Goal: Task Accomplishment & Management: Use online tool/utility

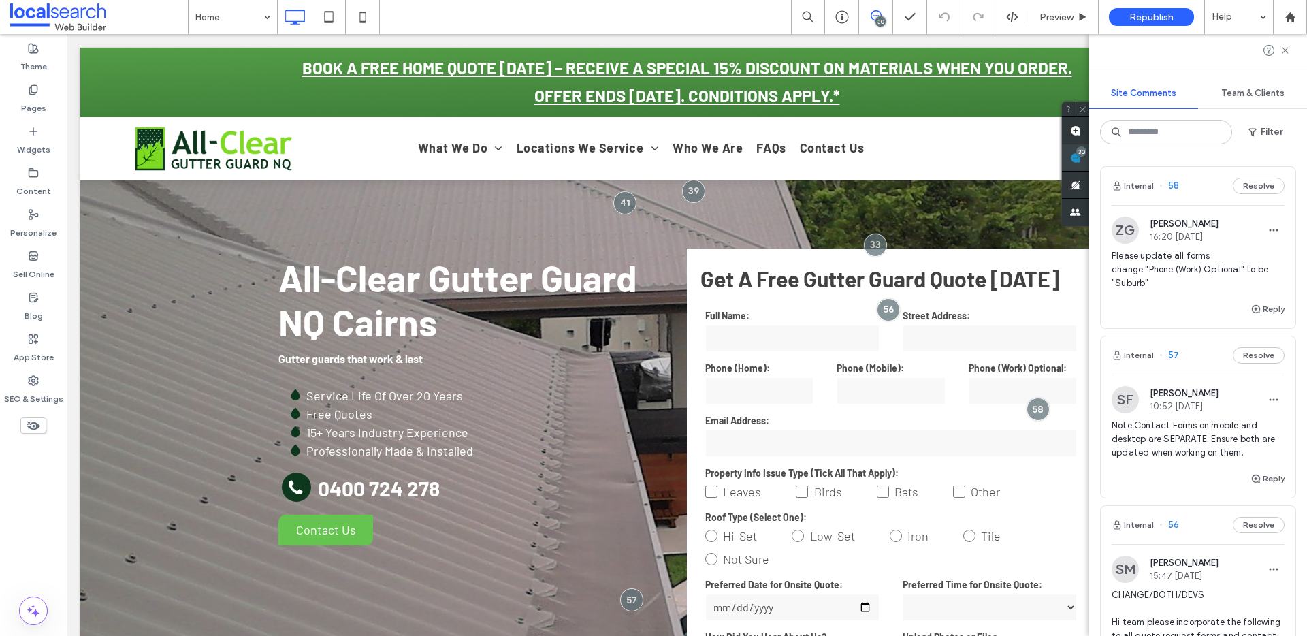
click at [1081, 158] on use at bounding box center [1075, 157] width 11 height 11
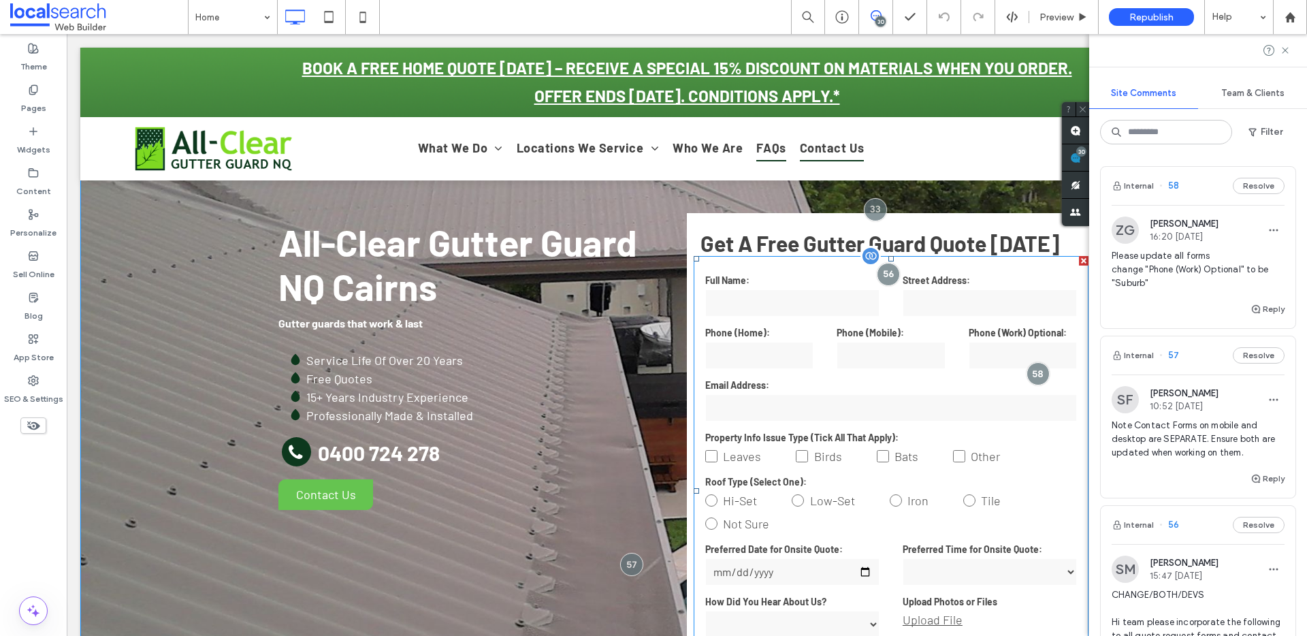
scroll to position [67, 0]
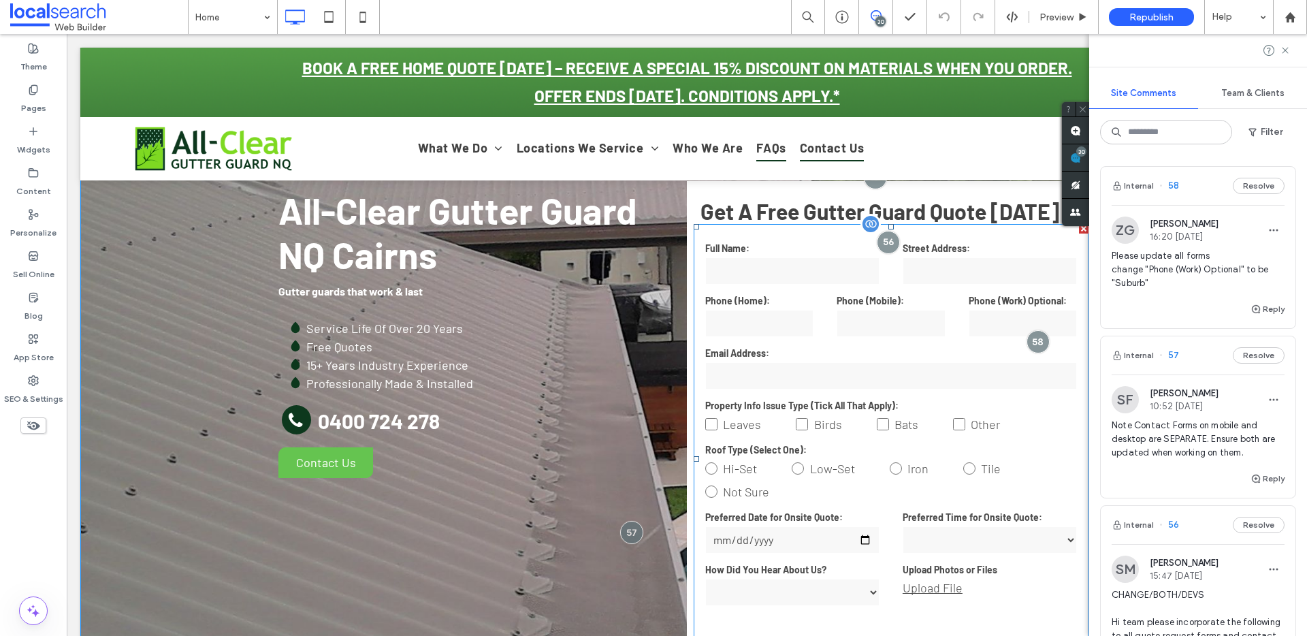
click at [879, 346] on label "Email Address:" at bounding box center [891, 353] width 372 height 14
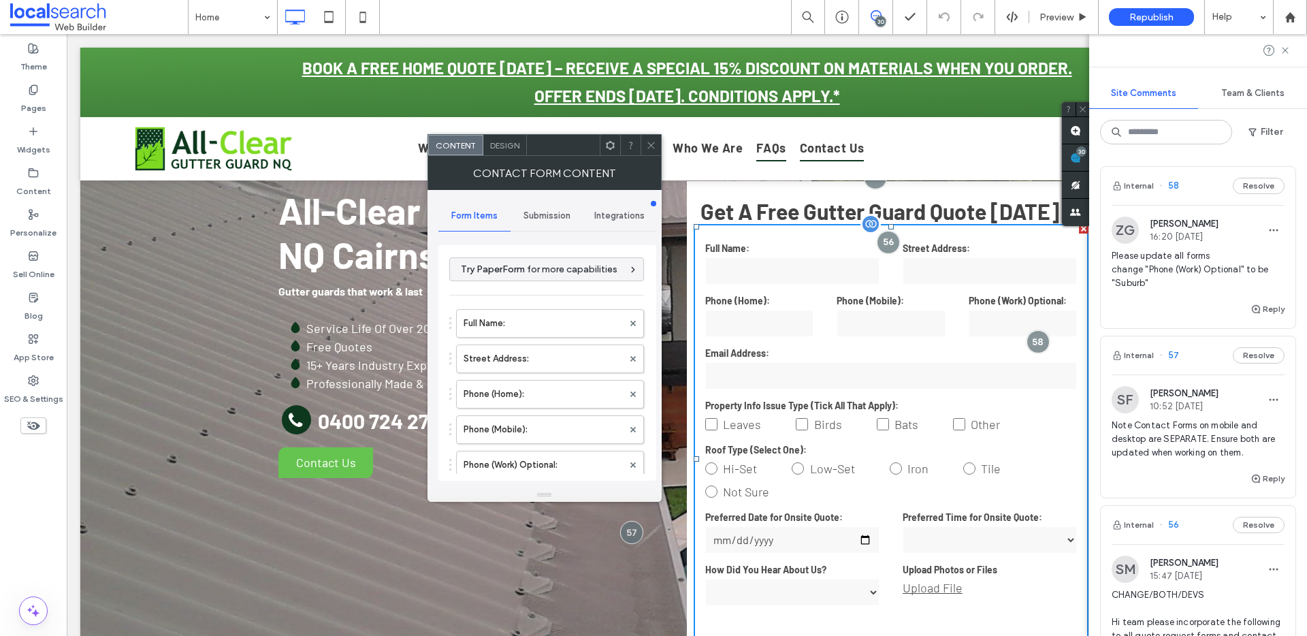
type input "**********"
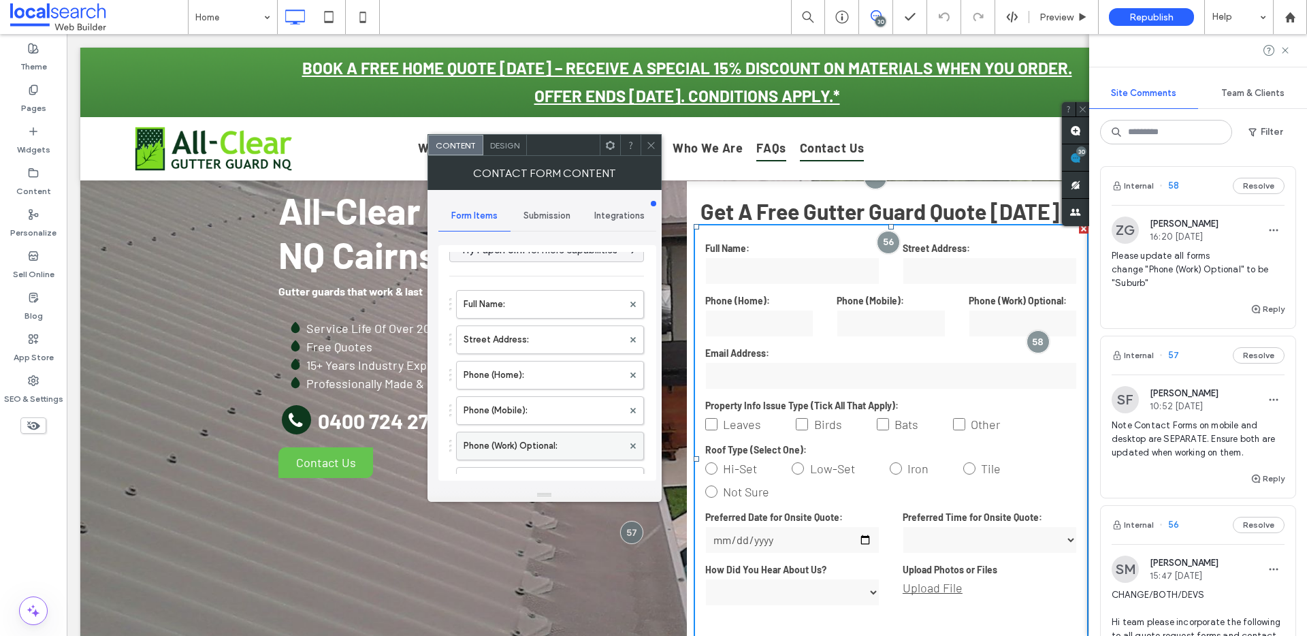
click at [548, 438] on label "Phone (Work) Optional:" at bounding box center [542, 445] width 159 height 27
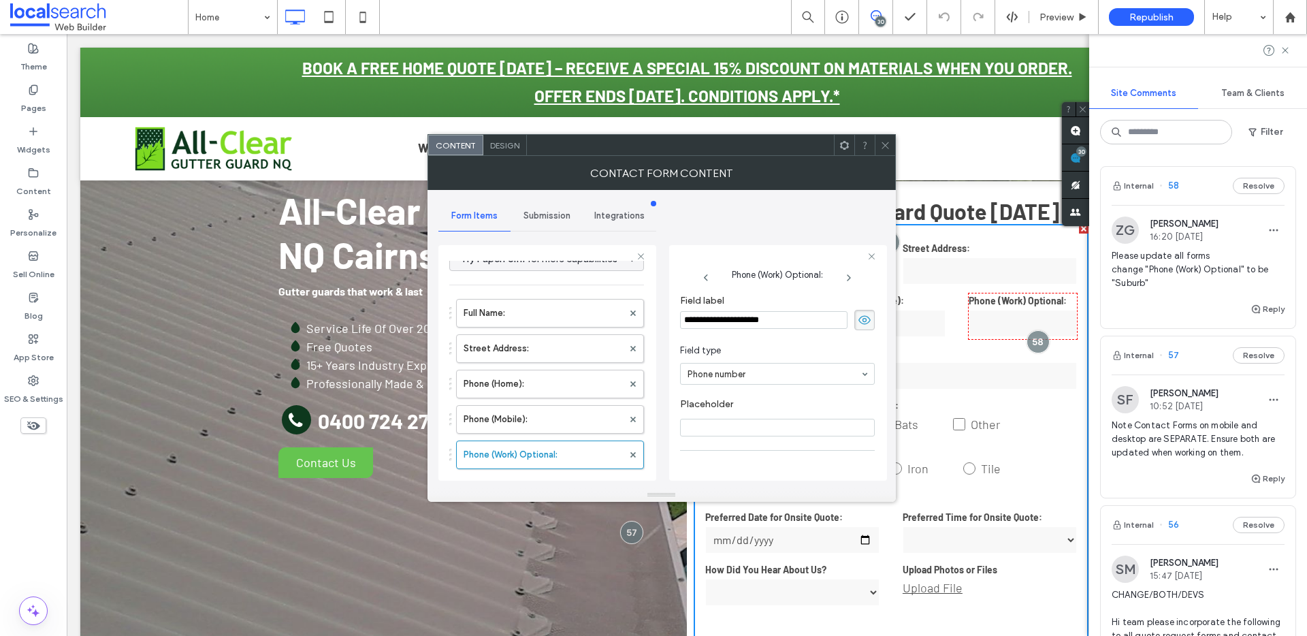
click at [813, 323] on input "**********" at bounding box center [763, 320] width 167 height 18
type input "******"
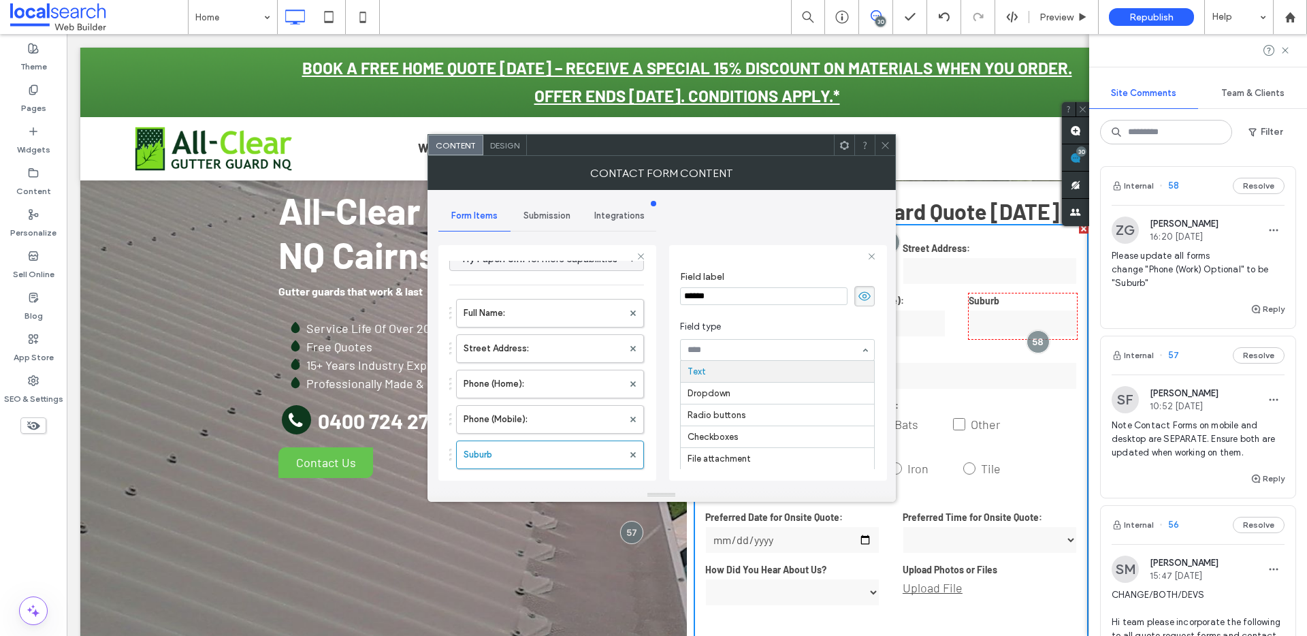
click at [757, 353] on input at bounding box center [773, 350] width 173 height 10
click at [887, 142] on icon at bounding box center [885, 145] width 10 height 10
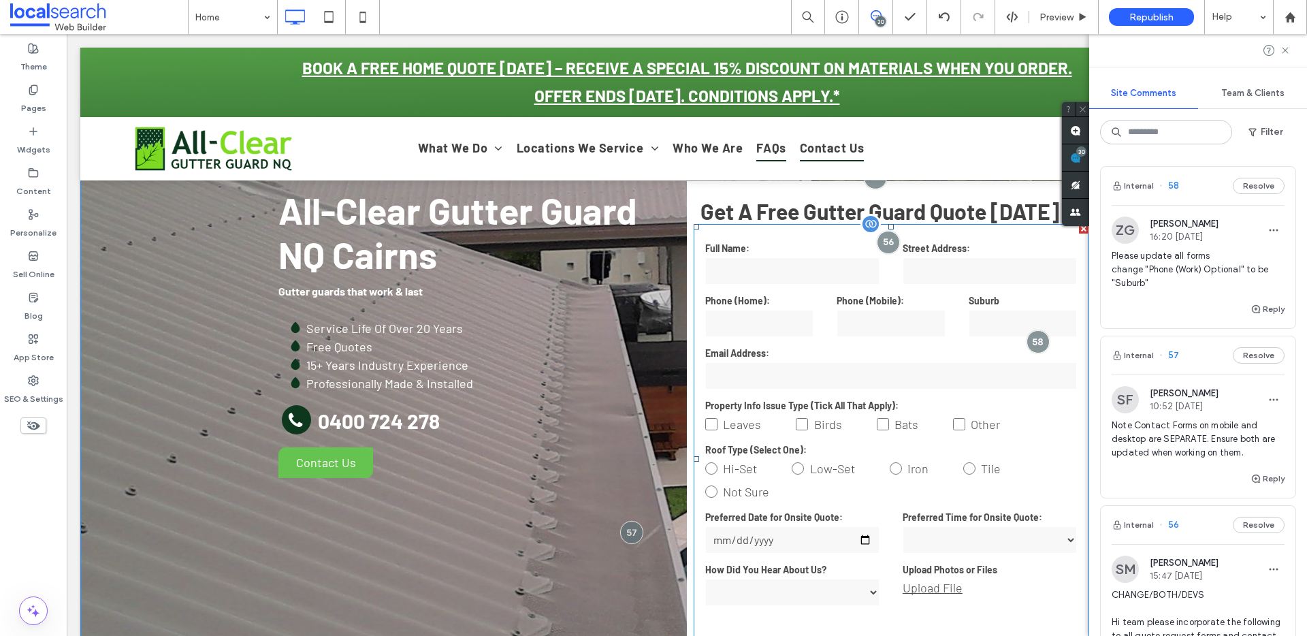
click at [945, 270] on input "text" at bounding box center [989, 270] width 174 height 27
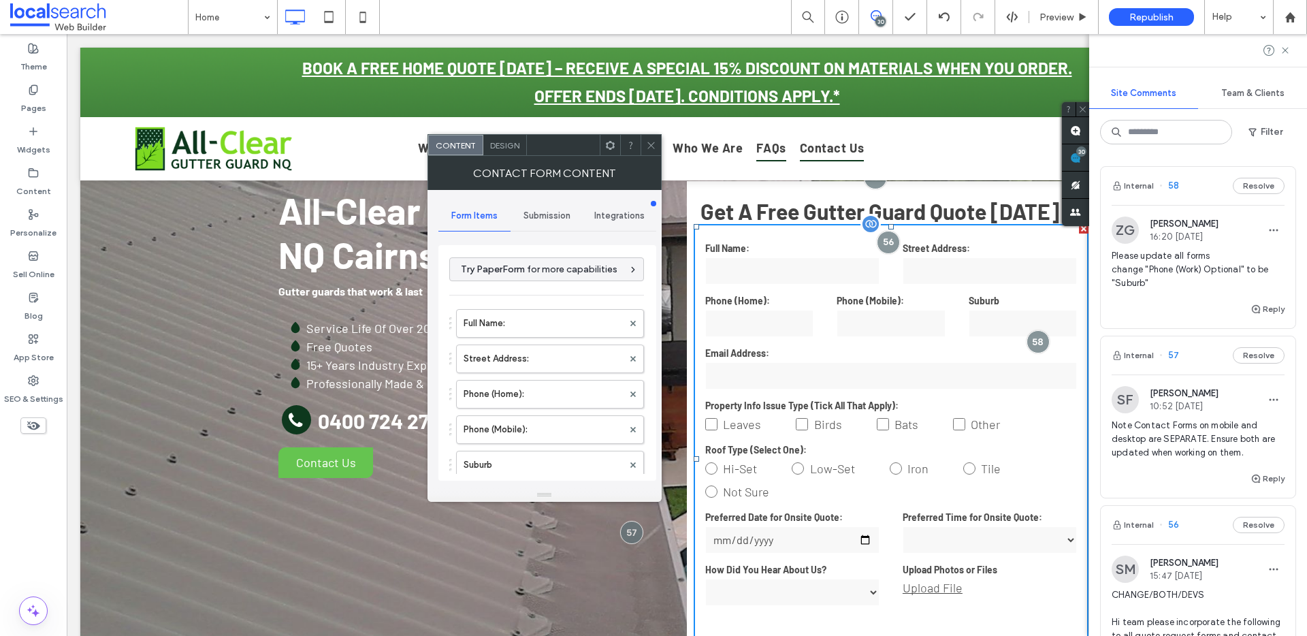
type input "**********"
click at [945, 270] on input "text" at bounding box center [989, 270] width 174 height 27
drag, startPoint x: 535, startPoint y: 458, endPoint x: 516, endPoint y: 378, distance: 81.9
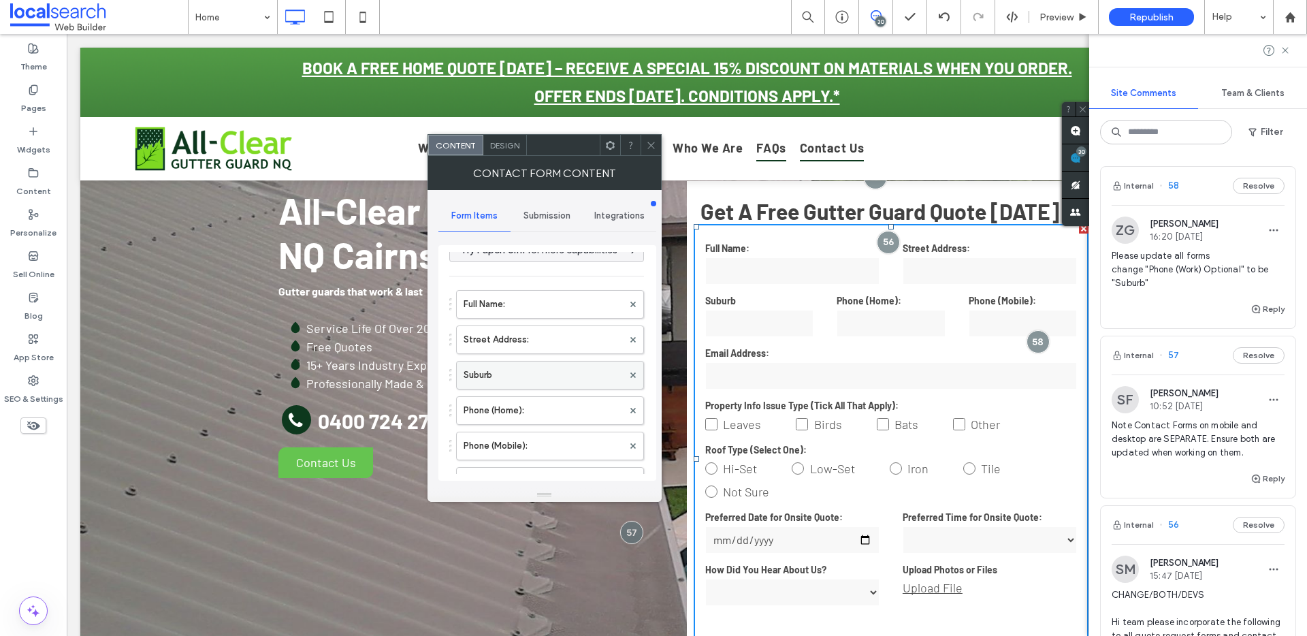
scroll to position [45, 0]
drag, startPoint x: 510, startPoint y: 344, endPoint x: 529, endPoint y: 412, distance: 70.7
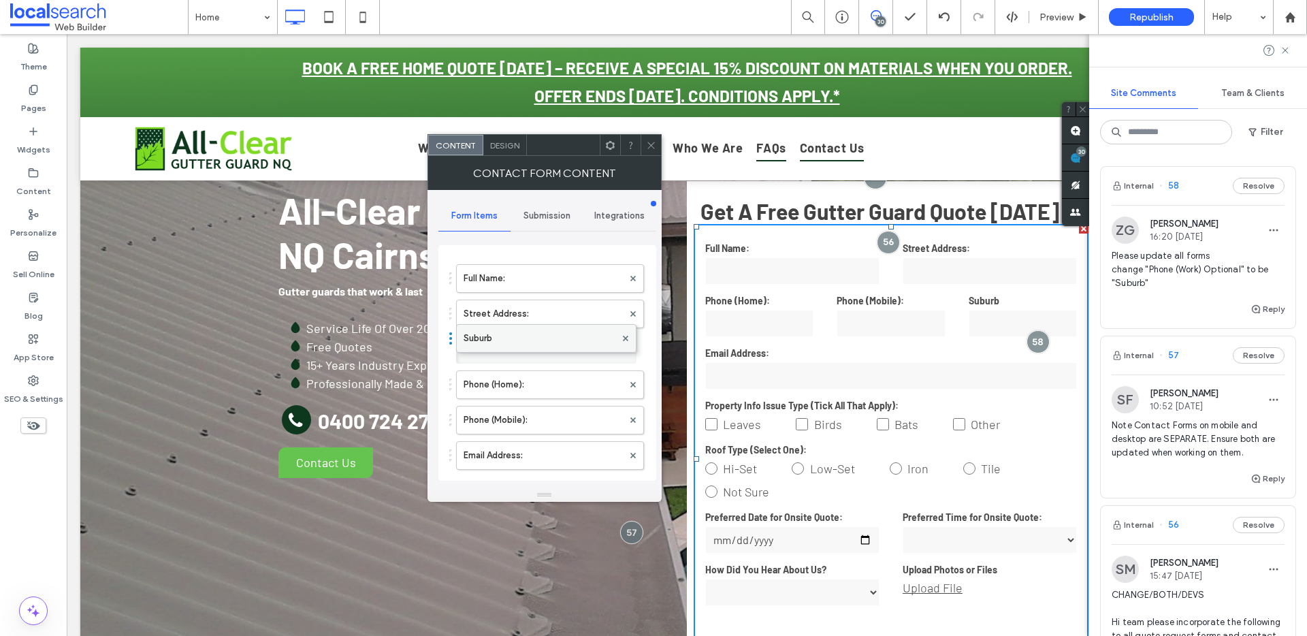
drag, startPoint x: 524, startPoint y: 415, endPoint x: 526, endPoint y: 327, distance: 88.5
click at [653, 148] on icon at bounding box center [651, 145] width 10 height 10
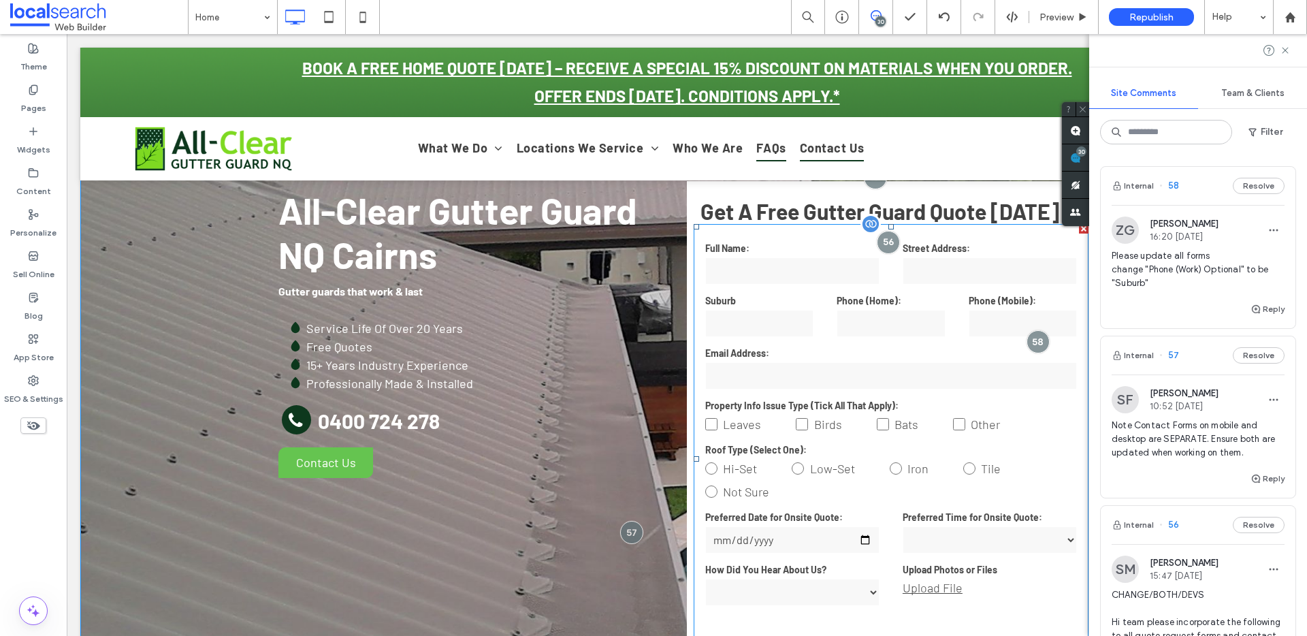
click at [869, 304] on label "Phone (Home):" at bounding box center [890, 300] width 109 height 14
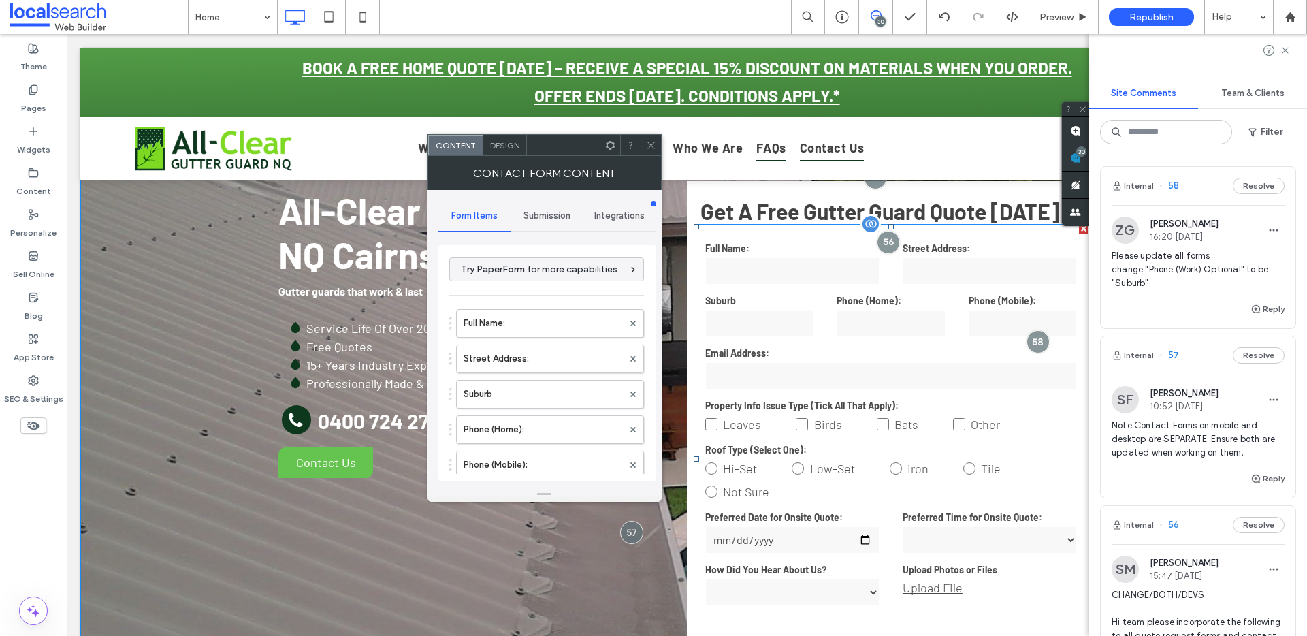
type input "**********"
click at [480, 361] on label "Street Address:" at bounding box center [542, 358] width 159 height 27
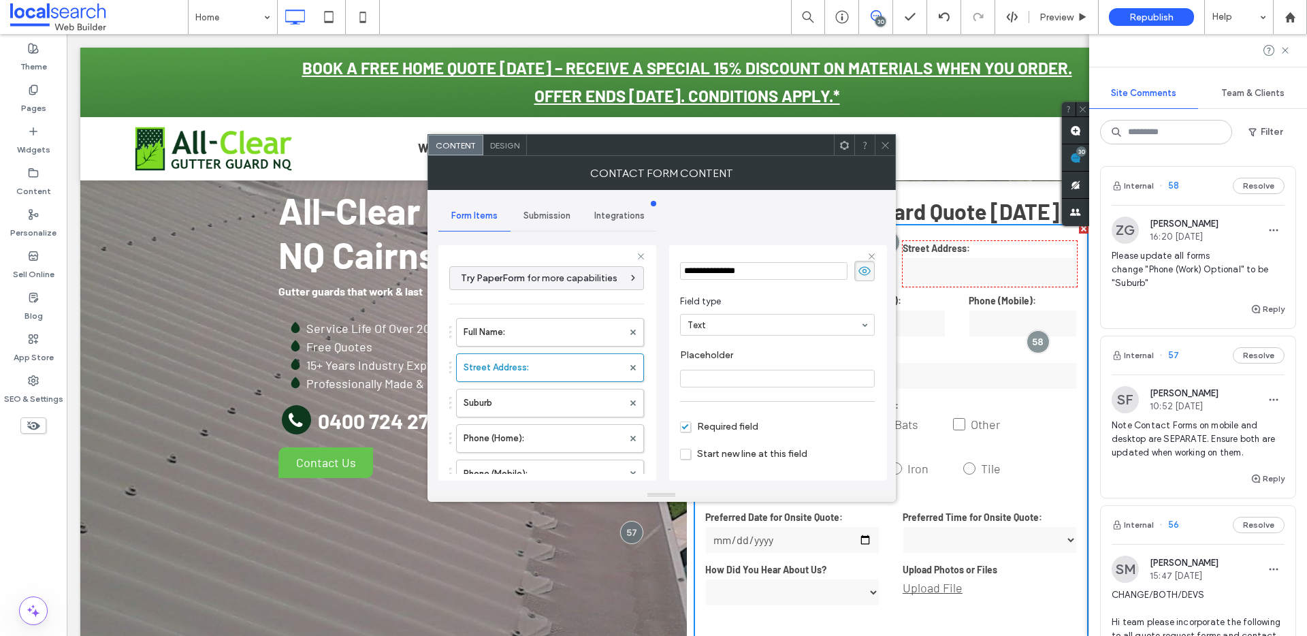
scroll to position [95, 0]
click at [581, 417] on div "Full Name: Street Address: Suburb Phone (Home): Phone (Mobile): Email Address: …" at bounding box center [546, 523] width 195 height 425
click at [579, 410] on label "Suburb" at bounding box center [542, 402] width 159 height 27
type input "*"
click at [738, 380] on span "Required field" at bounding box center [719, 381] width 78 height 12
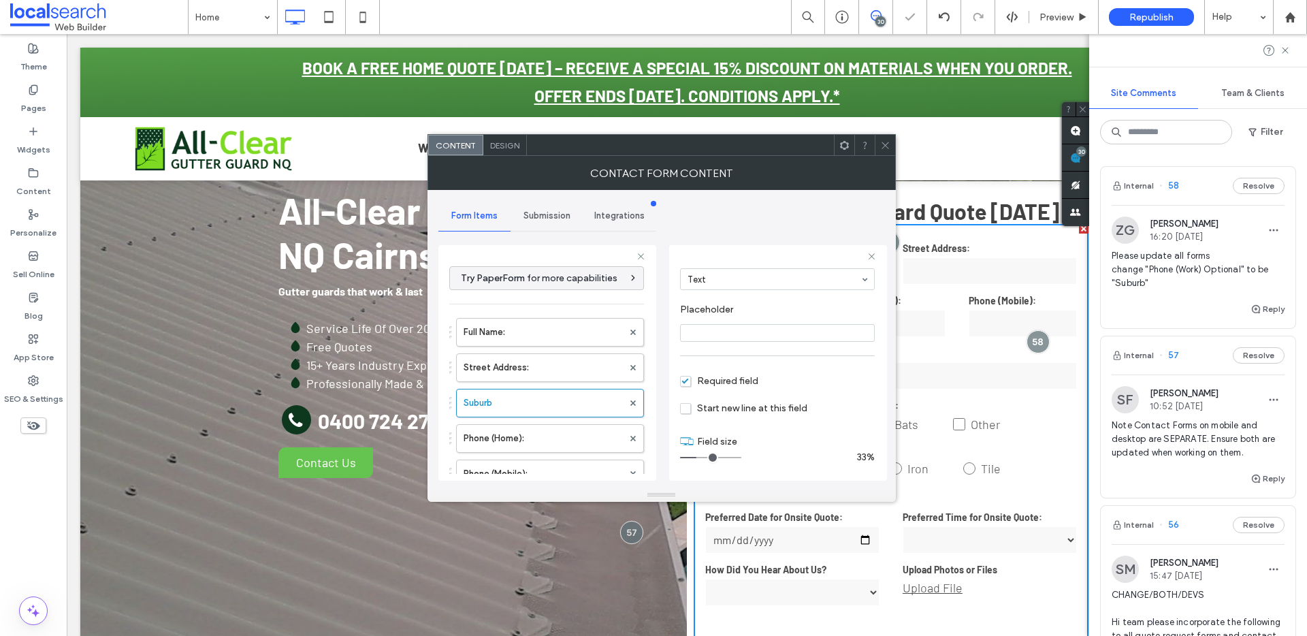
click at [886, 145] on icon at bounding box center [885, 145] width 10 height 10
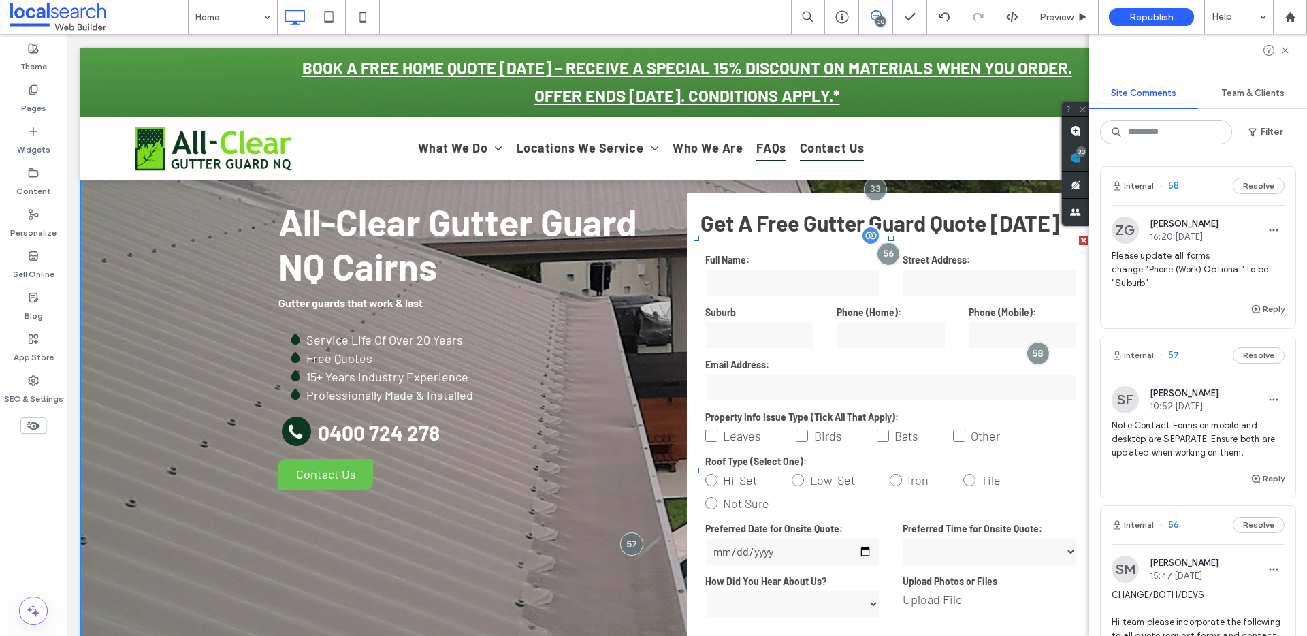
scroll to position [47, 0]
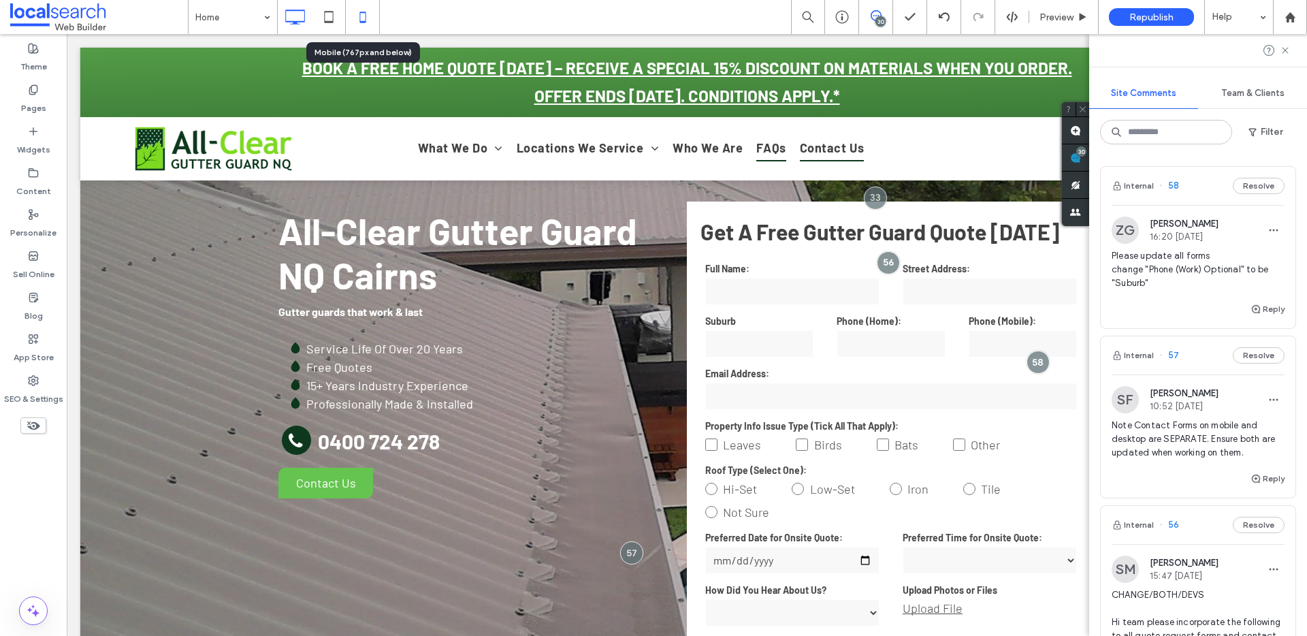
click at [363, 13] on icon at bounding box center [362, 16] width 27 height 27
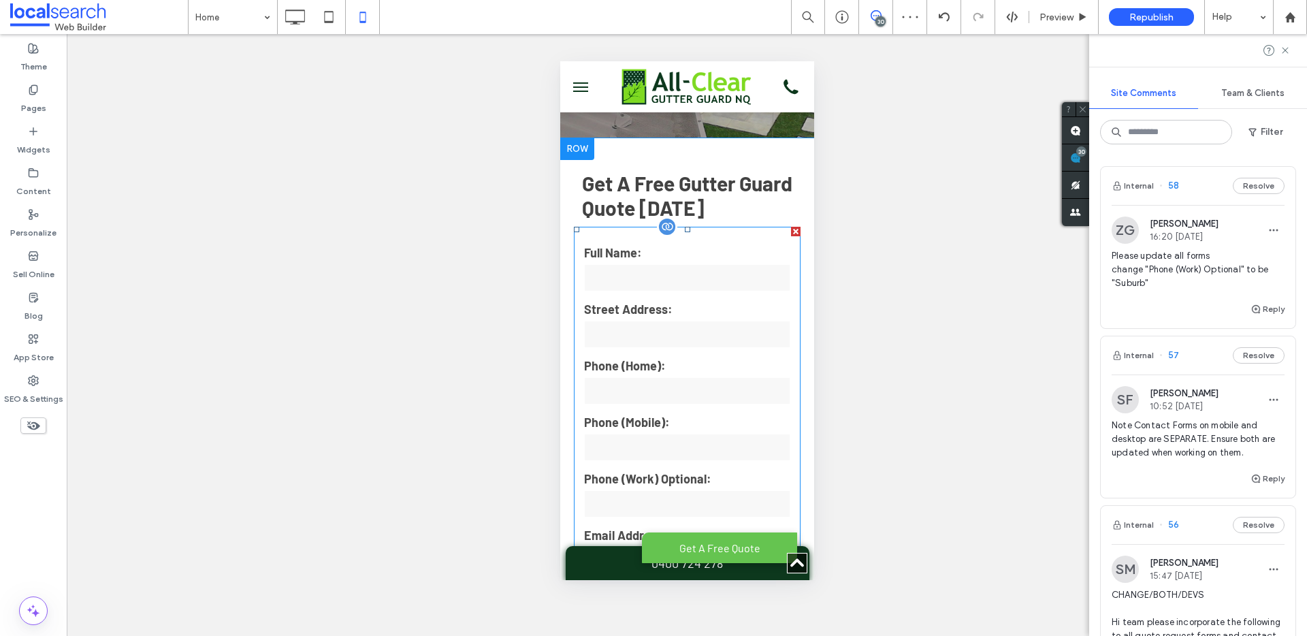
scroll to position [280, 0]
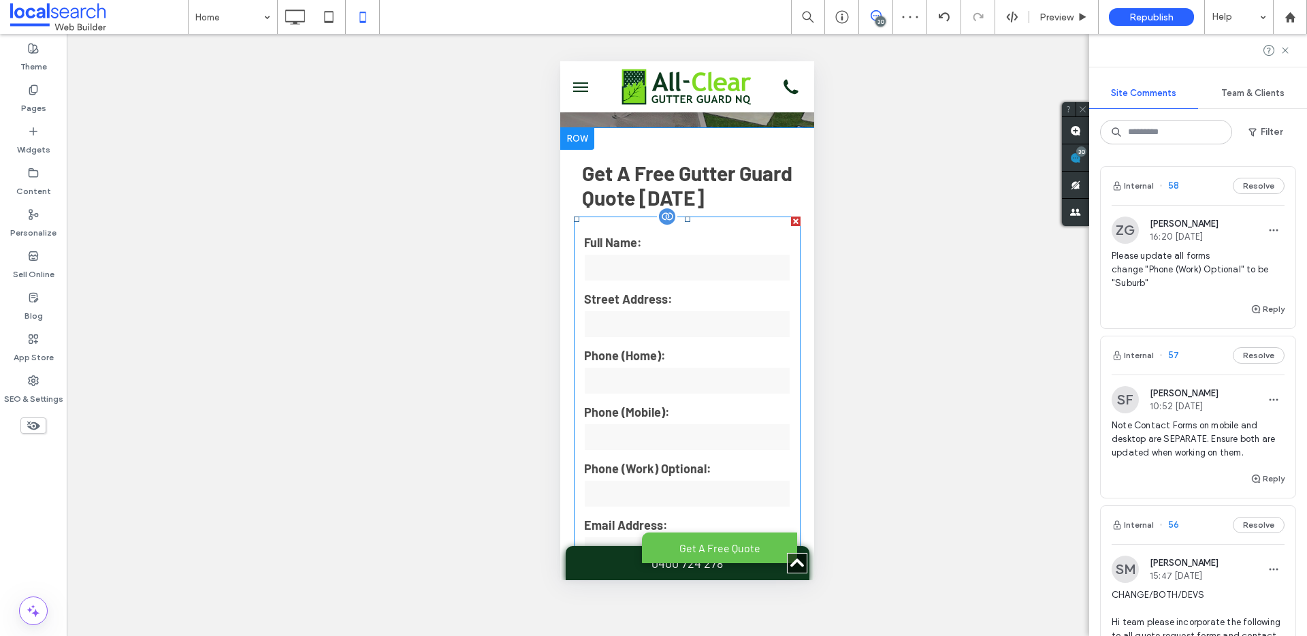
click at [694, 380] on input "tel" at bounding box center [686, 380] width 206 height 27
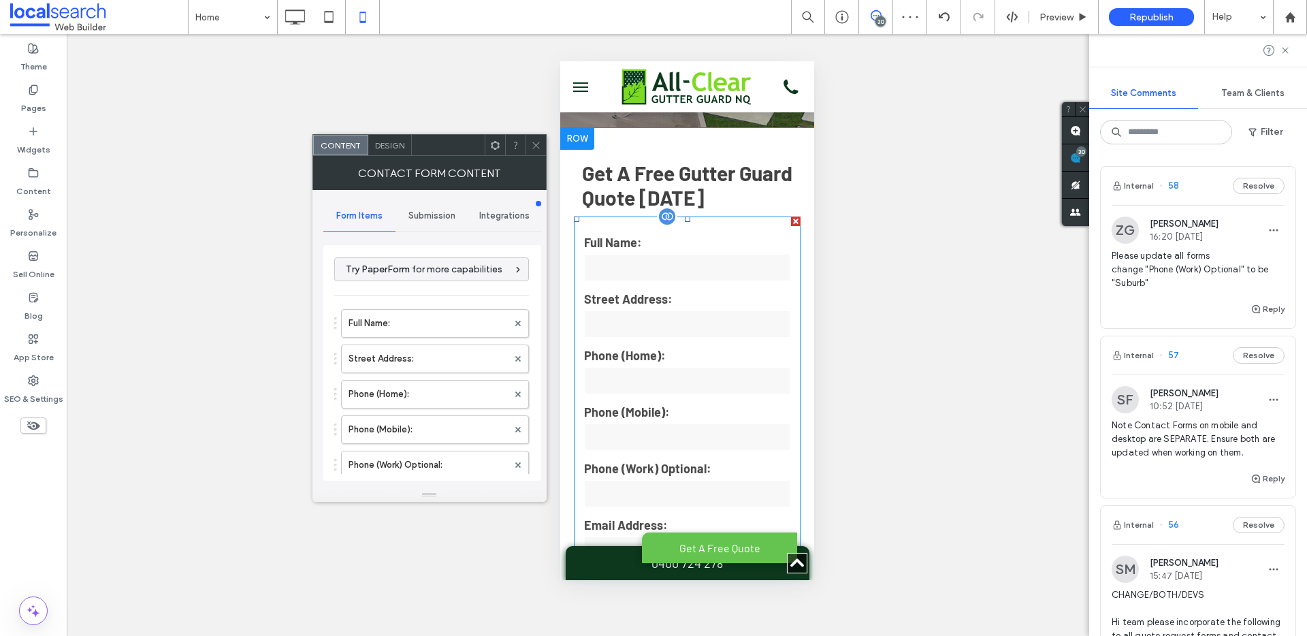
type input "**********"
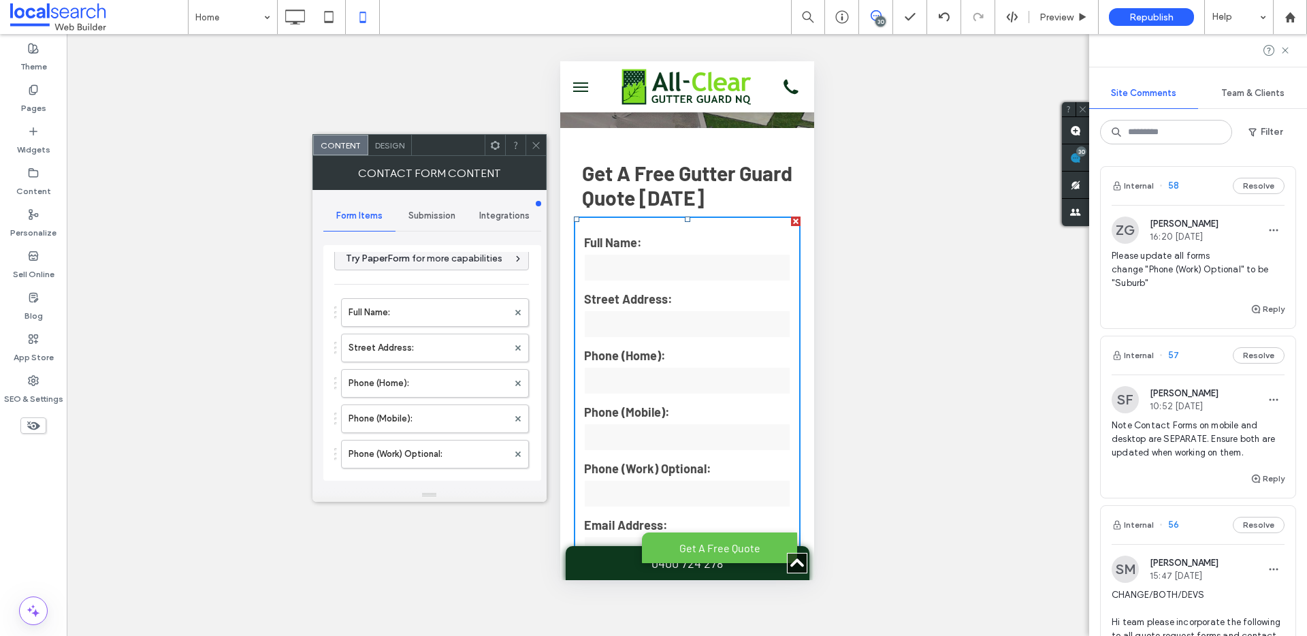
scroll to position [26, 0]
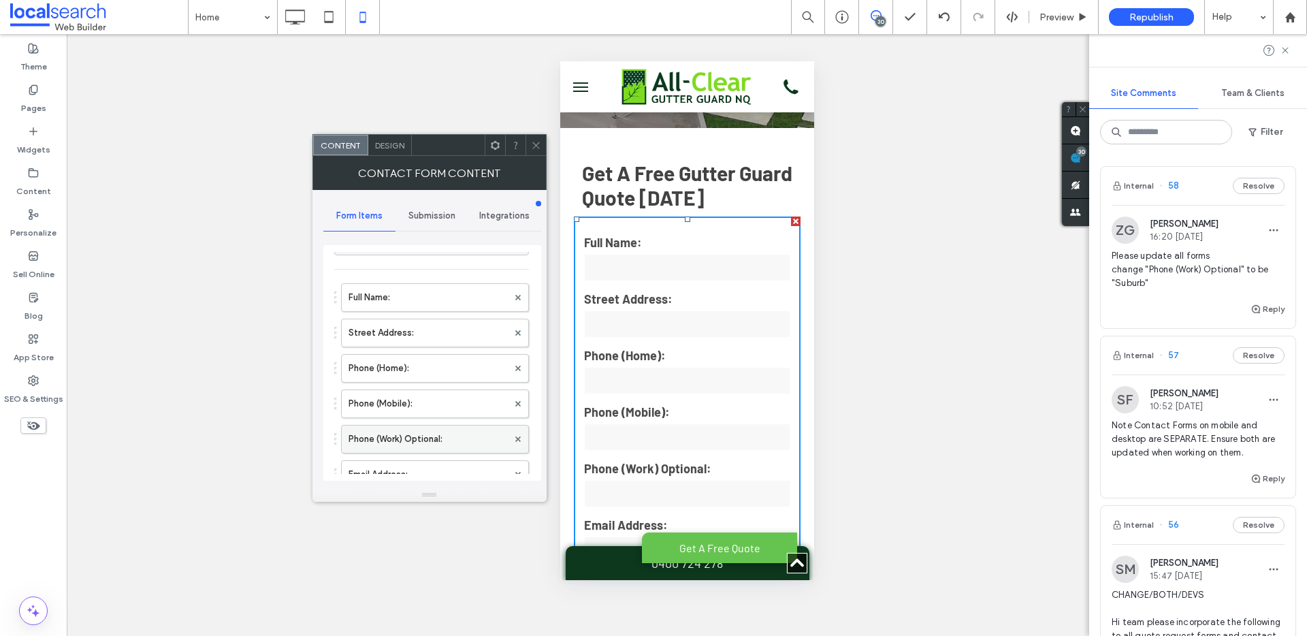
click at [408, 437] on label "Phone (Work) Optional:" at bounding box center [427, 438] width 159 height 27
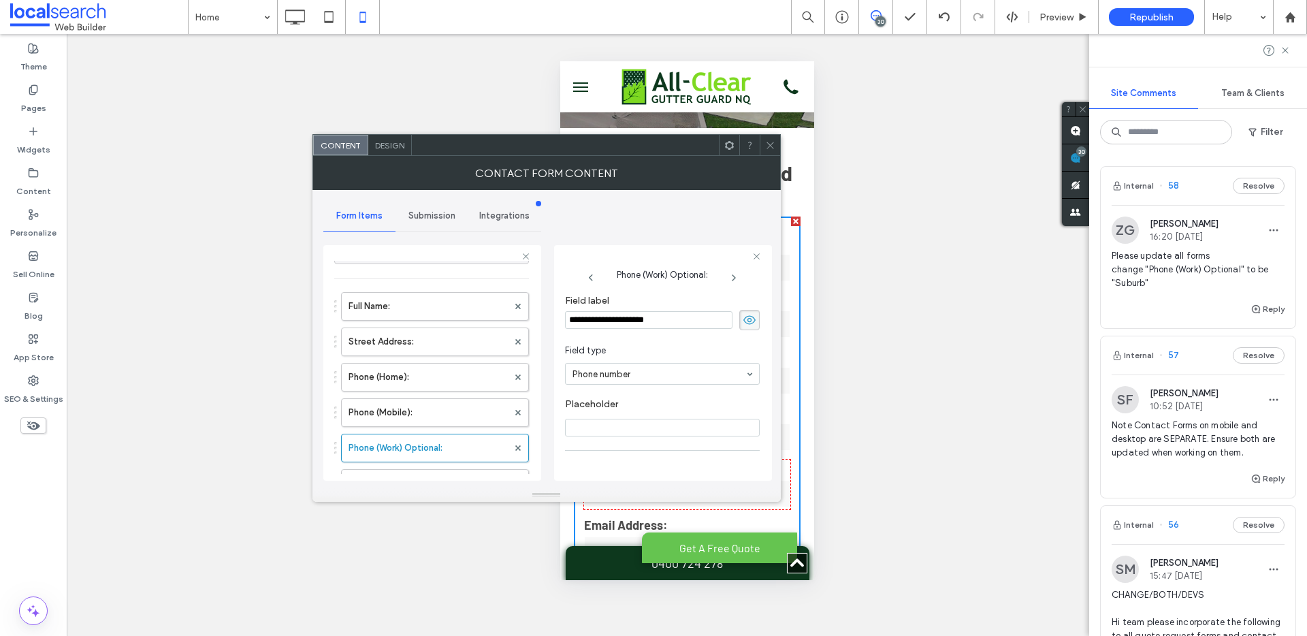
click at [619, 319] on input "**********" at bounding box center [648, 320] width 167 height 18
type input "******"
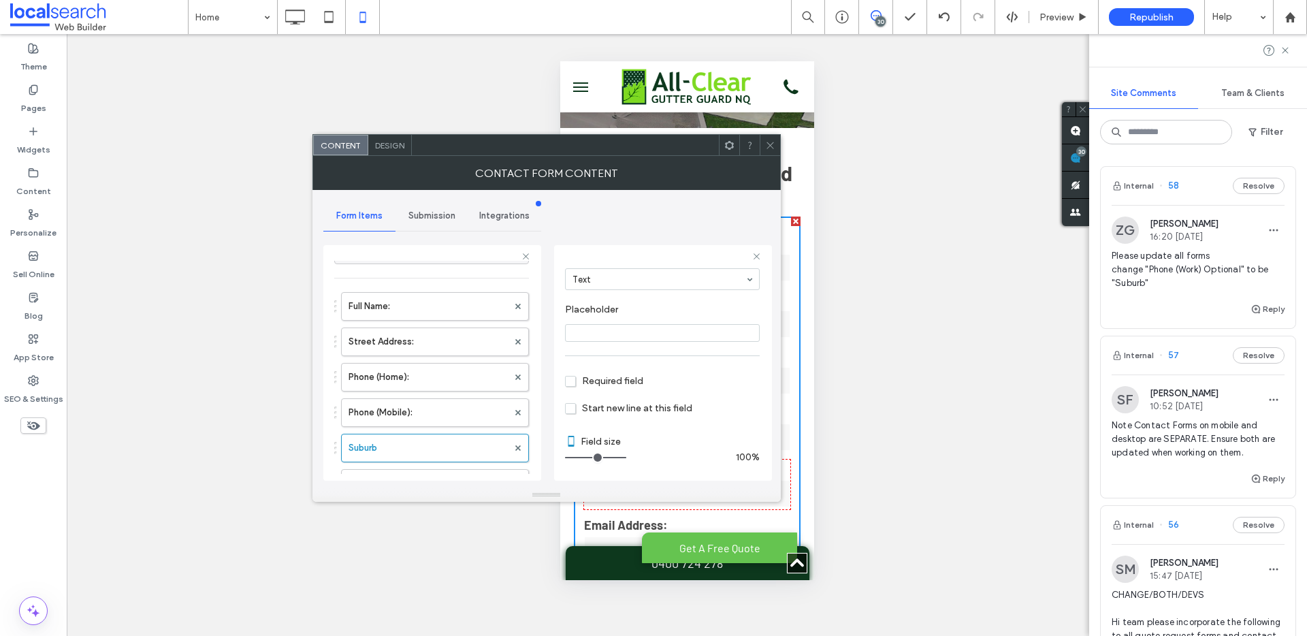
click at [603, 380] on span "Required field" at bounding box center [604, 381] width 78 height 12
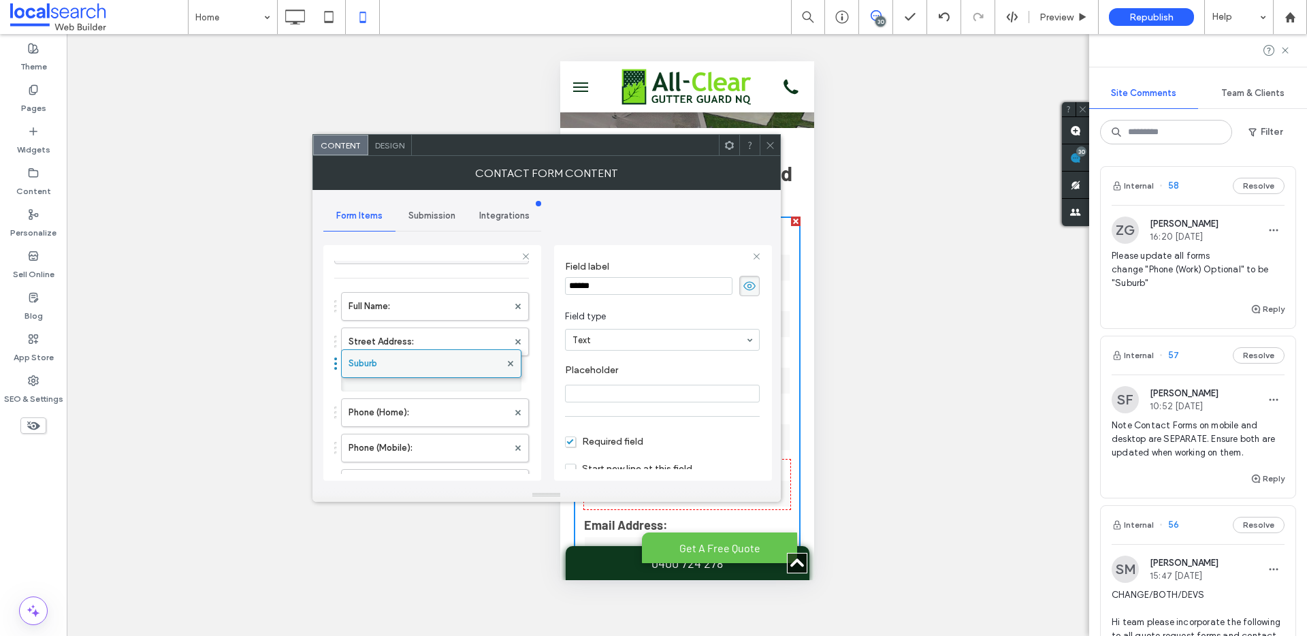
drag, startPoint x: 404, startPoint y: 440, endPoint x: 397, endPoint y: 349, distance: 91.4
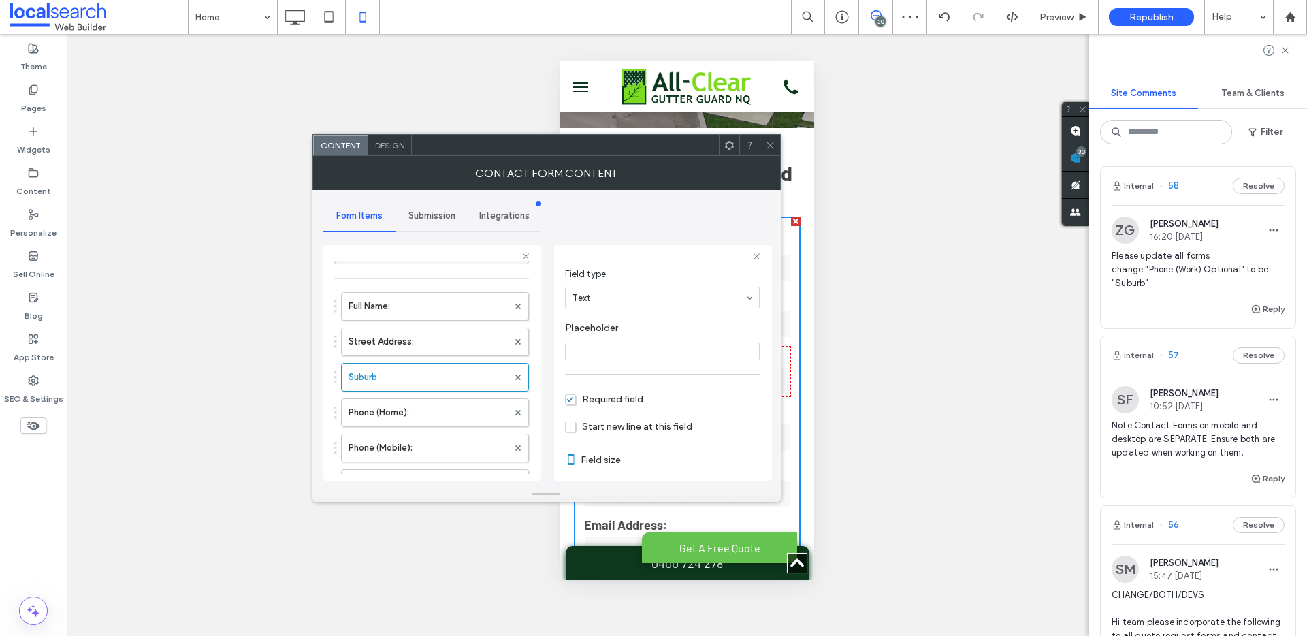
scroll to position [93, 0]
click at [449, 334] on label "Street Address:" at bounding box center [427, 341] width 159 height 27
click at [768, 142] on icon at bounding box center [770, 145] width 10 height 10
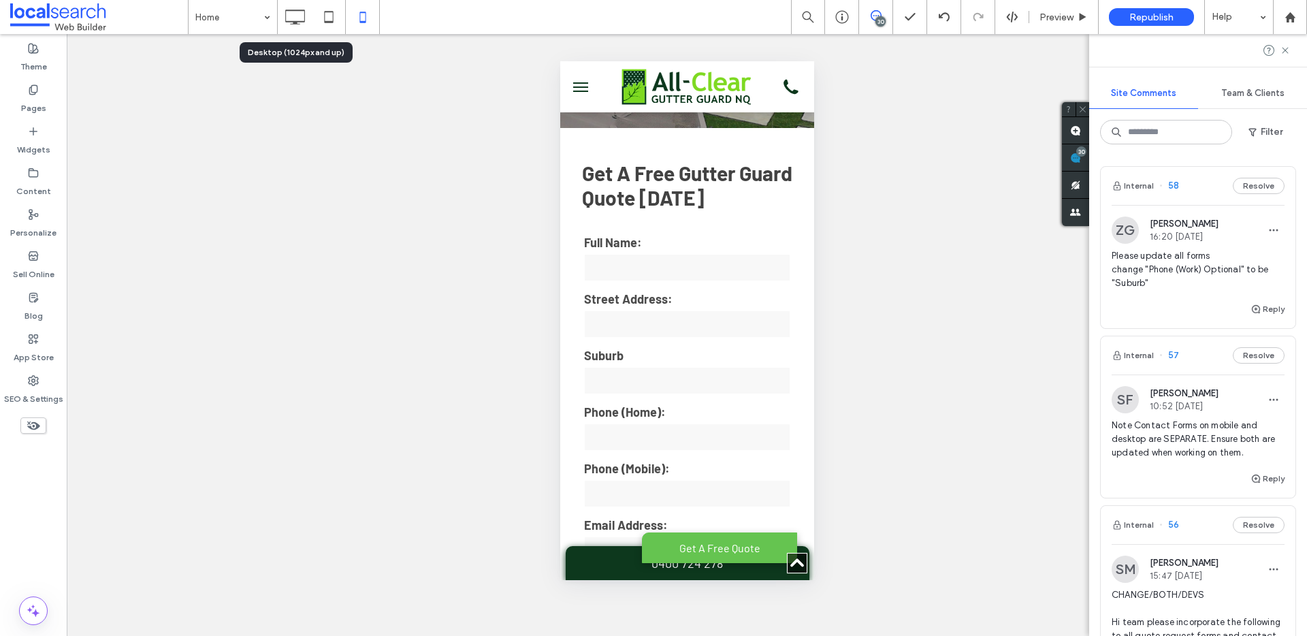
drag, startPoint x: 299, startPoint y: 18, endPoint x: 304, endPoint y: 76, distance: 57.4
click at [304, 76] on div "Home 30 Preview Republish Help Site Comments Team & Clients Filter Internal 58 …" at bounding box center [653, 318] width 1307 height 636
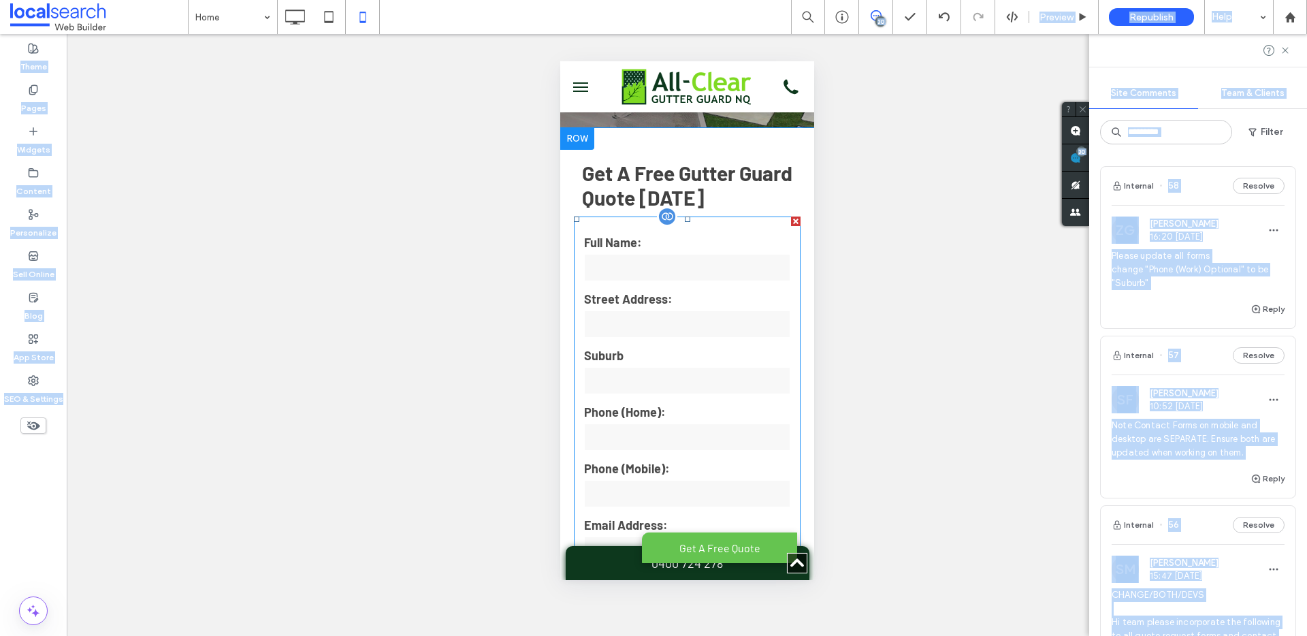
click at [700, 387] on input "text" at bounding box center [686, 380] width 206 height 27
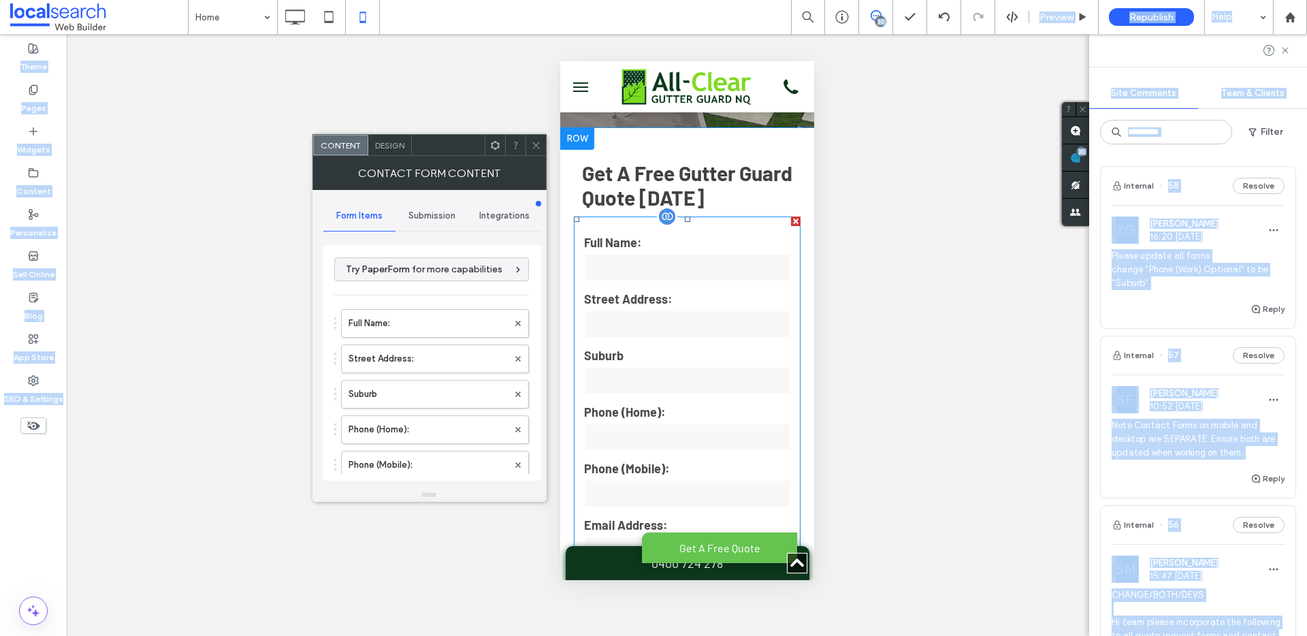
type input "**********"
click at [380, 396] on label "Suburb" at bounding box center [427, 393] width 159 height 27
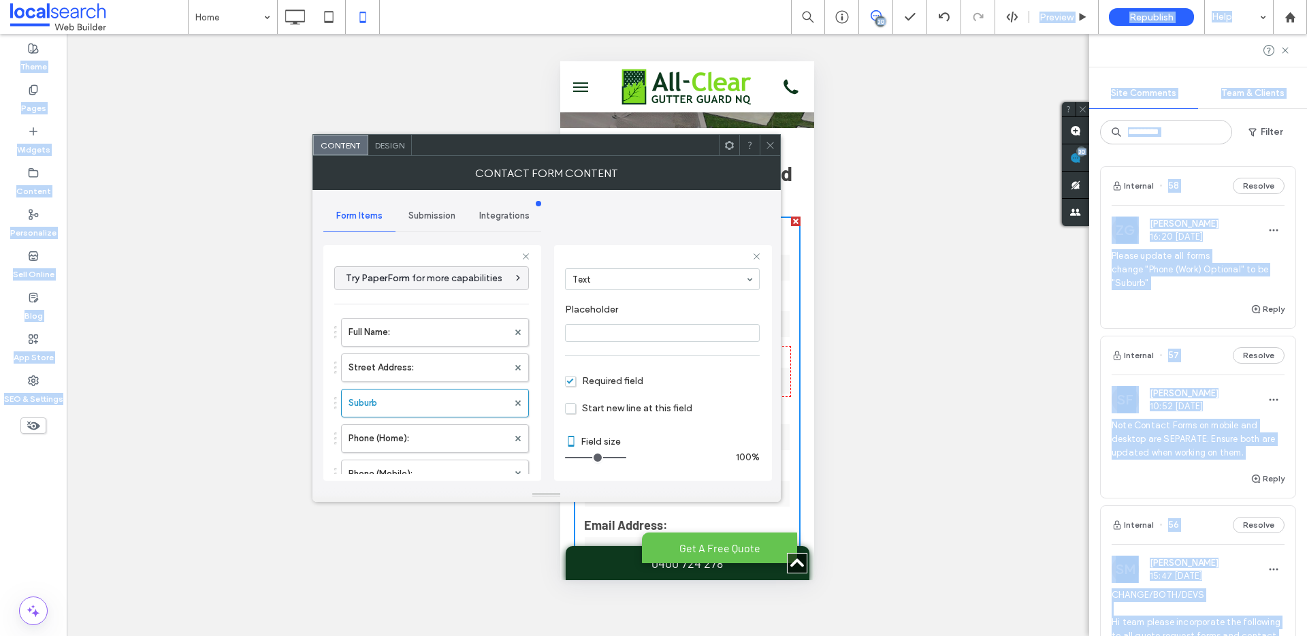
scroll to position [95, 0]
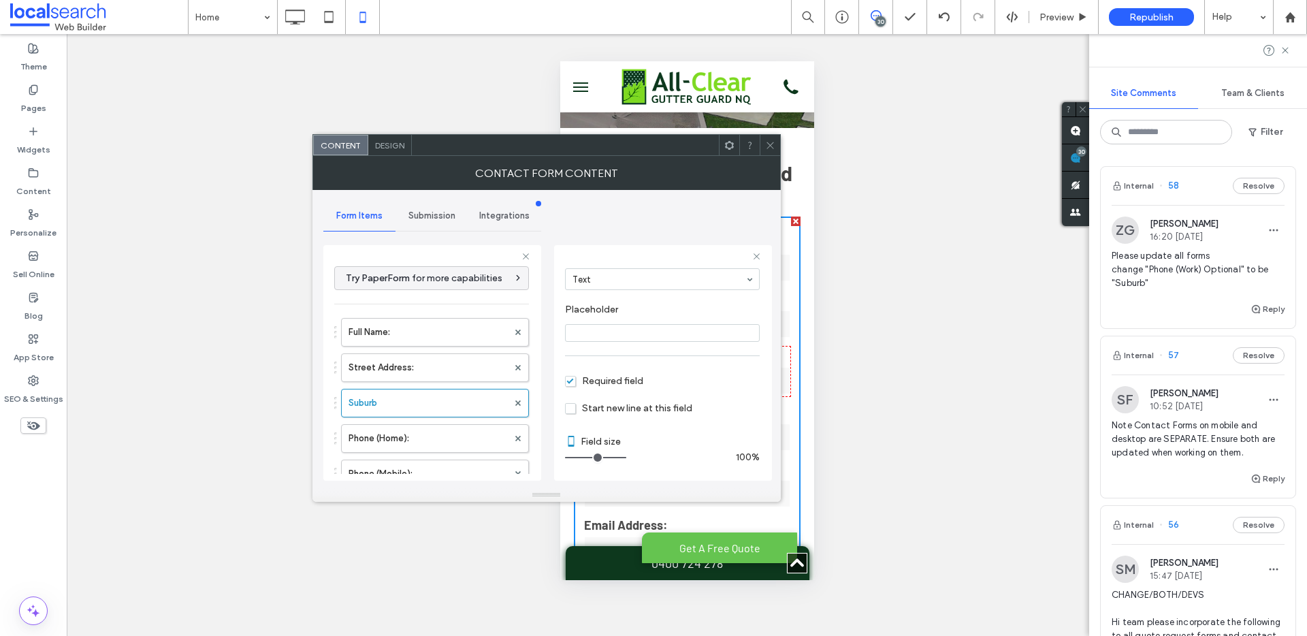
click at [772, 142] on icon at bounding box center [770, 145] width 10 height 10
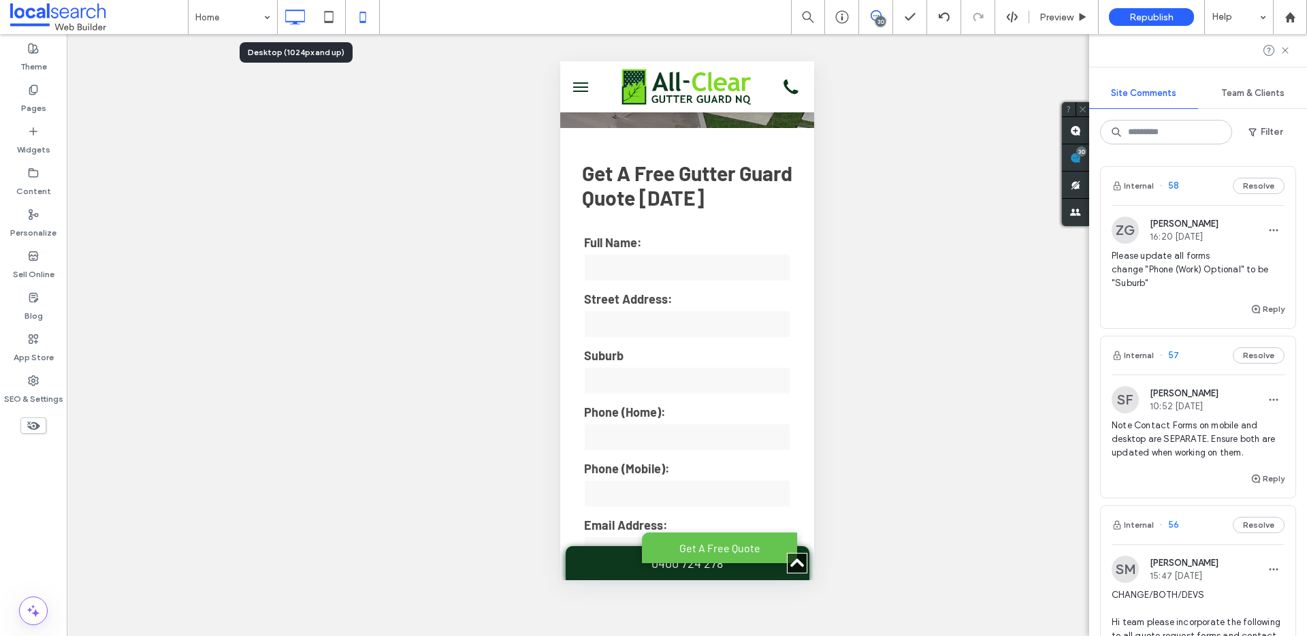
click at [300, 12] on icon at bounding box center [294, 16] width 27 height 27
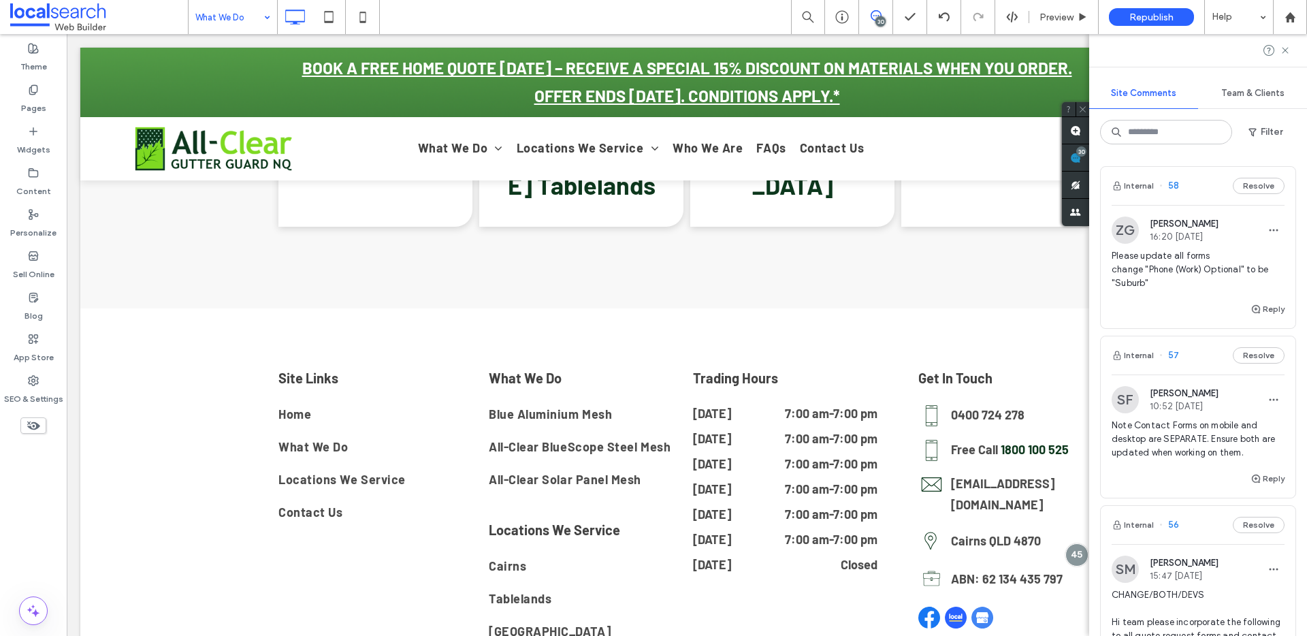
scroll to position [8884, 0]
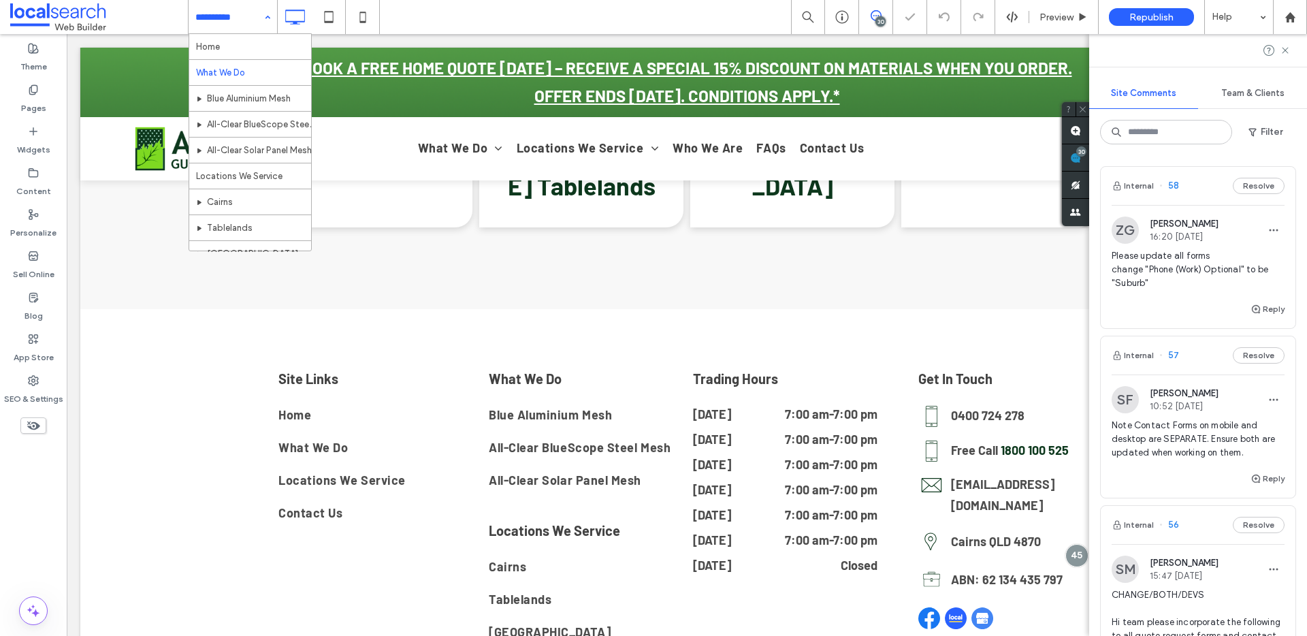
click at [263, 14] on div "Home What We Do Blue Aluminium Mesh All-Clear BlueScope Steel Mesh All-Clear So…" at bounding box center [233, 17] width 88 height 34
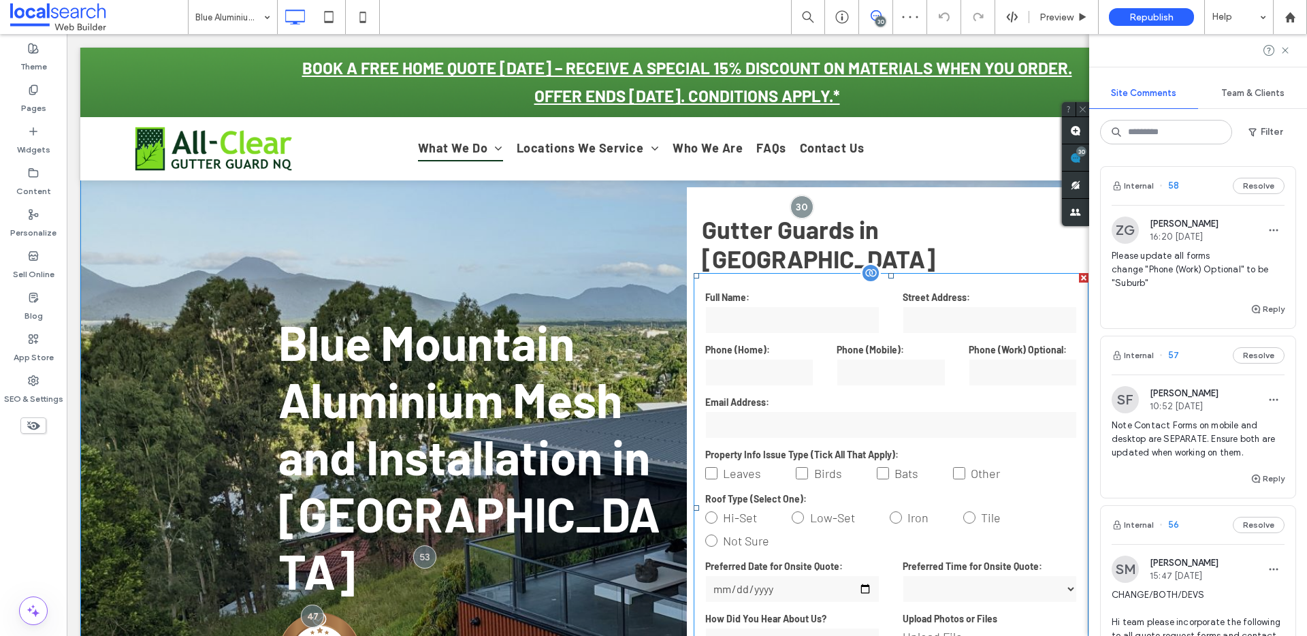
scroll to position [124, 0]
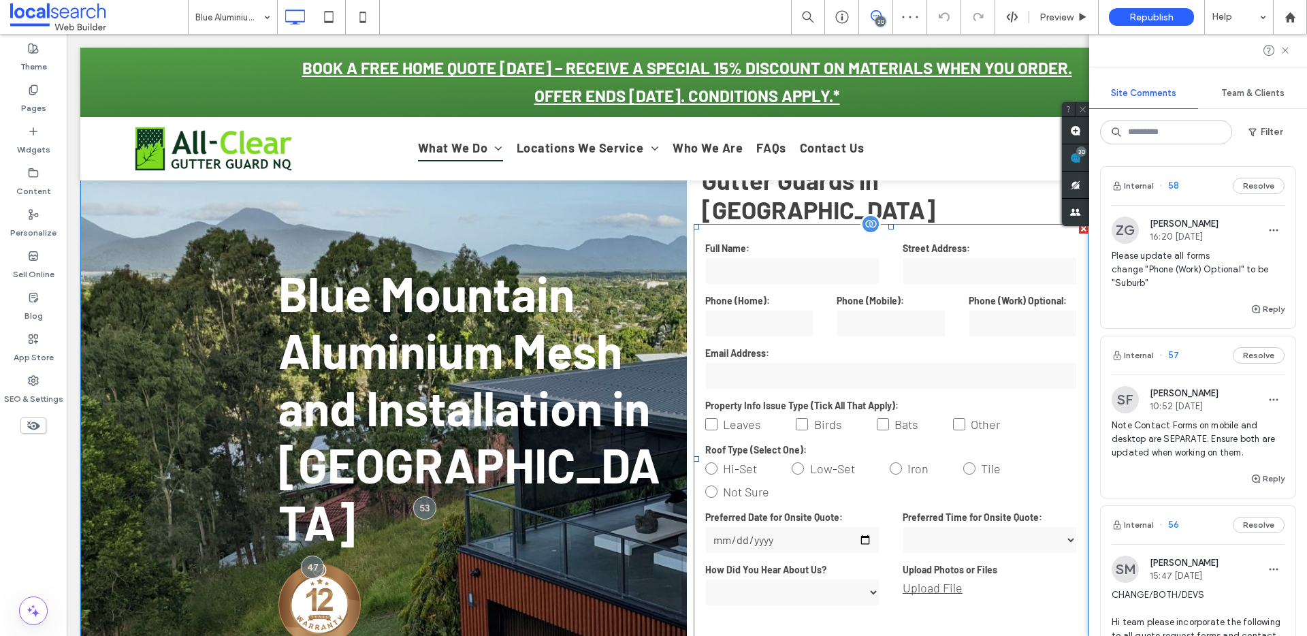
click at [909, 368] on form "**********" at bounding box center [891, 459] width 395 height 470
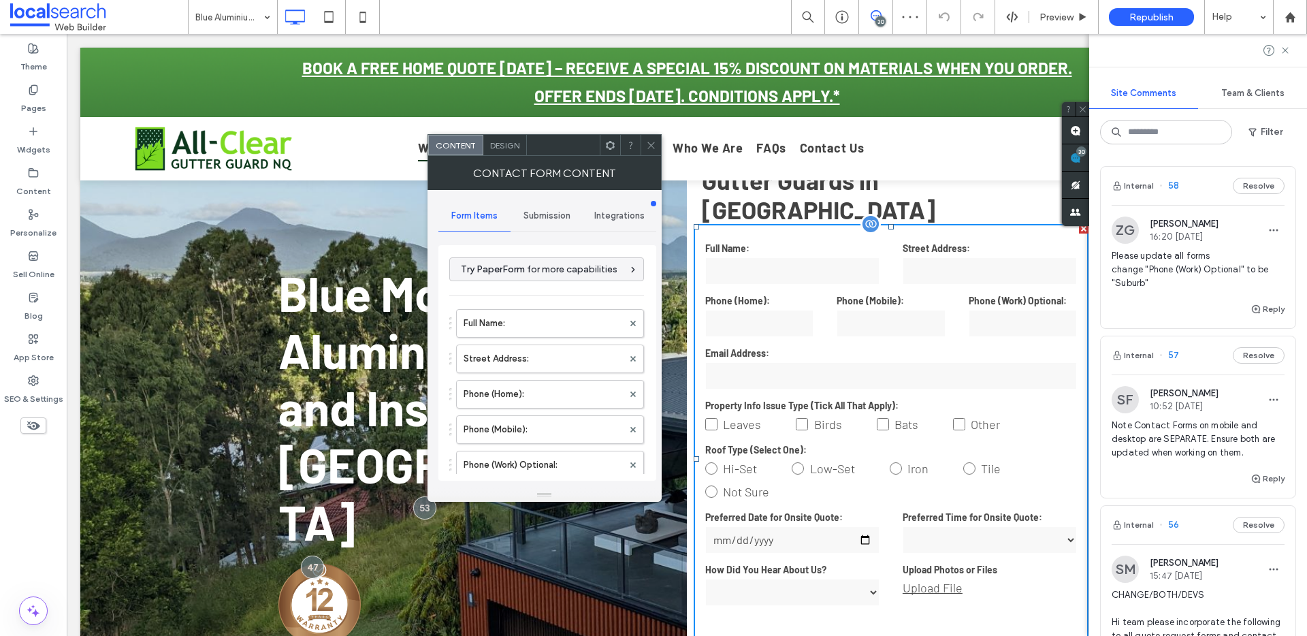
click at [909, 368] on form "**********" at bounding box center [891, 459] width 395 height 470
click at [520, 458] on label "Phone (Work) Optional:" at bounding box center [542, 464] width 159 height 27
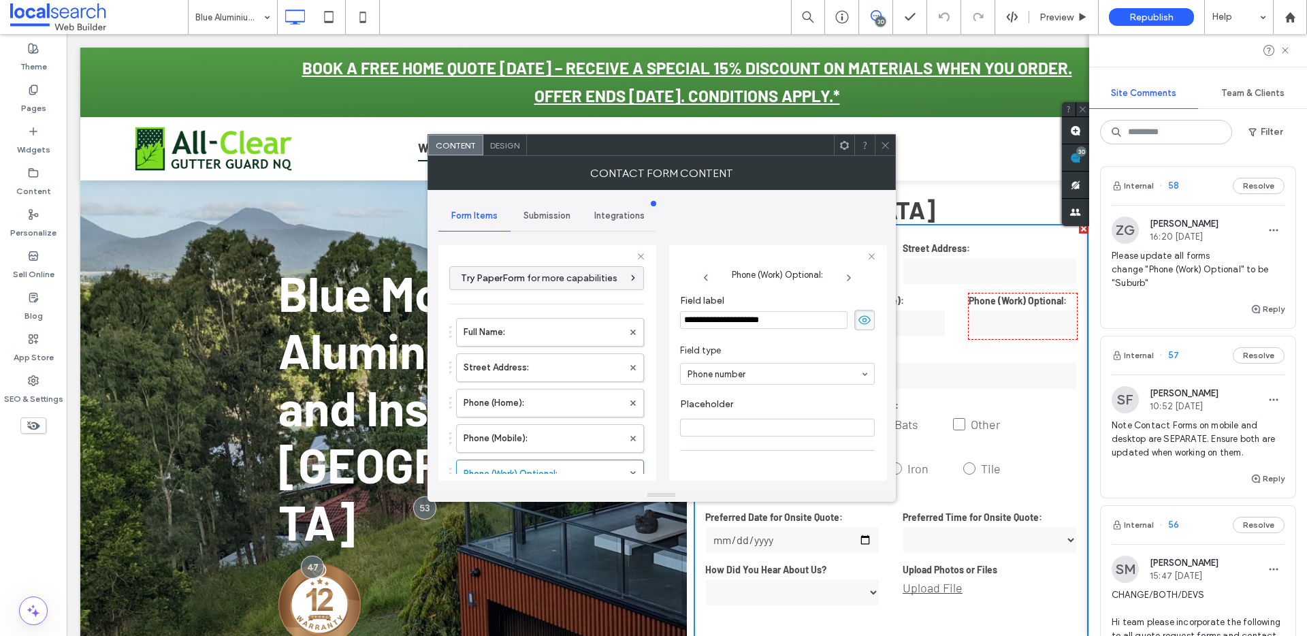
click at [751, 325] on input "**********" at bounding box center [763, 320] width 167 height 18
type input "******"
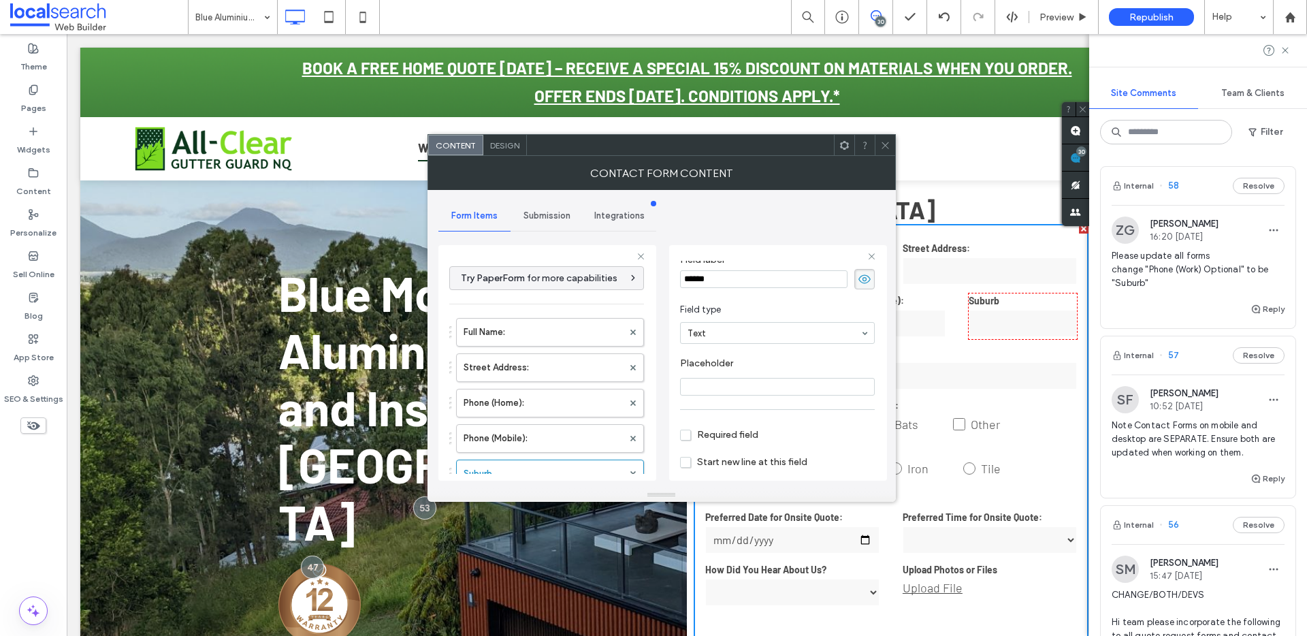
scroll to position [95, 0]
click at [726, 384] on span "Required field" at bounding box center [719, 381] width 78 height 12
click at [888, 141] on icon at bounding box center [885, 145] width 10 height 10
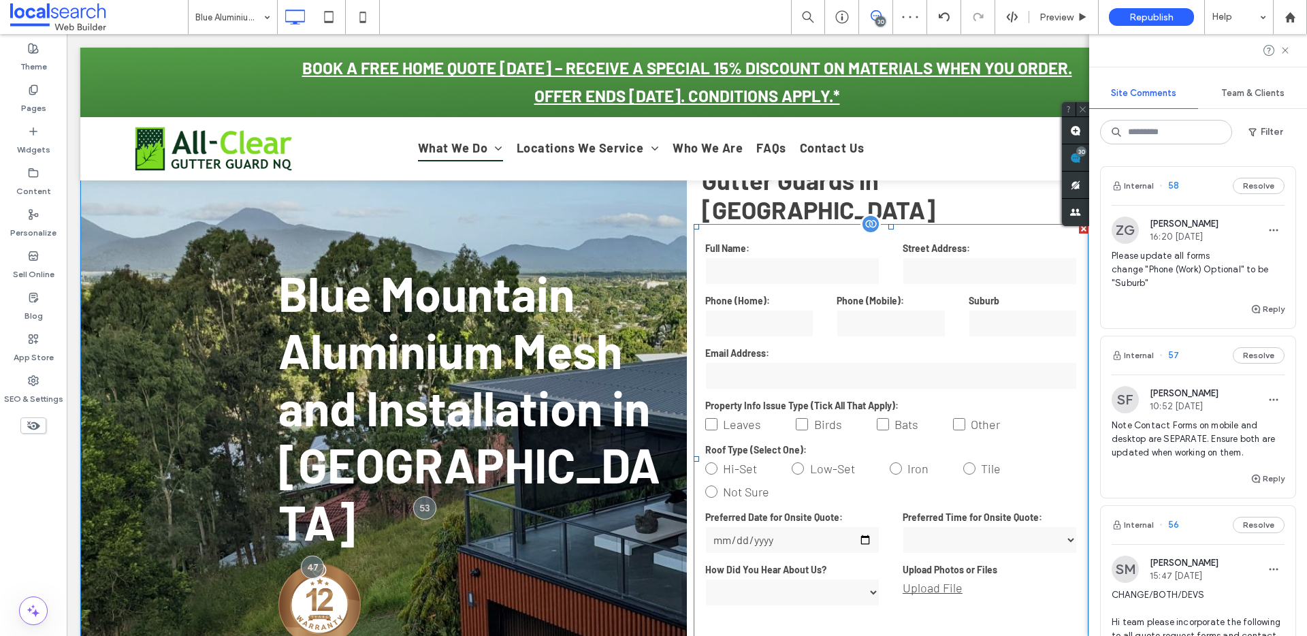
click at [800, 310] on input "tel" at bounding box center [759, 323] width 109 height 27
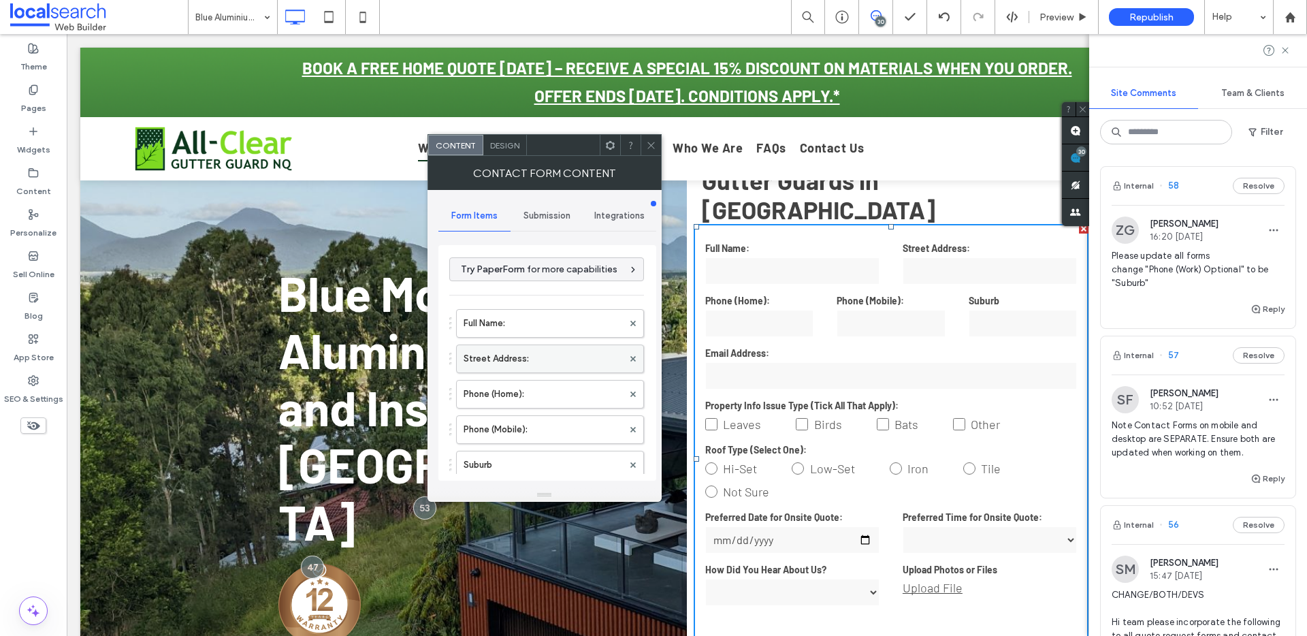
scroll to position [24, 0]
drag, startPoint x: 490, startPoint y: 434, endPoint x: 508, endPoint y: 347, distance: 88.9
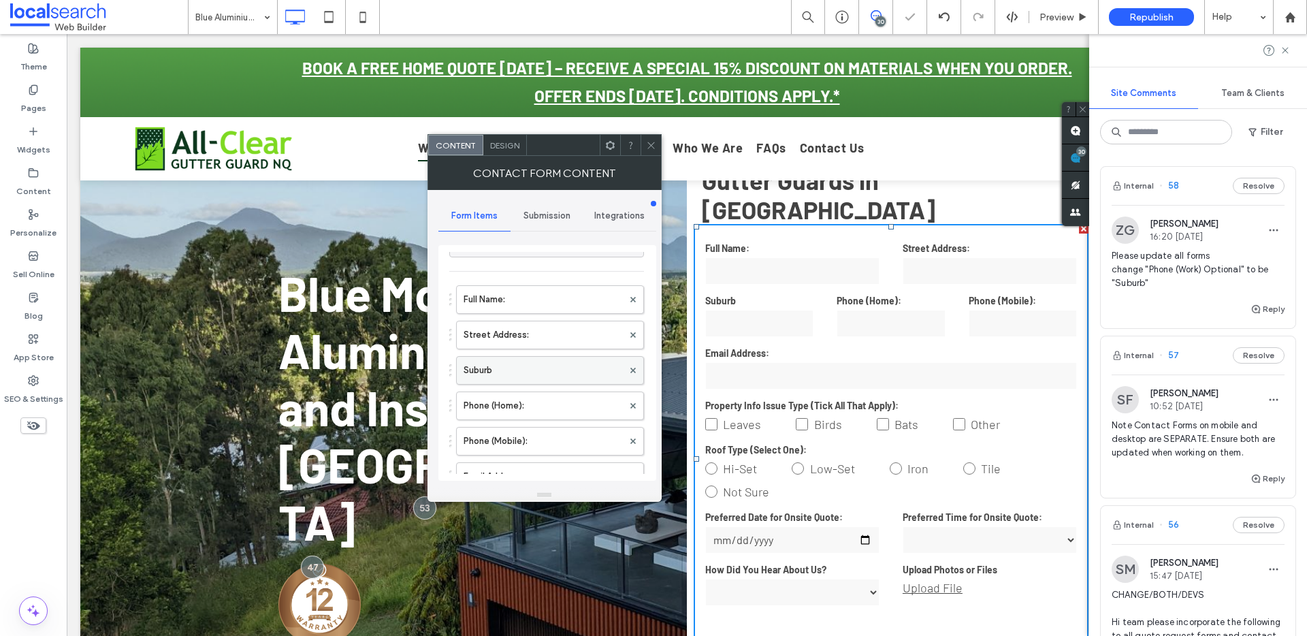
click at [533, 367] on label "Suburb" at bounding box center [542, 370] width 159 height 27
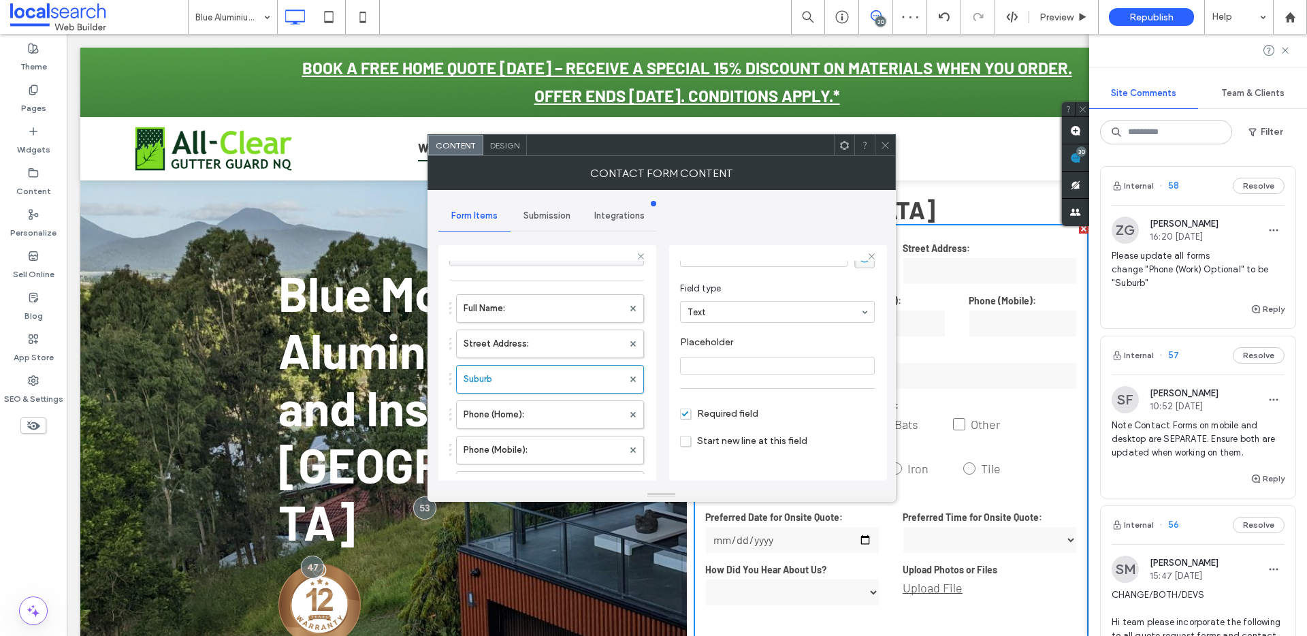
scroll to position [0, 0]
click at [893, 147] on div at bounding box center [885, 145] width 20 height 20
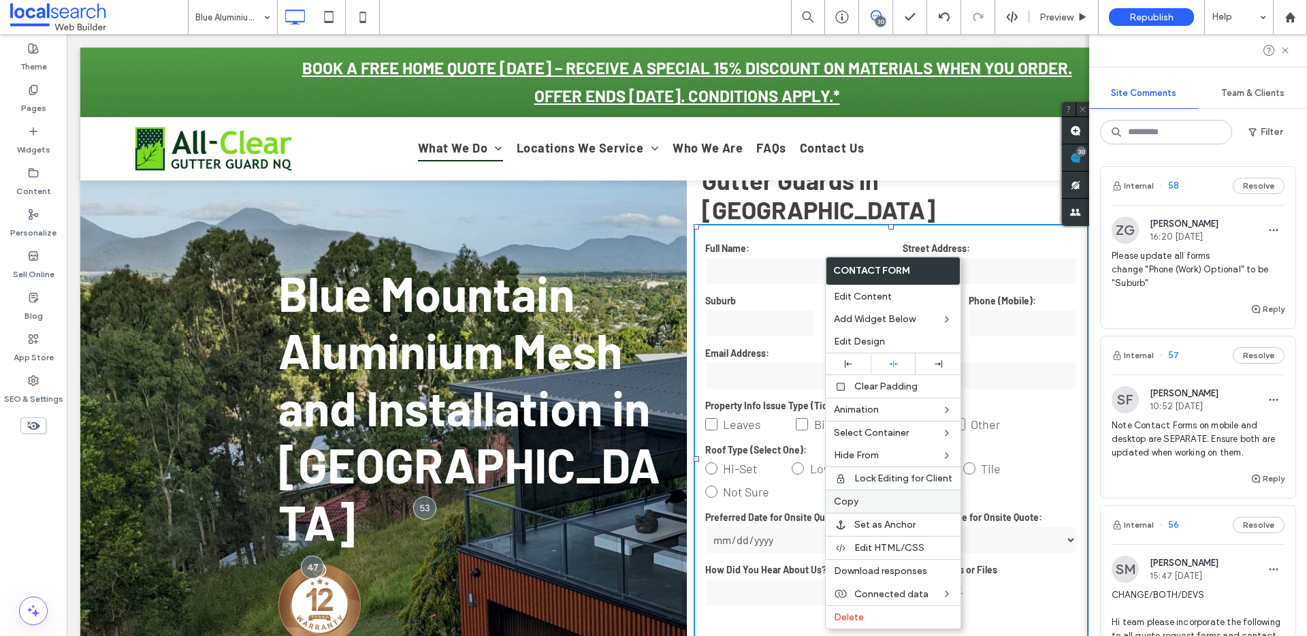
click at [862, 505] on label "Copy" at bounding box center [893, 501] width 118 height 12
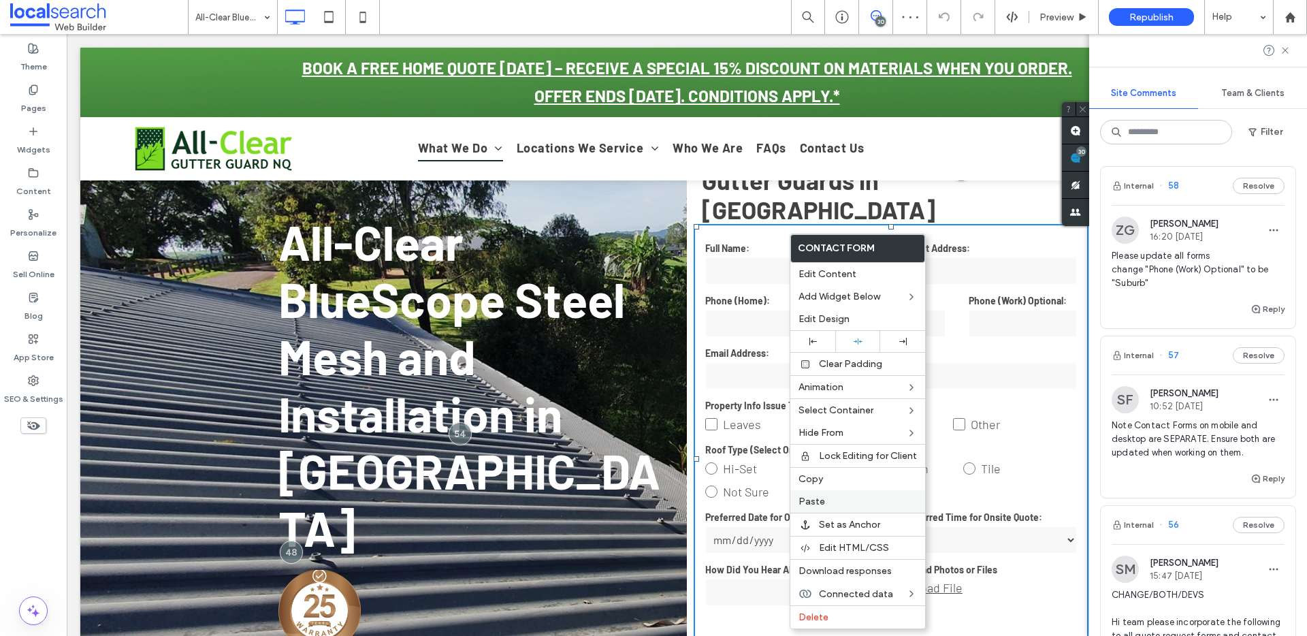
click at [832, 503] on label "Paste" at bounding box center [857, 501] width 118 height 12
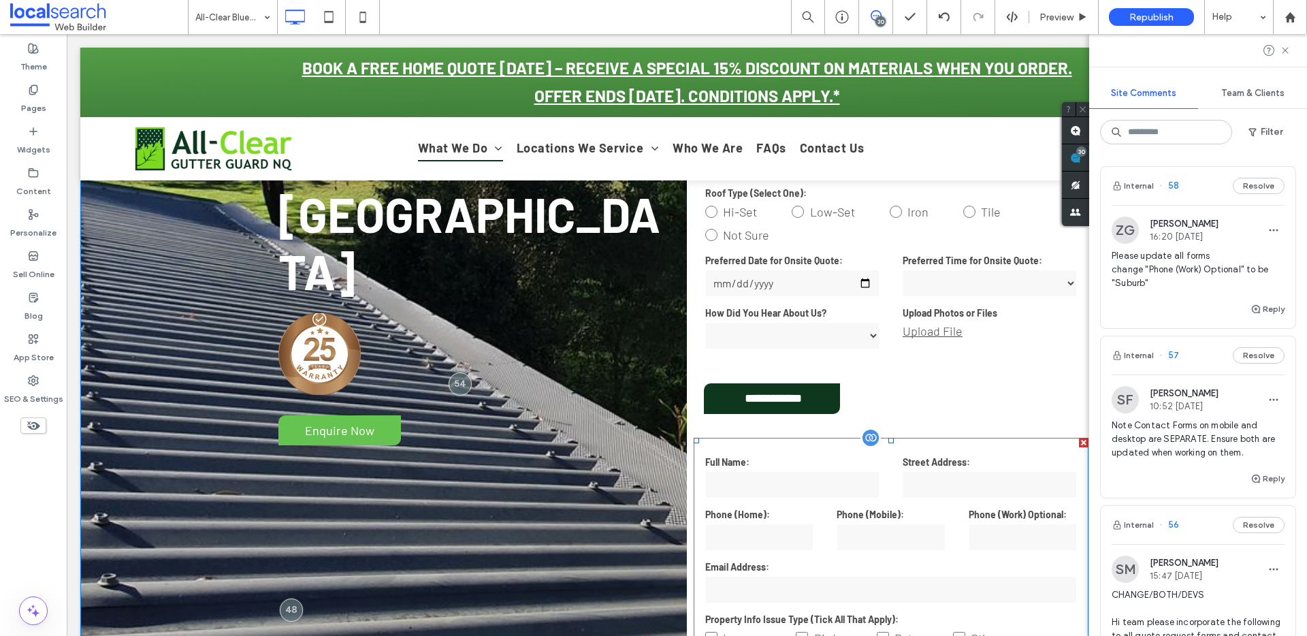
scroll to position [389, 0]
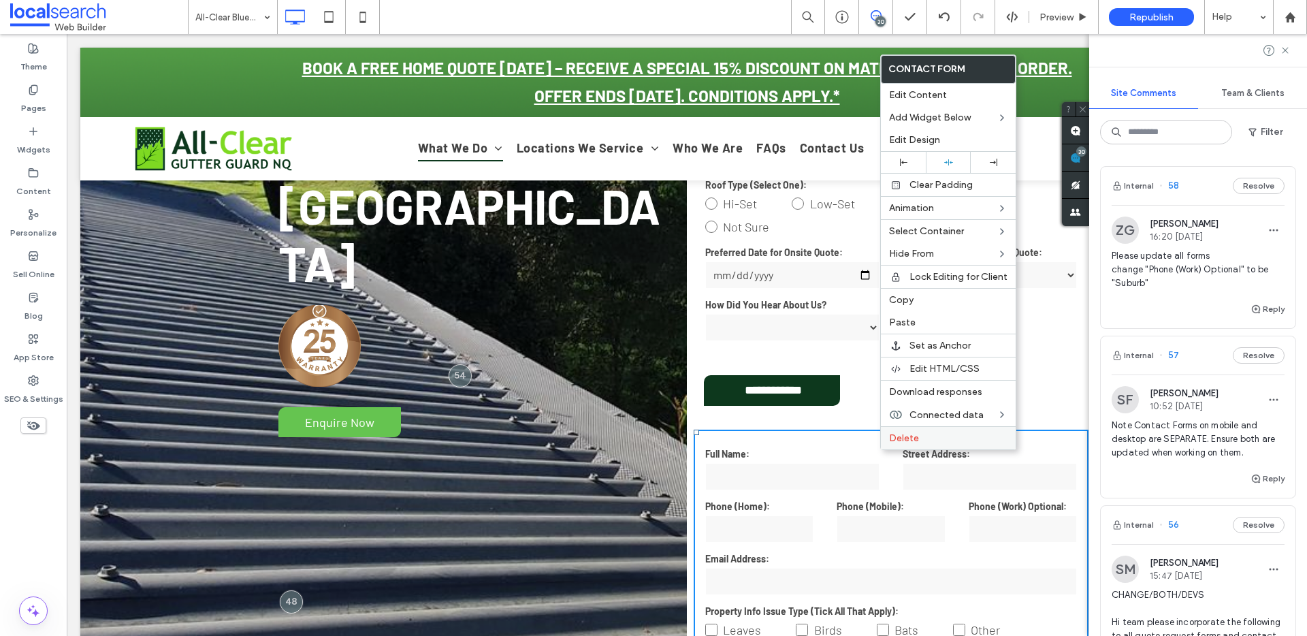
click at [898, 443] on span "Delete" at bounding box center [904, 438] width 30 height 12
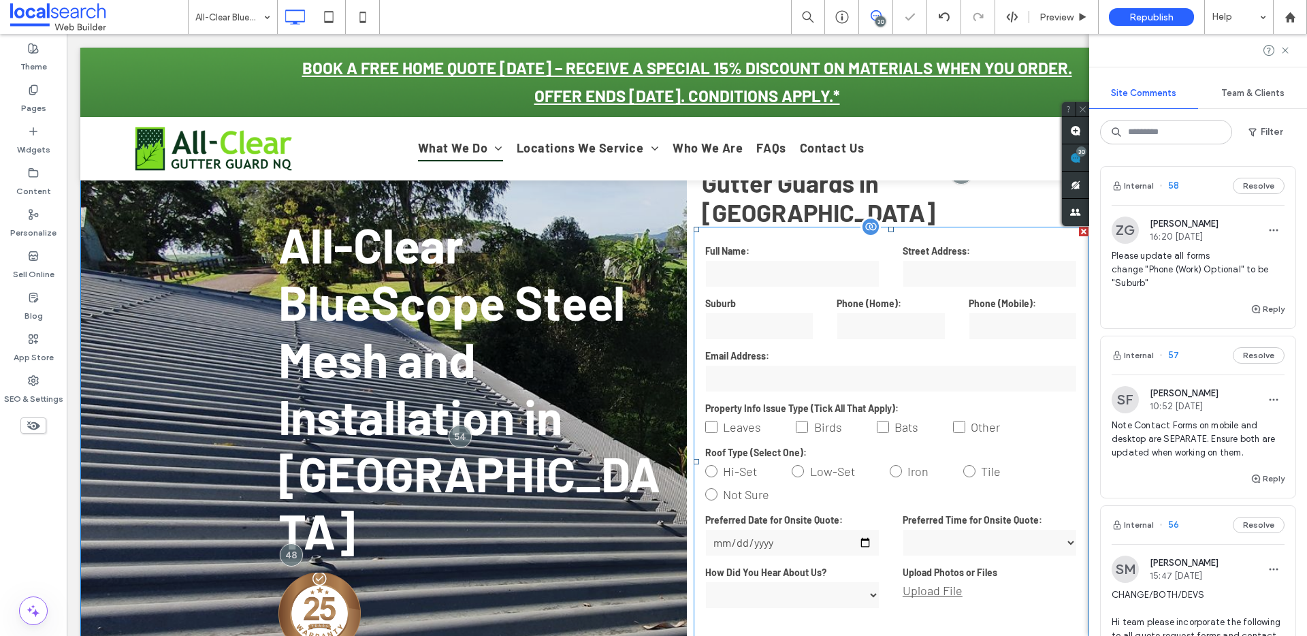
scroll to position [115, 0]
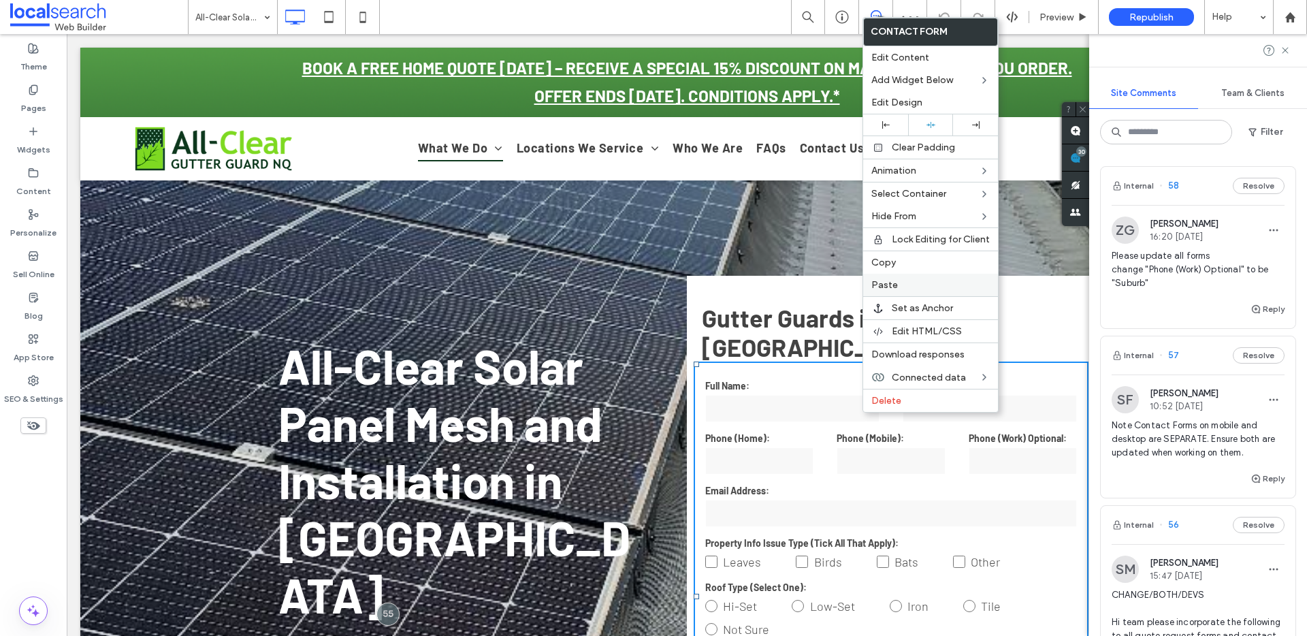
click at [900, 281] on label "Paste" at bounding box center [930, 285] width 118 height 12
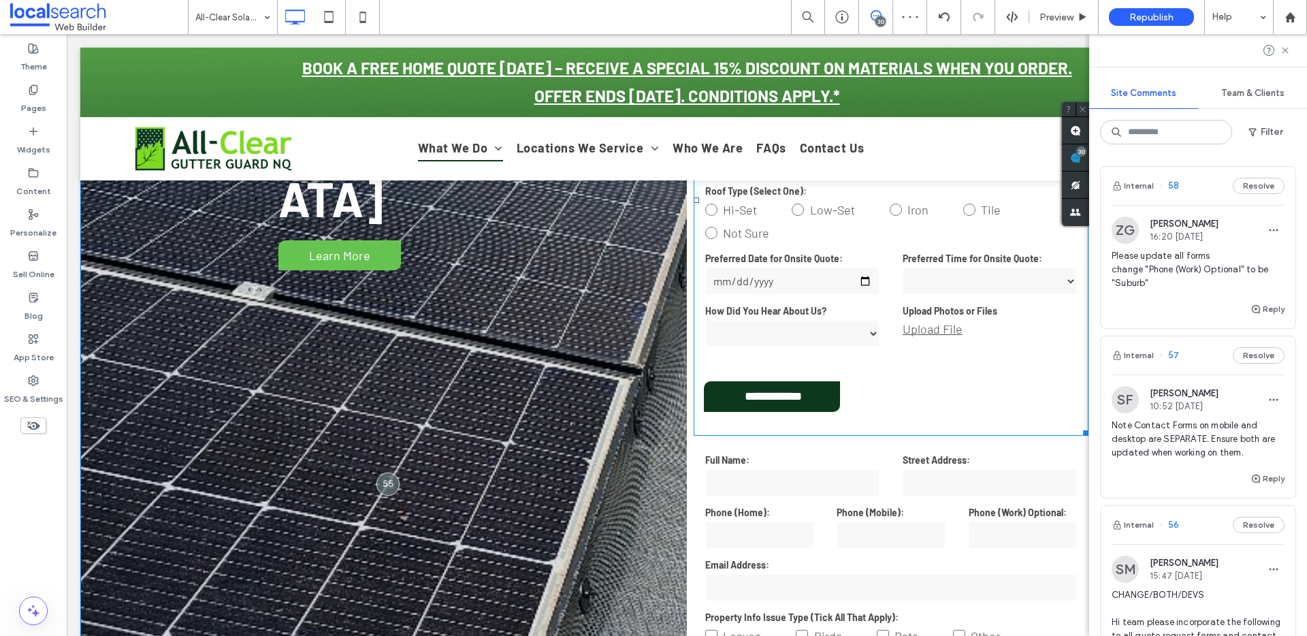
scroll to position [397, 0]
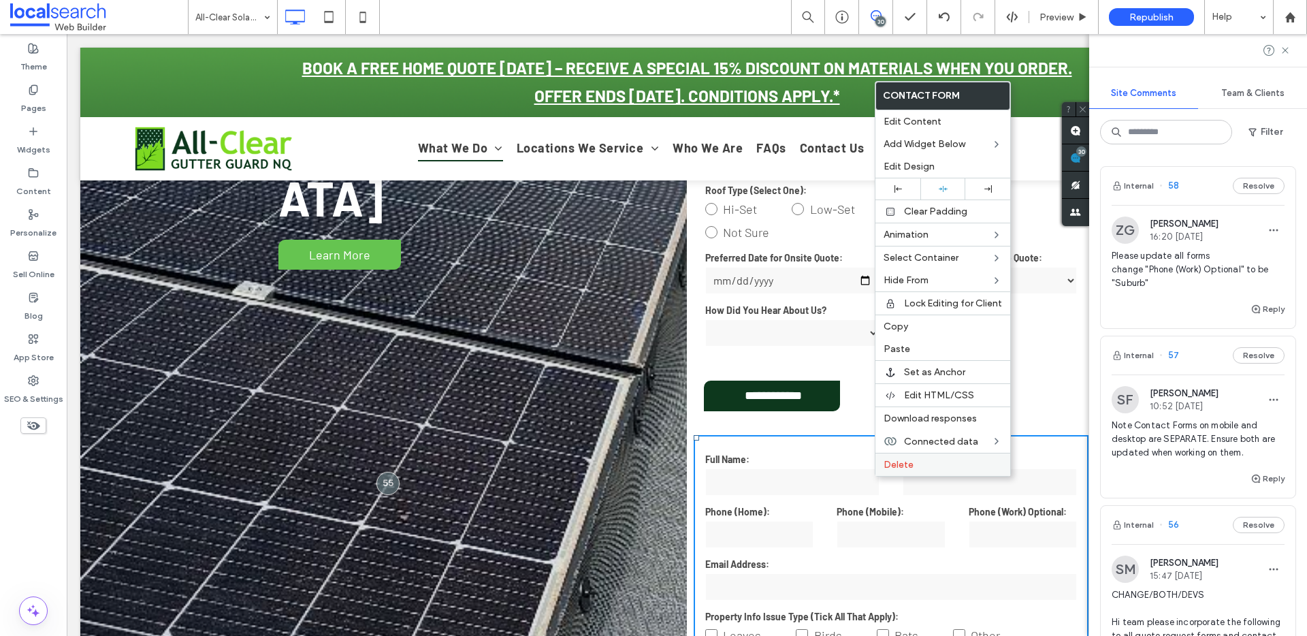
click at [902, 464] on span "Delete" at bounding box center [898, 465] width 30 height 12
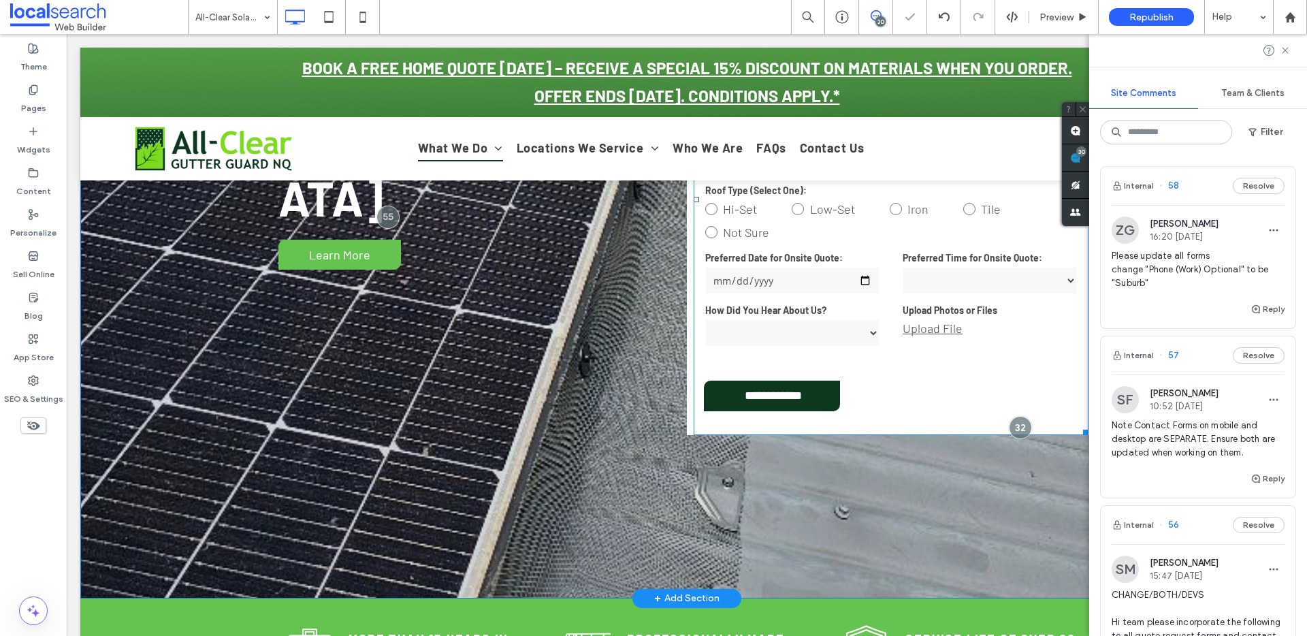
scroll to position [0, 0]
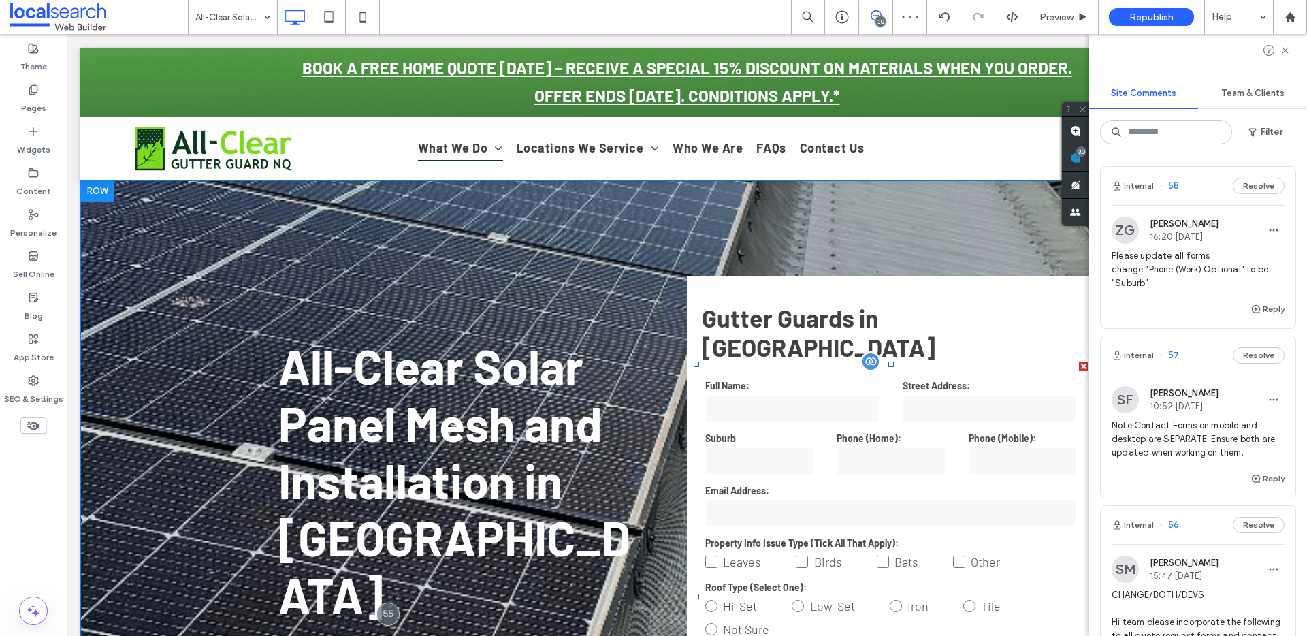
click at [892, 431] on div "Phone (Home):" at bounding box center [890, 454] width 131 height 46
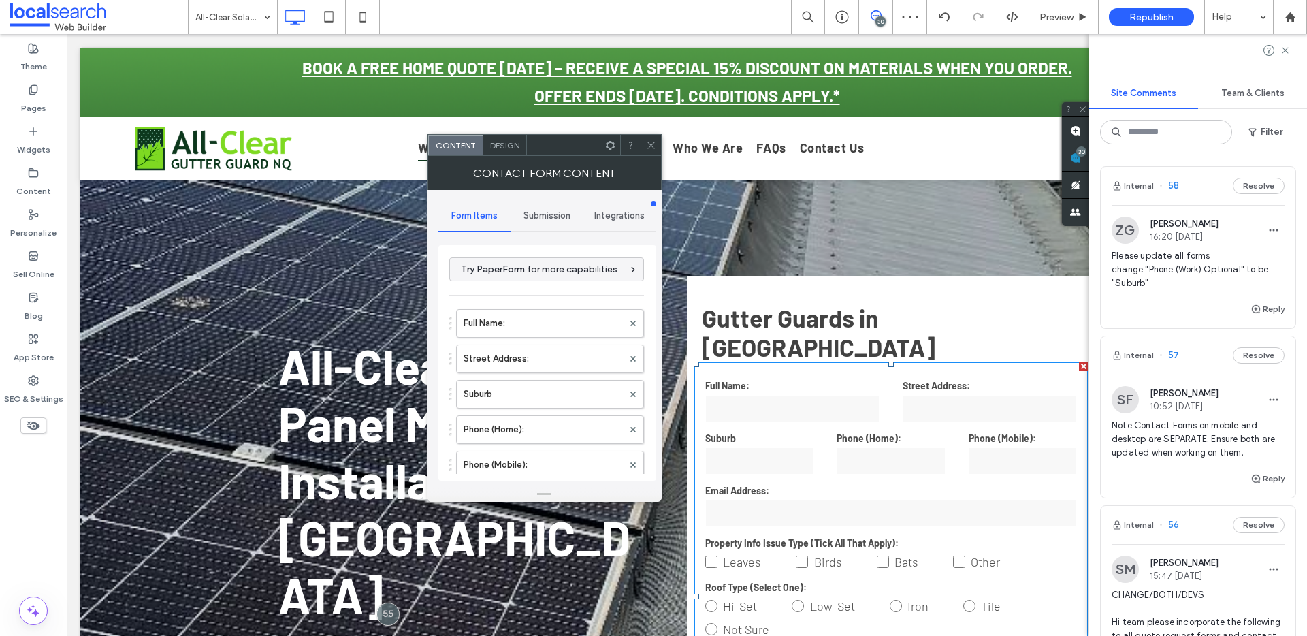
click at [502, 376] on div "Full Name: Street Address: Suburb Phone (Home): Phone (Mobile): Email Address: …" at bounding box center [546, 514] width 195 height 425
click at [503, 359] on label "Street Address:" at bounding box center [542, 358] width 159 height 27
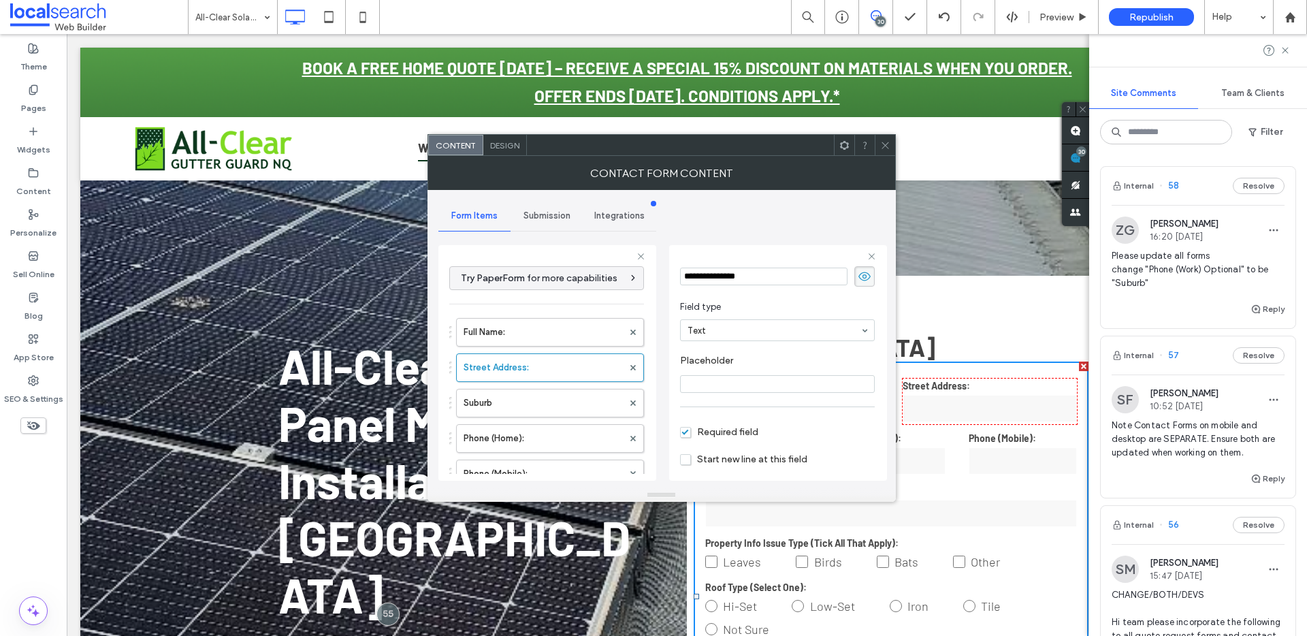
scroll to position [95, 0]
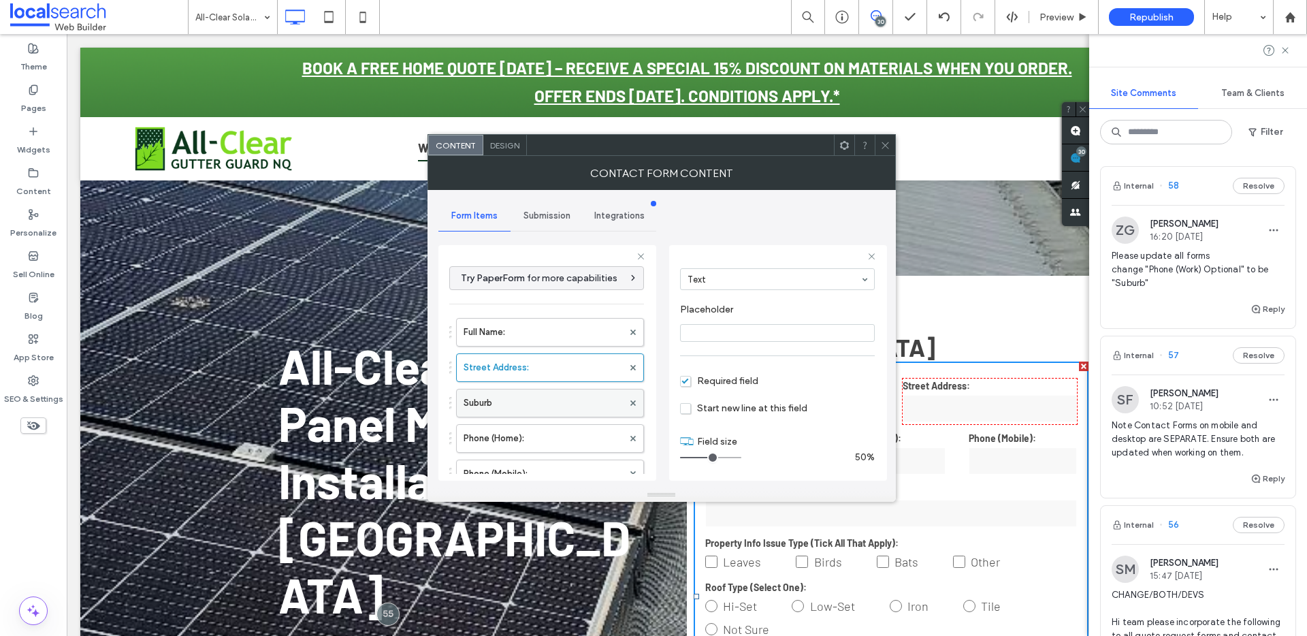
click at [530, 409] on label "Suburb" at bounding box center [542, 402] width 159 height 27
type input "*"
click at [889, 149] on icon at bounding box center [885, 145] width 10 height 10
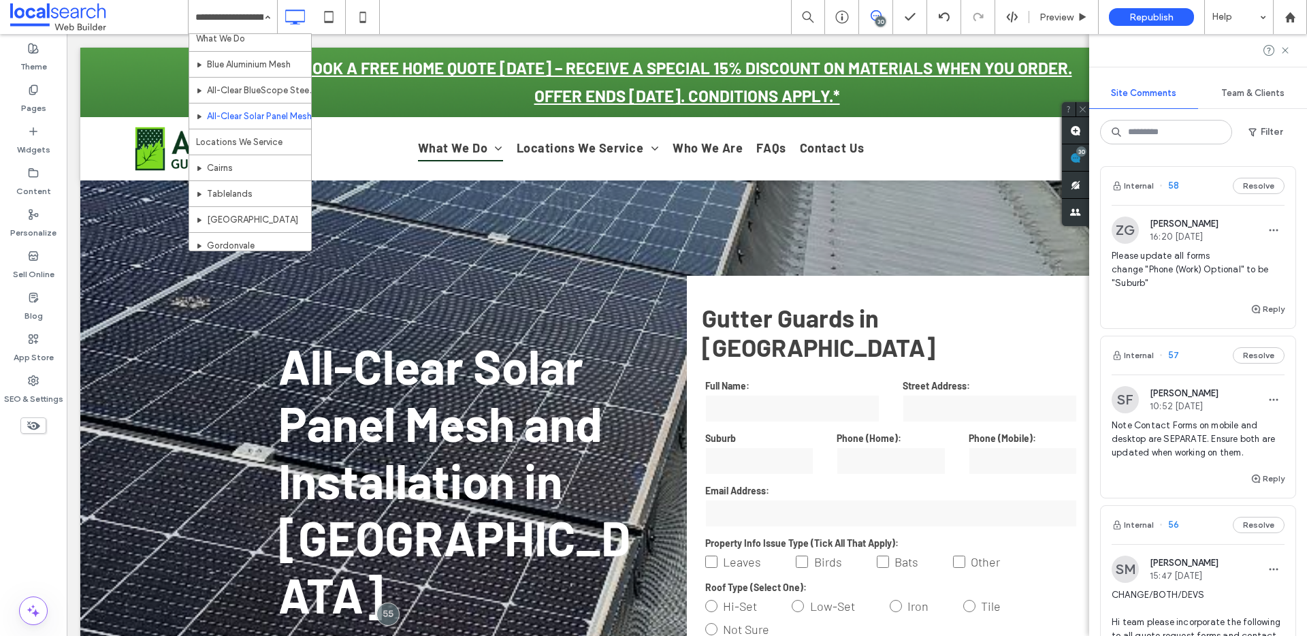
scroll to position [66, 0]
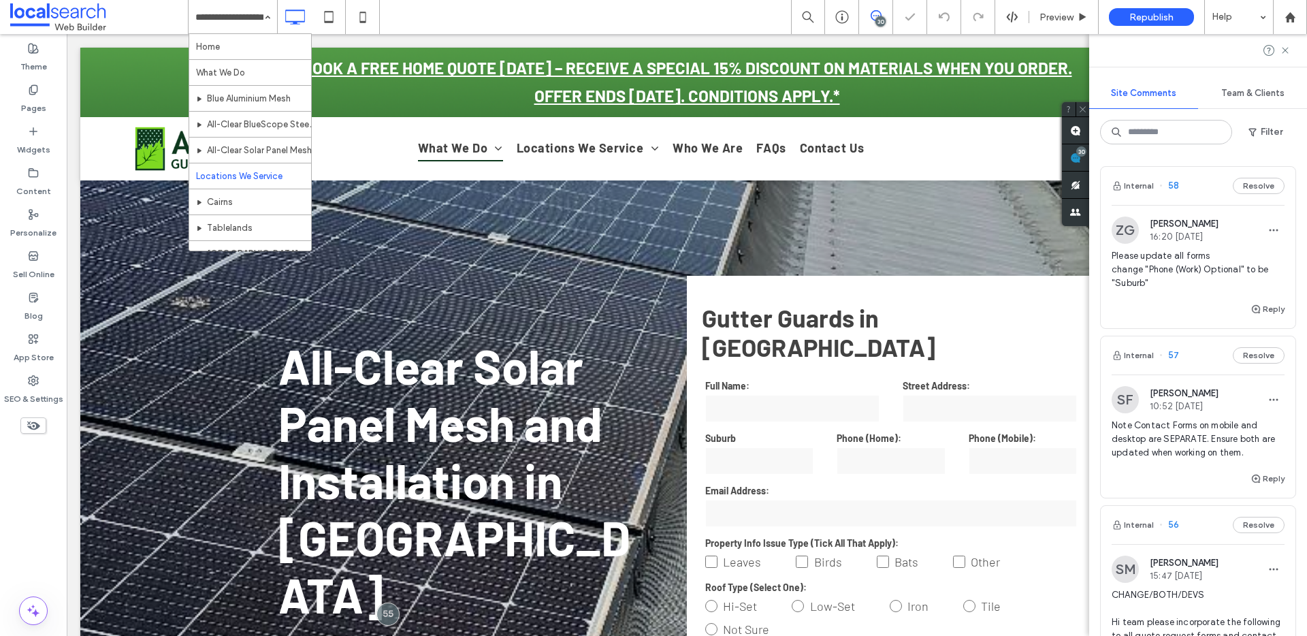
click at [252, 22] on input at bounding box center [229, 17] width 68 height 34
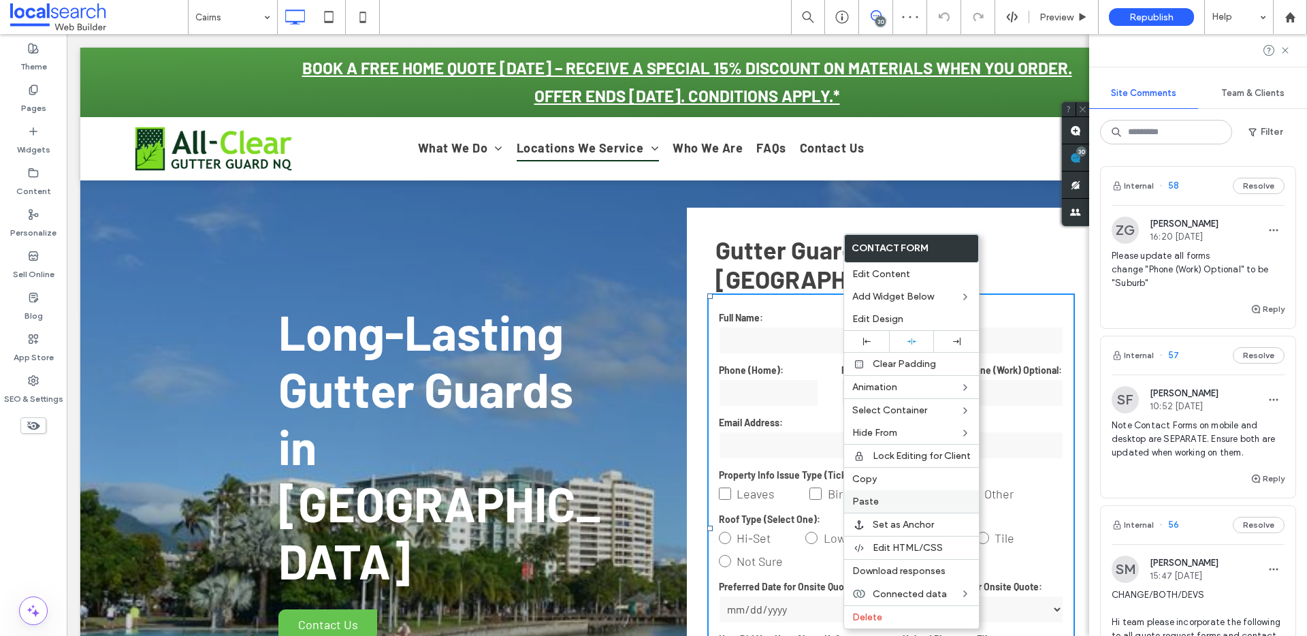
click at [907, 499] on label "Paste" at bounding box center [911, 501] width 118 height 12
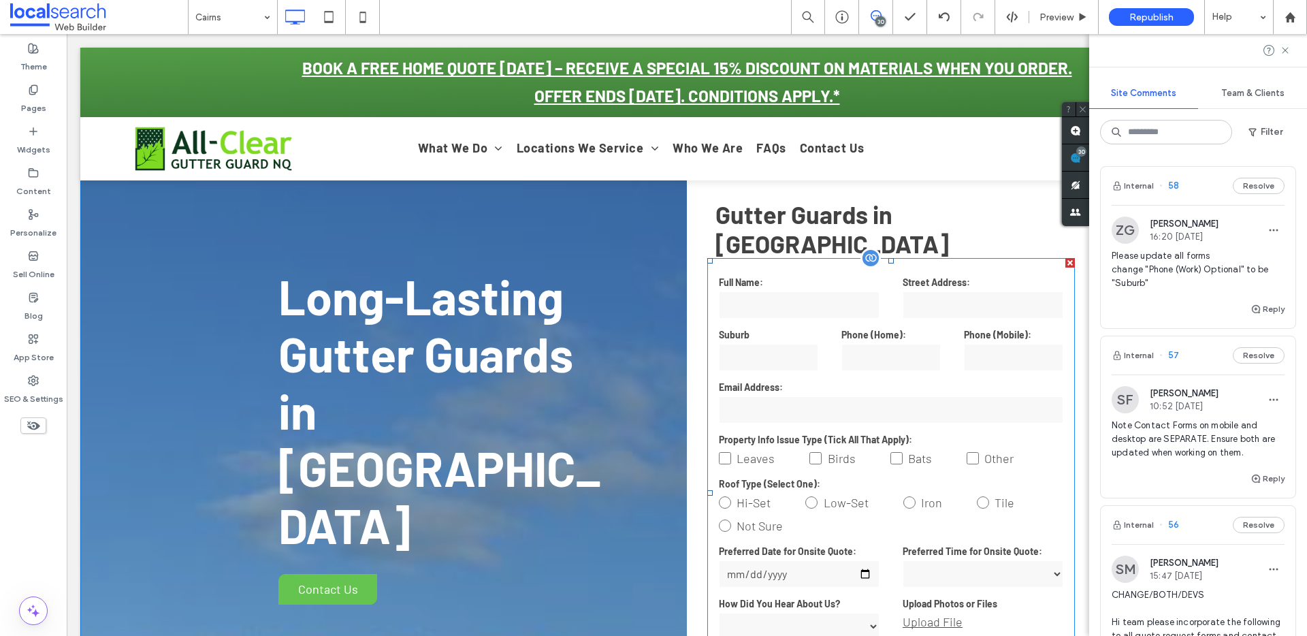
scroll to position [492, 0]
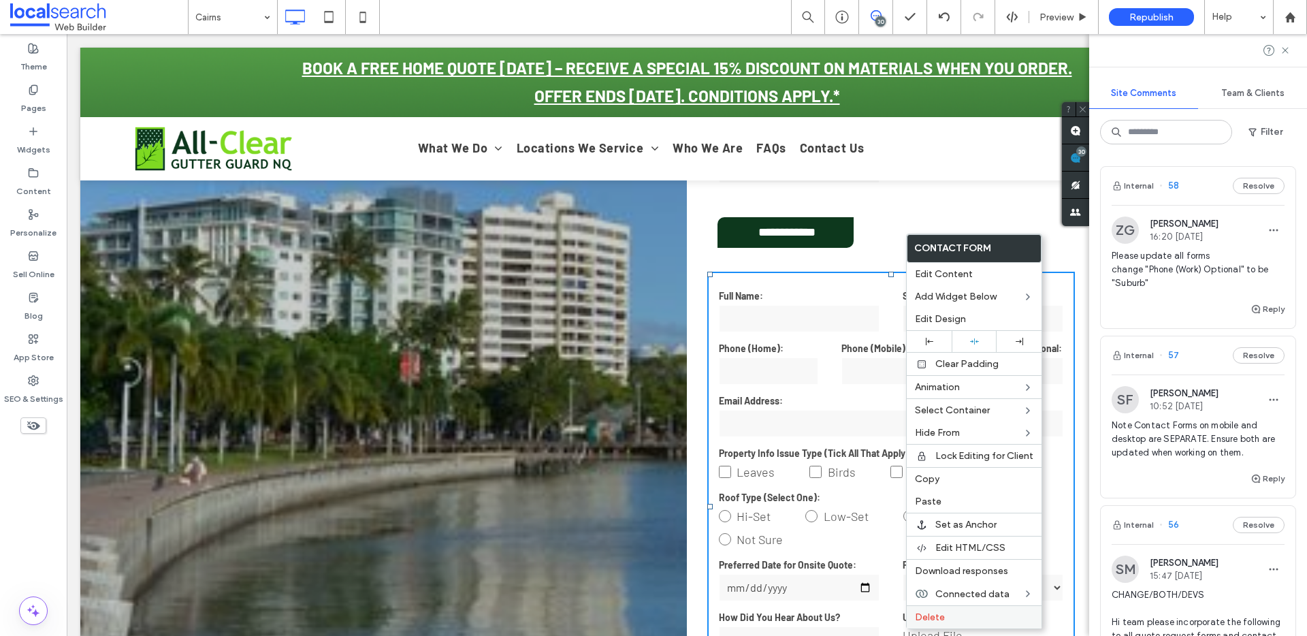
click at [969, 612] on label "Delete" at bounding box center [974, 617] width 118 height 12
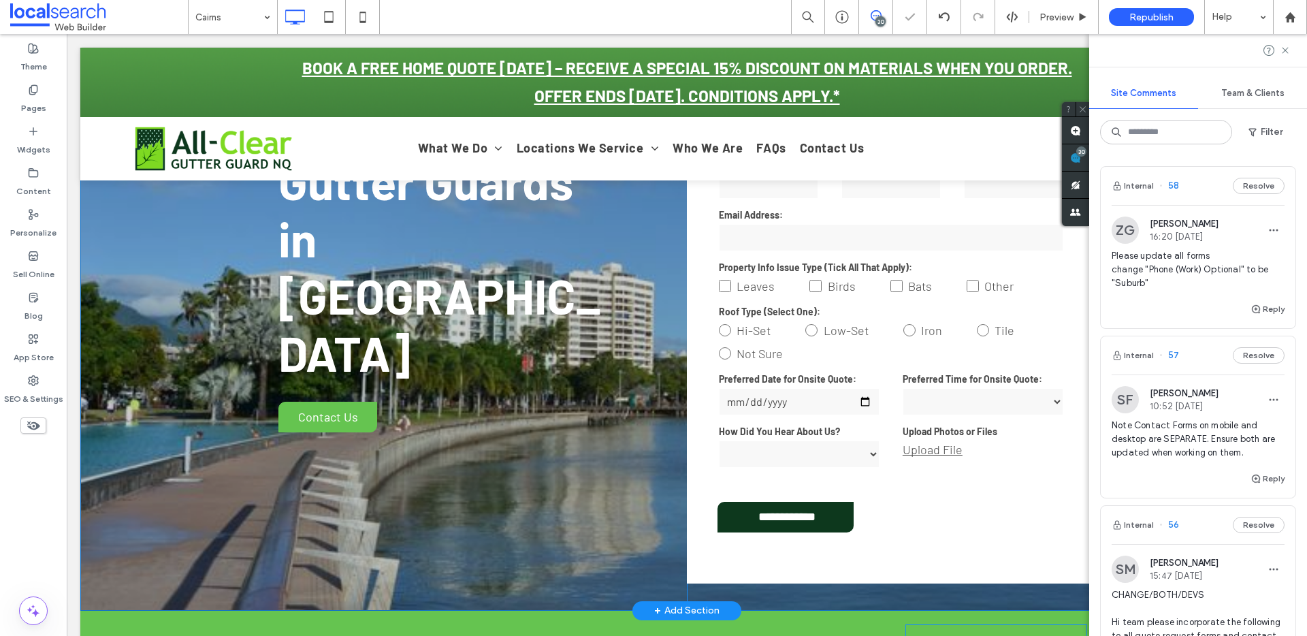
scroll to position [59, 0]
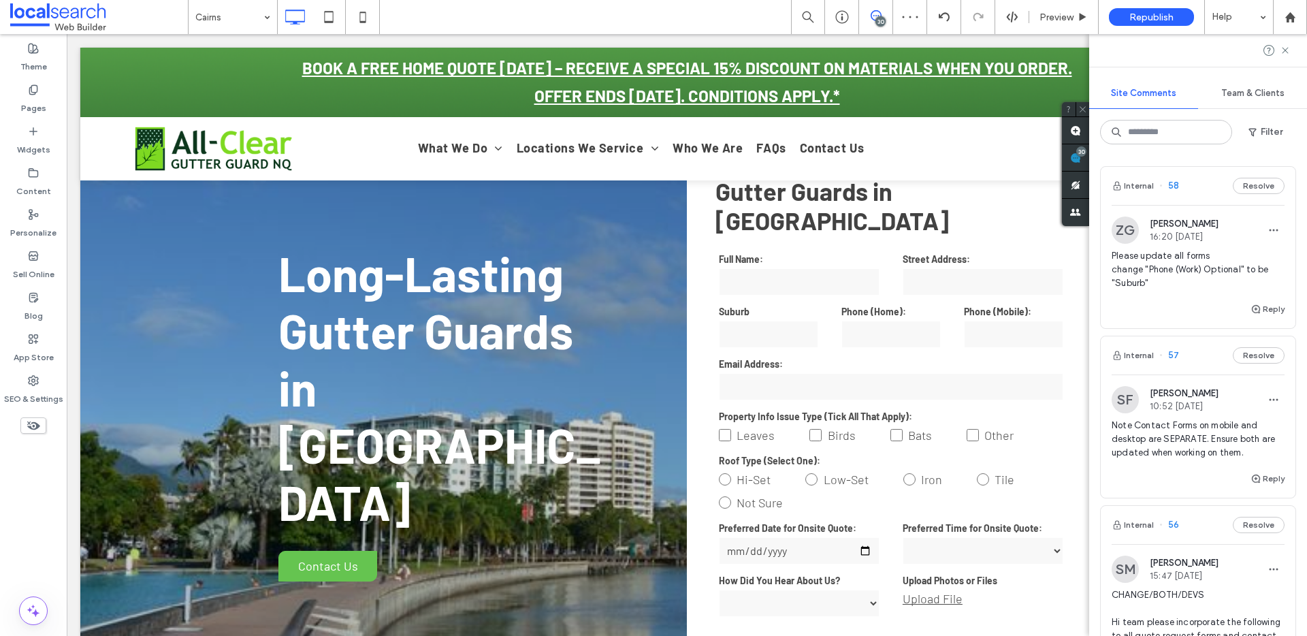
click at [183, 10] on span at bounding box center [99, 16] width 178 height 27
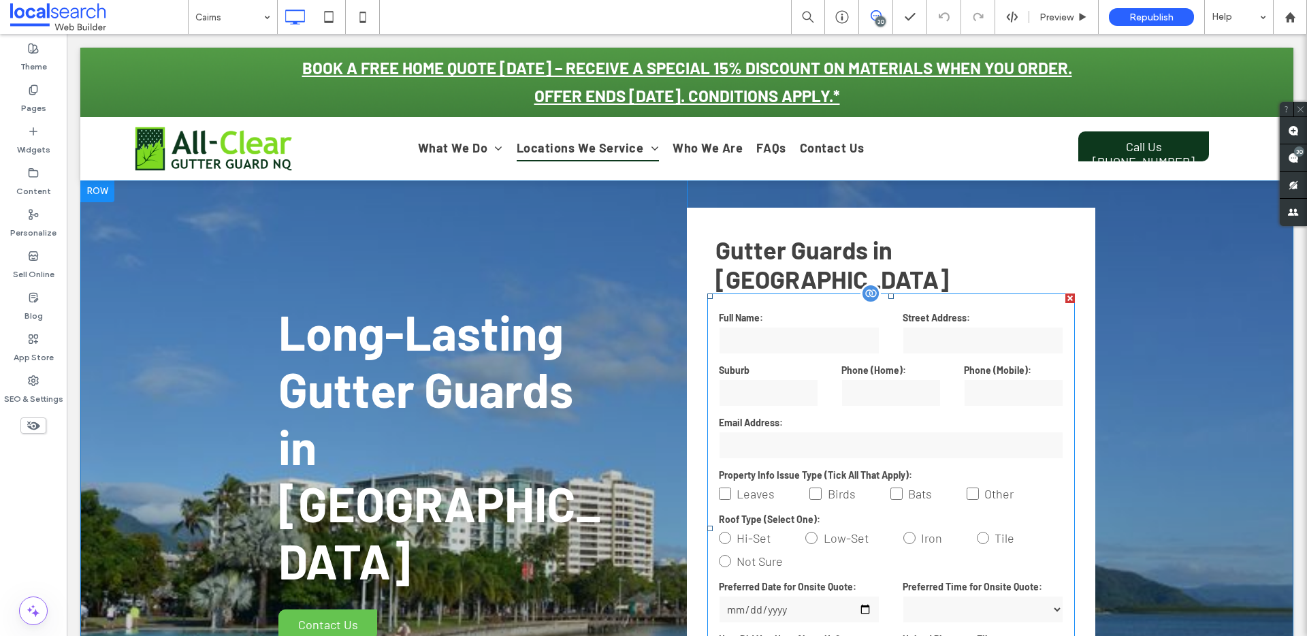
click at [792, 382] on form "**********" at bounding box center [891, 528] width 368 height 470
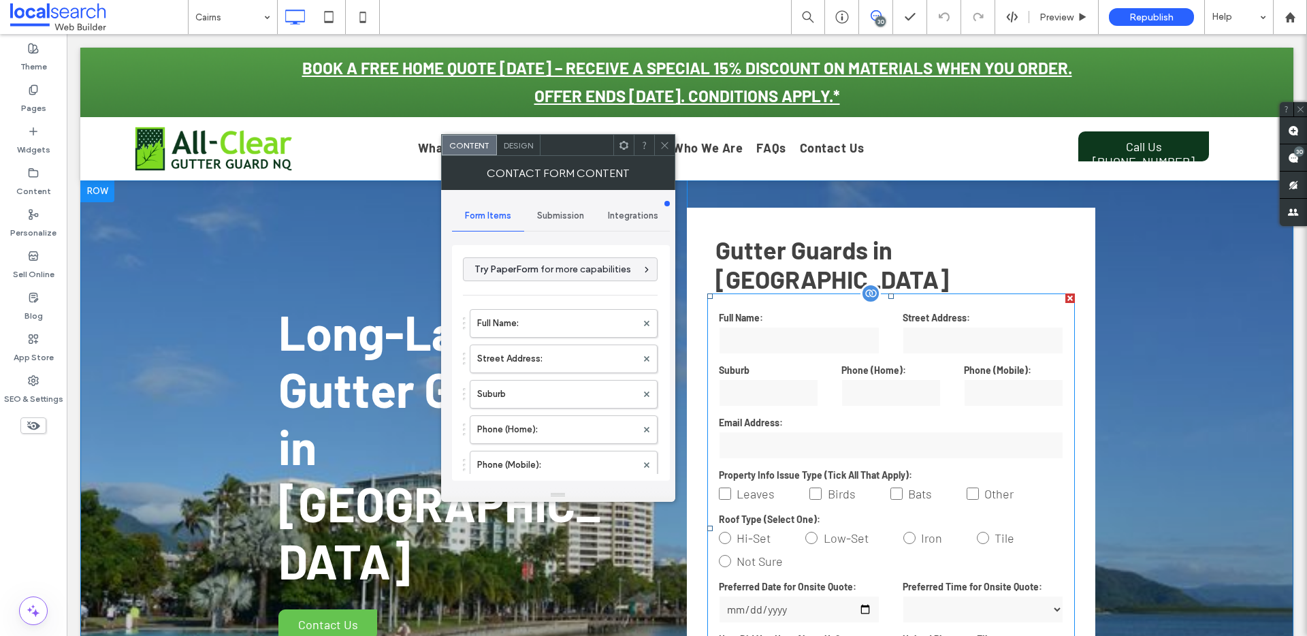
type input "**********"
click at [527, 393] on label "Suburb" at bounding box center [556, 393] width 159 height 27
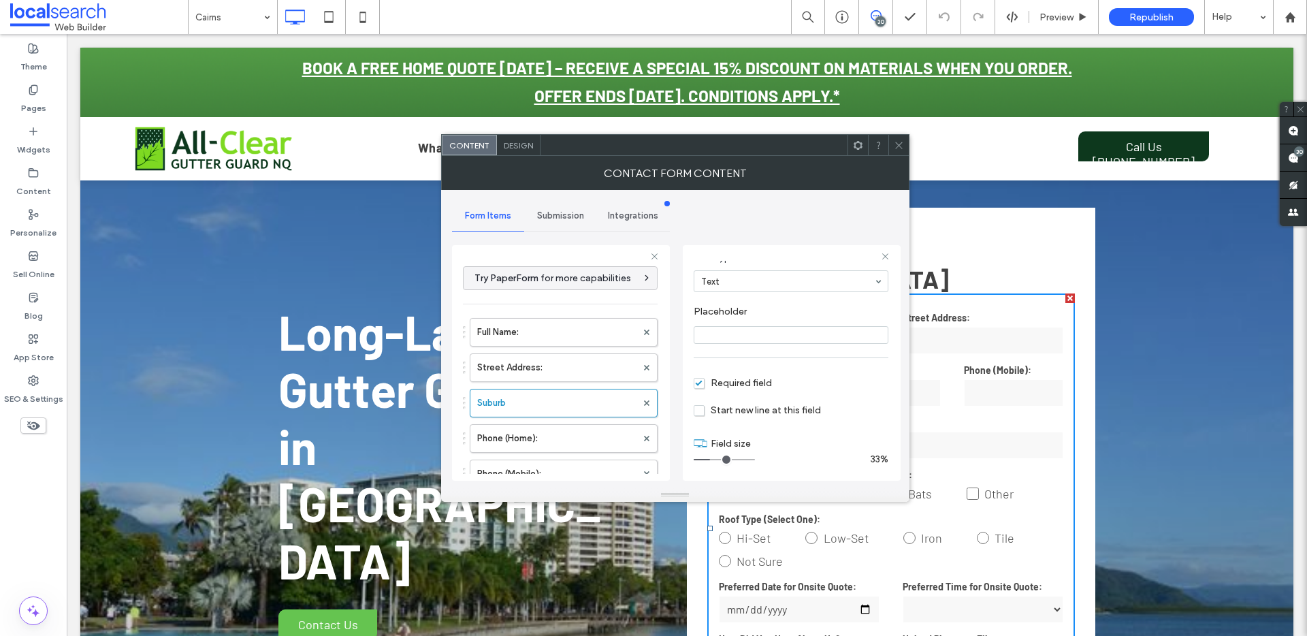
scroll to position [95, 0]
click at [895, 144] on icon at bounding box center [899, 145] width 10 height 10
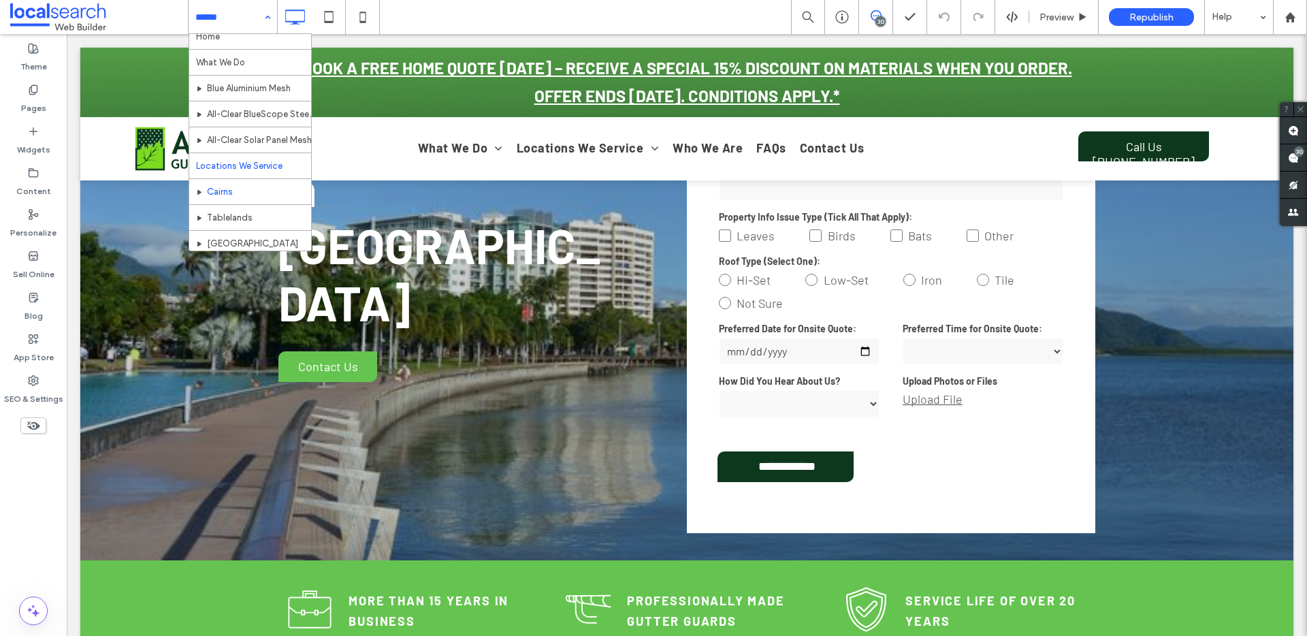
scroll to position [24, 0]
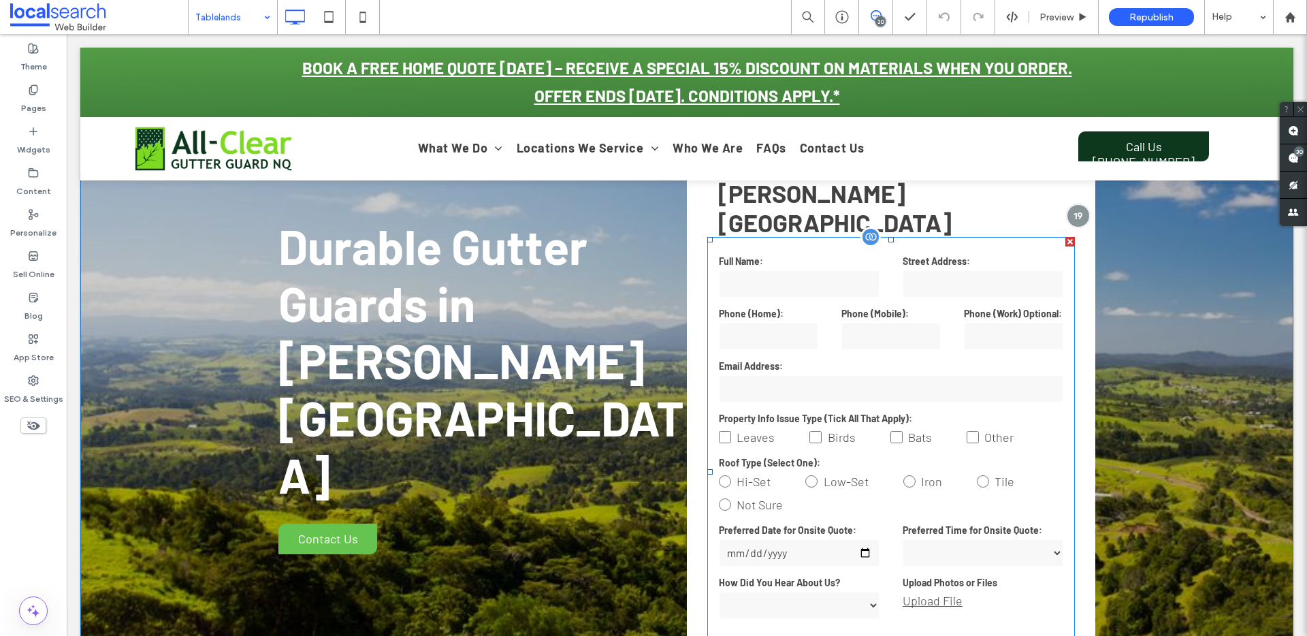
scroll to position [63, 0]
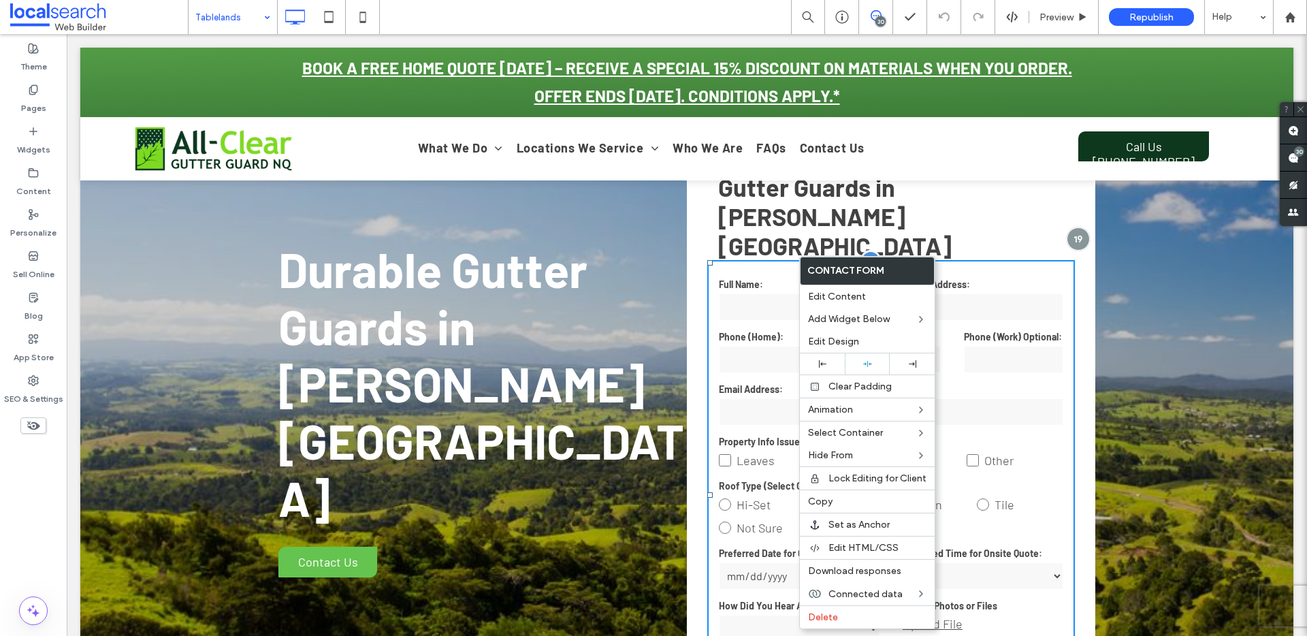
click at [755, 346] on input "tel" at bounding box center [768, 359] width 99 height 27
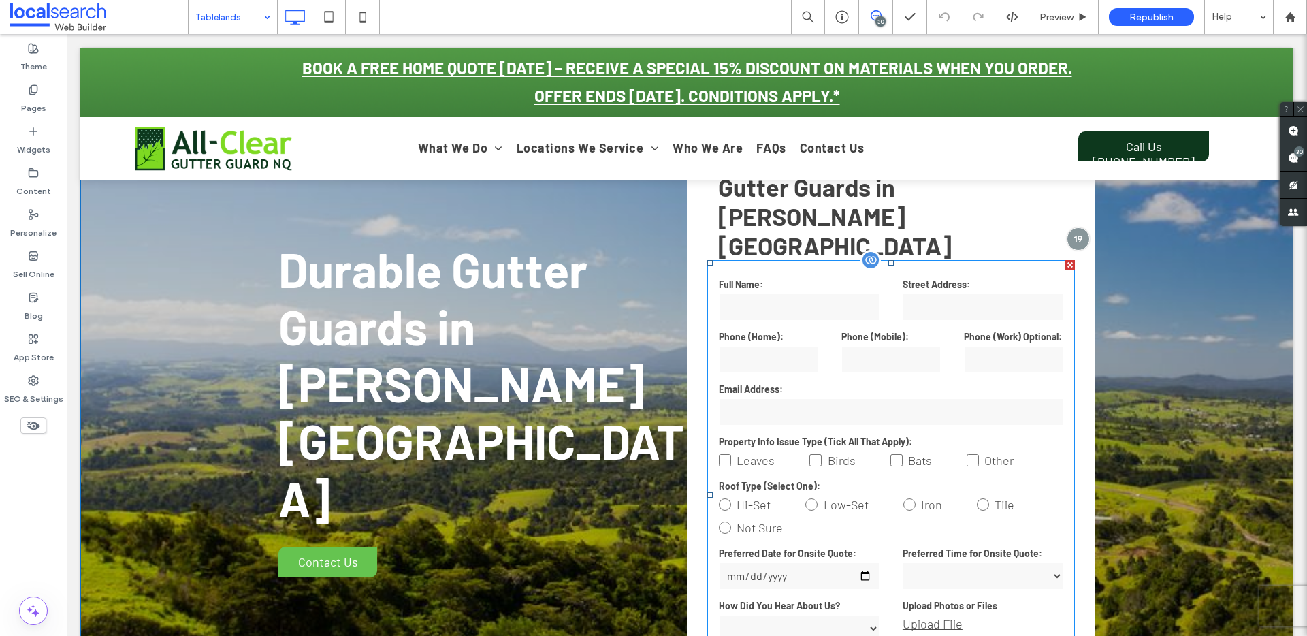
click at [835, 293] on input "text" at bounding box center [799, 306] width 161 height 27
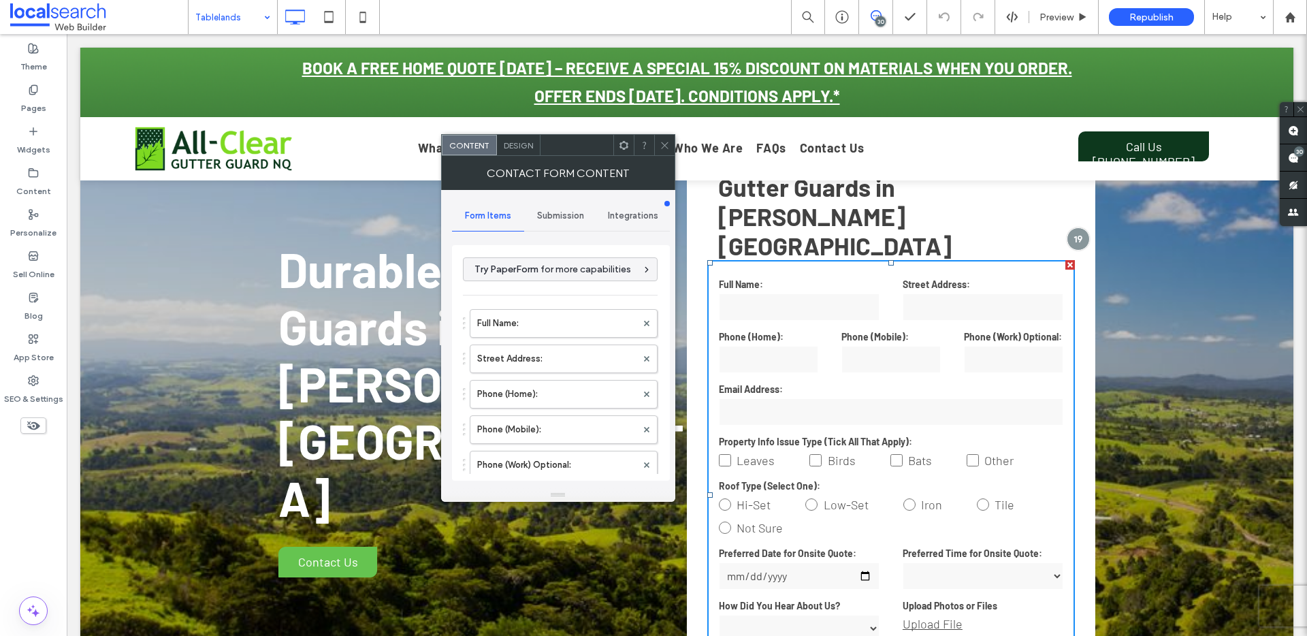
click at [665, 146] on icon at bounding box center [664, 145] width 10 height 10
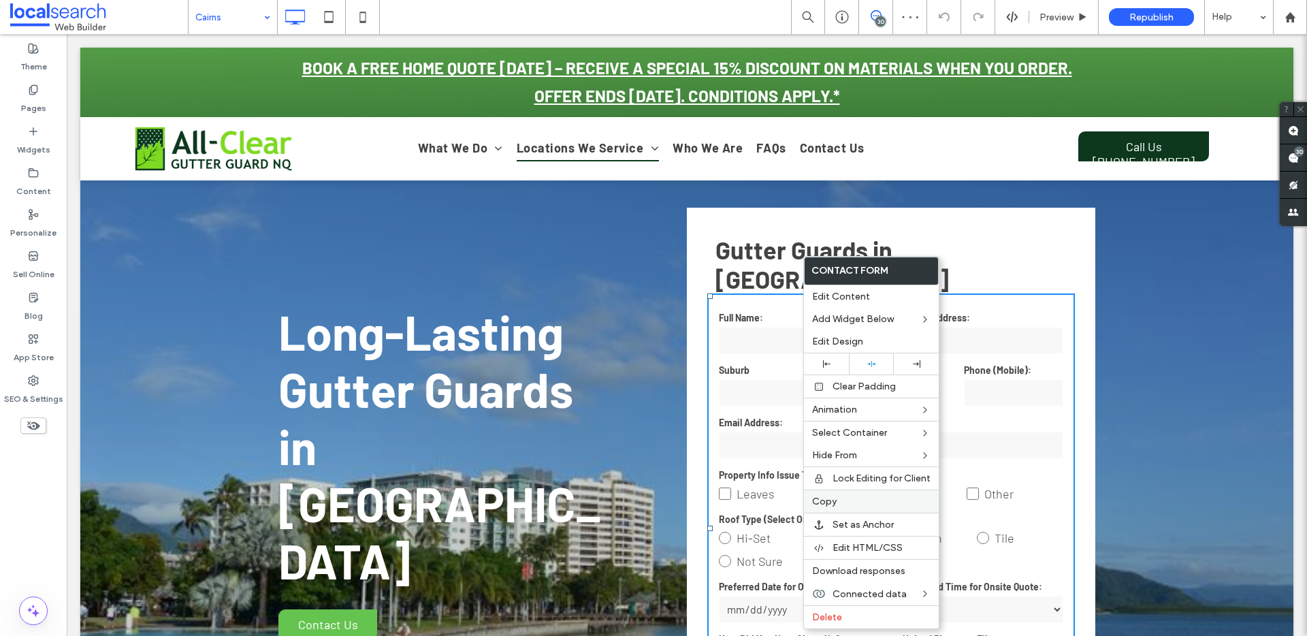
click at [866, 502] on label "Copy" at bounding box center [871, 501] width 118 height 12
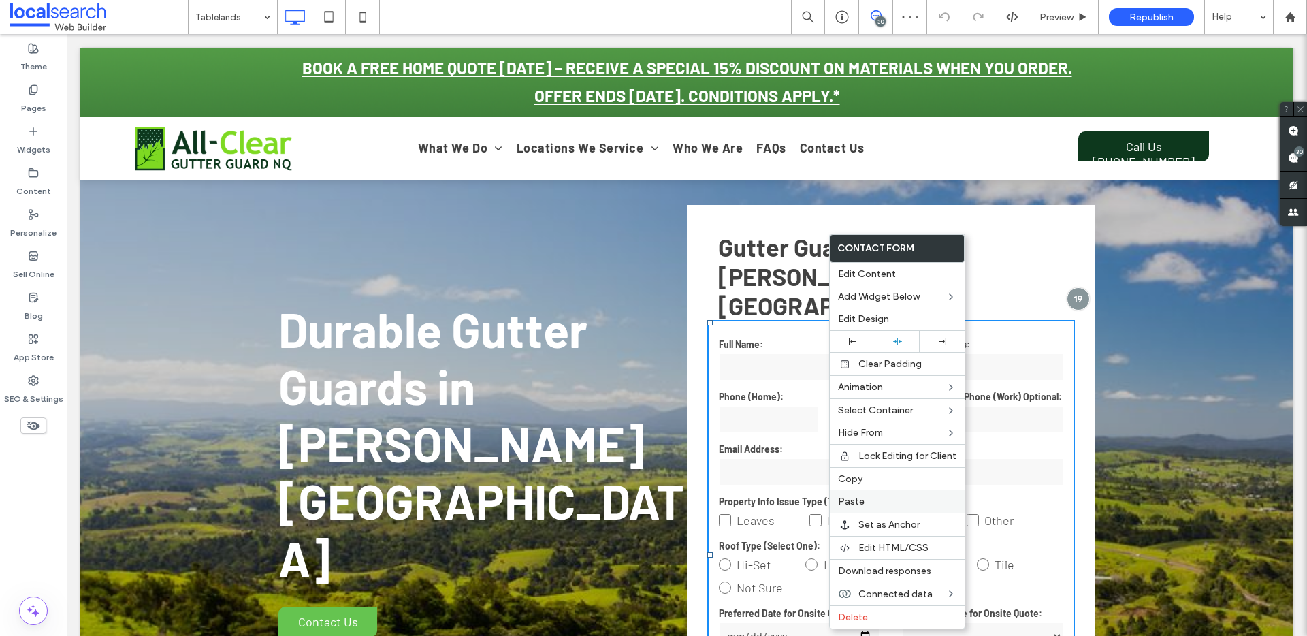
click at [868, 499] on label "Paste" at bounding box center [897, 501] width 118 height 12
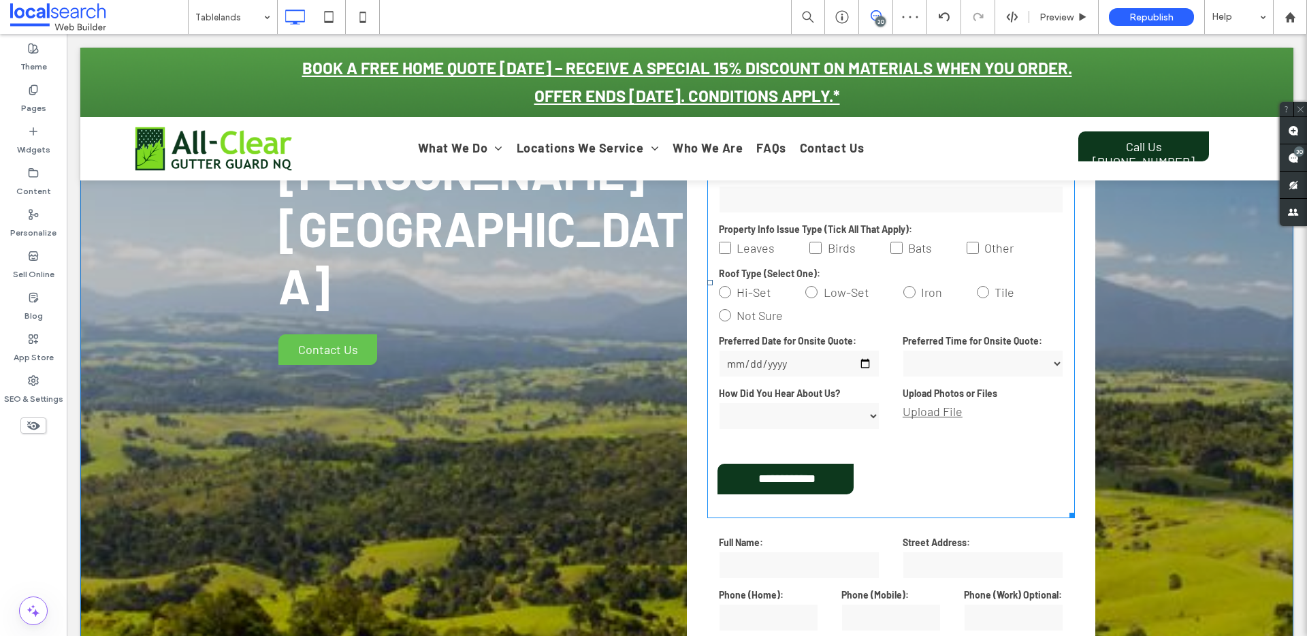
scroll to position [401, 0]
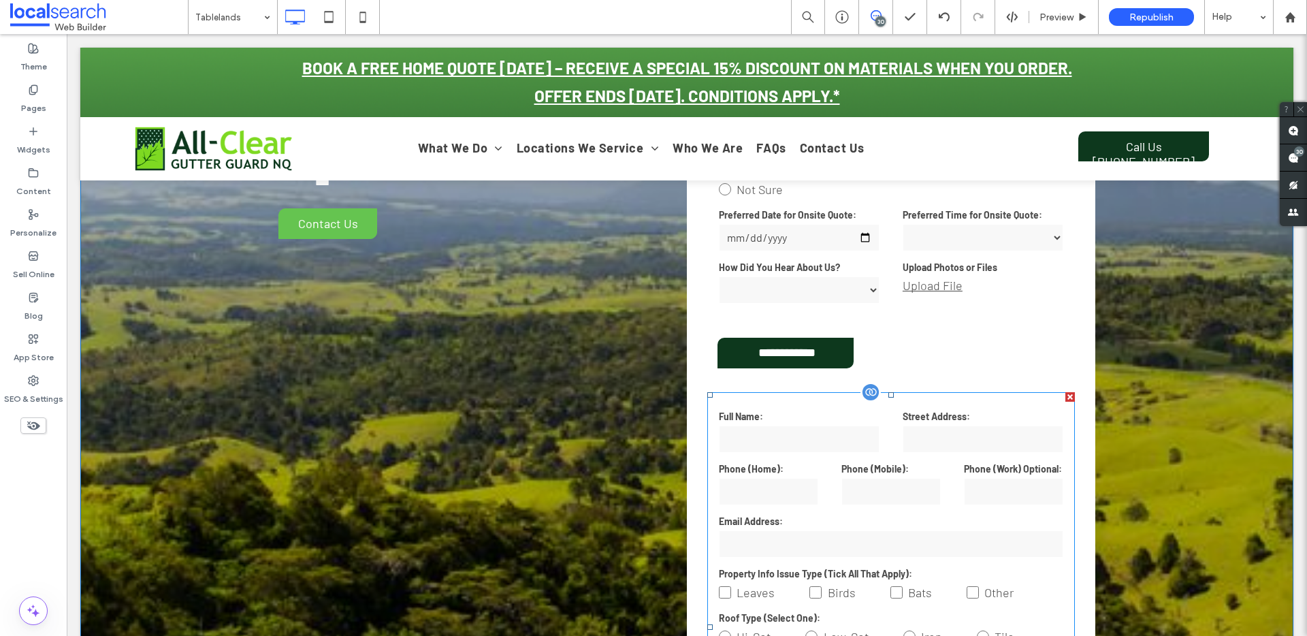
click at [1065, 392] on div at bounding box center [1070, 397] width 10 height 10
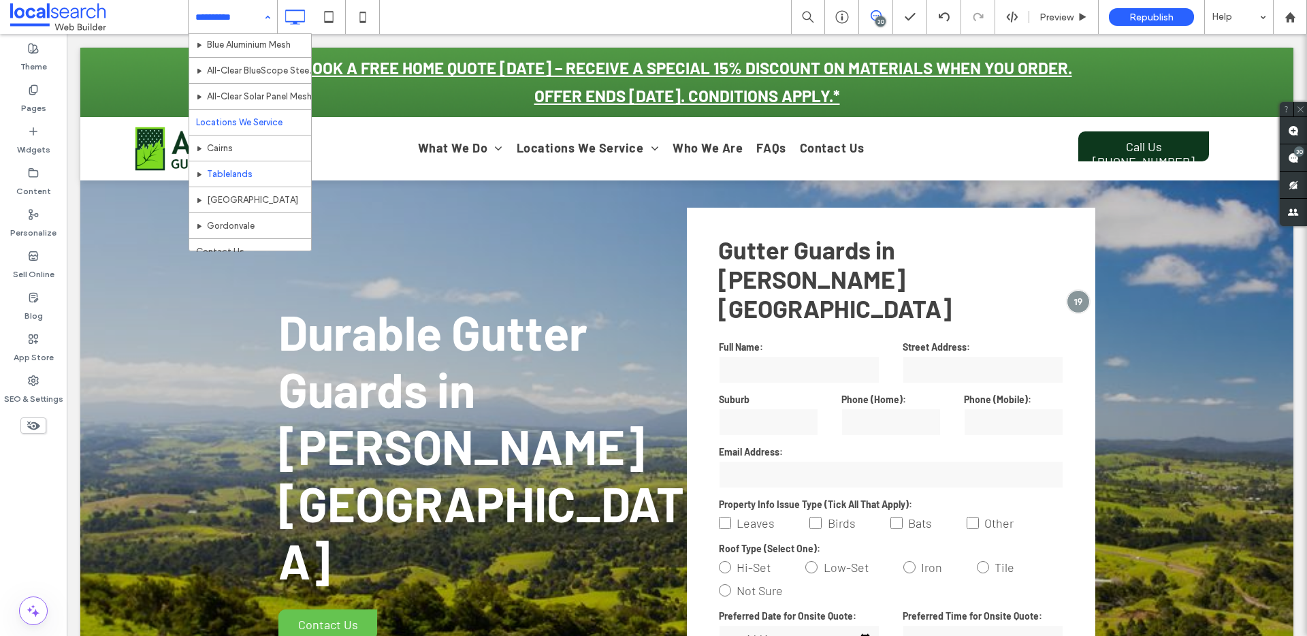
scroll to position [66, 0]
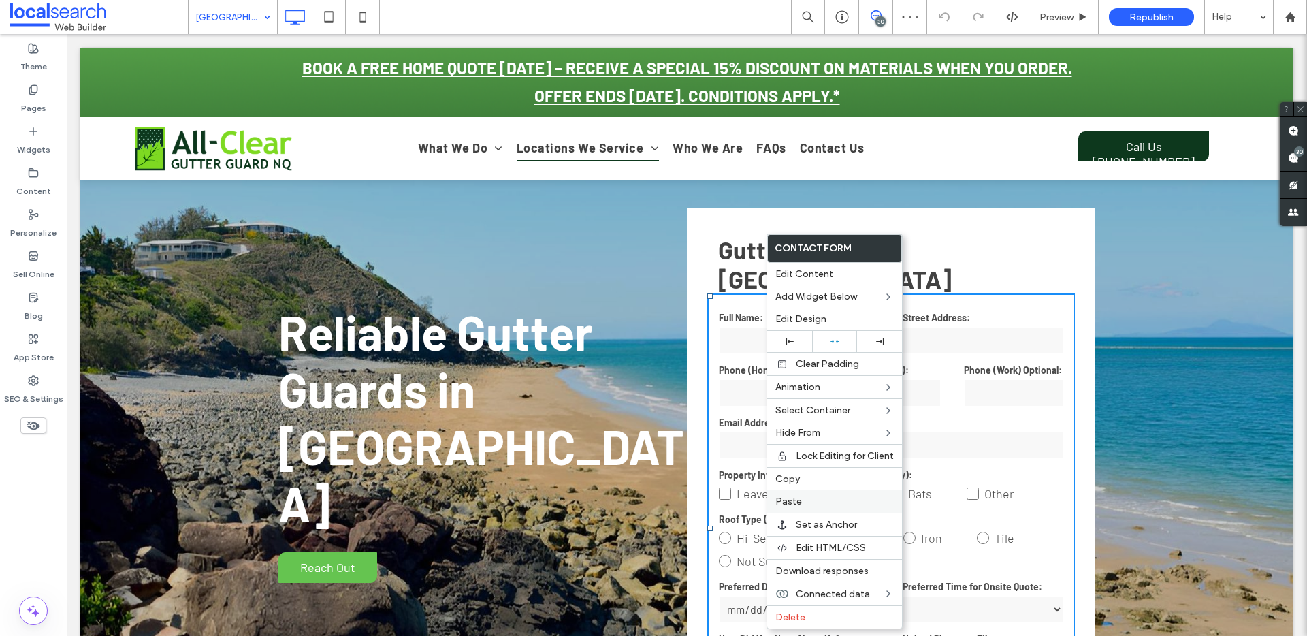
click at [806, 495] on label "Paste" at bounding box center [834, 501] width 118 height 12
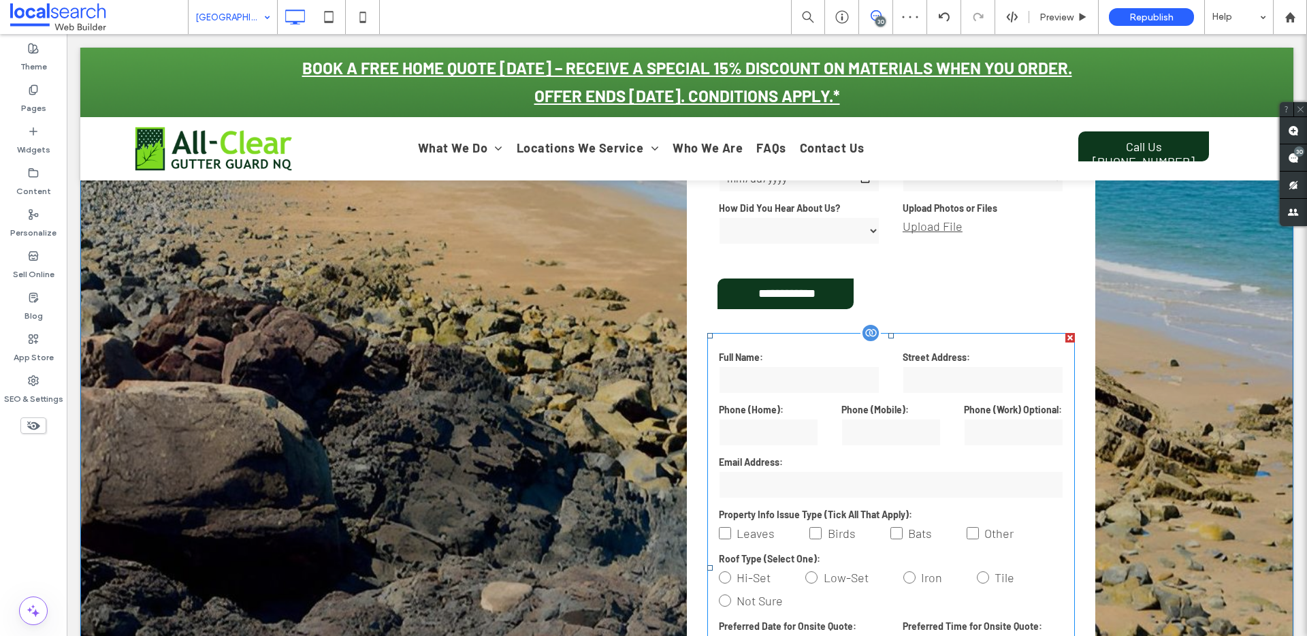
scroll to position [449, 0]
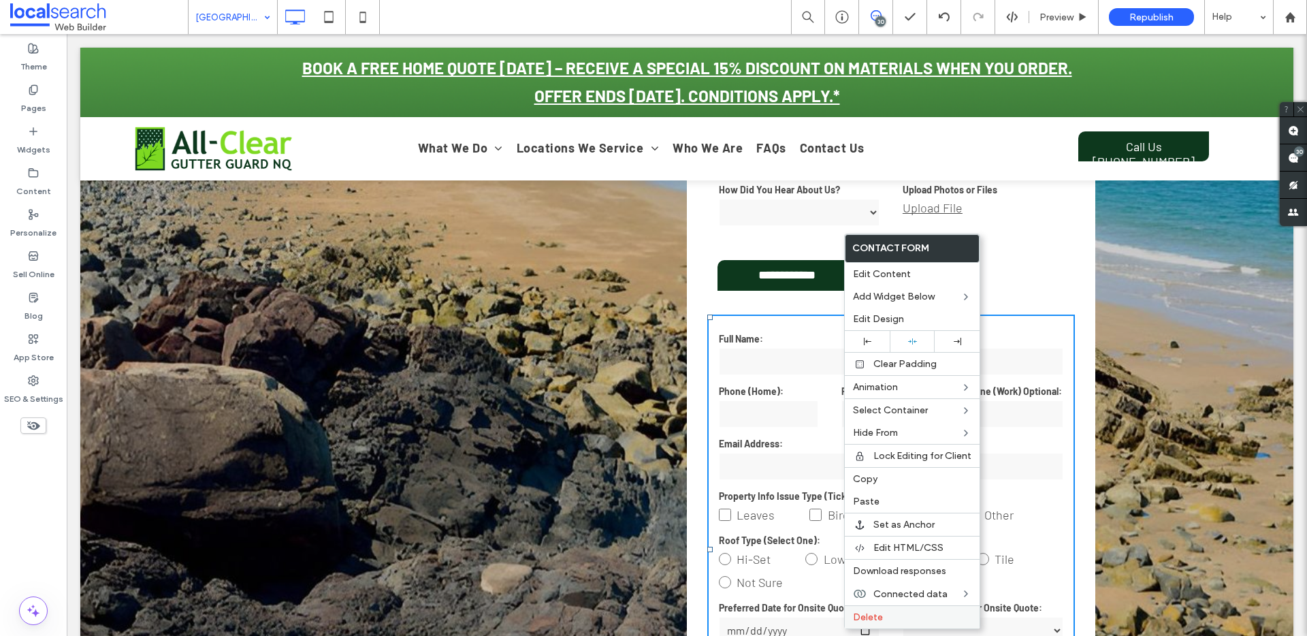
click at [893, 611] on label "Delete" at bounding box center [912, 617] width 118 height 12
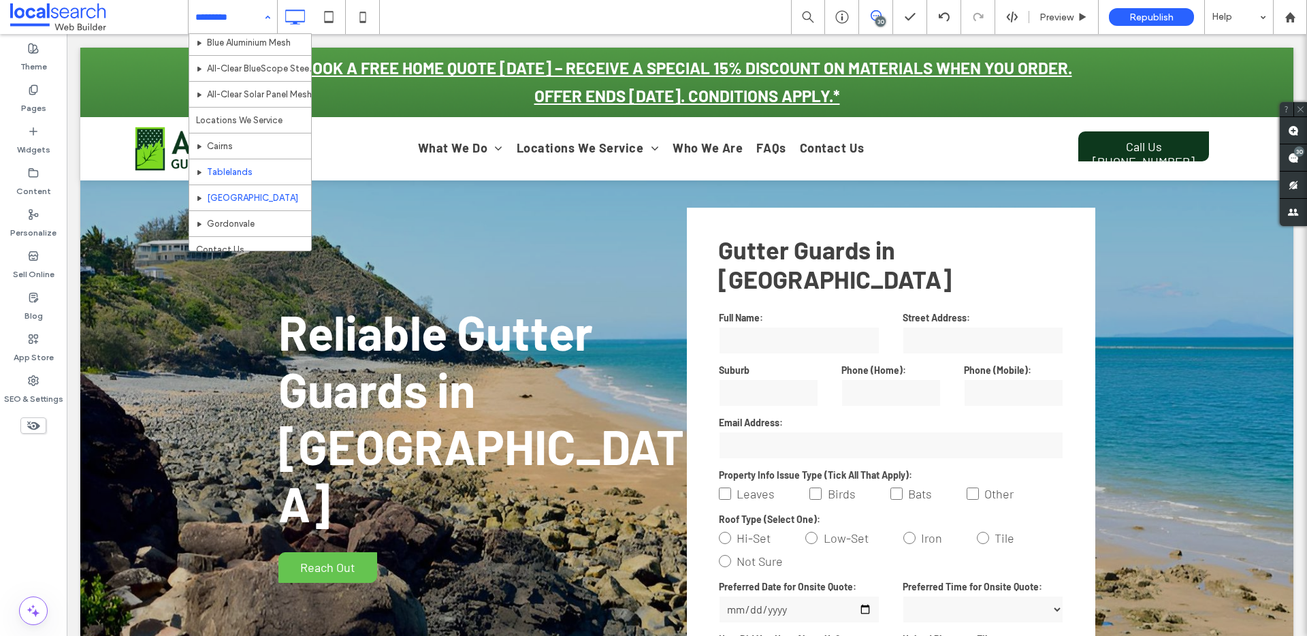
scroll to position [66, 0]
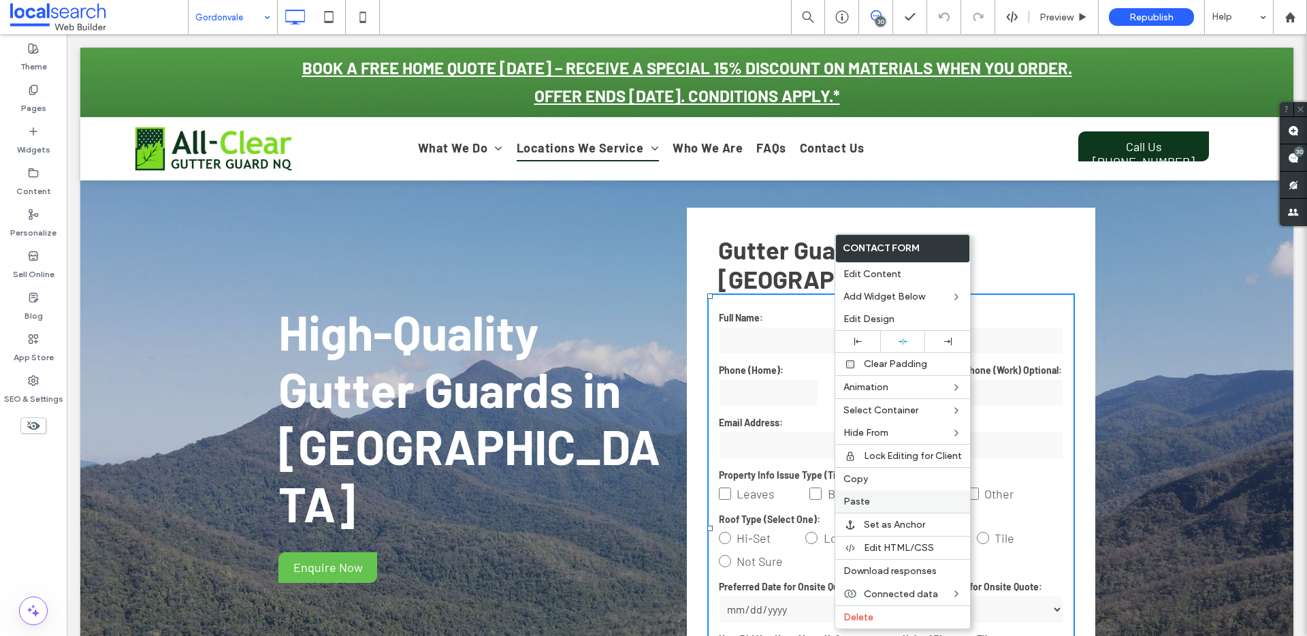
click at [868, 499] on label "Paste" at bounding box center [902, 501] width 118 height 12
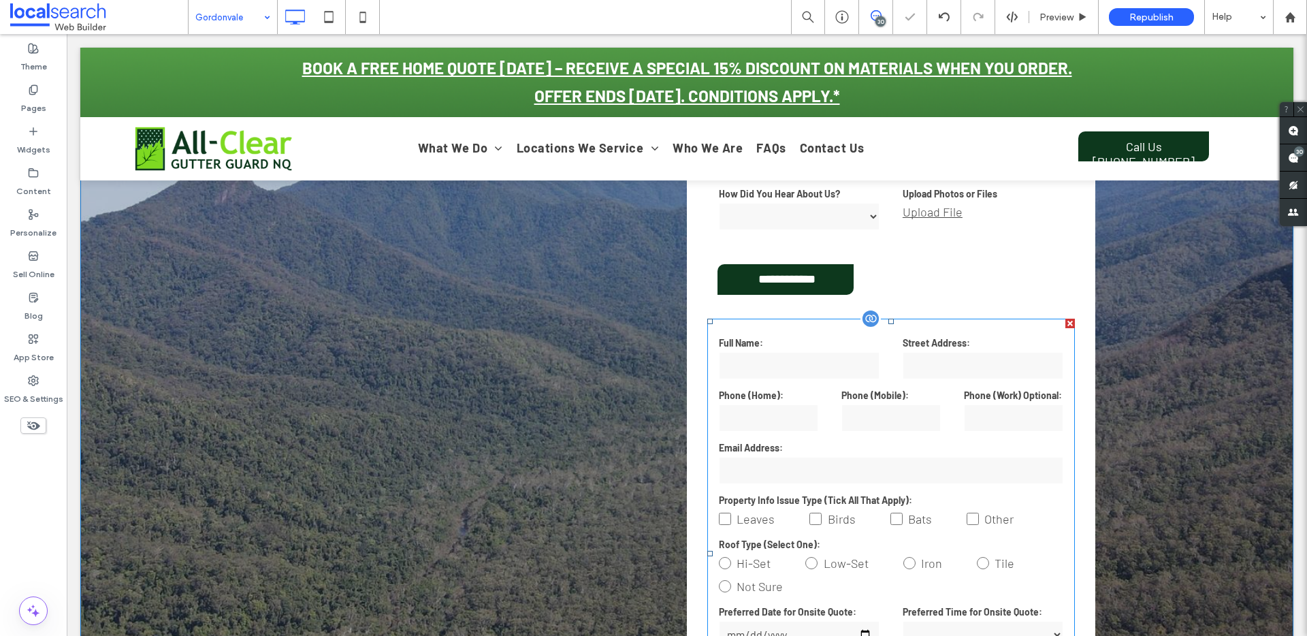
scroll to position [447, 0]
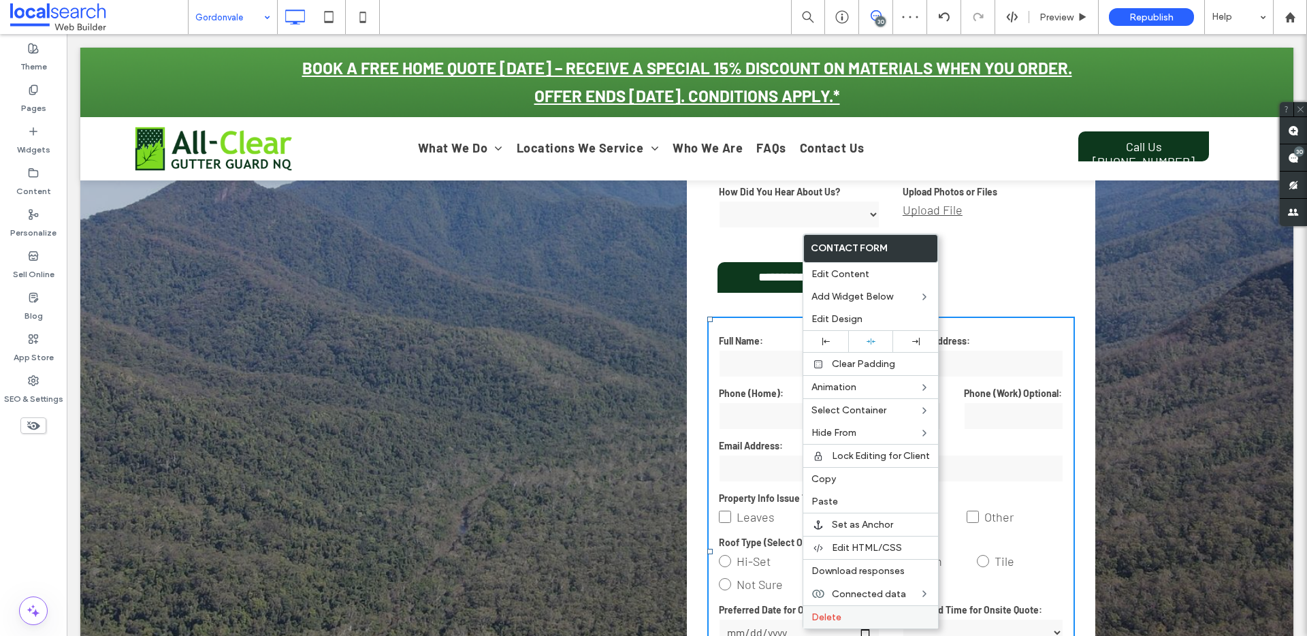
click at [864, 610] on div "Delete" at bounding box center [870, 616] width 135 height 23
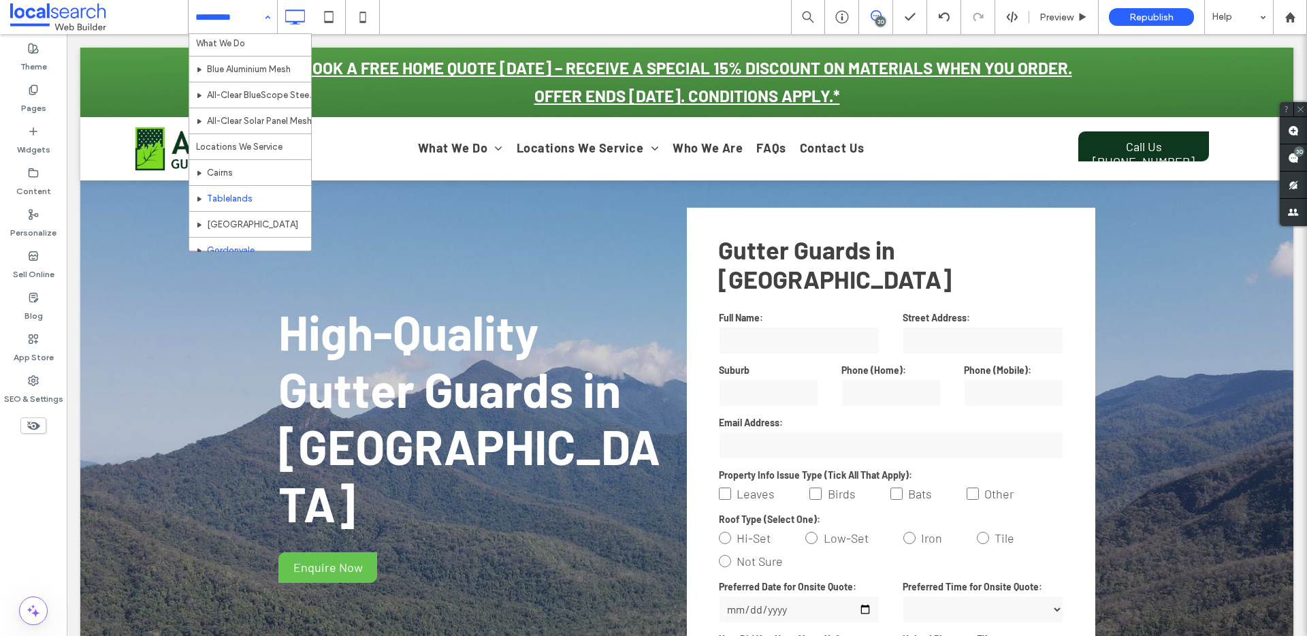
scroll to position [66, 0]
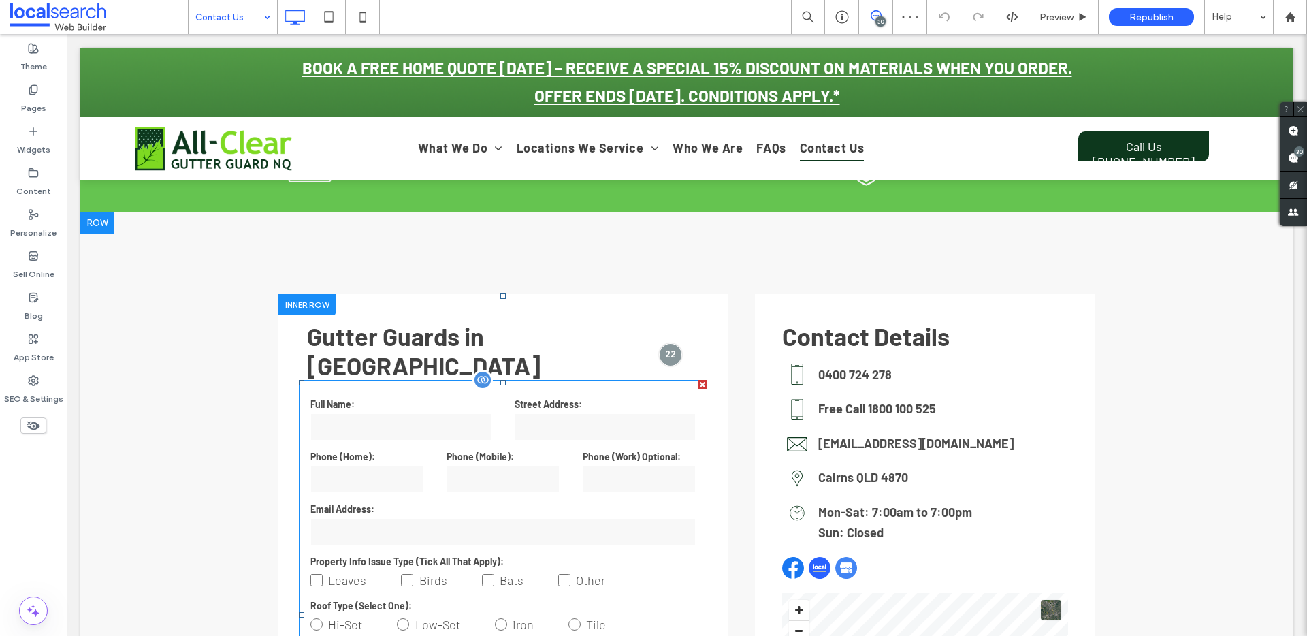
scroll to position [472, 0]
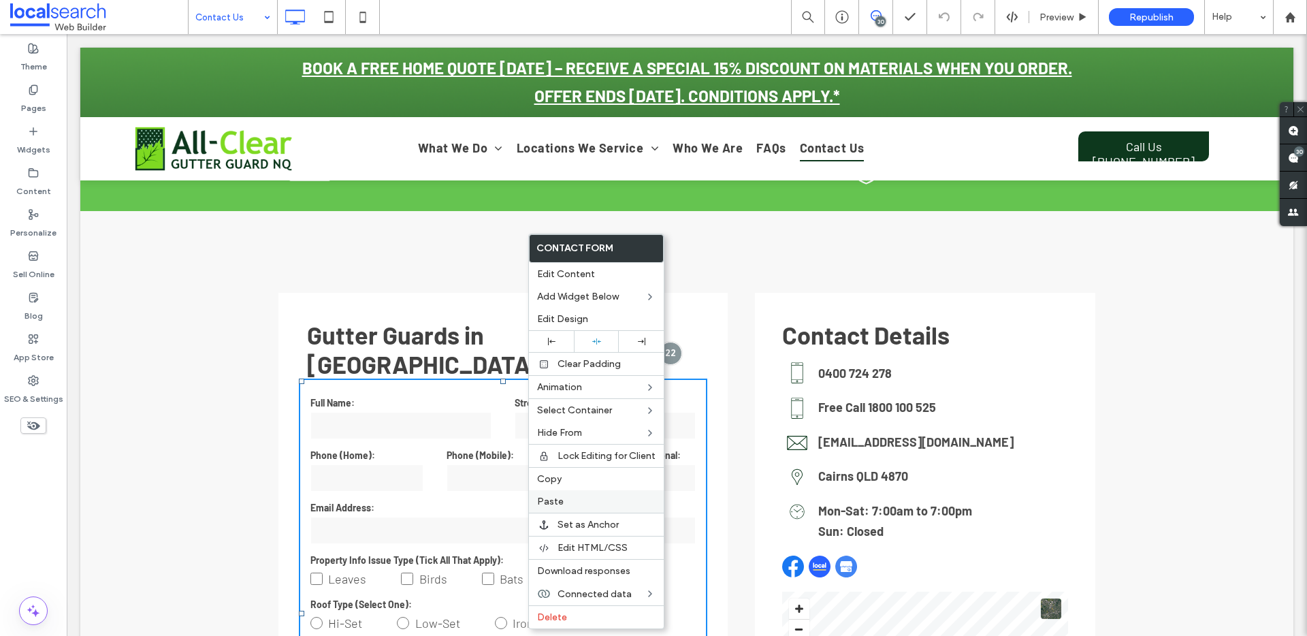
click at [598, 499] on label "Paste" at bounding box center [596, 501] width 118 height 12
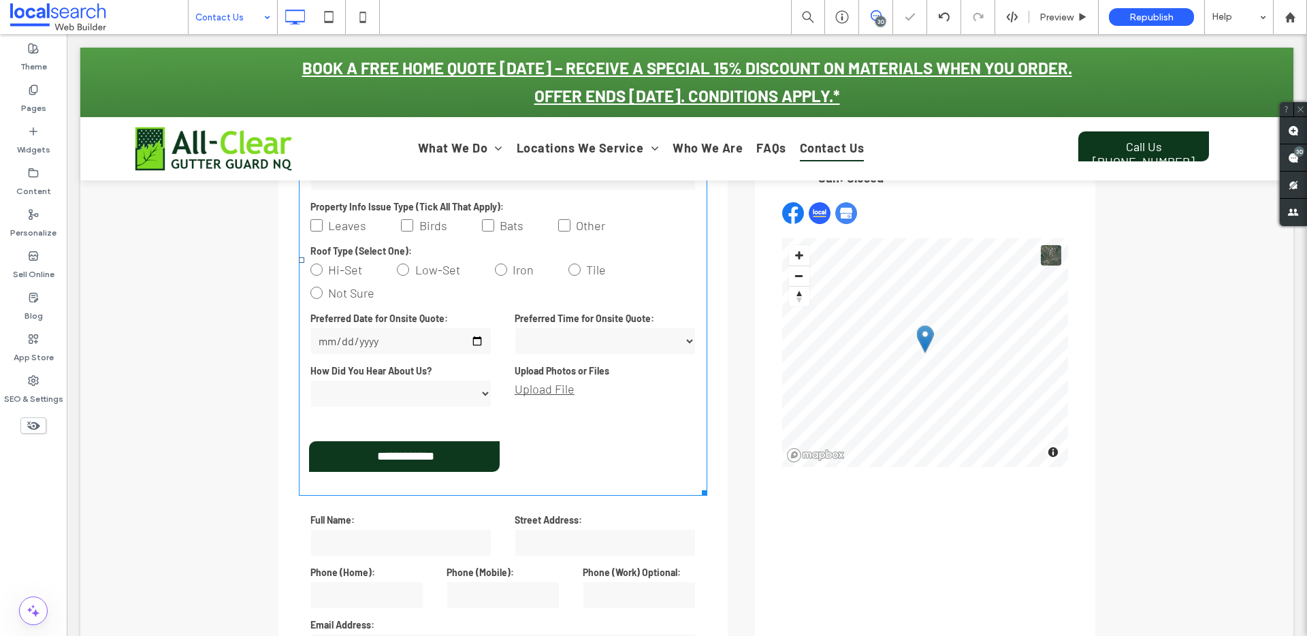
scroll to position [1049, 0]
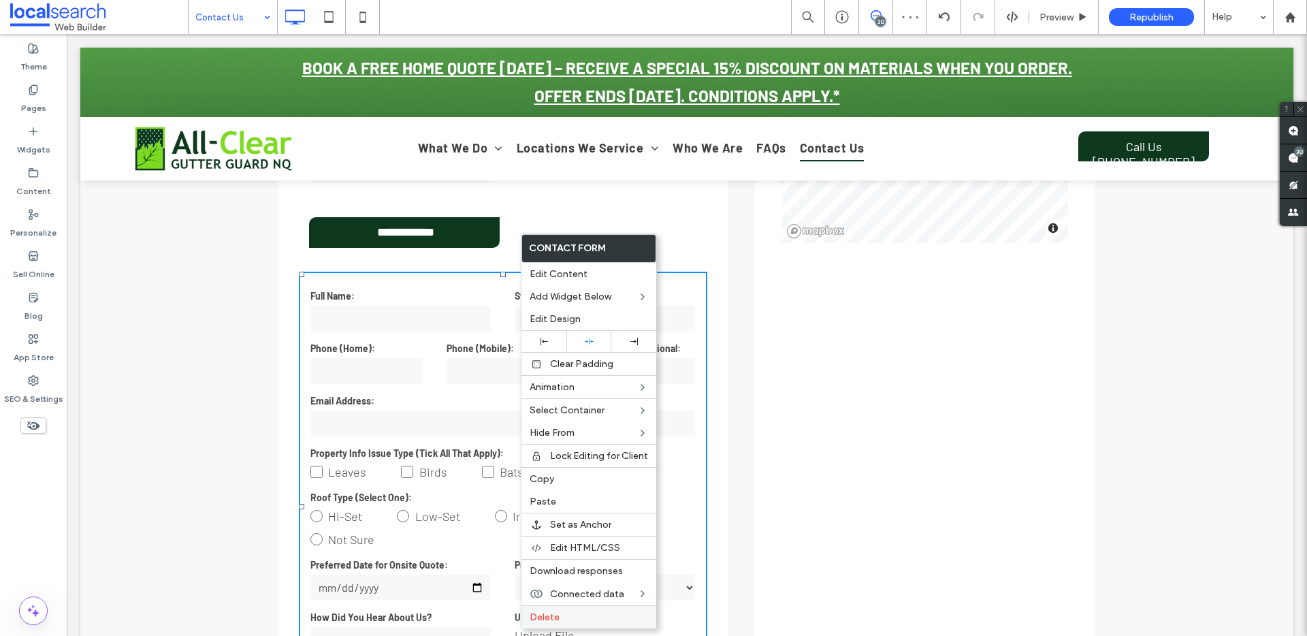
drag, startPoint x: 583, startPoint y: 620, endPoint x: 576, endPoint y: 616, distance: 7.9
click at [582, 620] on label "Delete" at bounding box center [588, 617] width 118 height 12
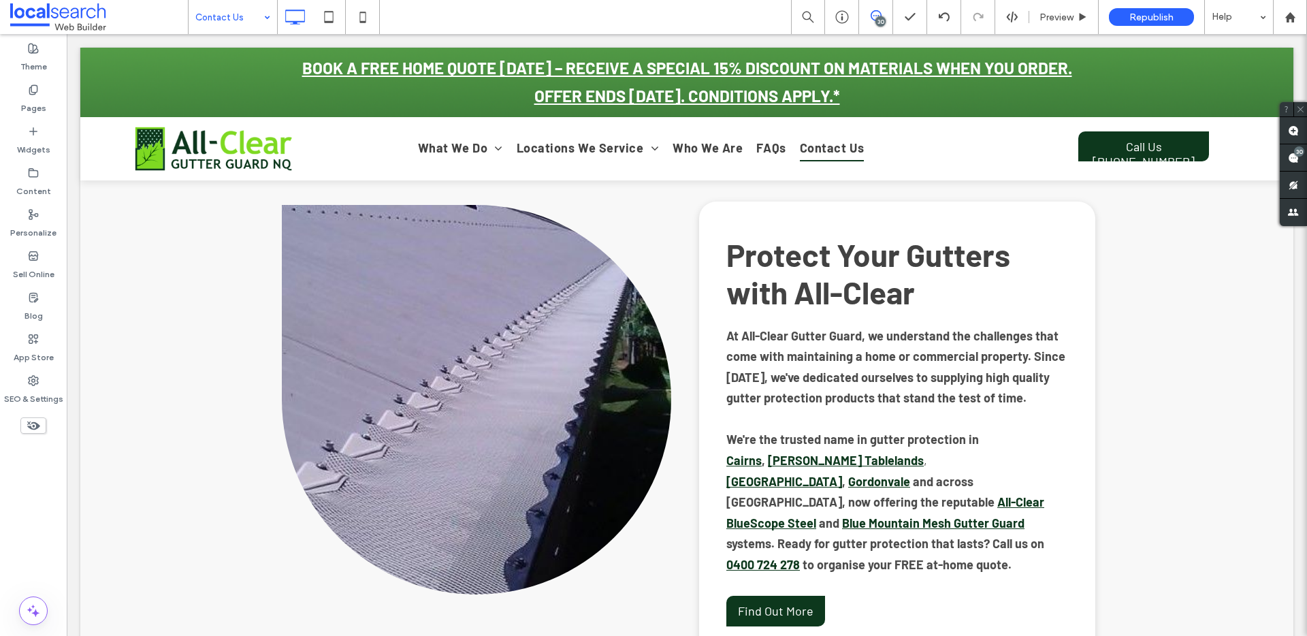
scroll to position [1112, 0]
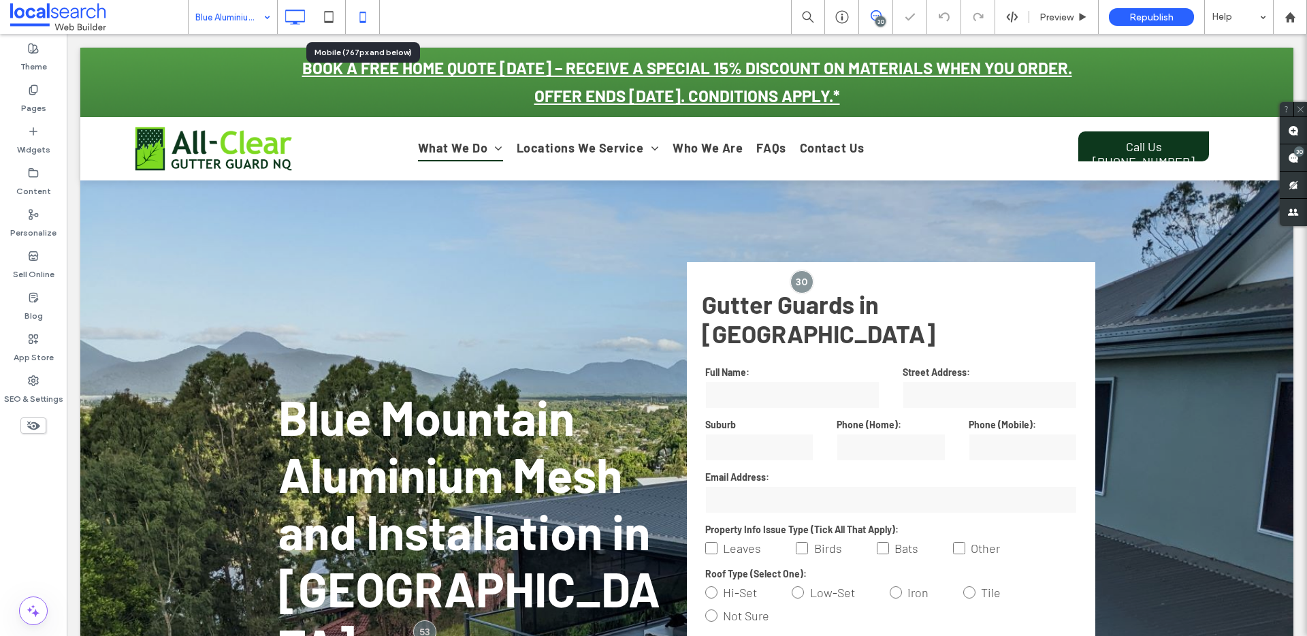
click at [364, 16] on icon at bounding box center [362, 16] width 27 height 27
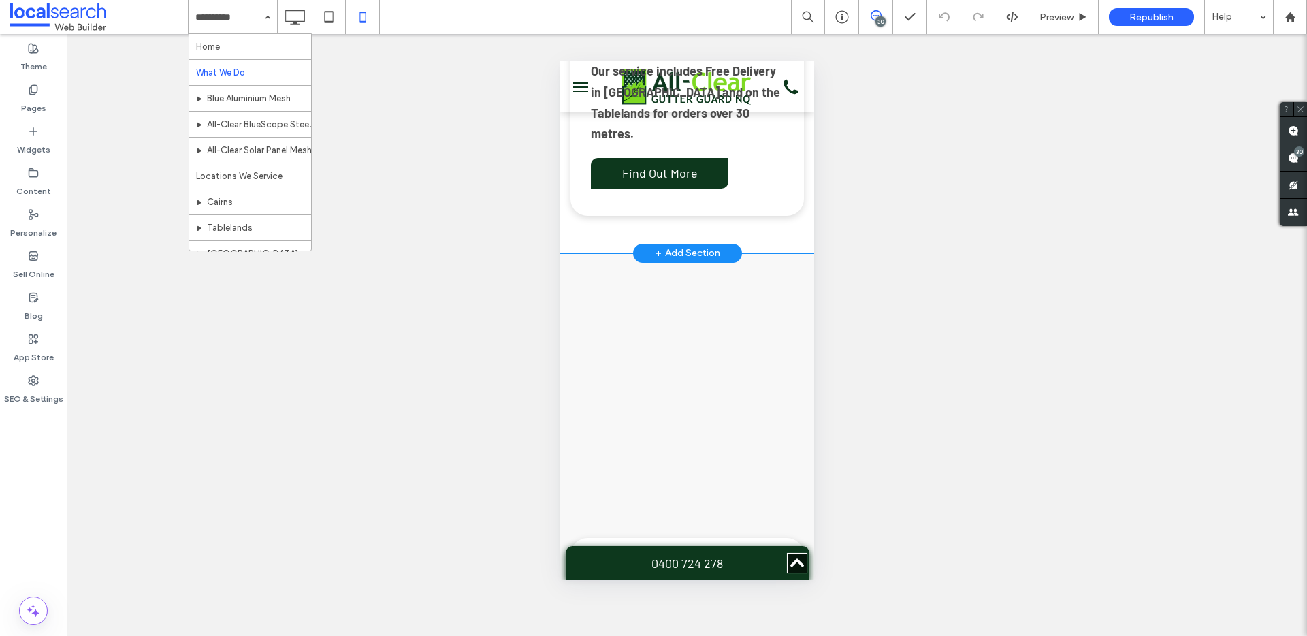
scroll to position [2545, 0]
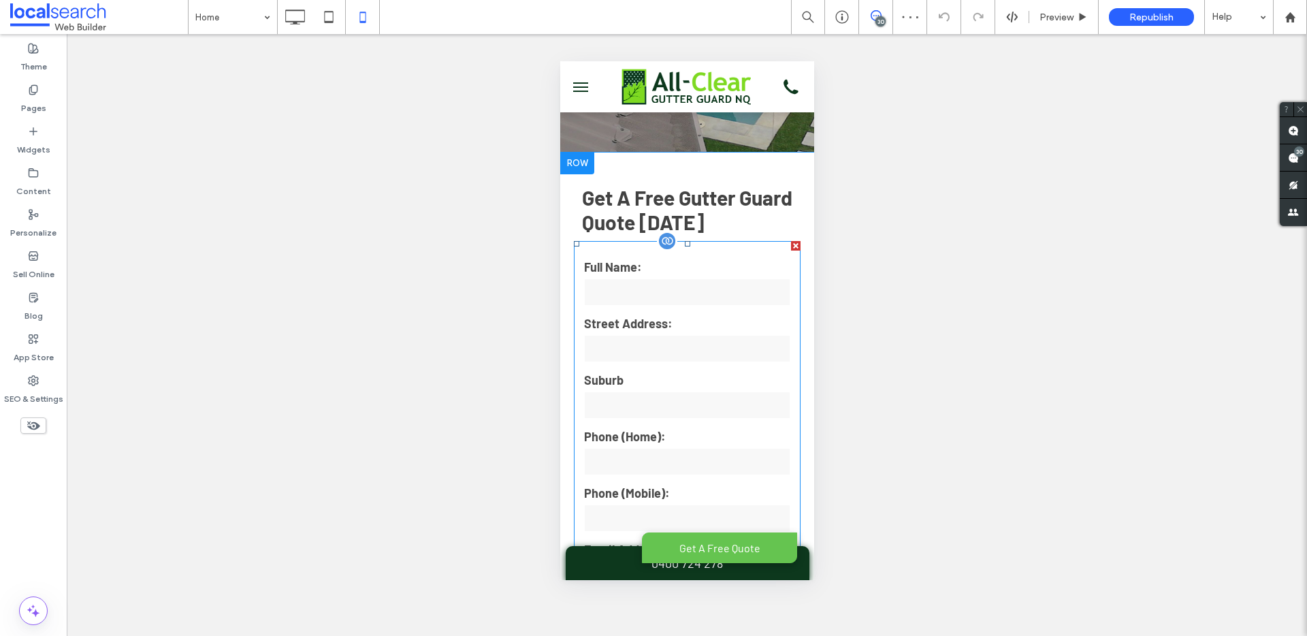
scroll to position [259, 0]
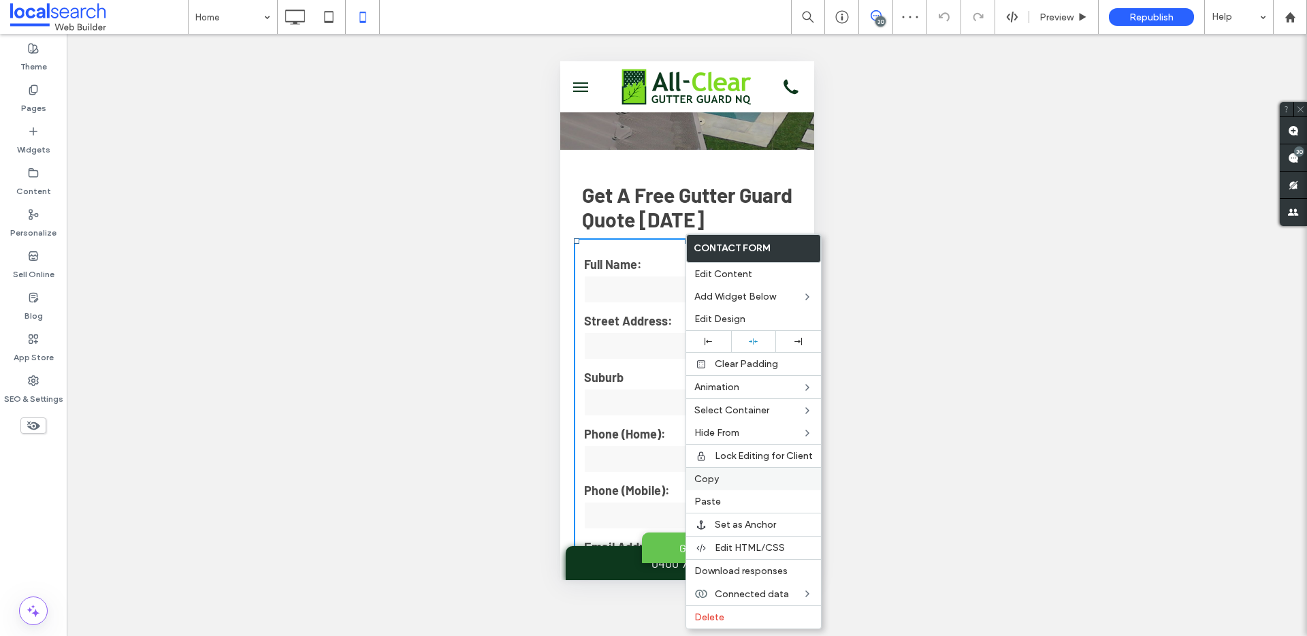
click at [707, 478] on span "Copy" at bounding box center [706, 479] width 25 height 12
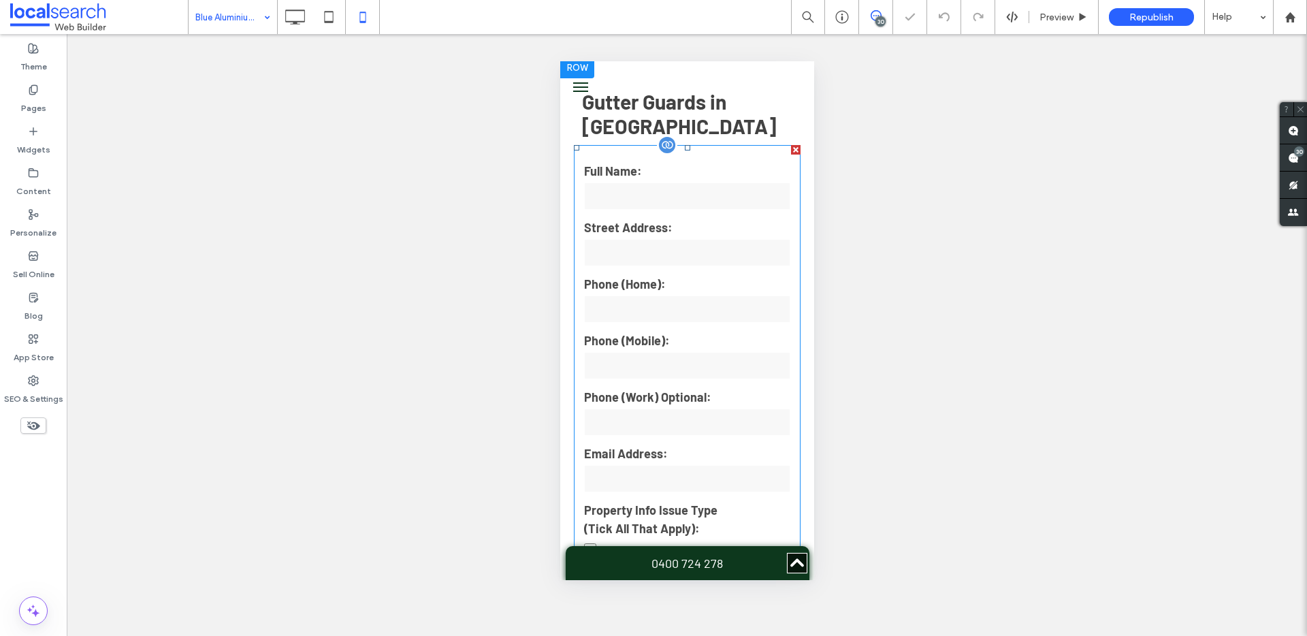
scroll to position [490, 0]
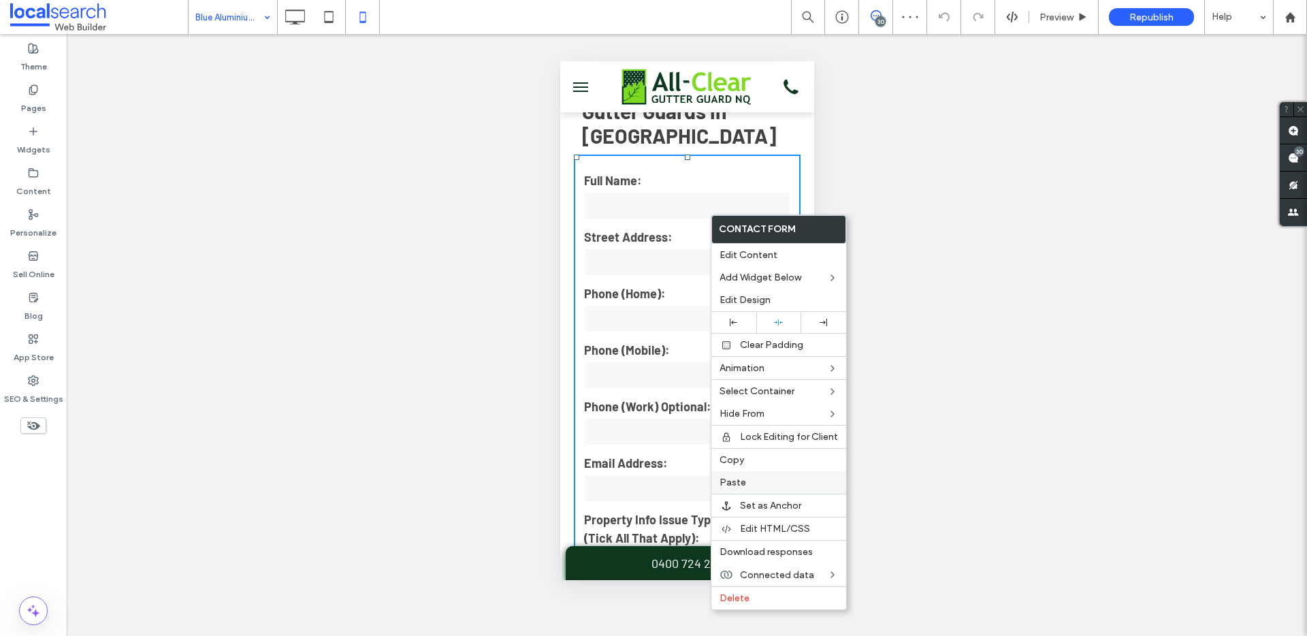
click at [775, 478] on label "Paste" at bounding box center [778, 482] width 118 height 12
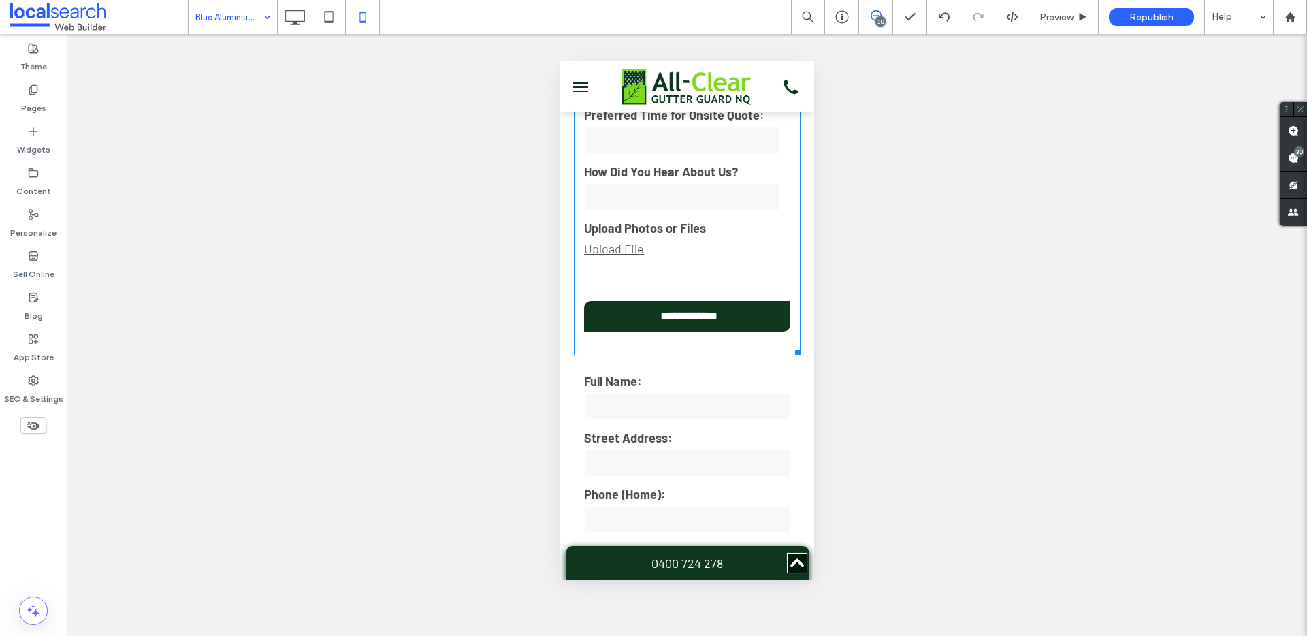
scroll to position [1248, 0]
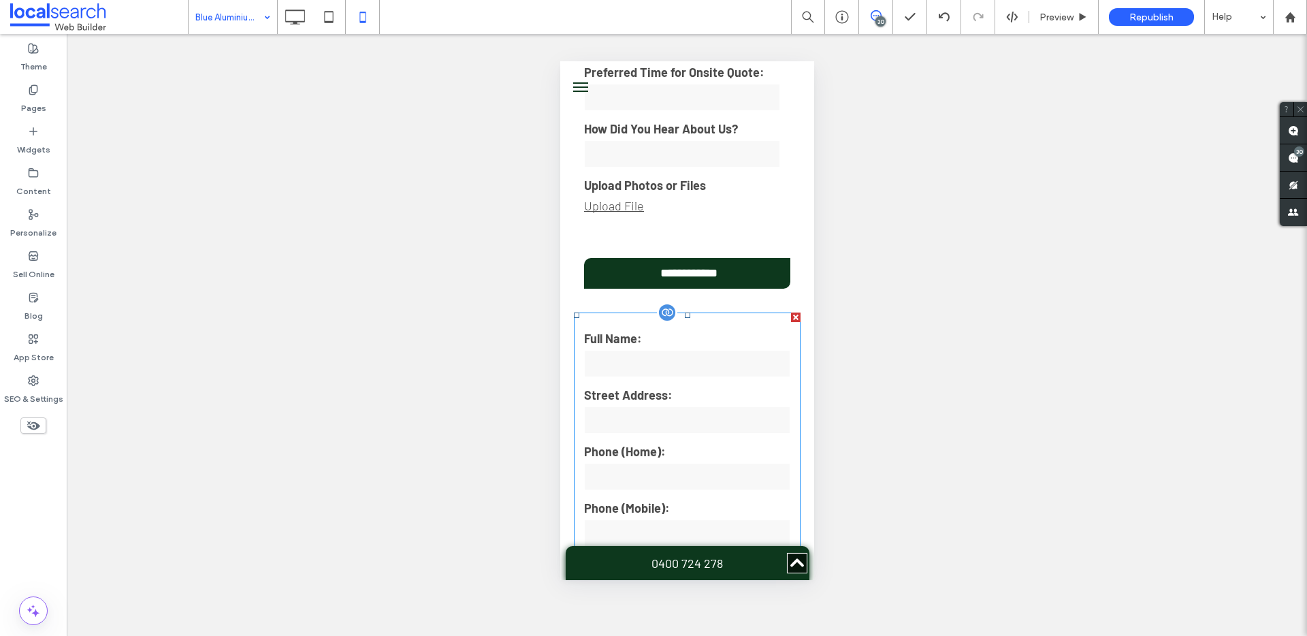
click at [790, 312] on div at bounding box center [795, 317] width 10 height 10
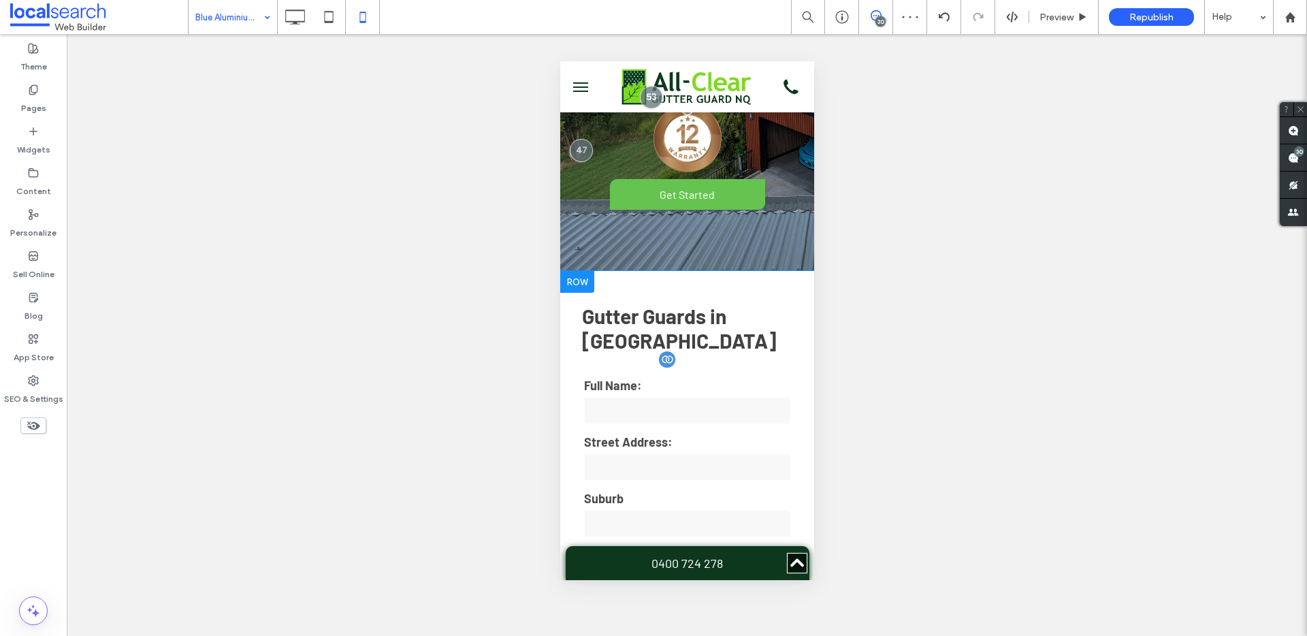
scroll to position [369, 0]
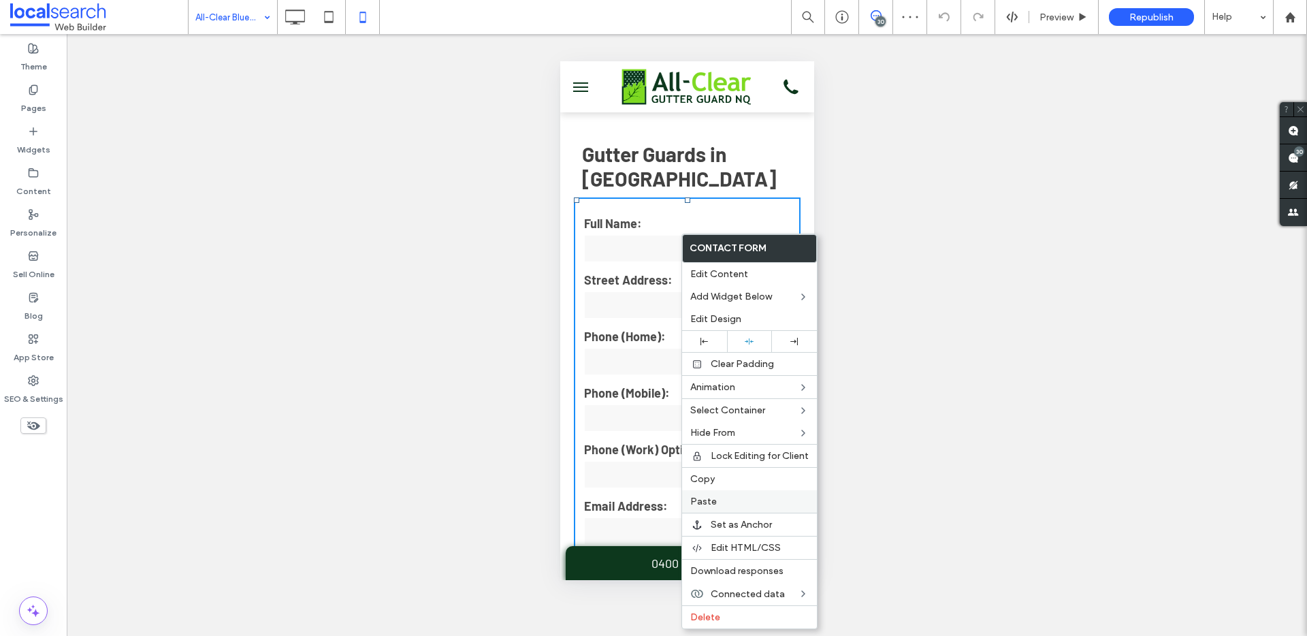
click at [722, 502] on label "Paste" at bounding box center [749, 501] width 118 height 12
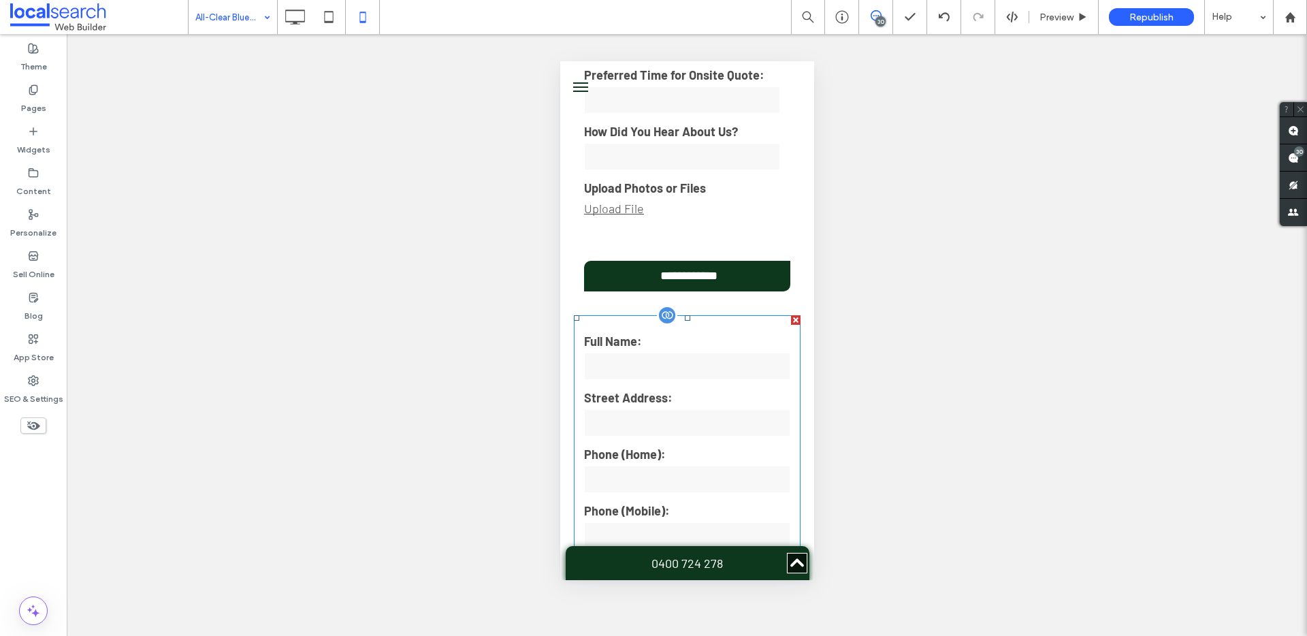
scroll to position [1245, 0]
click at [790, 314] on div at bounding box center [795, 319] width 10 height 10
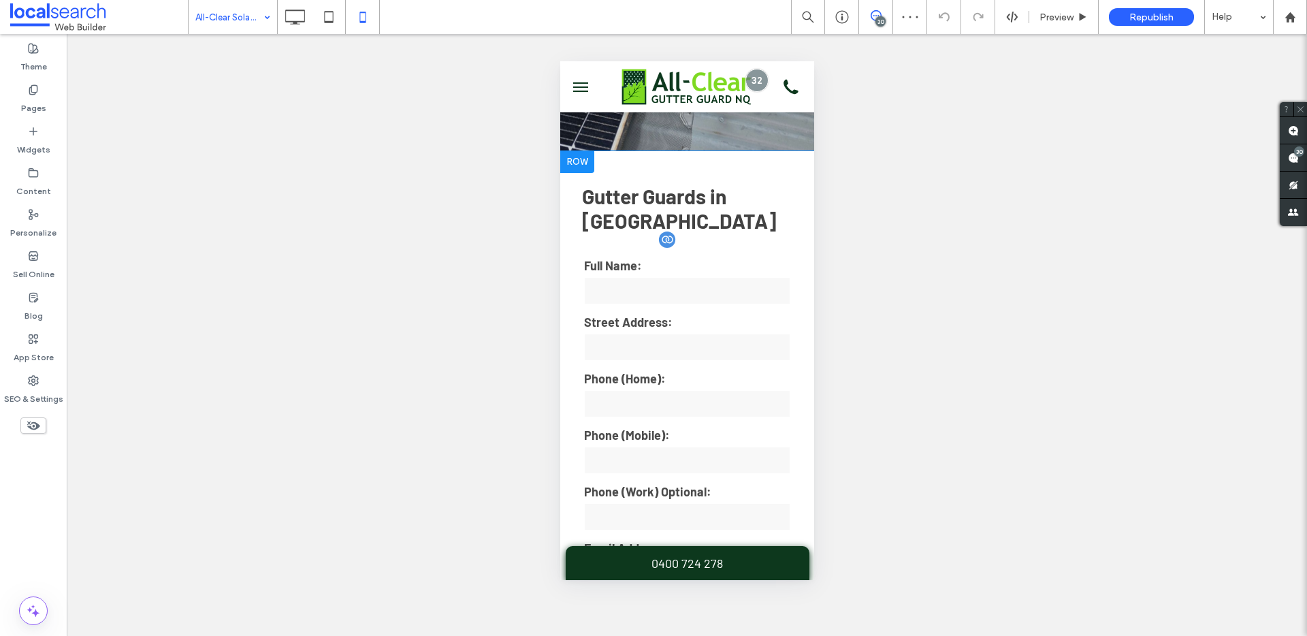
scroll to position [297, 0]
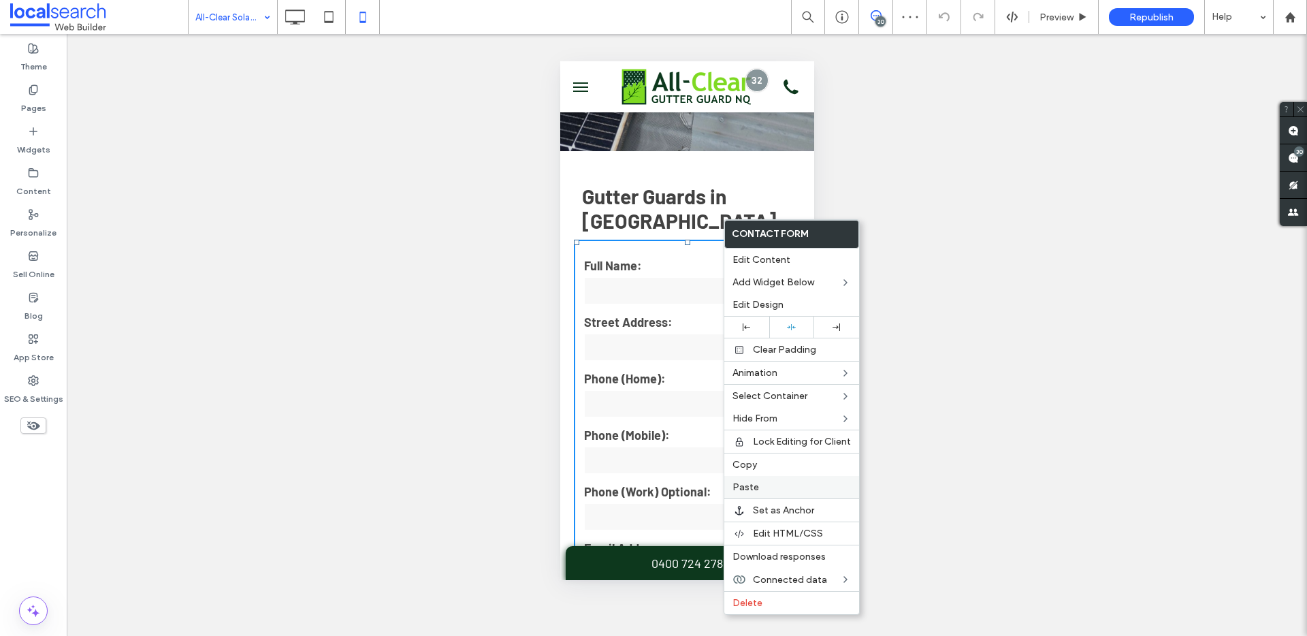
click at [768, 485] on label "Paste" at bounding box center [791, 487] width 118 height 12
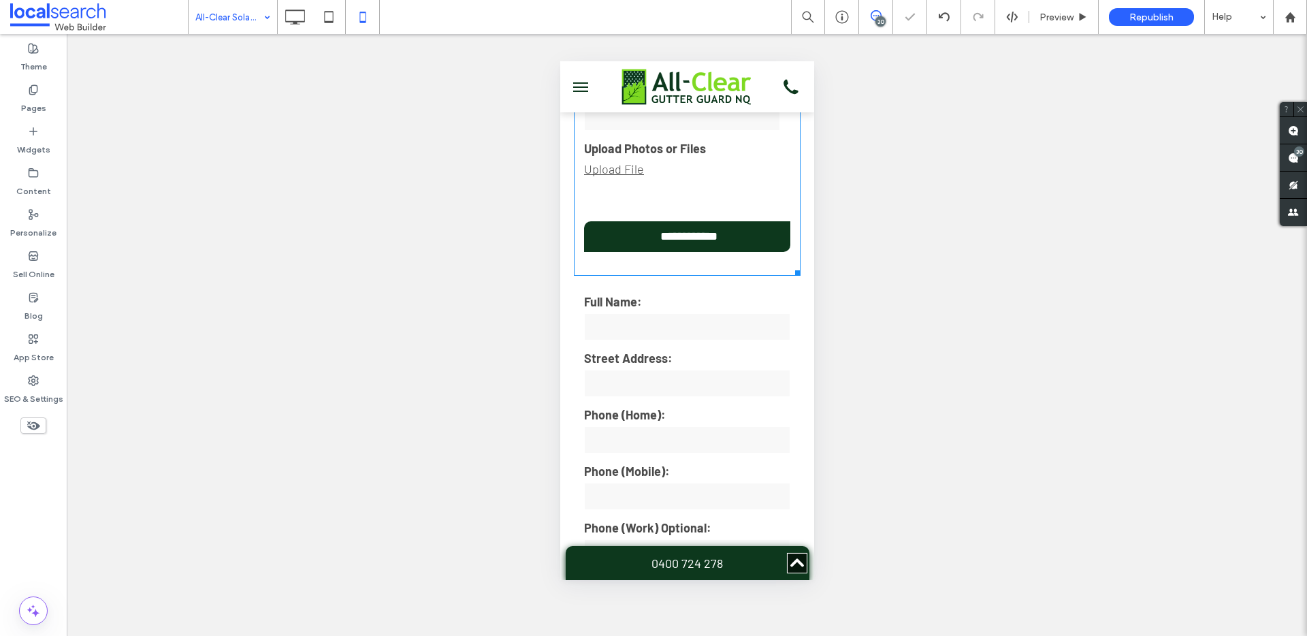
scroll to position [1186, 0]
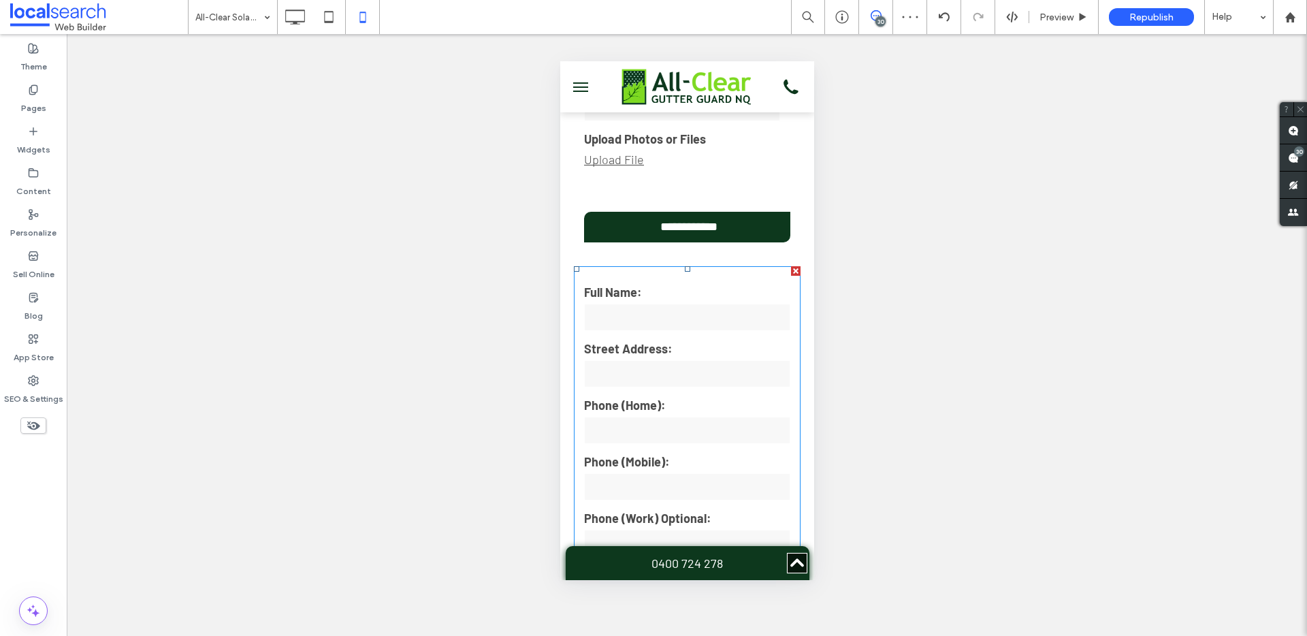
click at [790, 266] on div at bounding box center [795, 271] width 10 height 10
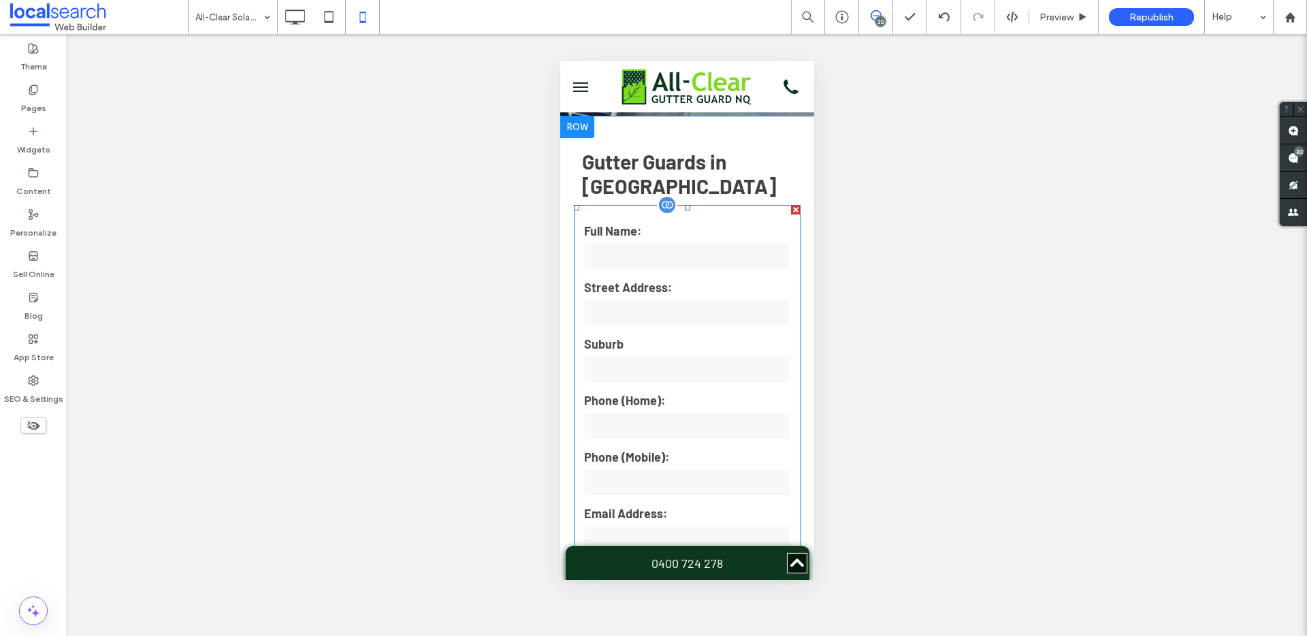
scroll to position [345, 0]
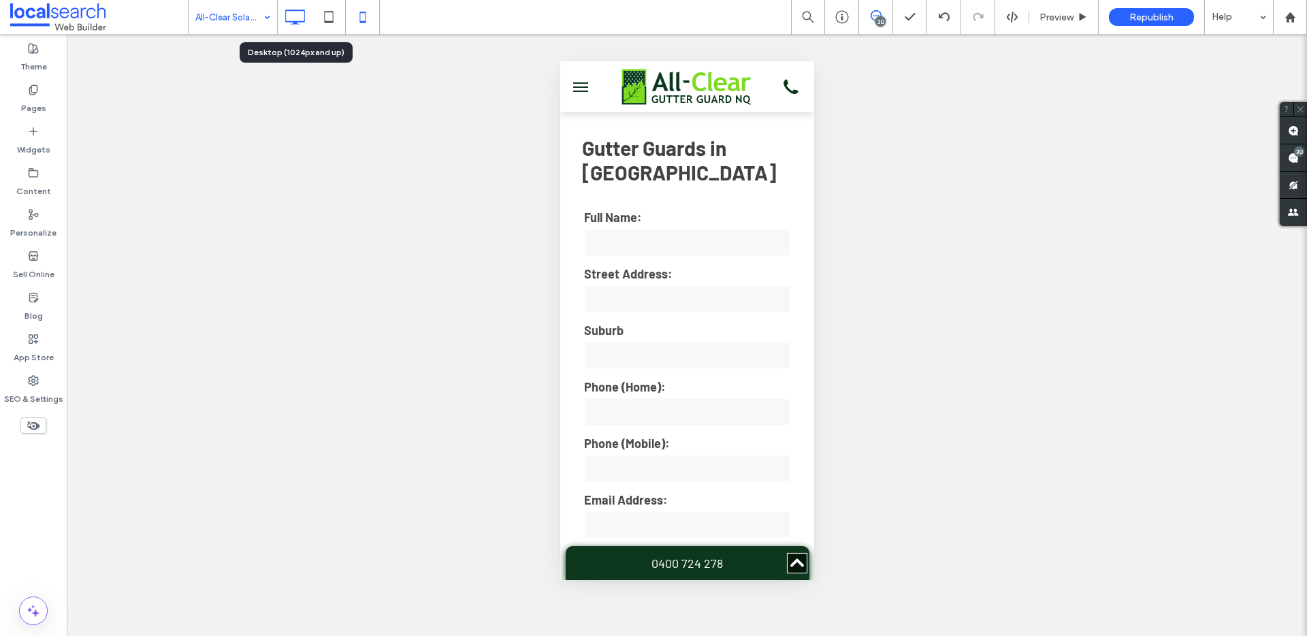
click at [288, 16] on icon at bounding box center [294, 16] width 27 height 27
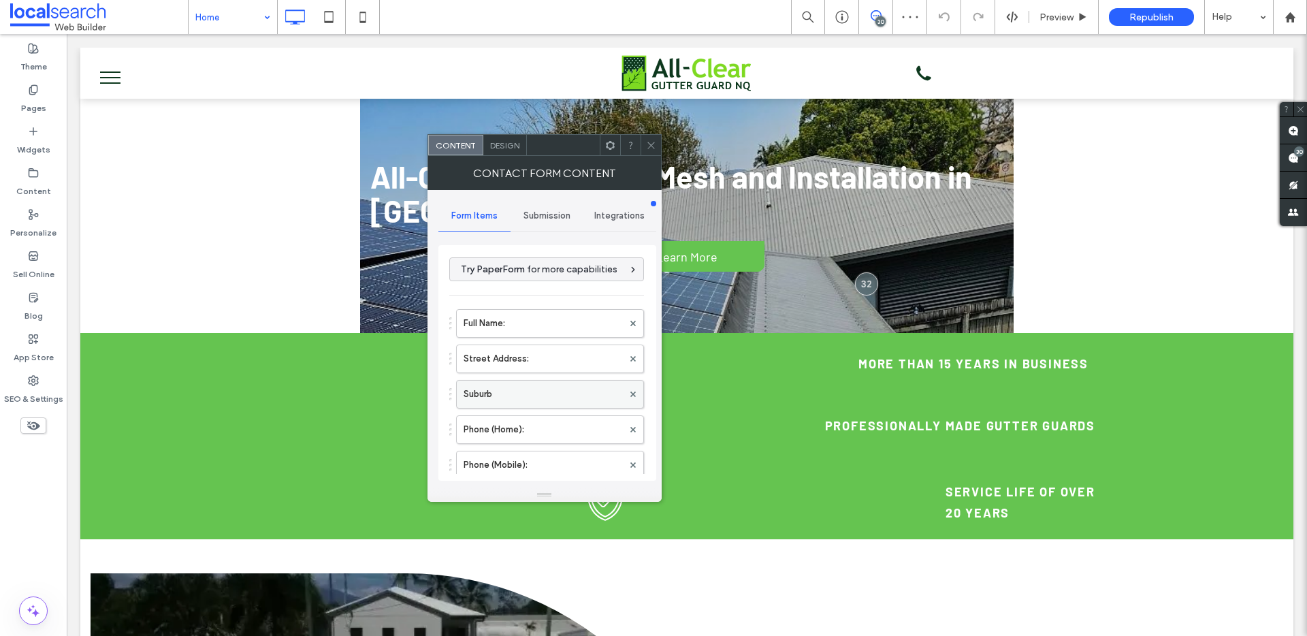
click at [549, 383] on label "Suburb" at bounding box center [542, 393] width 159 height 27
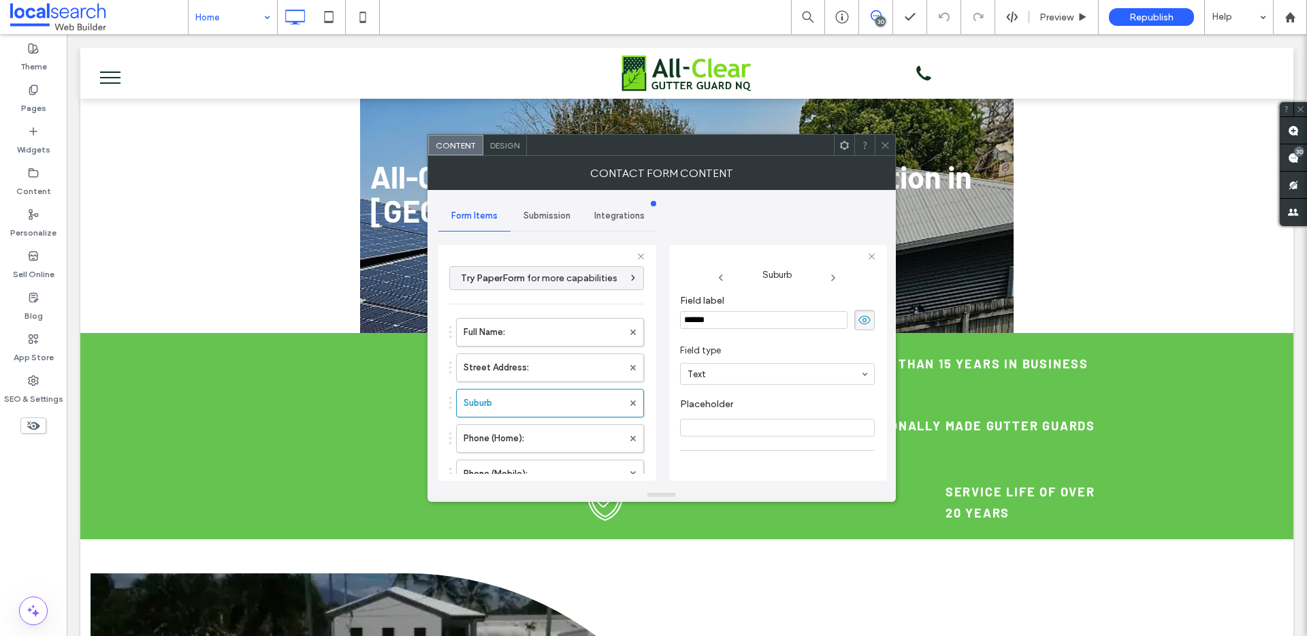
click at [738, 321] on input "******" at bounding box center [763, 320] width 167 height 18
type input "*******"
click at [885, 140] on icon at bounding box center [885, 145] width 10 height 10
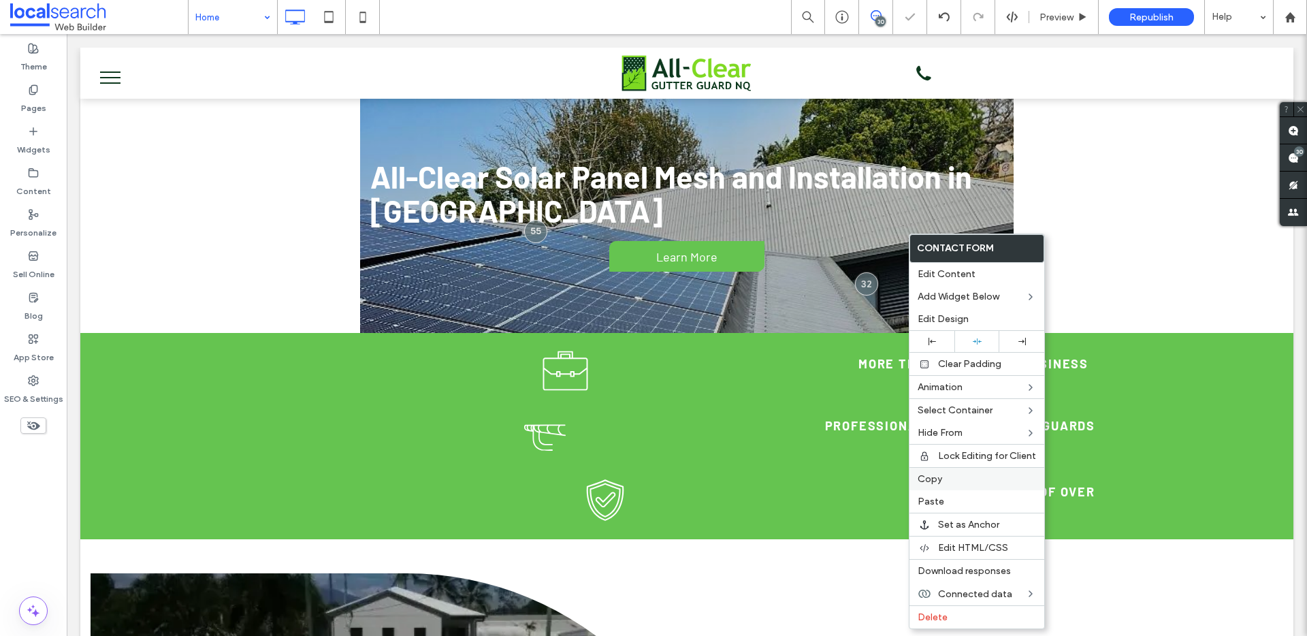
click at [945, 480] on label "Copy" at bounding box center [976, 479] width 118 height 12
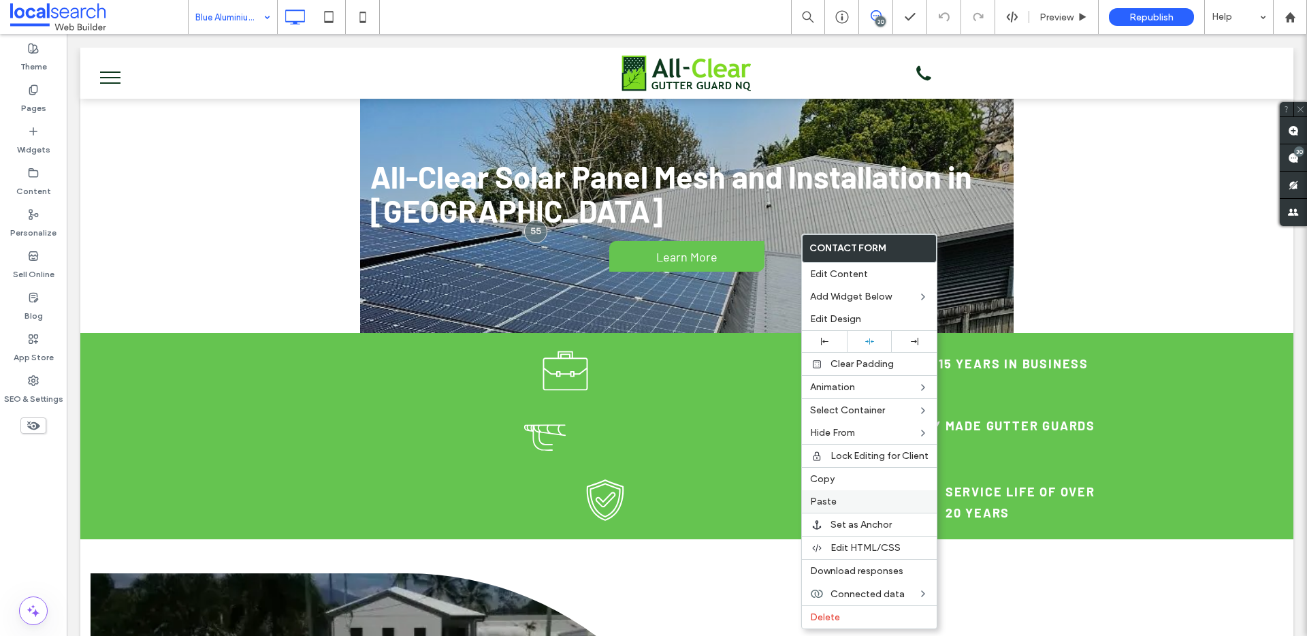
click at [843, 491] on div "Paste" at bounding box center [869, 501] width 135 height 22
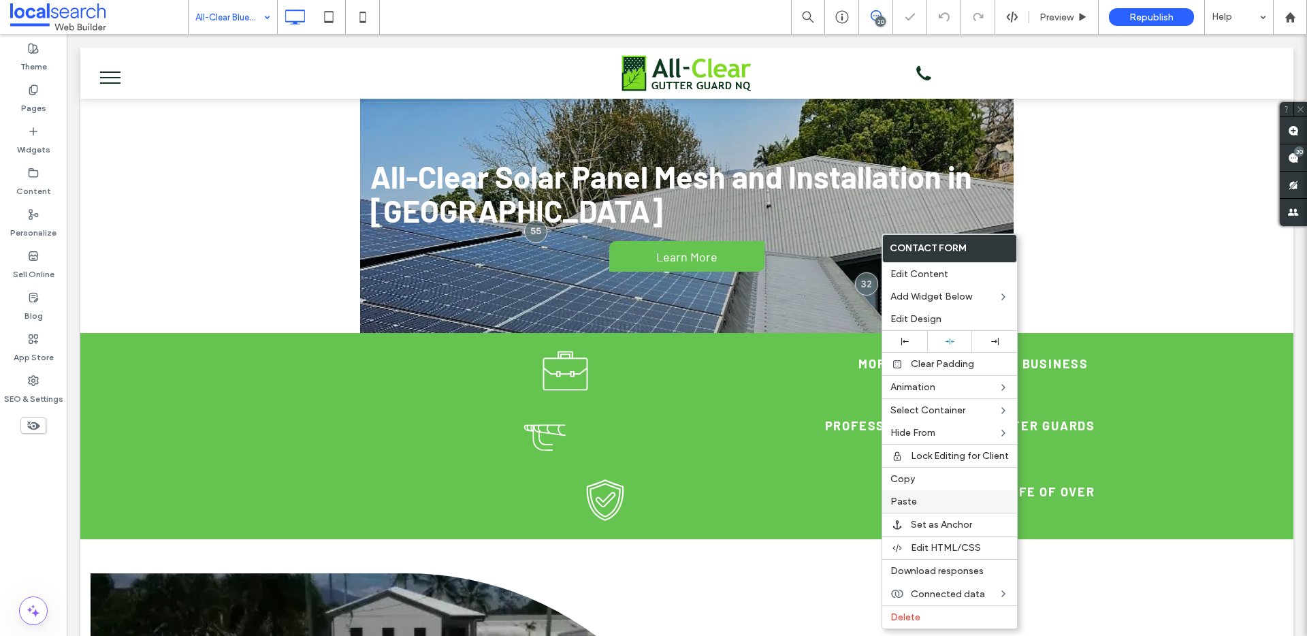
click at [932, 502] on label "Paste" at bounding box center [949, 501] width 118 height 12
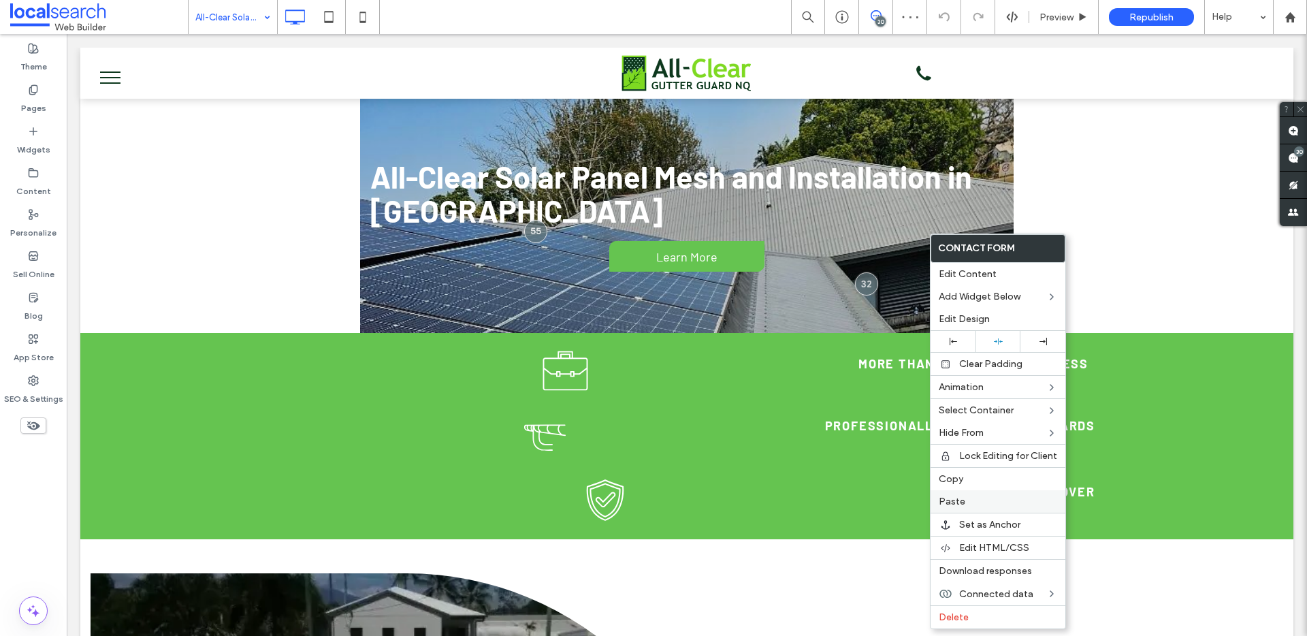
click at [987, 505] on label "Paste" at bounding box center [998, 501] width 118 height 12
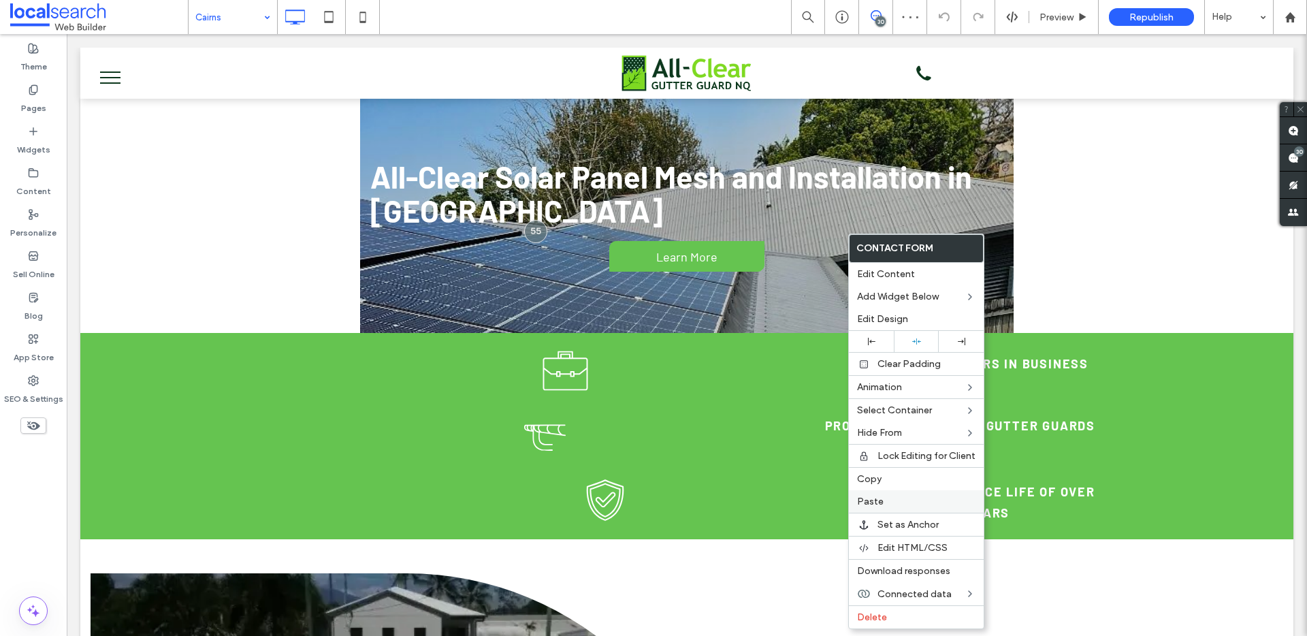
click at [890, 506] on label "Paste" at bounding box center [916, 501] width 118 height 12
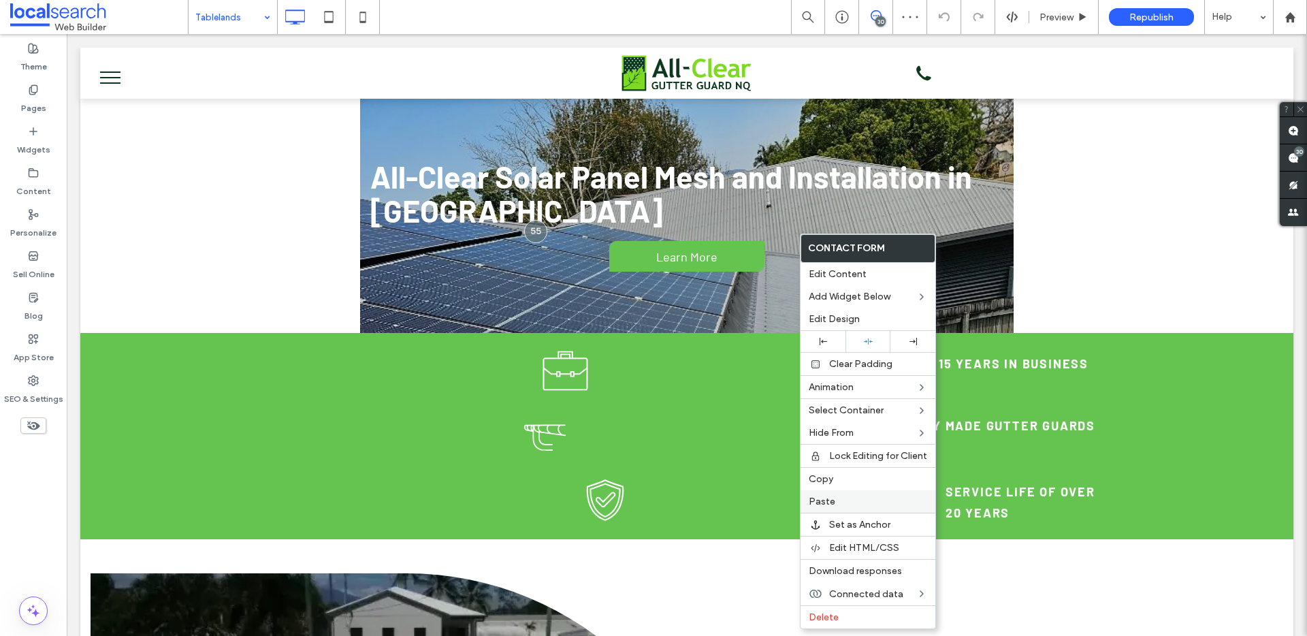
click at [830, 494] on div "Paste" at bounding box center [867, 501] width 135 height 22
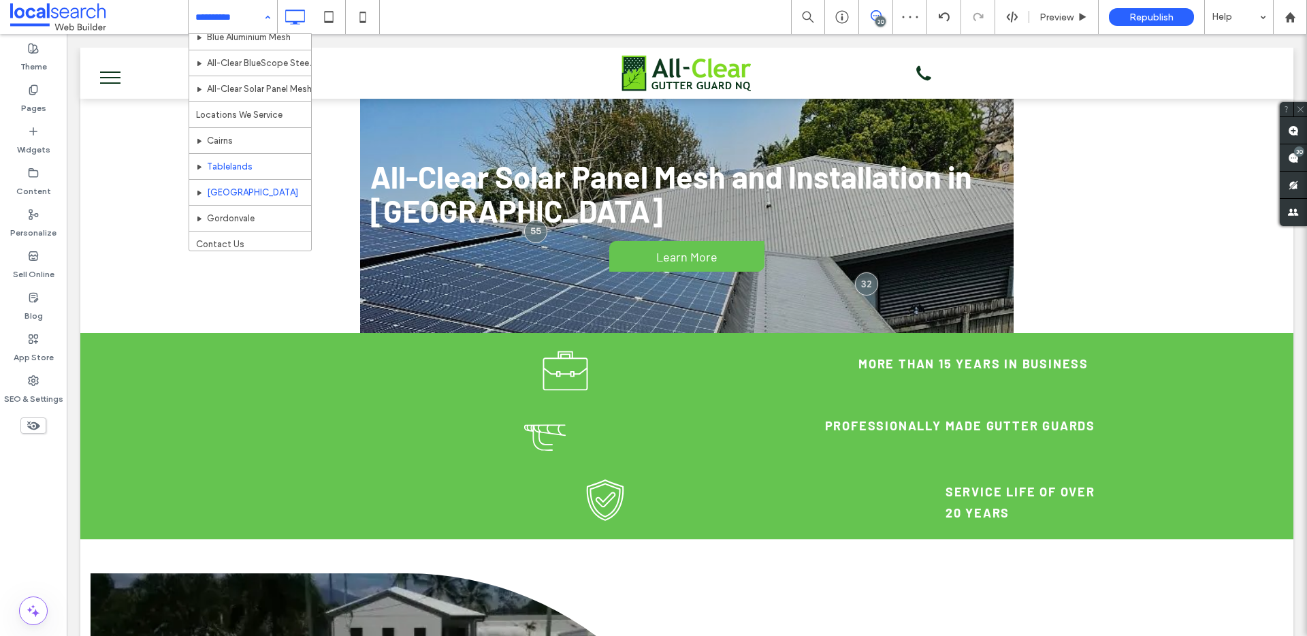
scroll to position [66, 0]
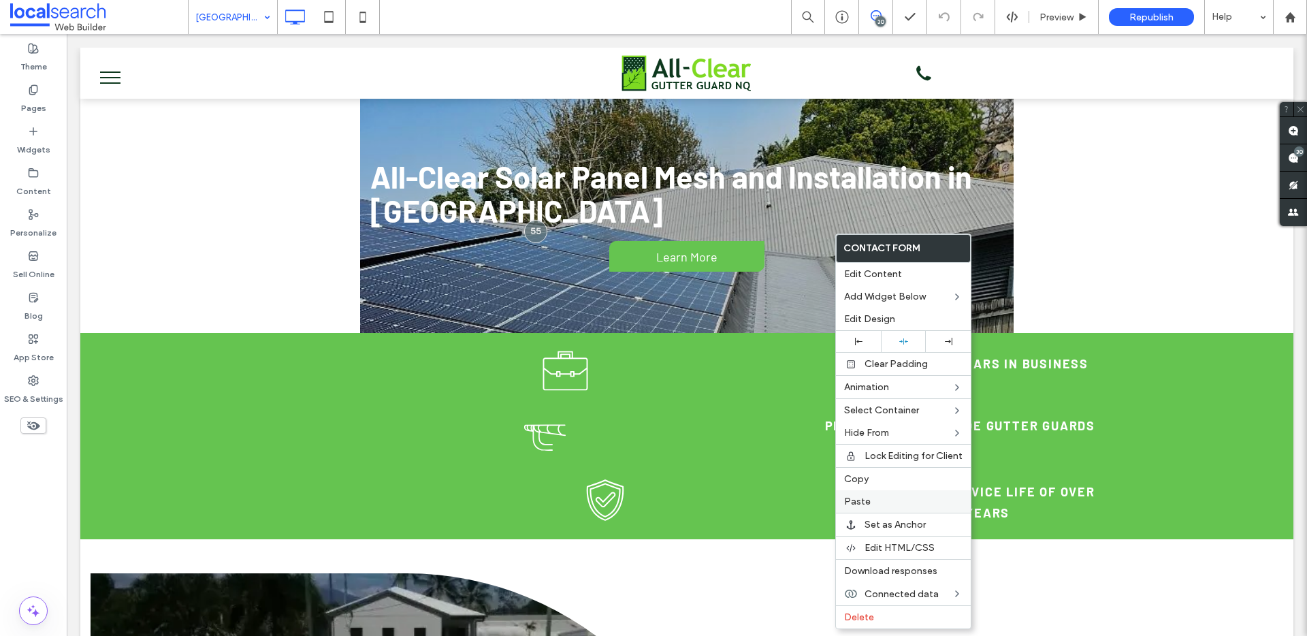
click at [892, 504] on label "Paste" at bounding box center [903, 501] width 118 height 12
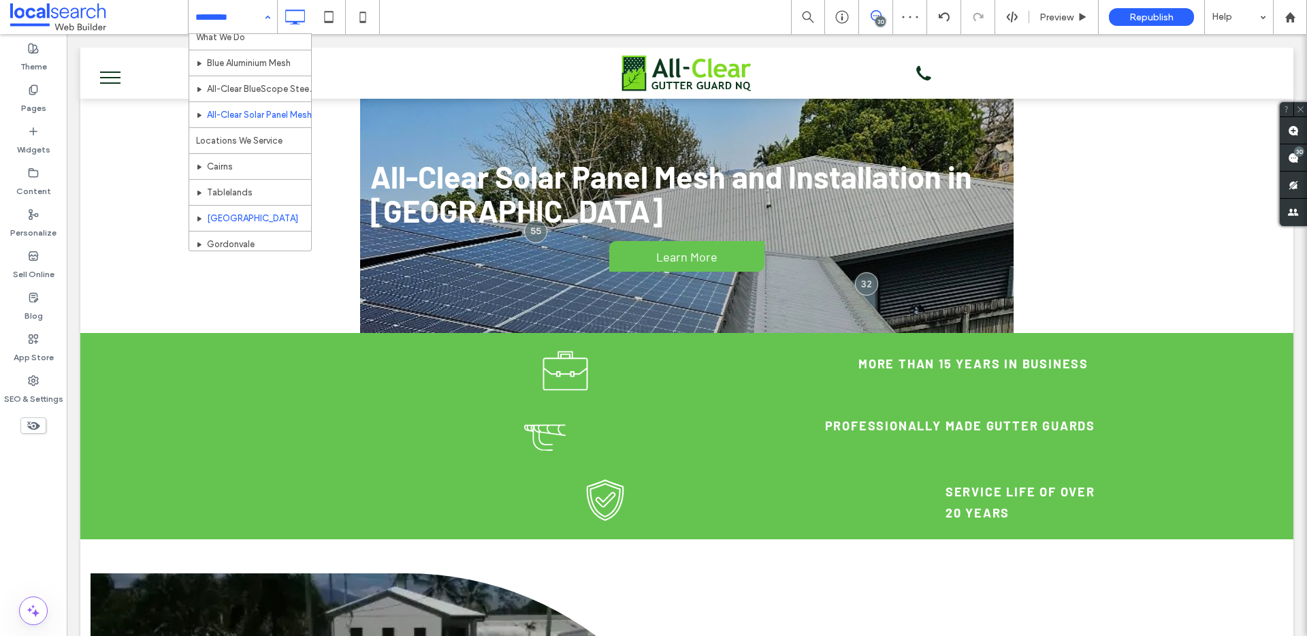
scroll to position [66, 0]
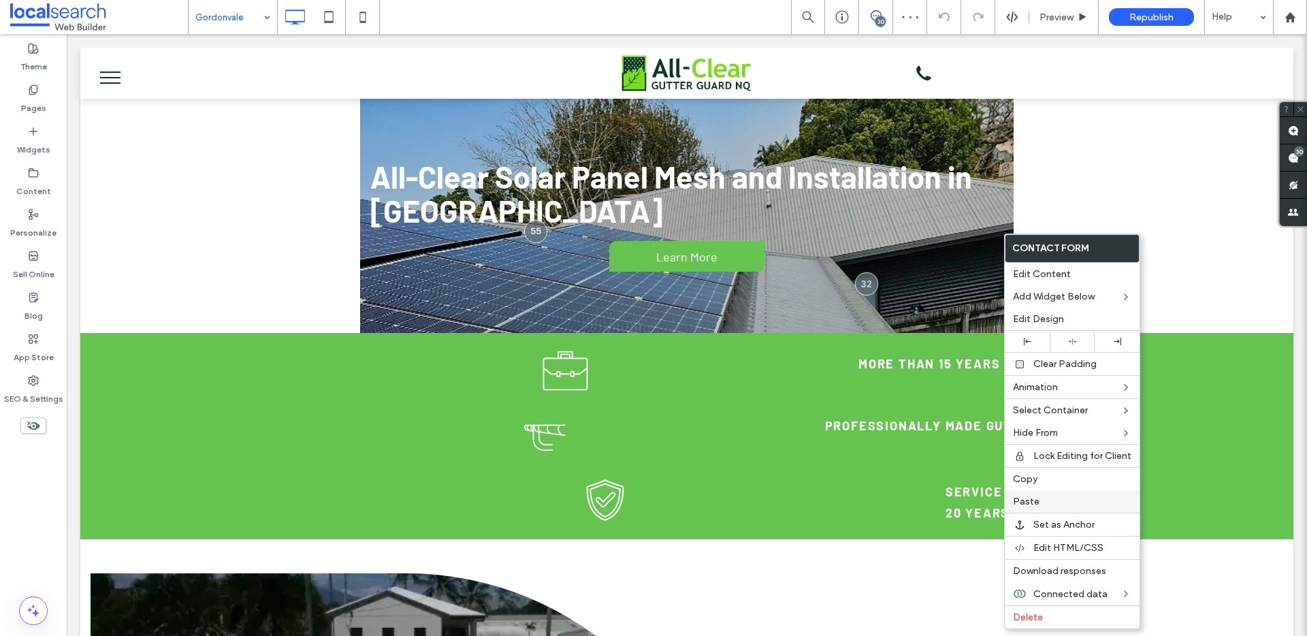
click at [1047, 502] on label "Paste" at bounding box center [1072, 501] width 118 height 12
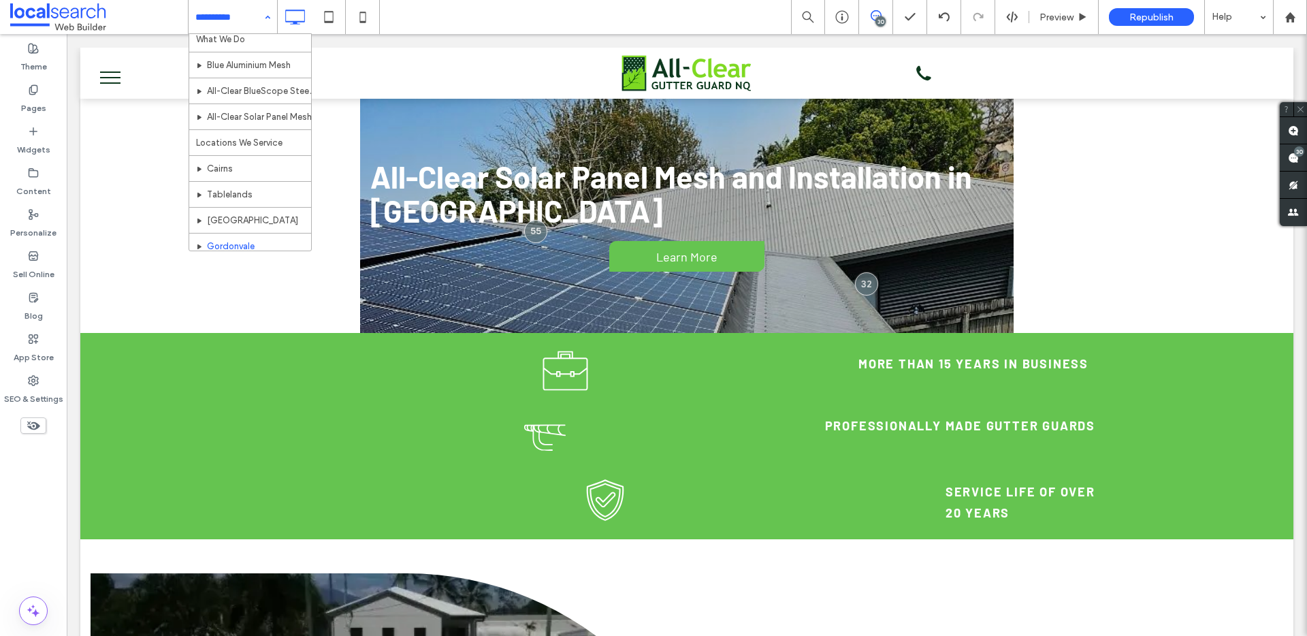
scroll to position [66, 0]
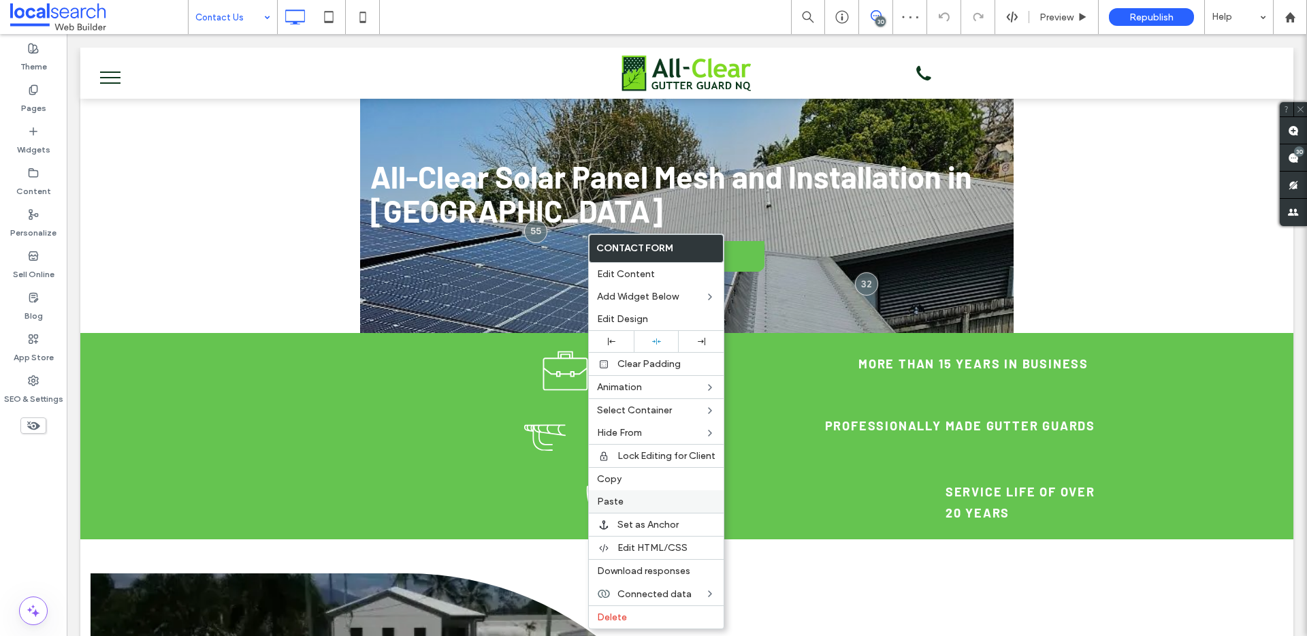
click at [649, 495] on label "Paste" at bounding box center [656, 501] width 118 height 12
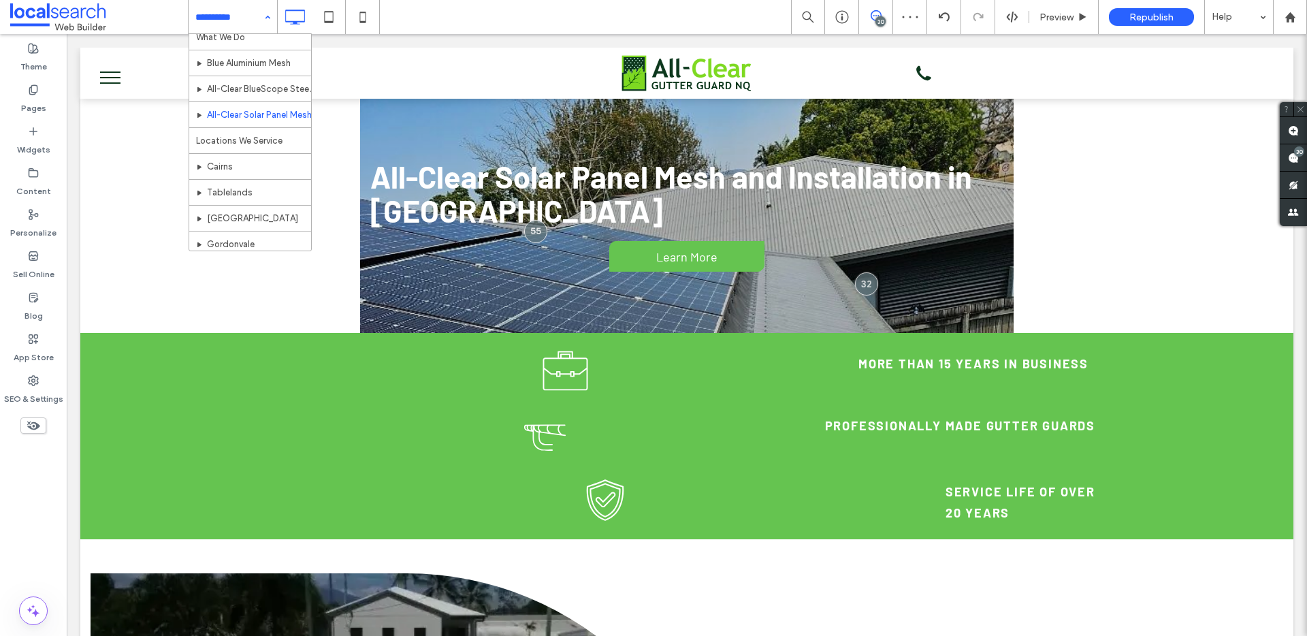
scroll to position [66, 0]
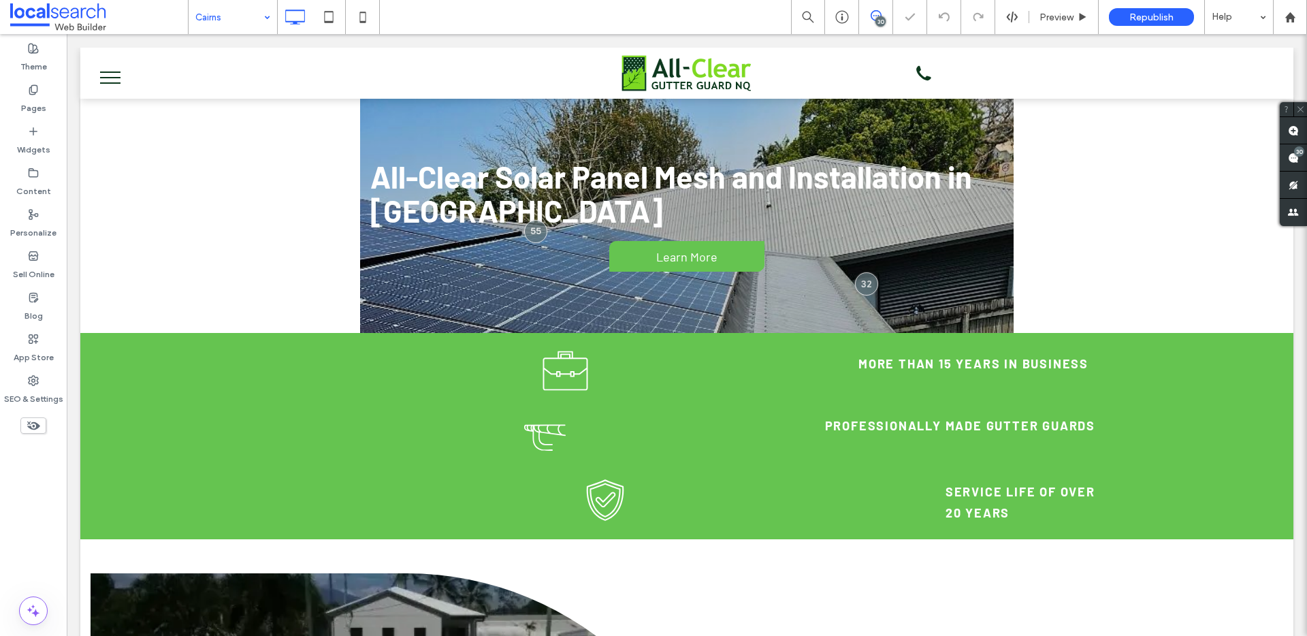
click at [229, 20] on input at bounding box center [229, 17] width 68 height 34
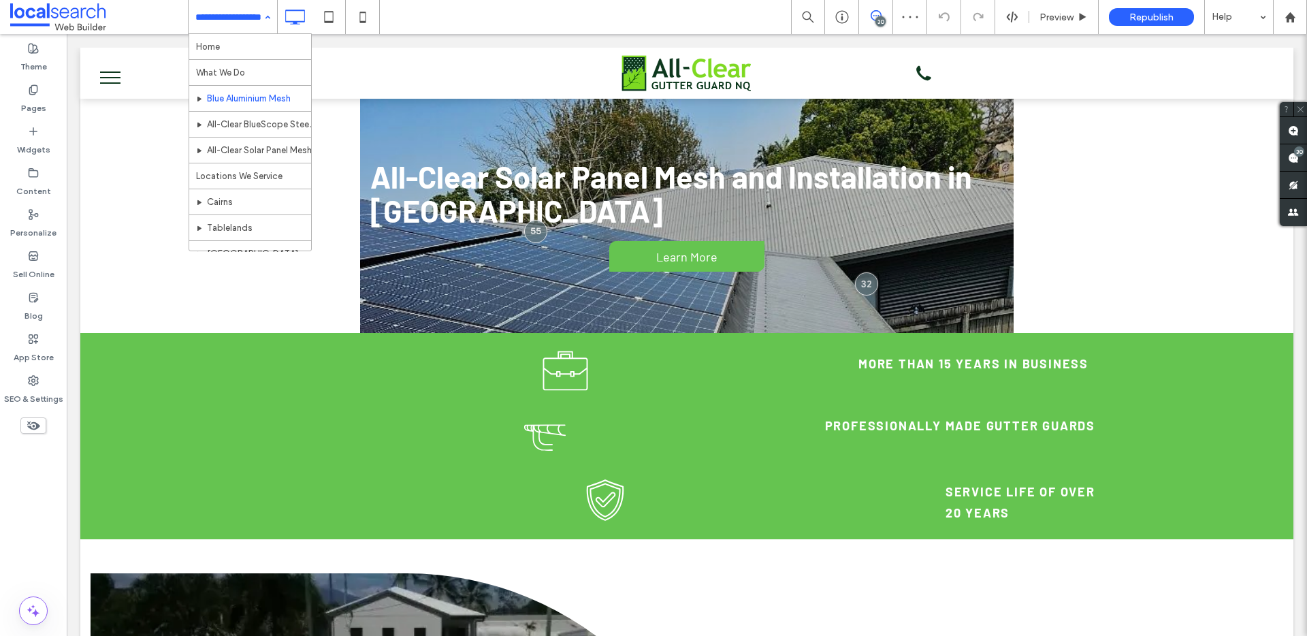
click at [233, 18] on input at bounding box center [229, 17] width 68 height 34
click at [237, 16] on input at bounding box center [229, 17] width 68 height 34
click at [256, 24] on input at bounding box center [229, 17] width 68 height 34
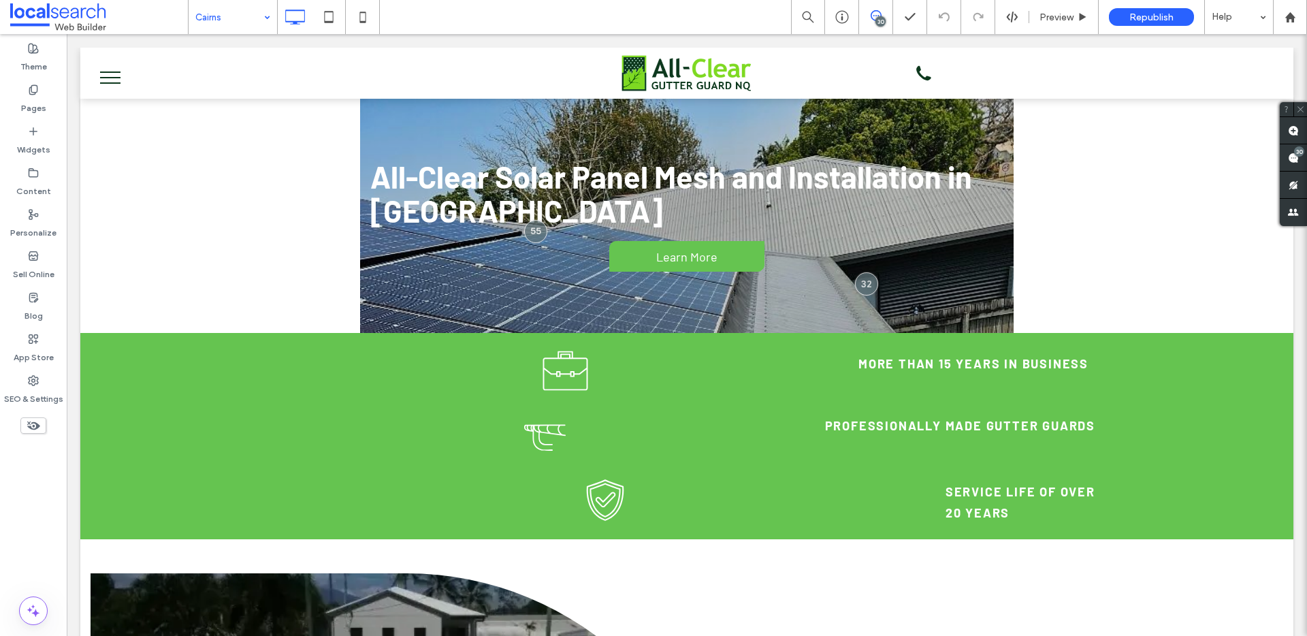
click at [252, 24] on input at bounding box center [229, 17] width 68 height 34
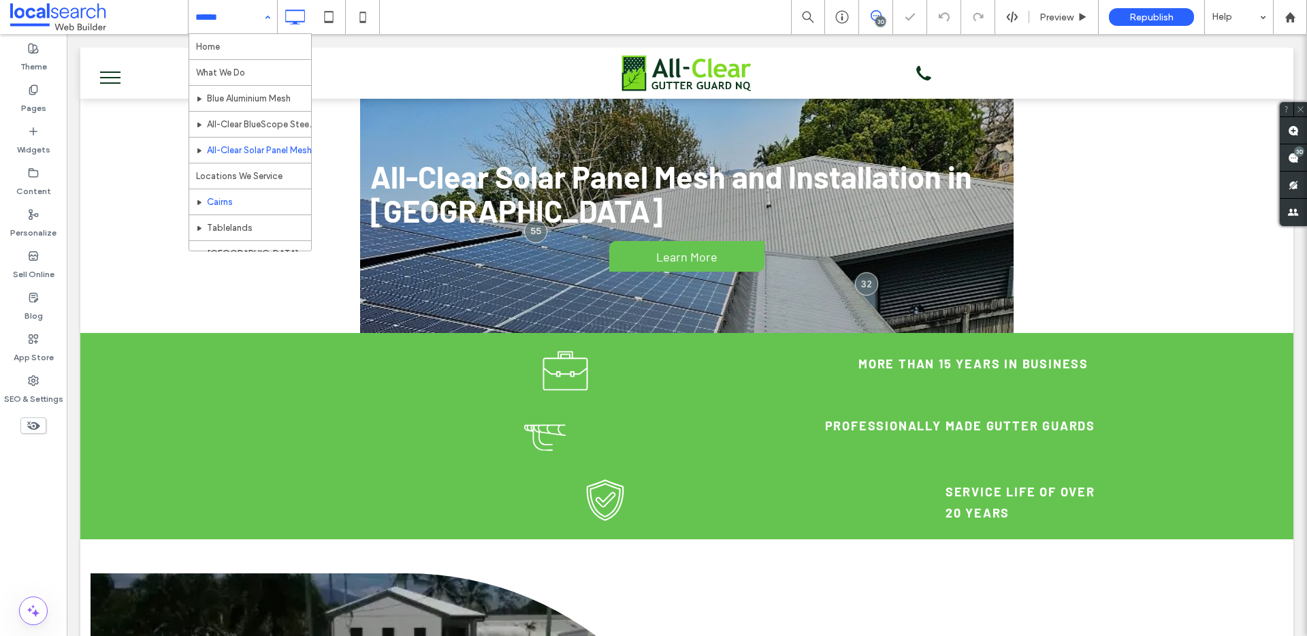
scroll to position [66, 0]
click at [235, 7] on input at bounding box center [229, 17] width 68 height 34
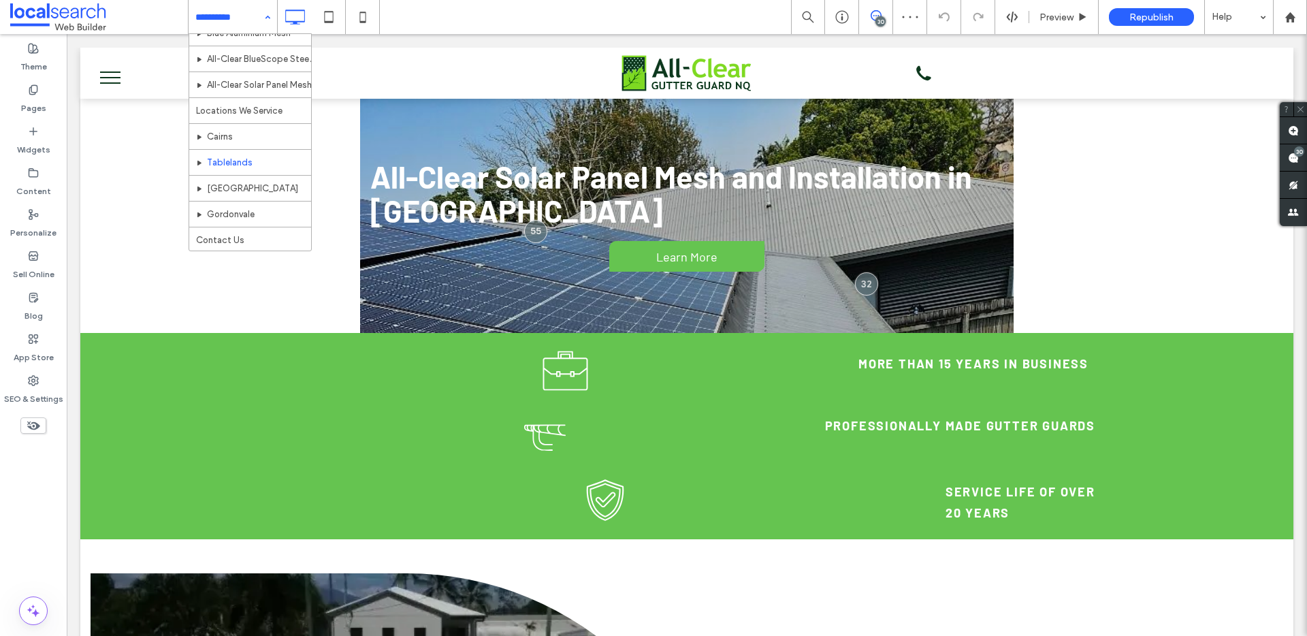
scroll to position [66, 0]
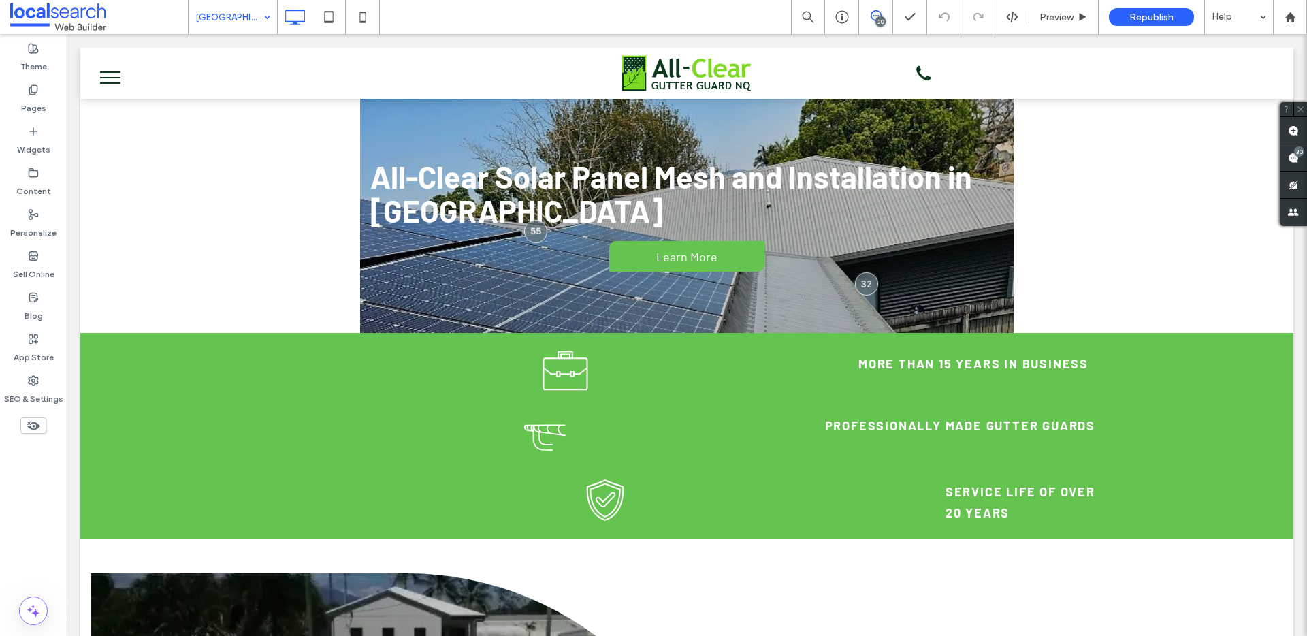
click at [255, 25] on input at bounding box center [229, 17] width 68 height 34
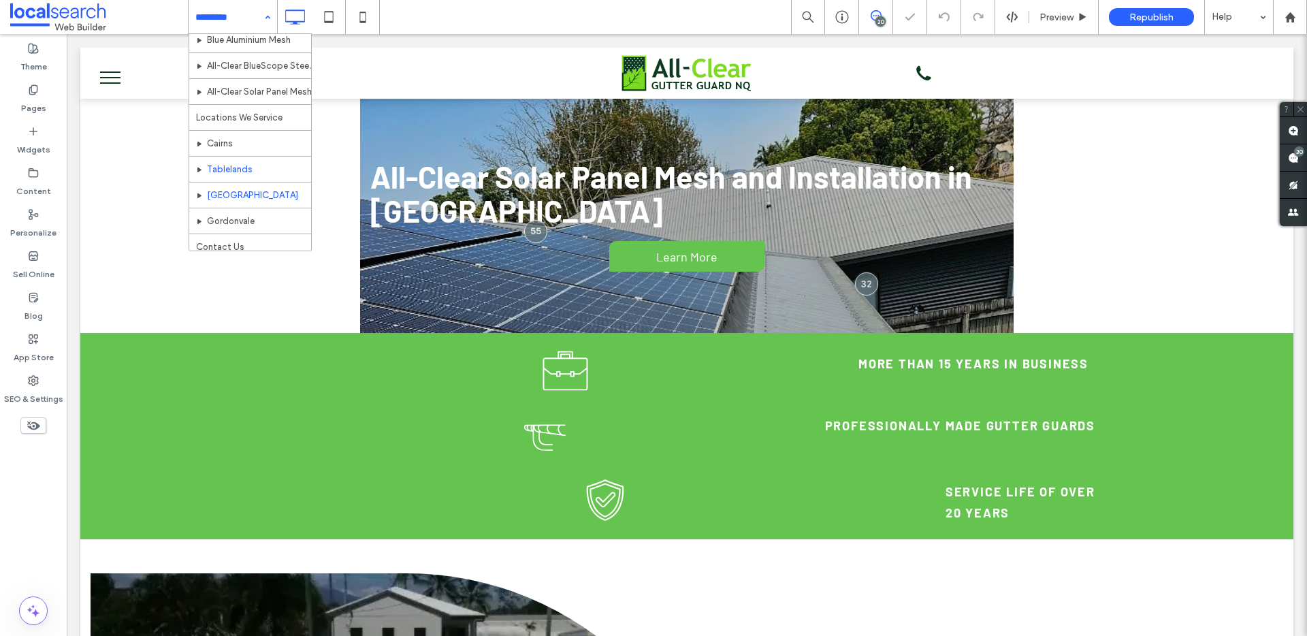
scroll to position [66, 0]
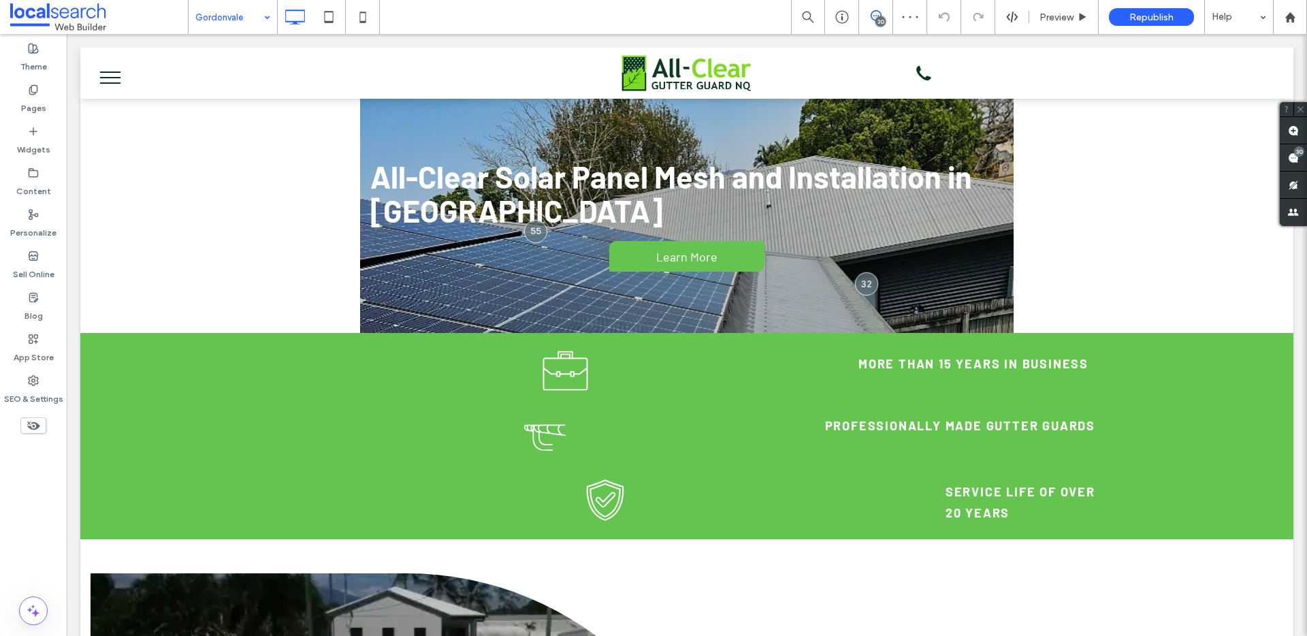
click at [256, 12] on input at bounding box center [229, 17] width 68 height 34
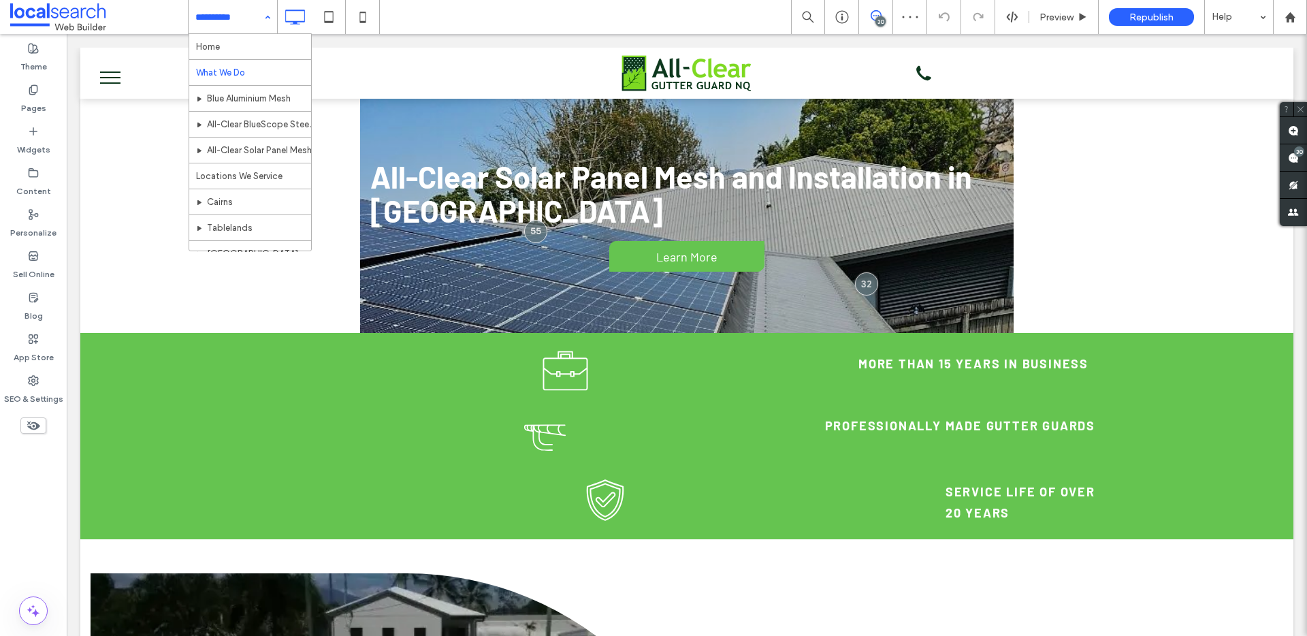
scroll to position [66, 0]
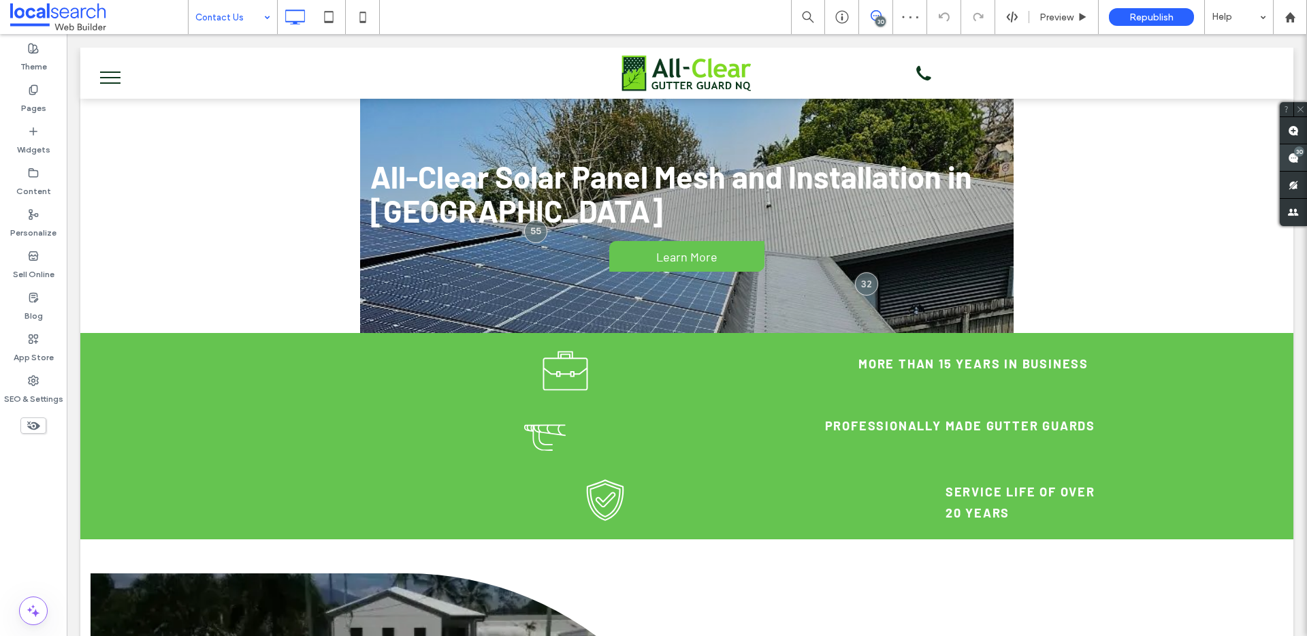
click at [1299, 157] on span at bounding box center [1293, 157] width 27 height 27
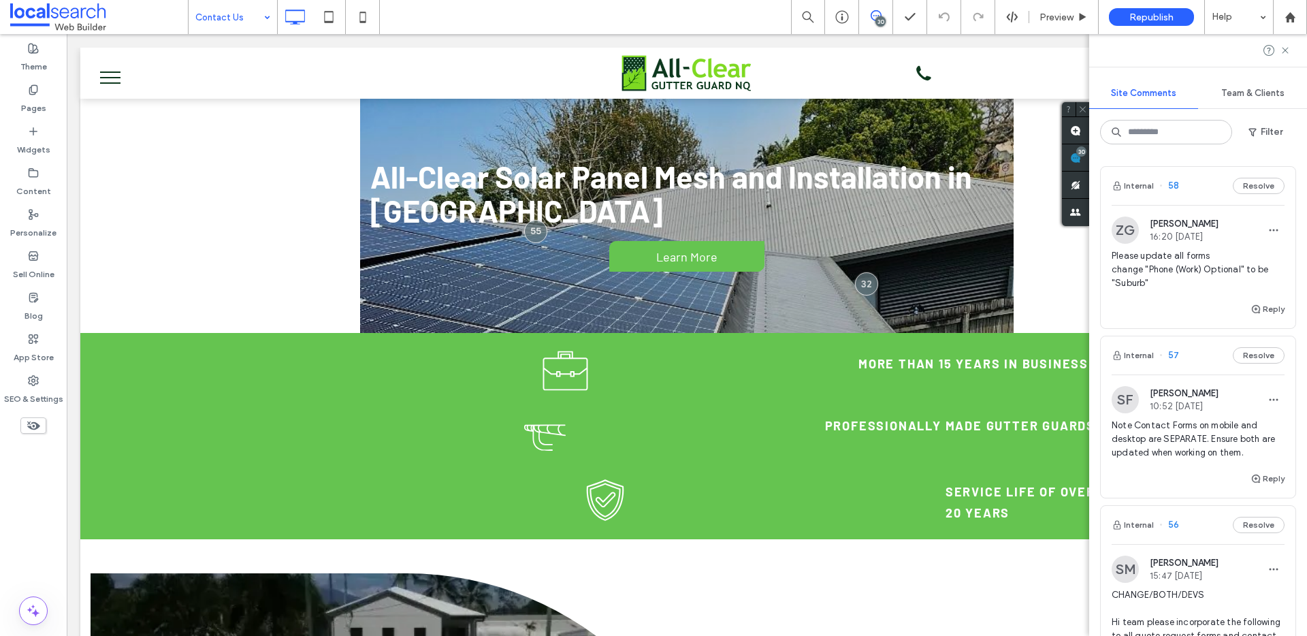
click at [1290, 51] on div at bounding box center [1198, 50] width 218 height 33
click at [1289, 51] on icon at bounding box center [1285, 50] width 11 height 11
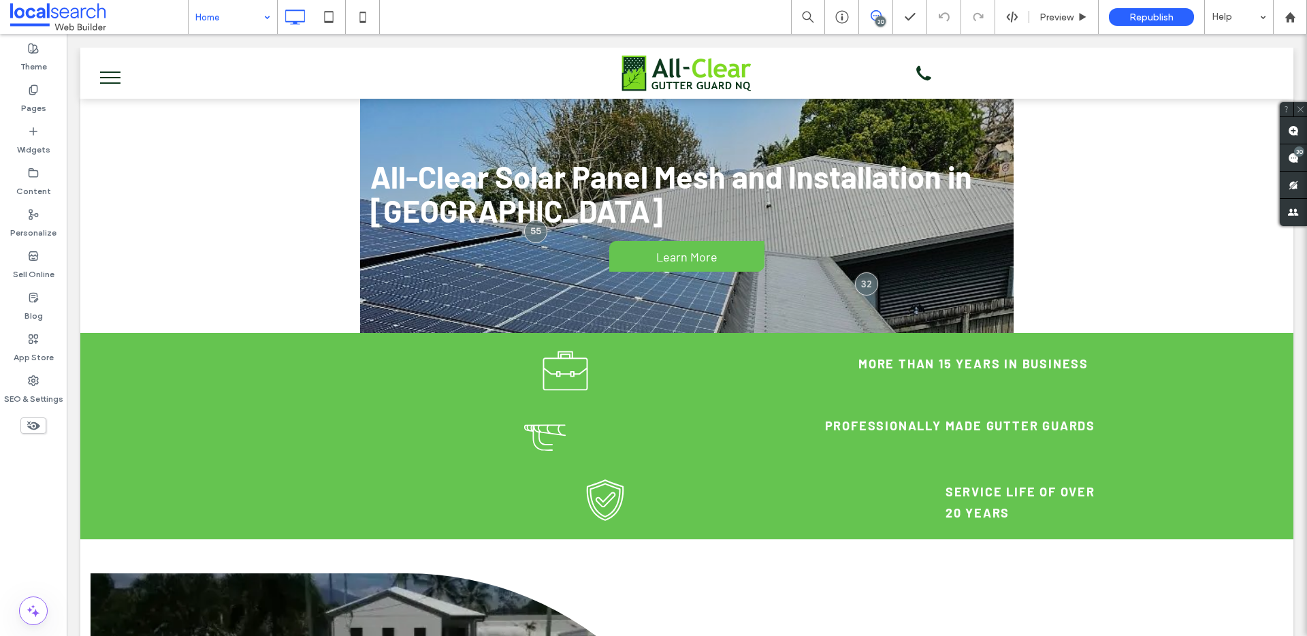
click at [369, 18] on icon at bounding box center [362, 16] width 27 height 27
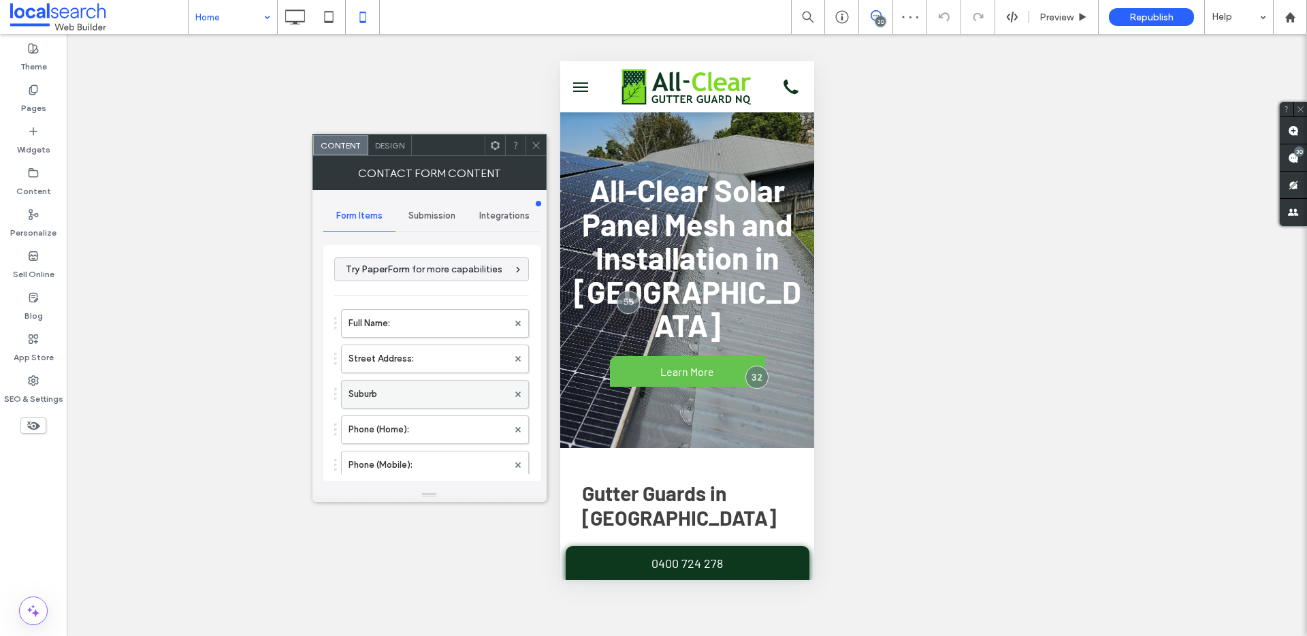
click at [401, 389] on label "Suburb" at bounding box center [427, 393] width 159 height 27
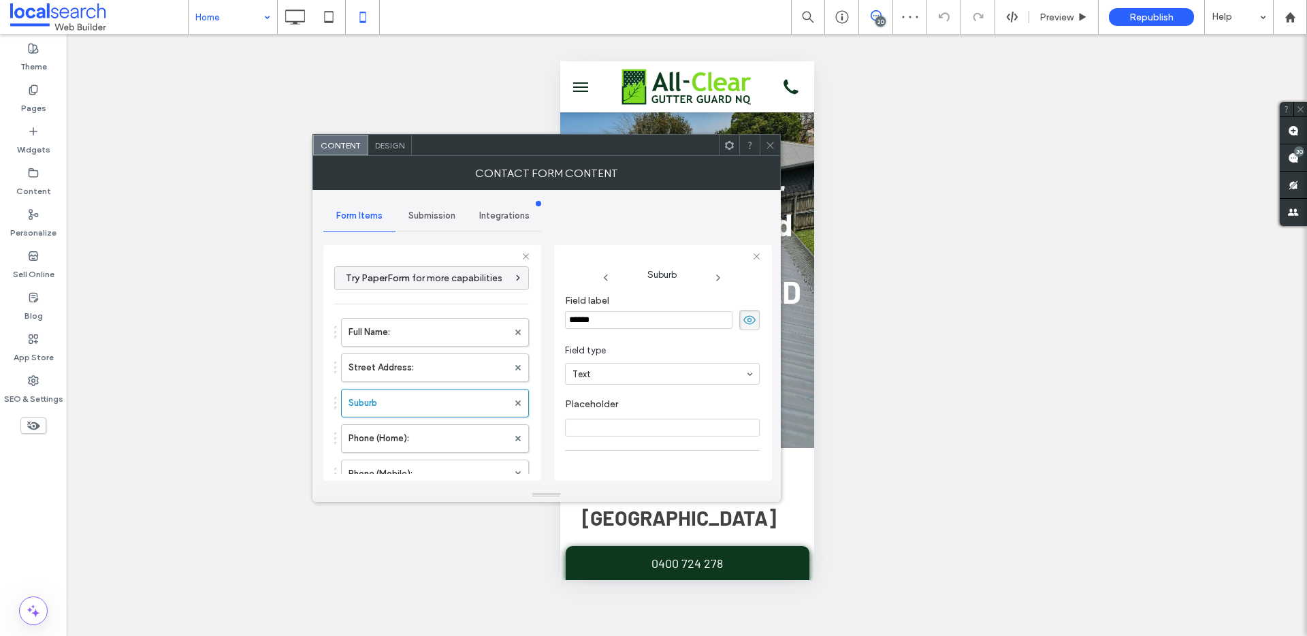
click at [634, 328] on input "******" at bounding box center [648, 320] width 167 height 18
type input "*******"
click at [772, 150] on icon at bounding box center [770, 145] width 10 height 10
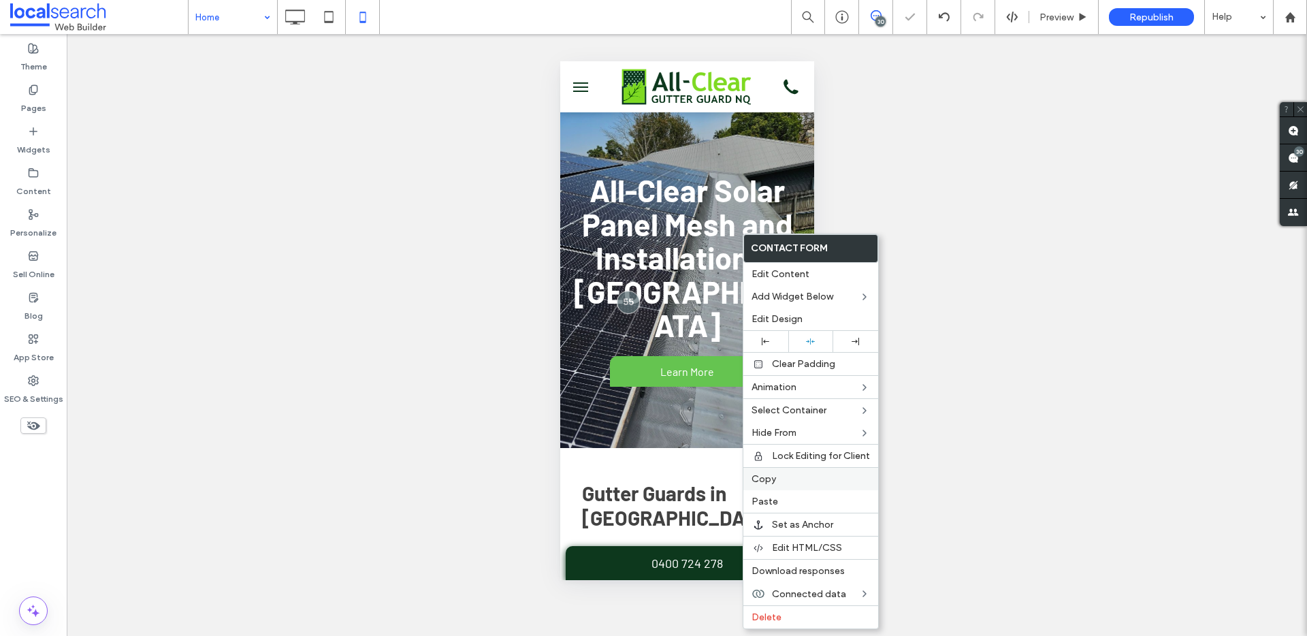
click at [783, 470] on div "Copy" at bounding box center [810, 478] width 135 height 23
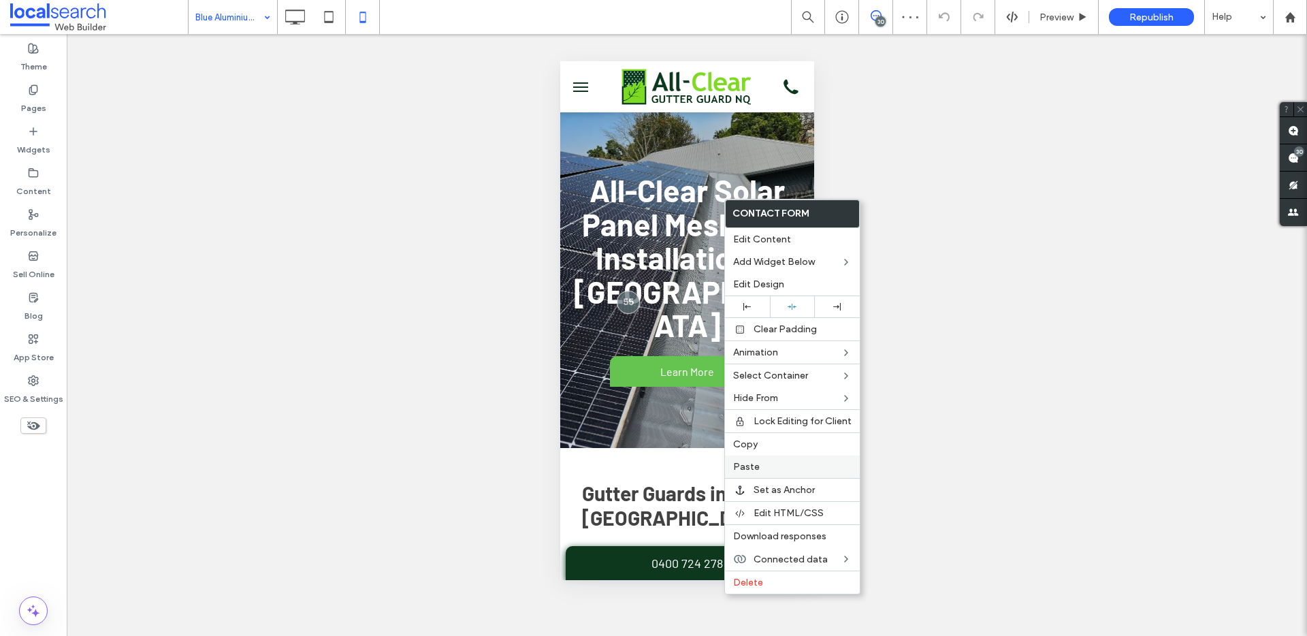
click at [787, 461] on label "Paste" at bounding box center [792, 467] width 118 height 12
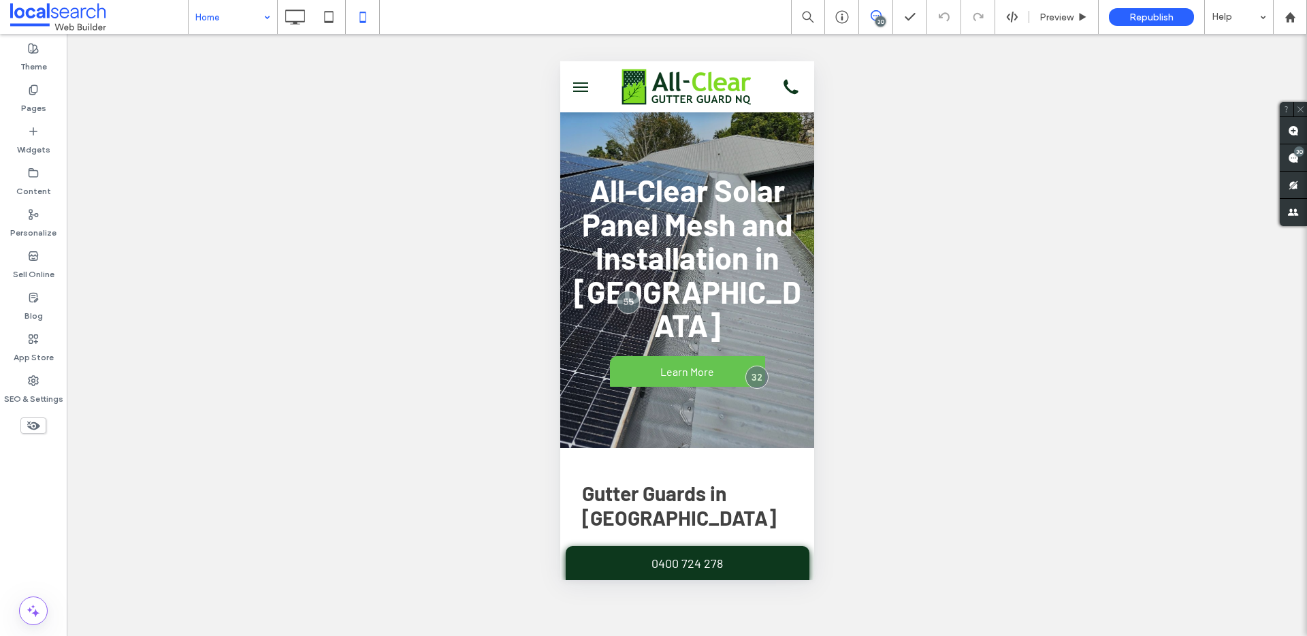
click at [245, 18] on input at bounding box center [229, 17] width 68 height 34
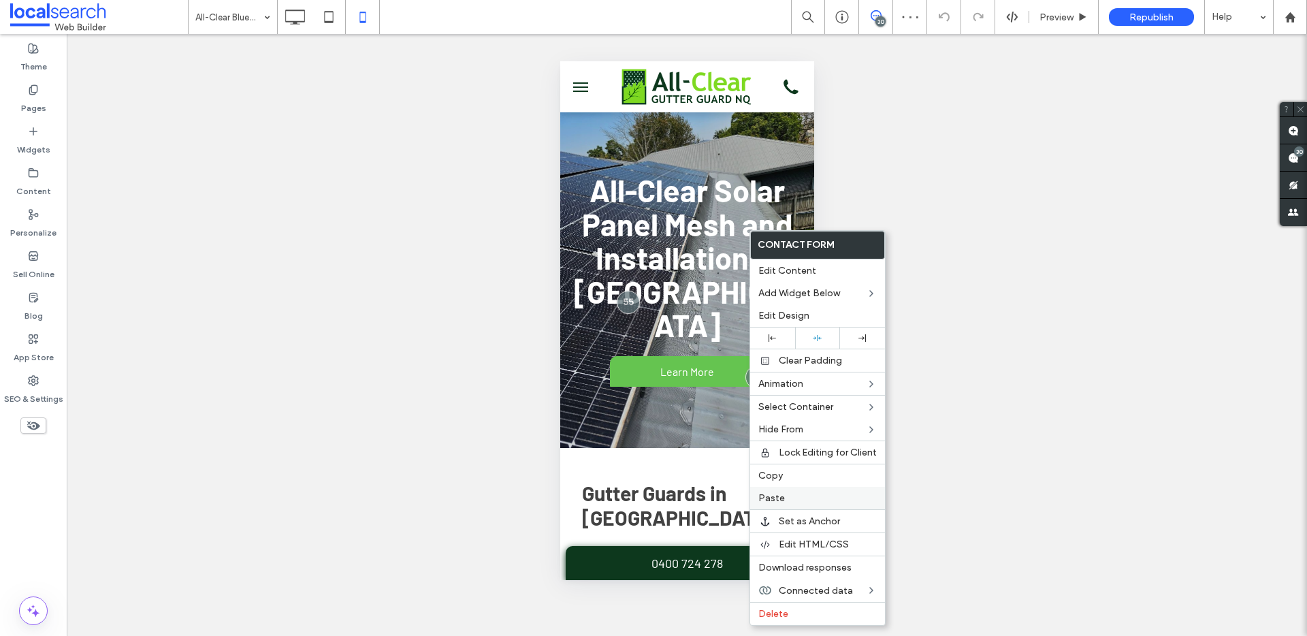
click at [806, 497] on label "Paste" at bounding box center [817, 498] width 118 height 12
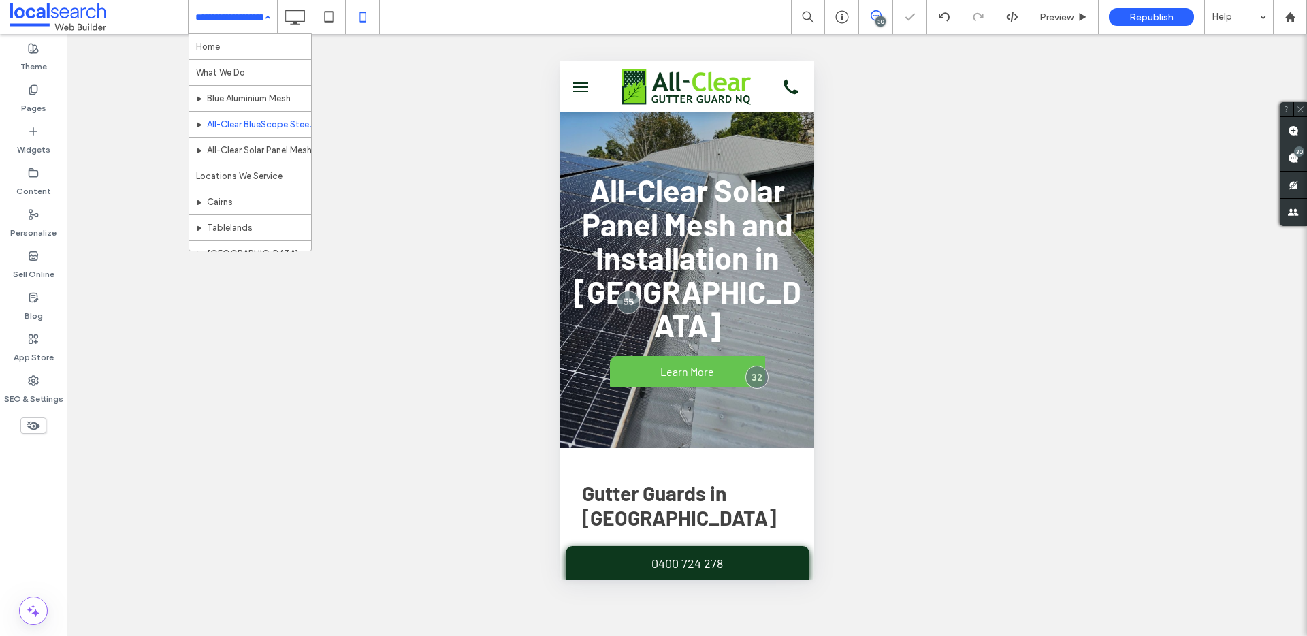
click at [240, 20] on input at bounding box center [229, 17] width 68 height 34
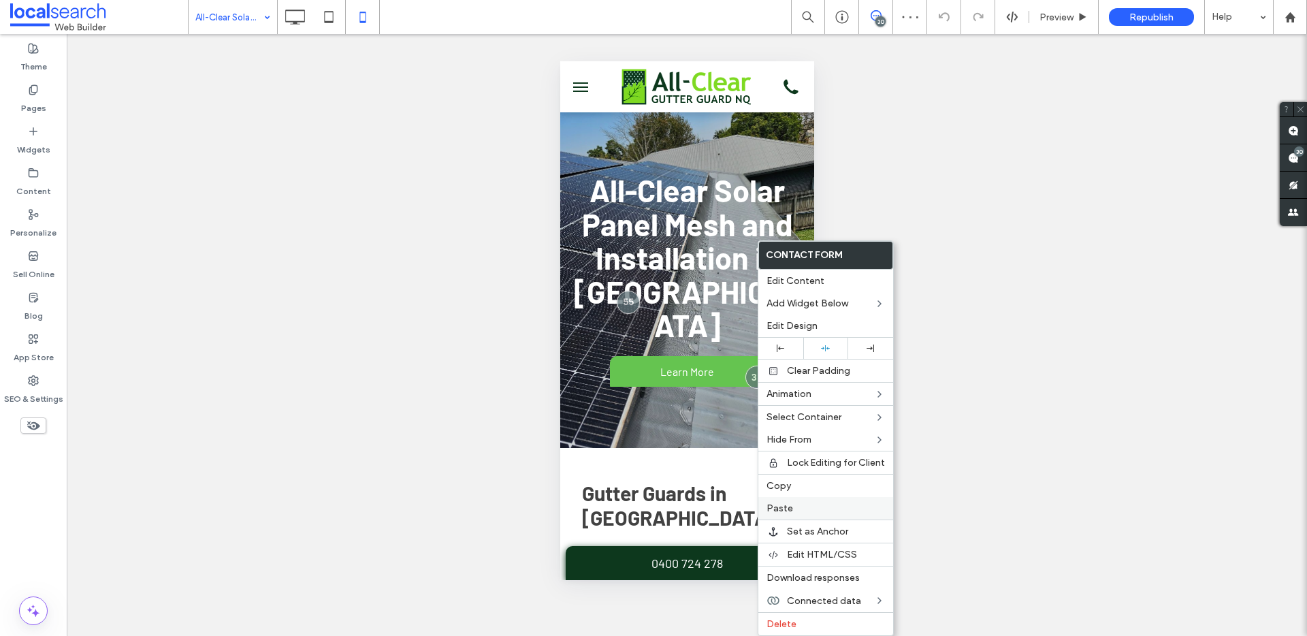
click at [816, 510] on label "Paste" at bounding box center [825, 508] width 118 height 12
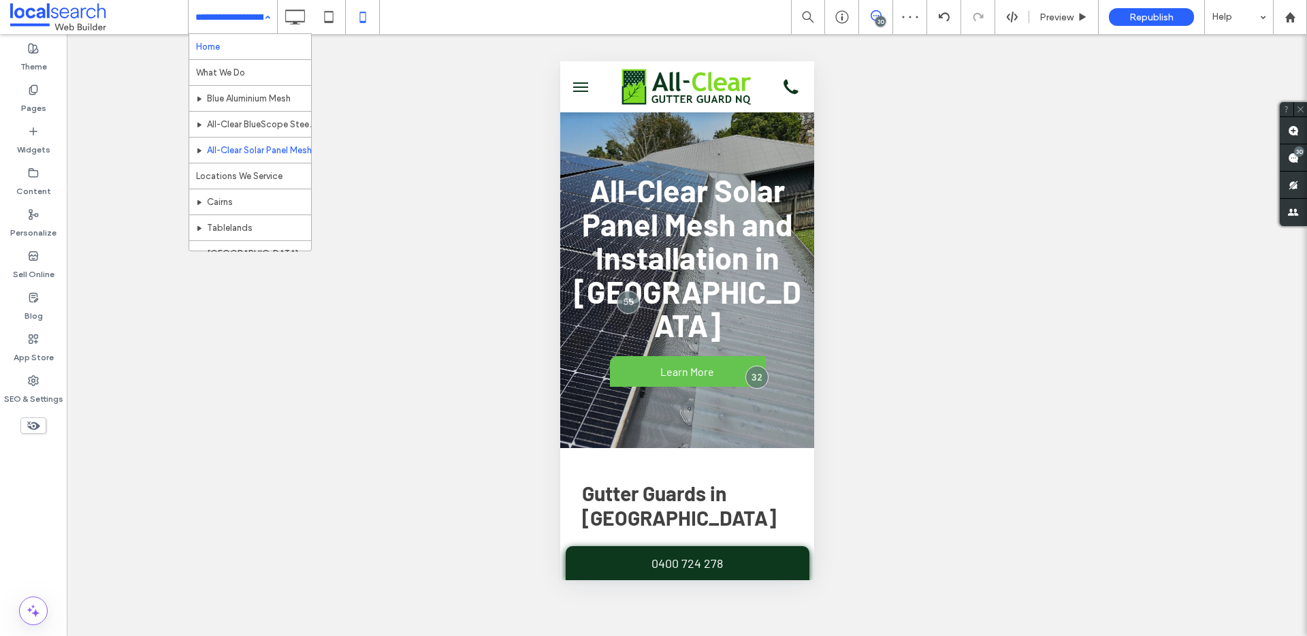
drag, startPoint x: 208, startPoint y: 21, endPoint x: 212, endPoint y: 33, distance: 12.9
click at [218, 16] on input at bounding box center [229, 17] width 68 height 34
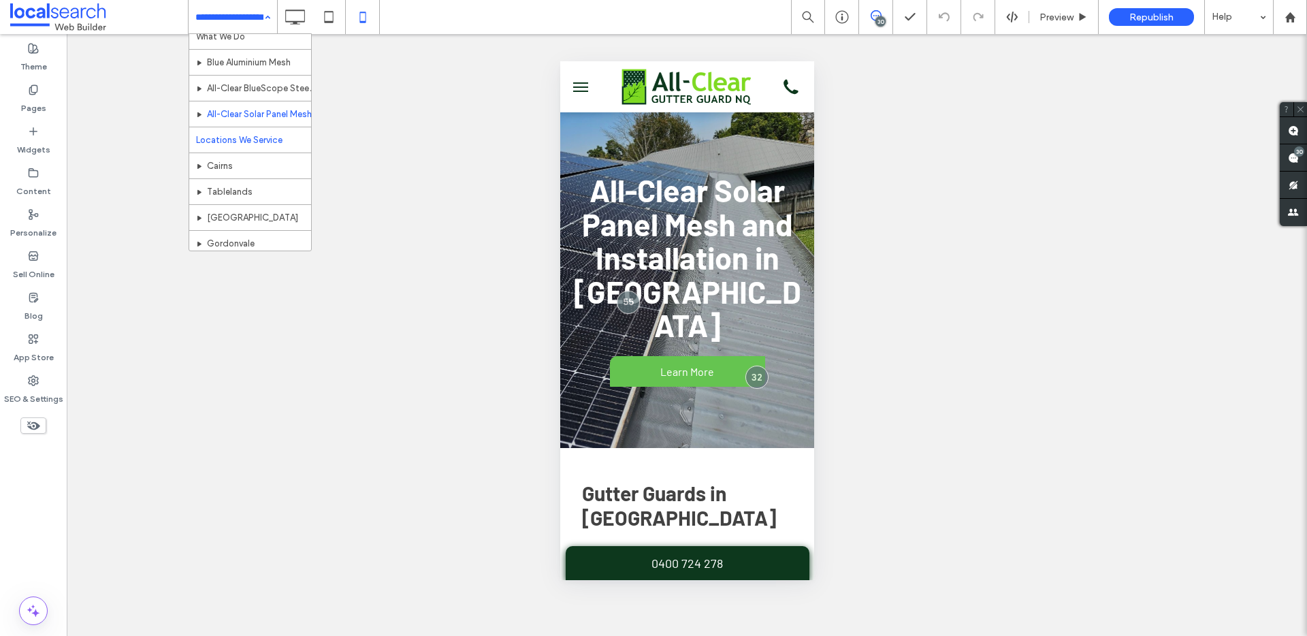
scroll to position [66, 0]
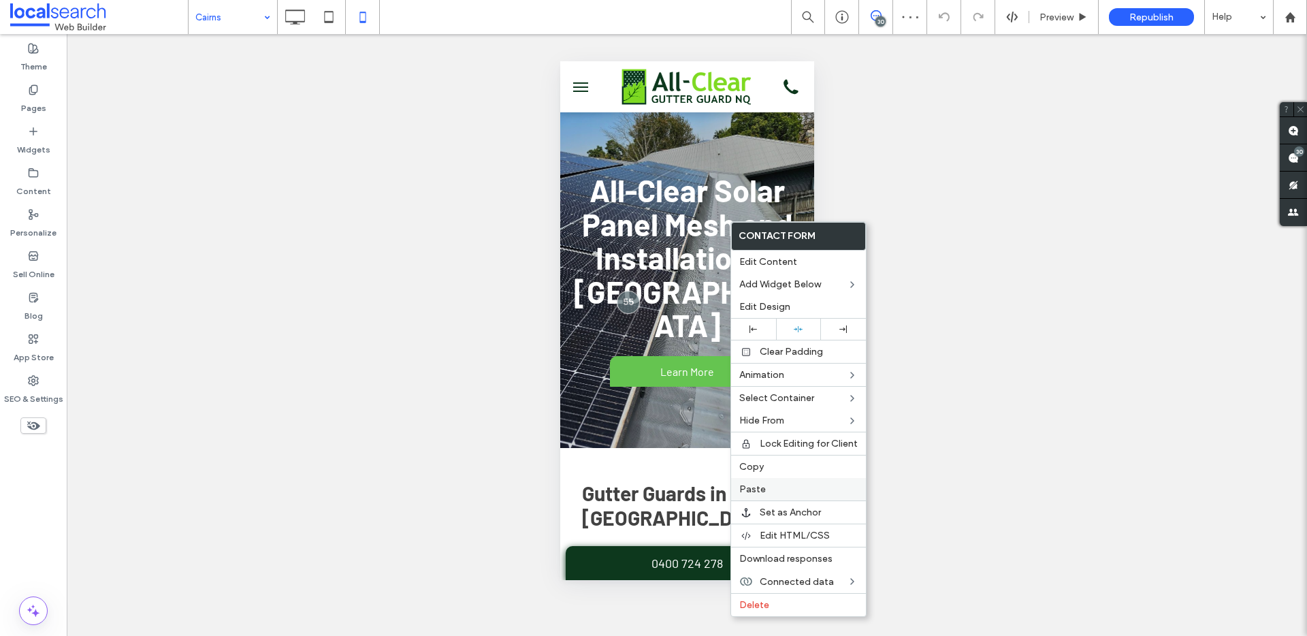
click at [780, 493] on label "Paste" at bounding box center [798, 489] width 118 height 12
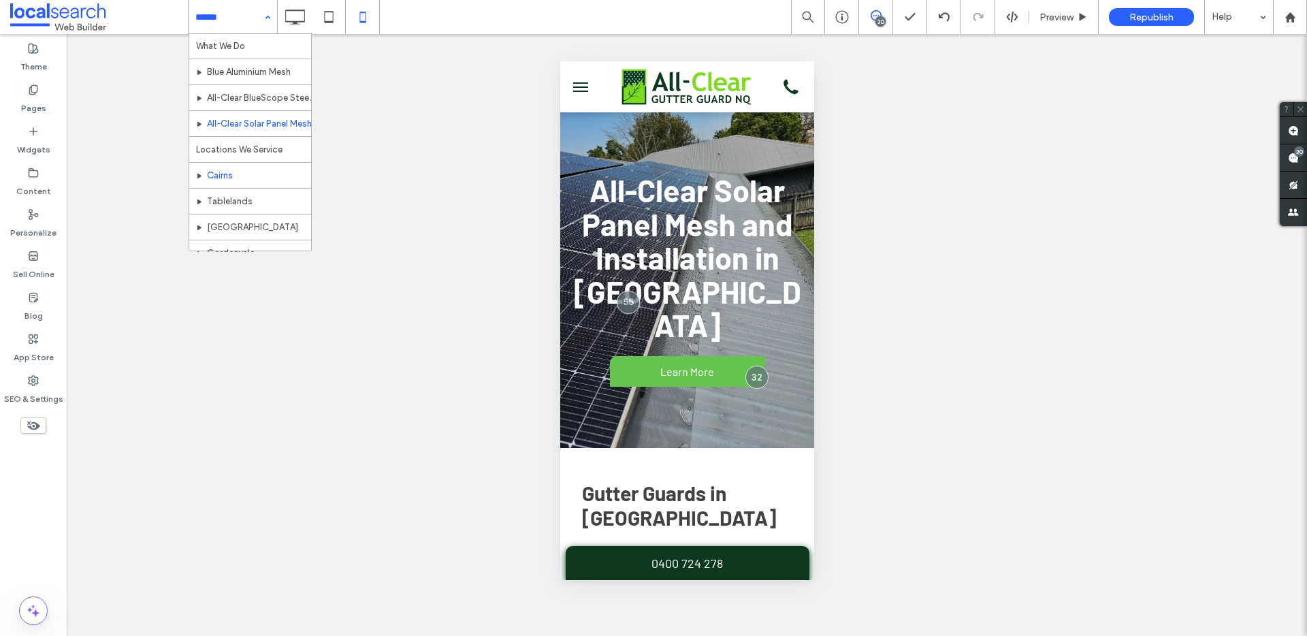
scroll to position [66, 0]
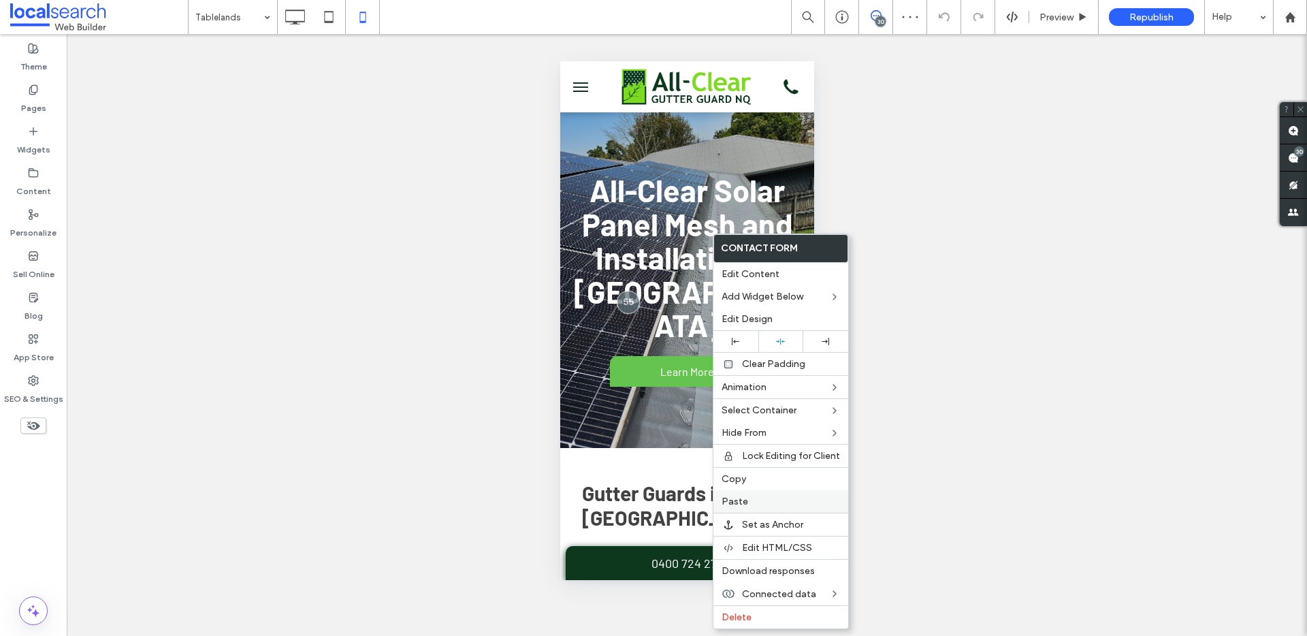
click at [765, 502] on label "Paste" at bounding box center [780, 501] width 118 height 12
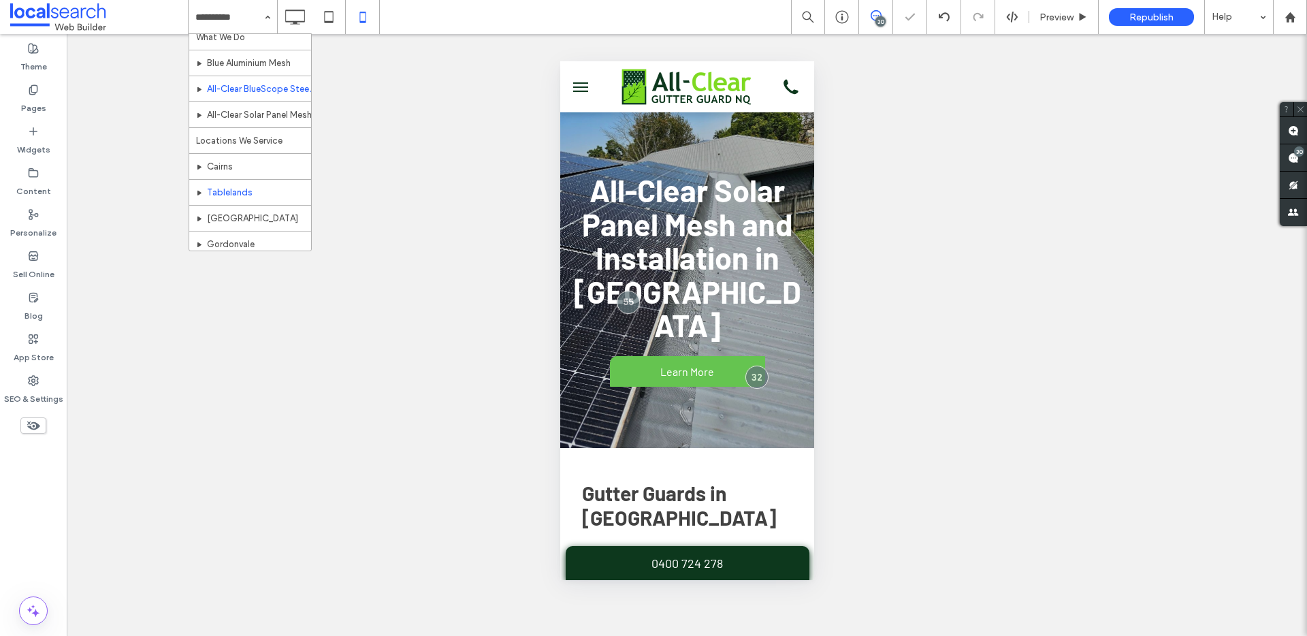
scroll to position [66, 0]
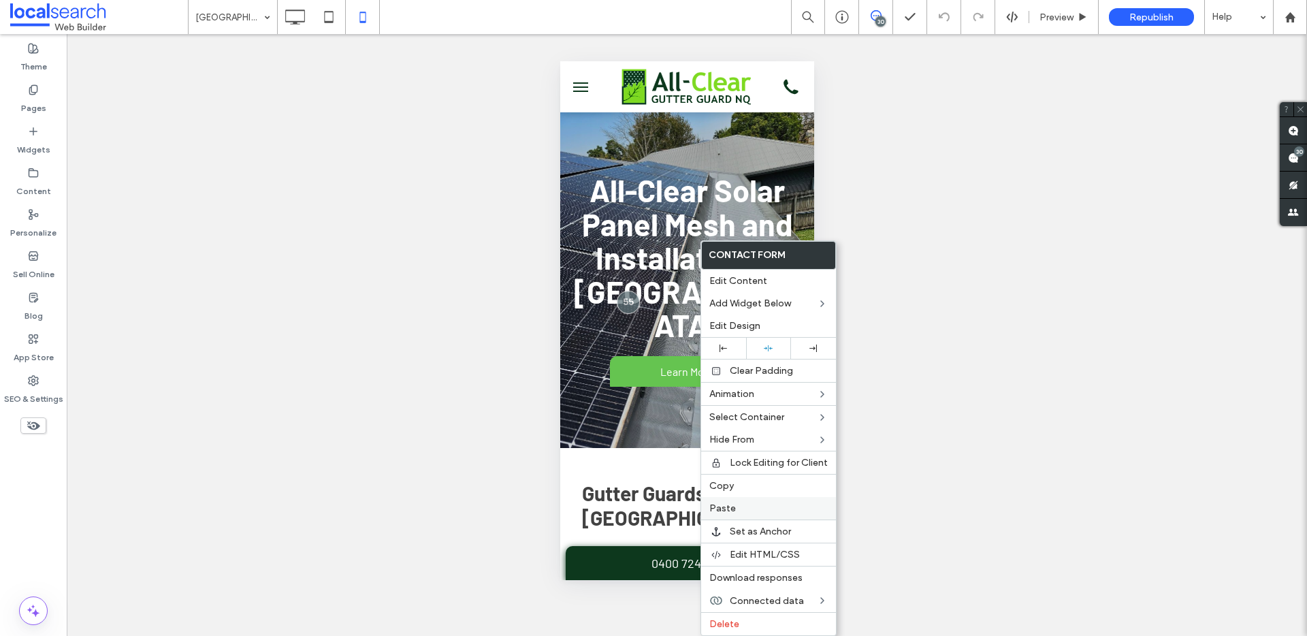
click at [731, 504] on span "Paste" at bounding box center [722, 508] width 27 height 12
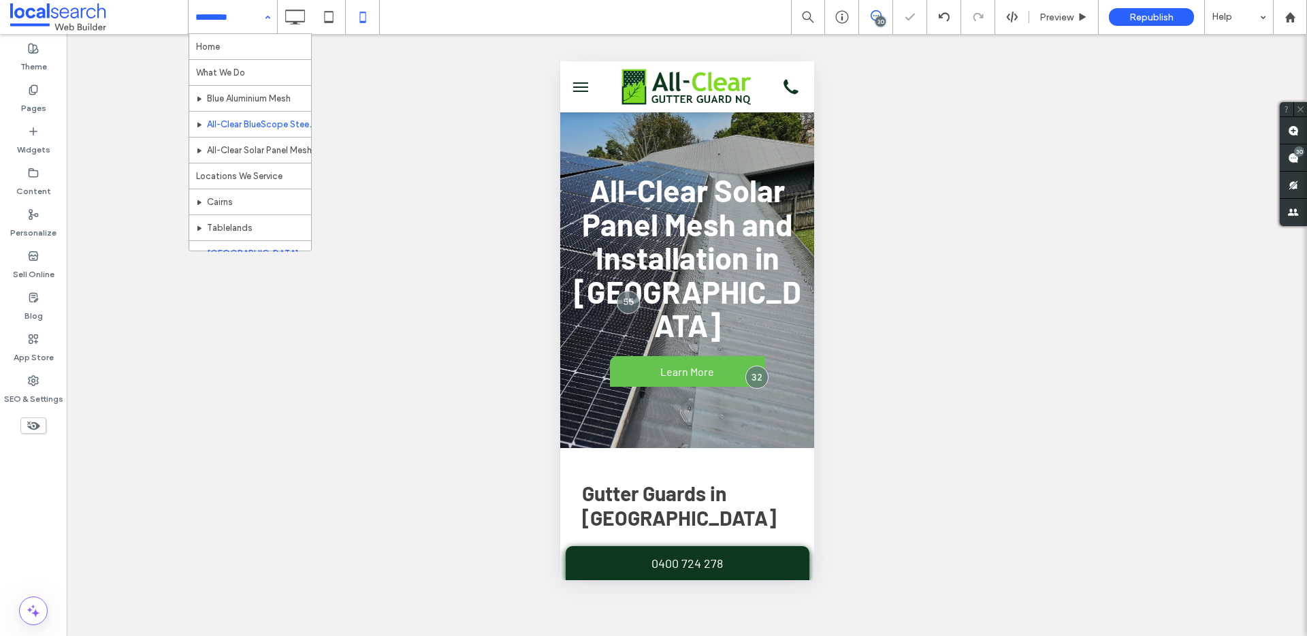
scroll to position [66, 0]
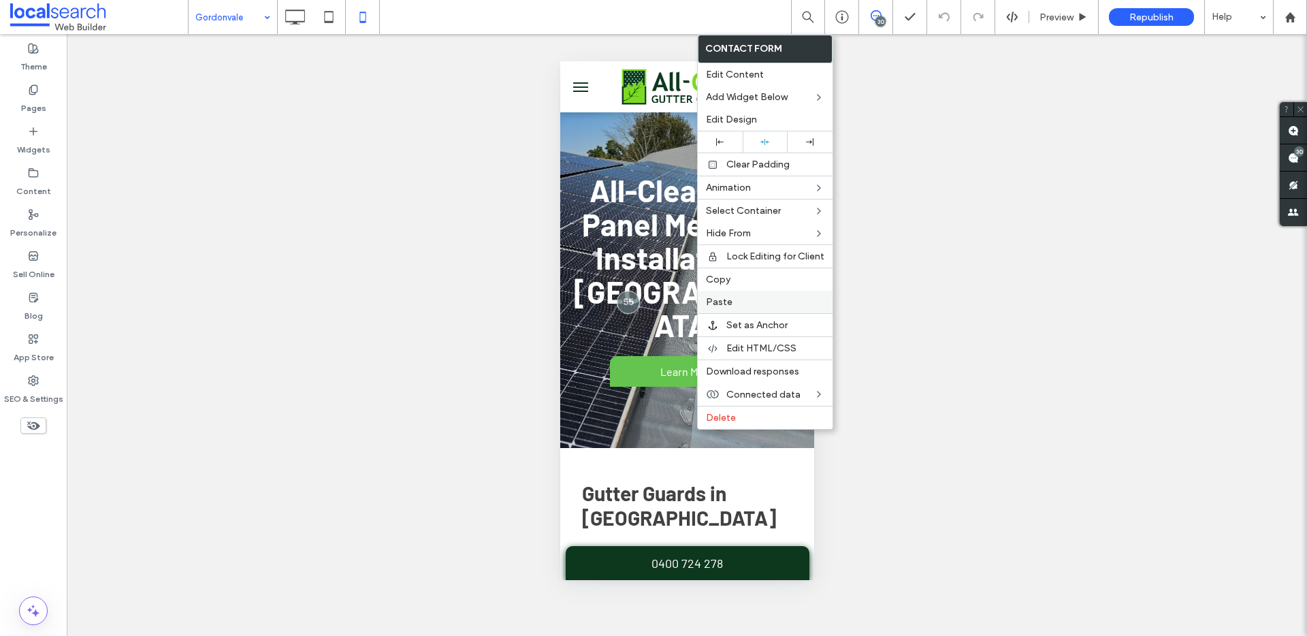
click at [730, 302] on span "Paste" at bounding box center [719, 302] width 27 height 12
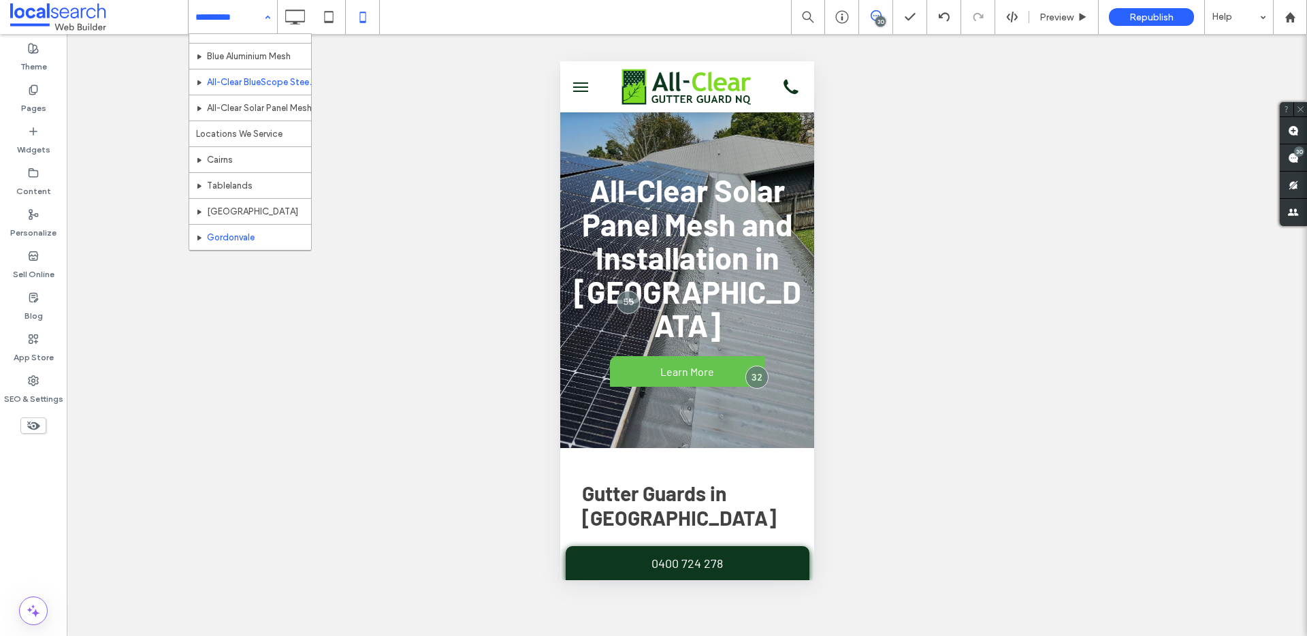
scroll to position [66, 0]
drag, startPoint x: 195, startPoint y: 24, endPoint x: 235, endPoint y: 60, distance: 54.0
click at [195, 24] on div at bounding box center [233, 17] width 88 height 34
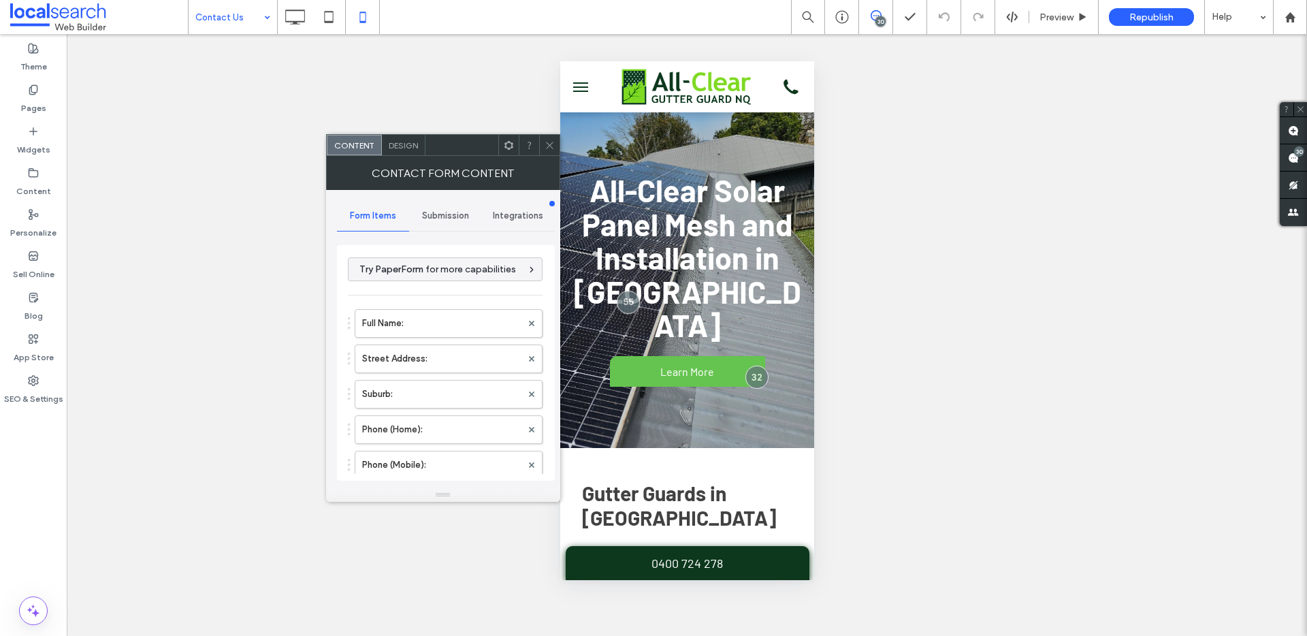
type input "**********"
click at [553, 148] on icon at bounding box center [549, 145] width 10 height 10
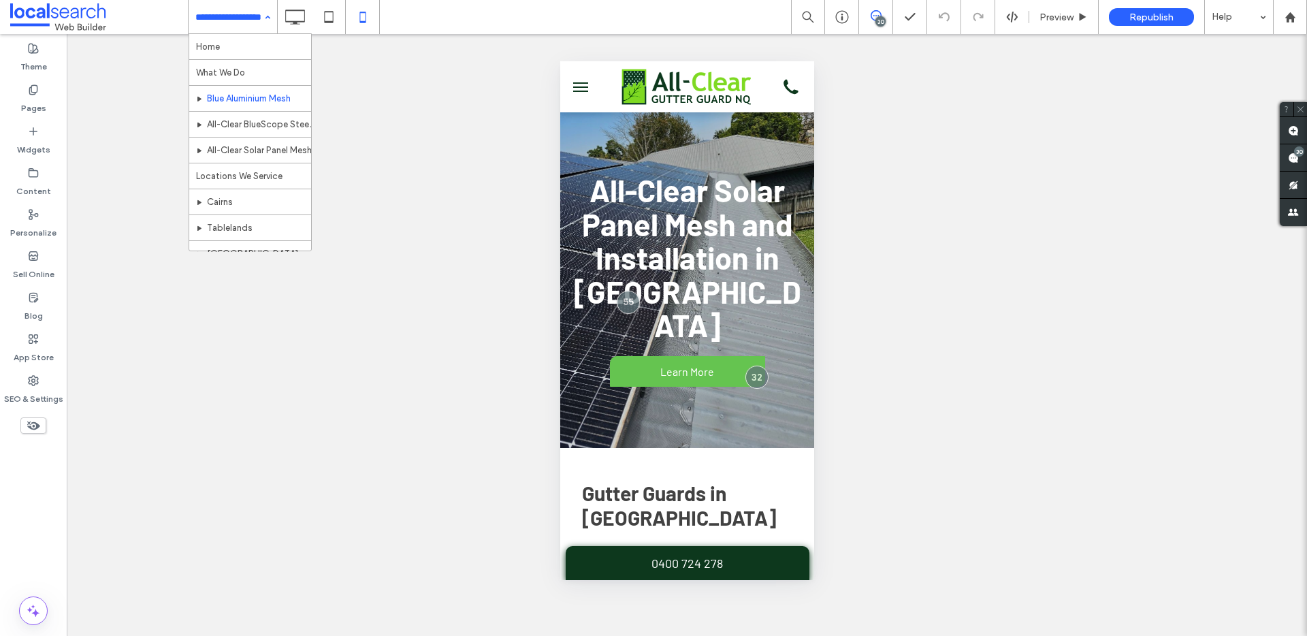
drag, startPoint x: 243, startPoint y: 12, endPoint x: 246, endPoint y: 20, distance: 8.8
click at [243, 12] on input at bounding box center [229, 17] width 68 height 34
click at [248, 14] on input at bounding box center [229, 17] width 68 height 34
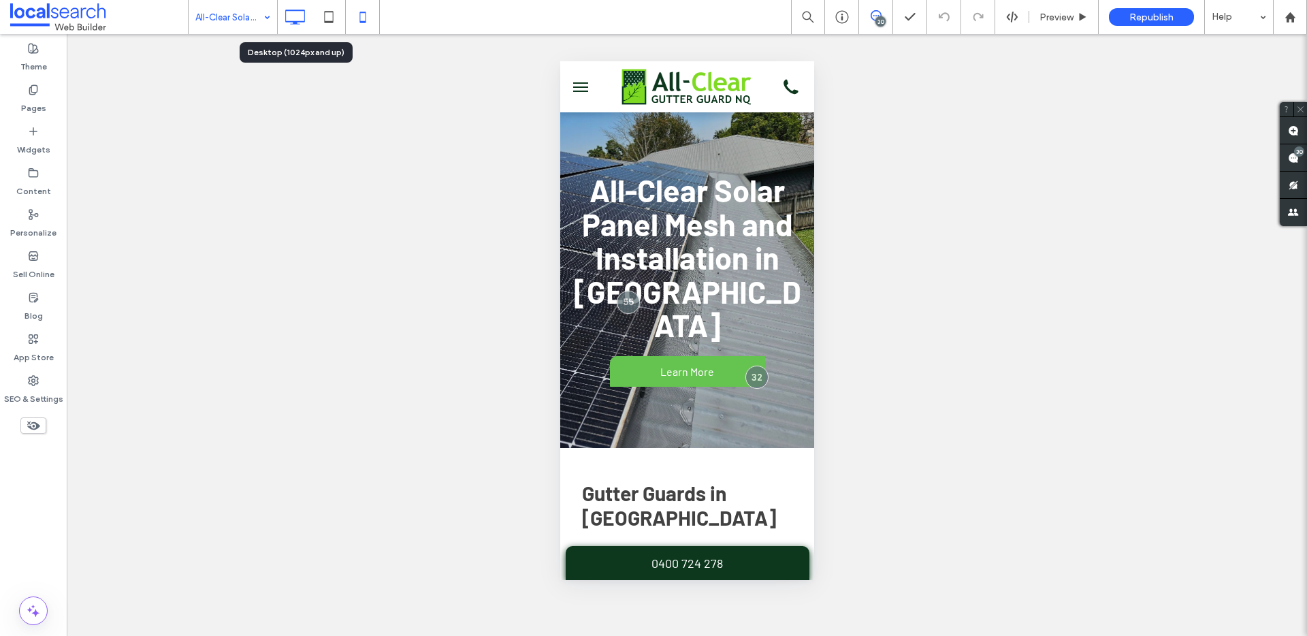
click at [302, 14] on icon at bounding box center [294, 16] width 27 height 27
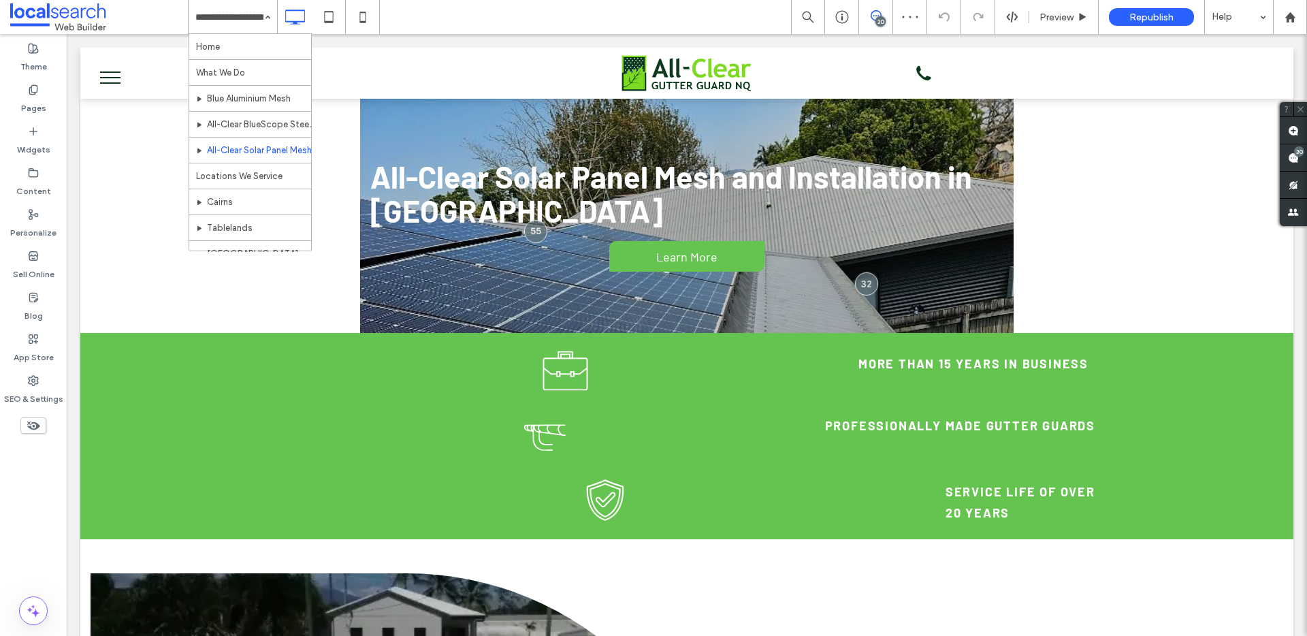
drag, startPoint x: 240, startPoint y: 54, endPoint x: 246, endPoint y: 50, distance: 7.6
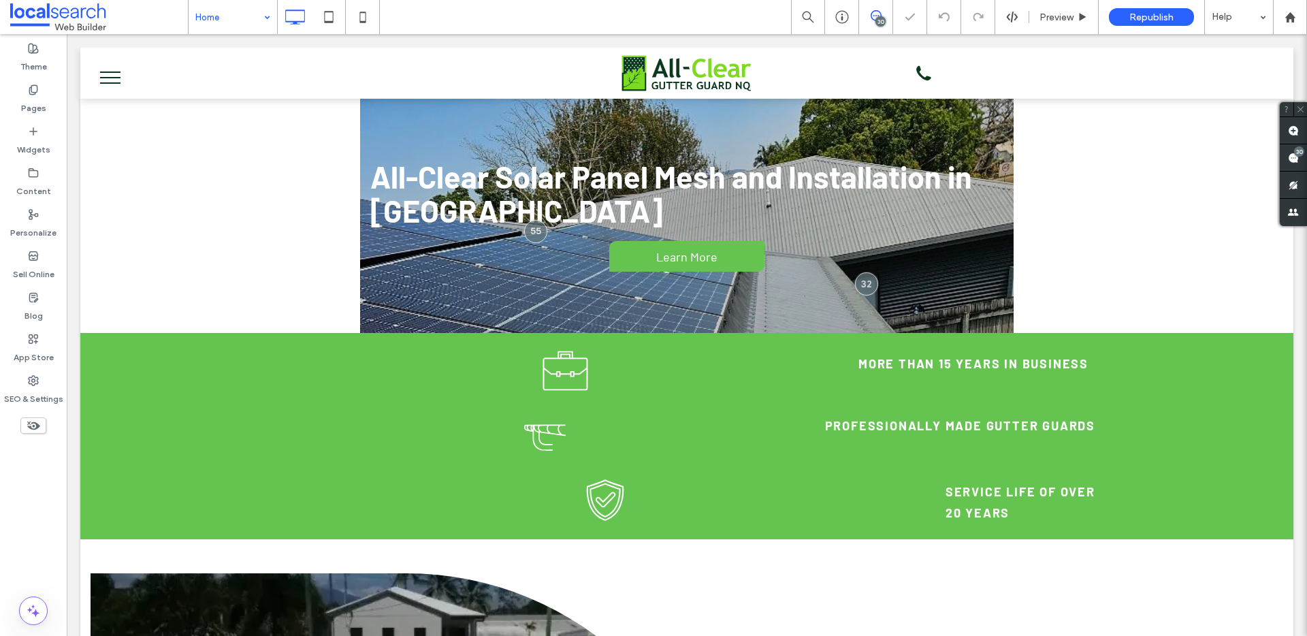
click at [257, 23] on div "Home" at bounding box center [233, 17] width 88 height 34
click at [218, 22] on input at bounding box center [229, 17] width 68 height 34
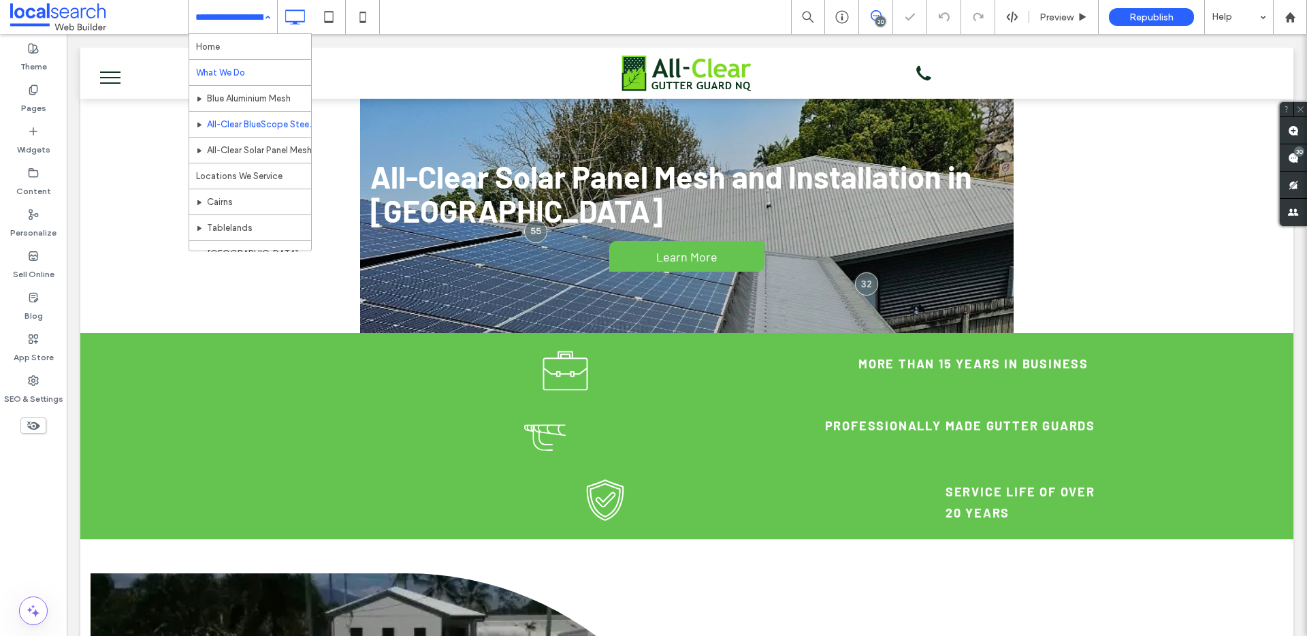
drag, startPoint x: 239, startPoint y: 22, endPoint x: 244, endPoint y: 82, distance: 60.1
click at [239, 22] on input at bounding box center [229, 17] width 68 height 34
click at [241, 23] on input at bounding box center [229, 17] width 68 height 34
drag, startPoint x: 246, startPoint y: 15, endPoint x: 255, endPoint y: 135, distance: 120.1
click at [246, 16] on input at bounding box center [229, 17] width 68 height 34
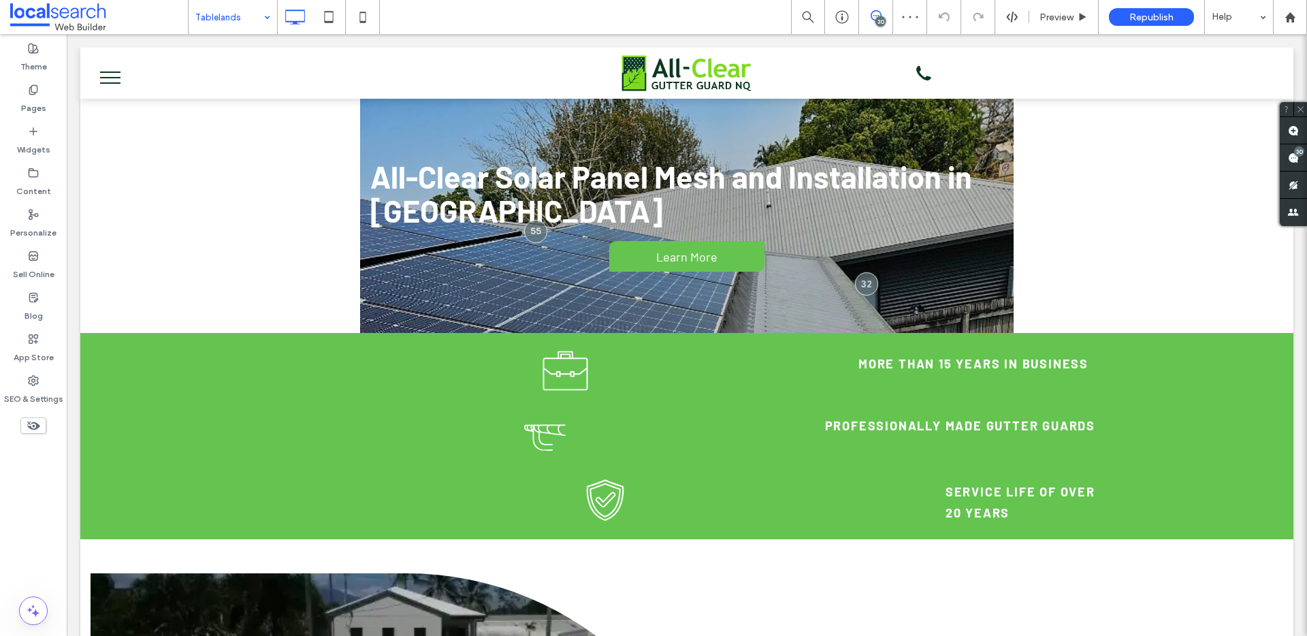
click at [264, 13] on div "Tablelands" at bounding box center [233, 17] width 88 height 34
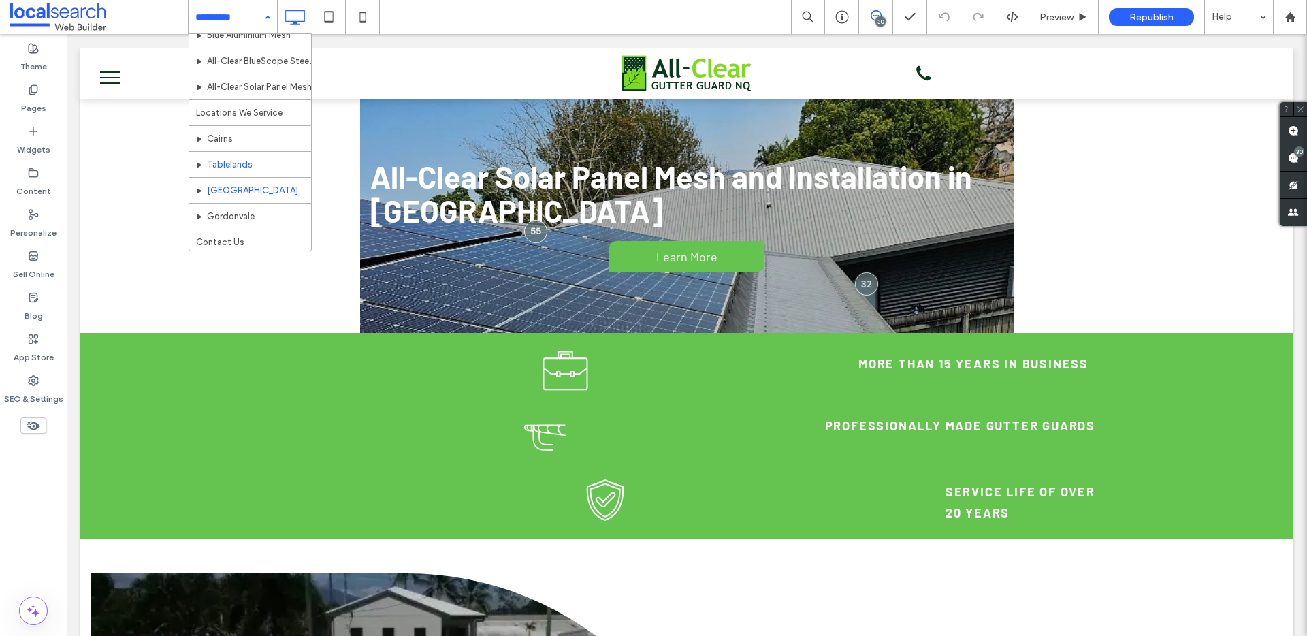
scroll to position [66, 0]
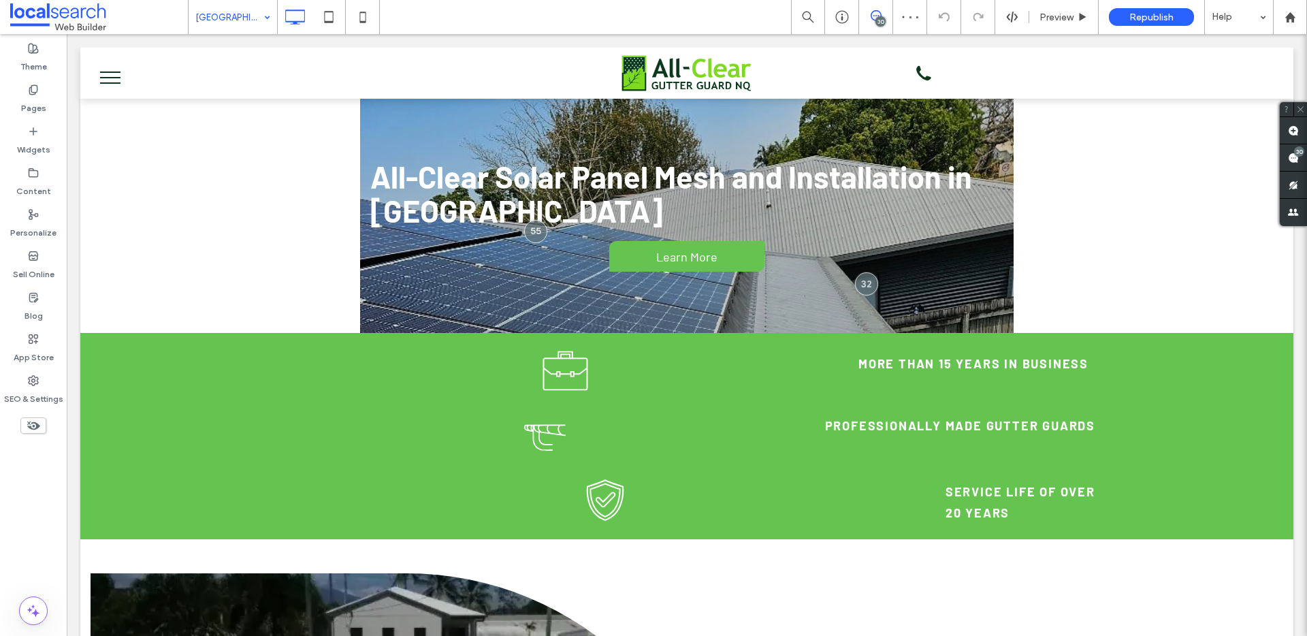
click at [229, 13] on input at bounding box center [229, 17] width 68 height 34
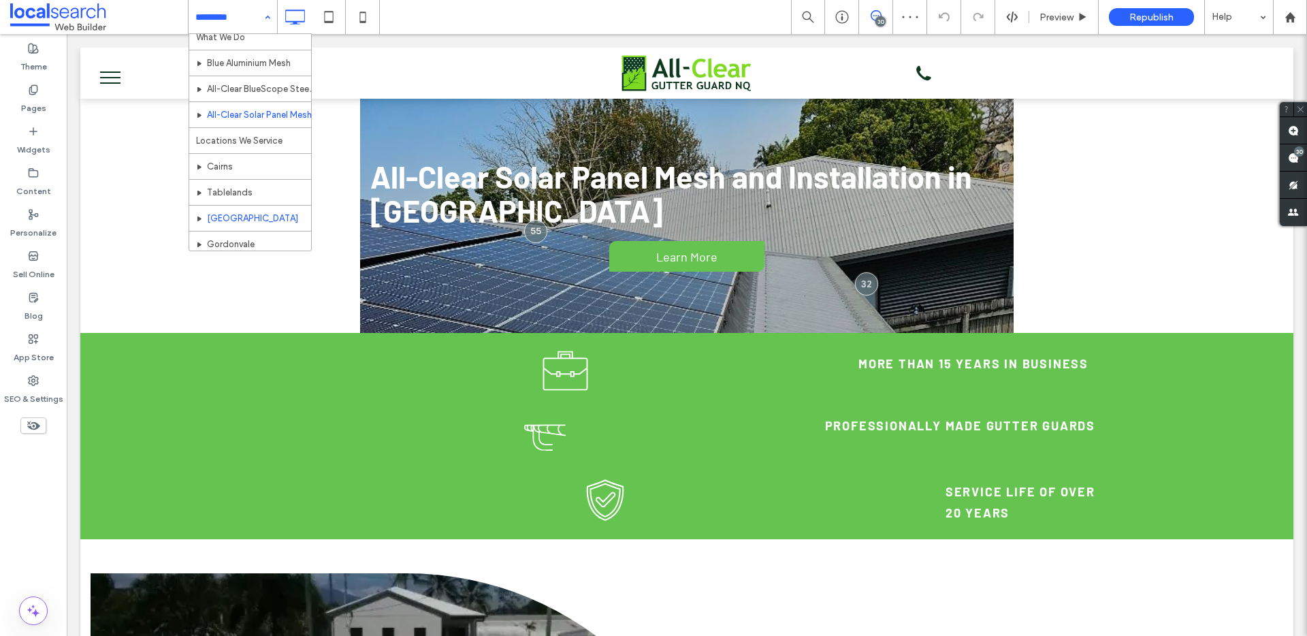
scroll to position [66, 0]
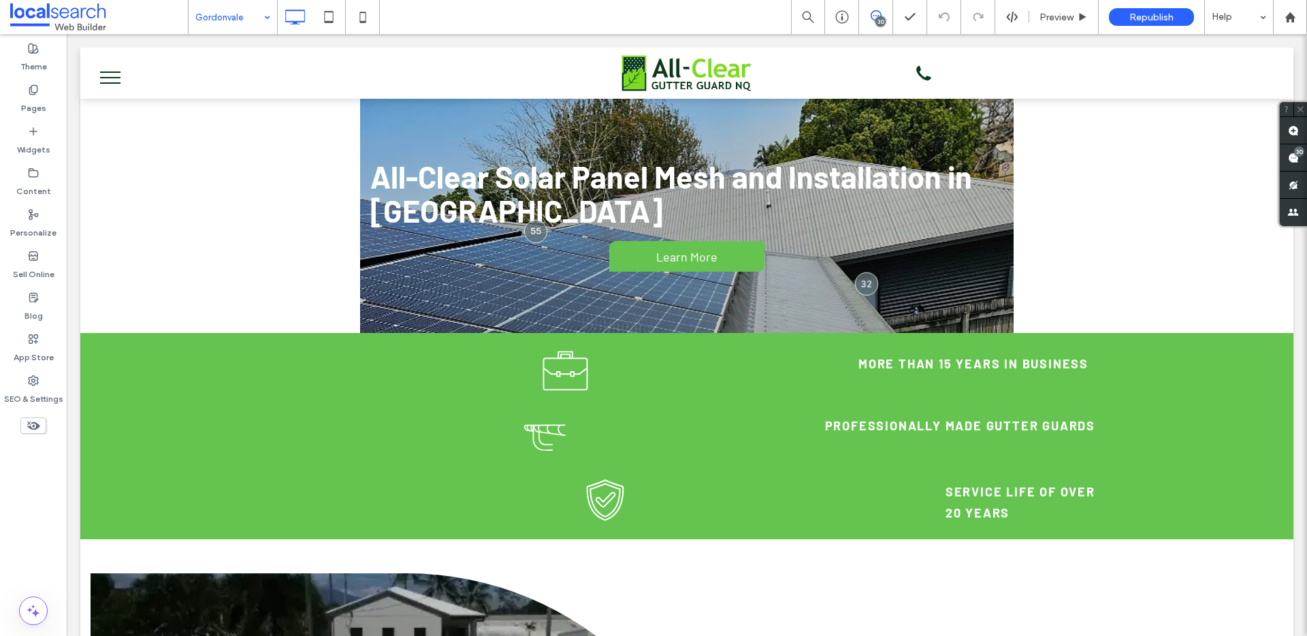
click at [250, 20] on input at bounding box center [229, 17] width 68 height 34
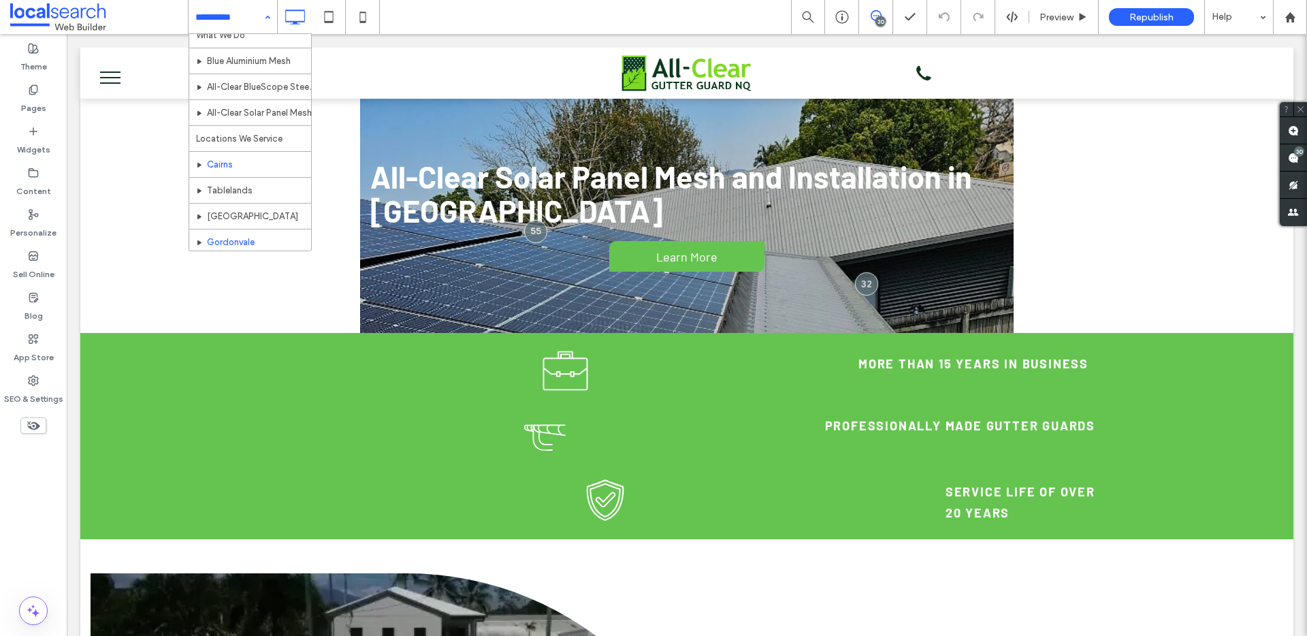
scroll to position [66, 0]
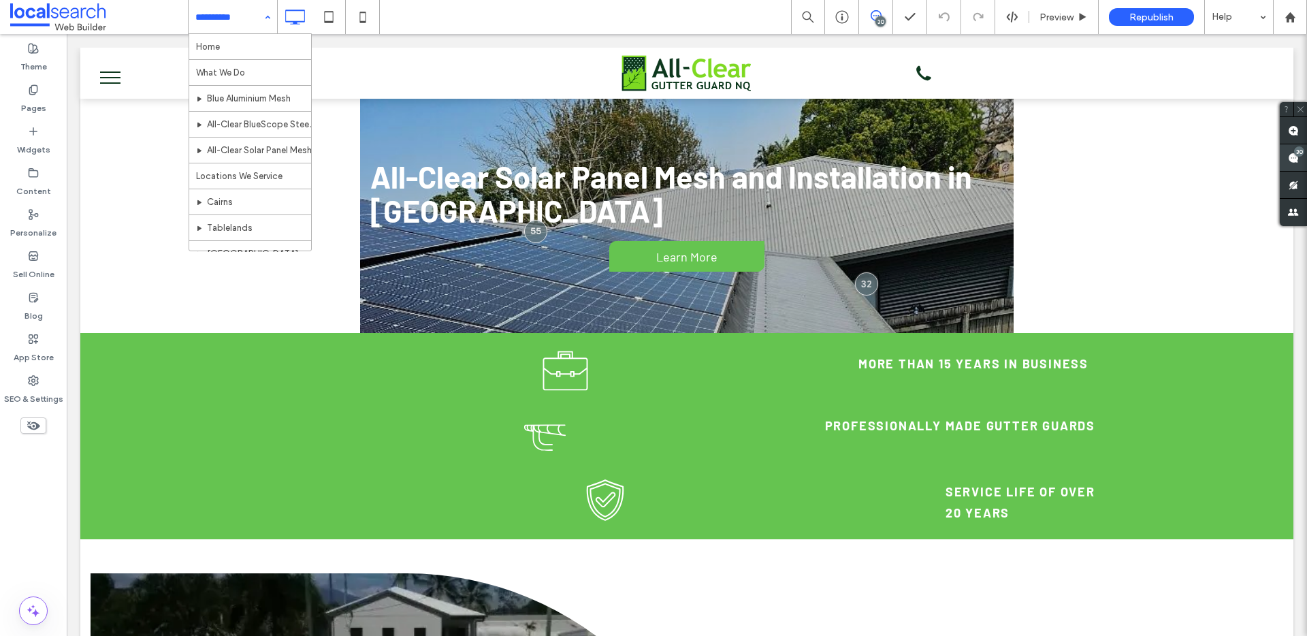
click at [1288, 163] on span at bounding box center [1293, 157] width 27 height 27
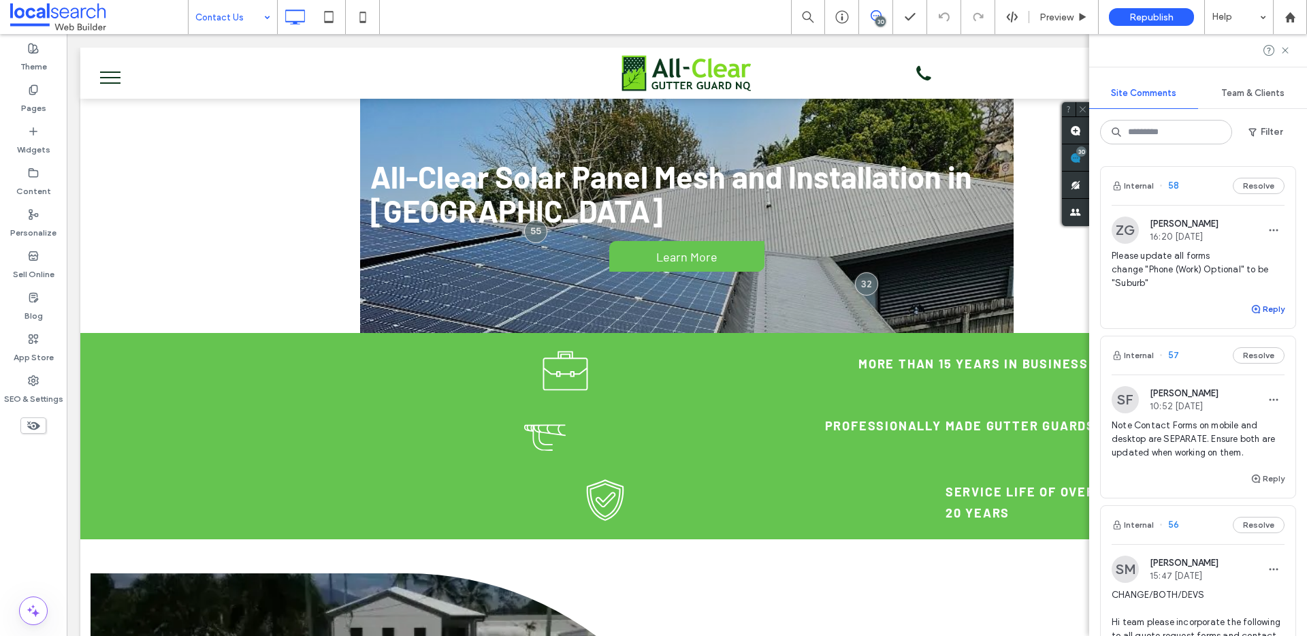
click at [1251, 302] on span "button" at bounding box center [1256, 309] width 12 height 15
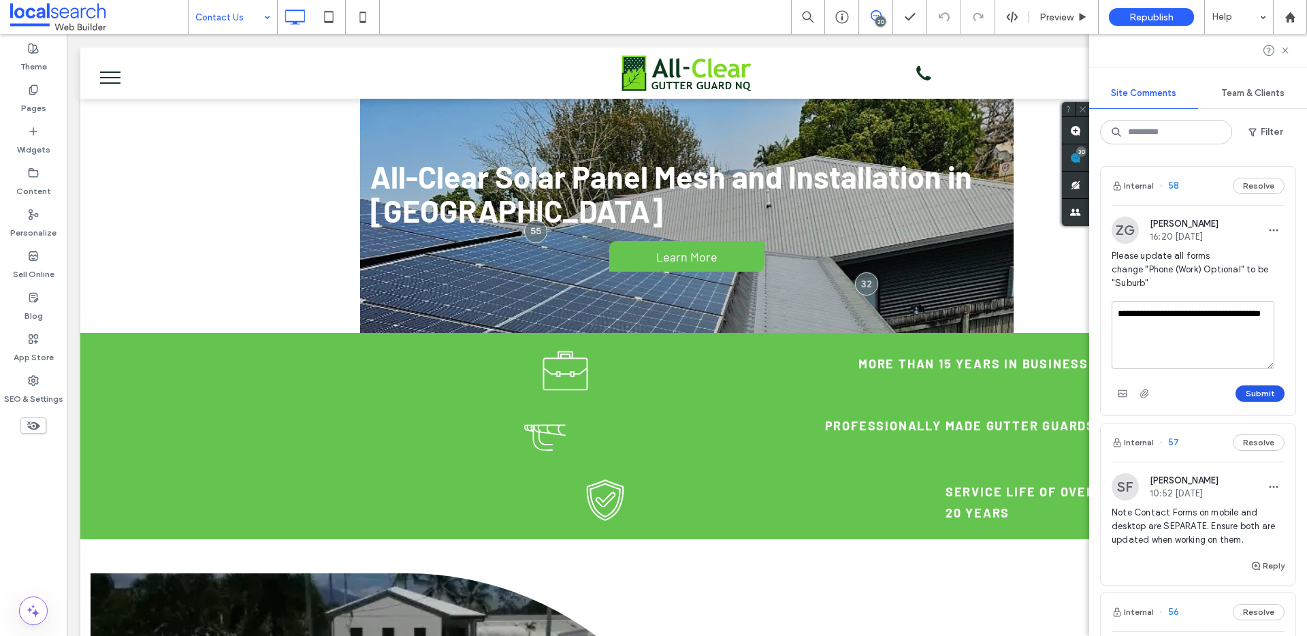
type textarea "**********"
click at [1241, 397] on button "Submit" at bounding box center [1259, 393] width 49 height 16
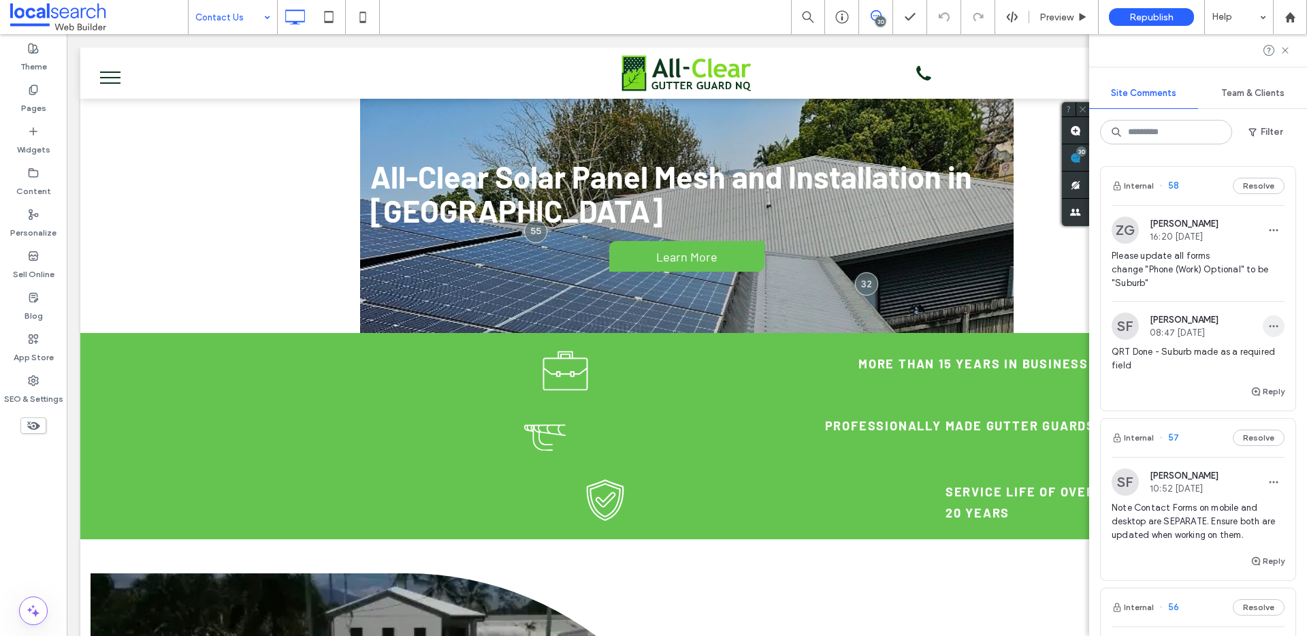
click at [1269, 324] on span "button" at bounding box center [1273, 326] width 22 height 22
click at [1126, 359] on span "QRT Done - Suburb made as a required field" at bounding box center [1197, 358] width 173 height 27
click at [1138, 20] on span "Republish" at bounding box center [1151, 18] width 44 height 12
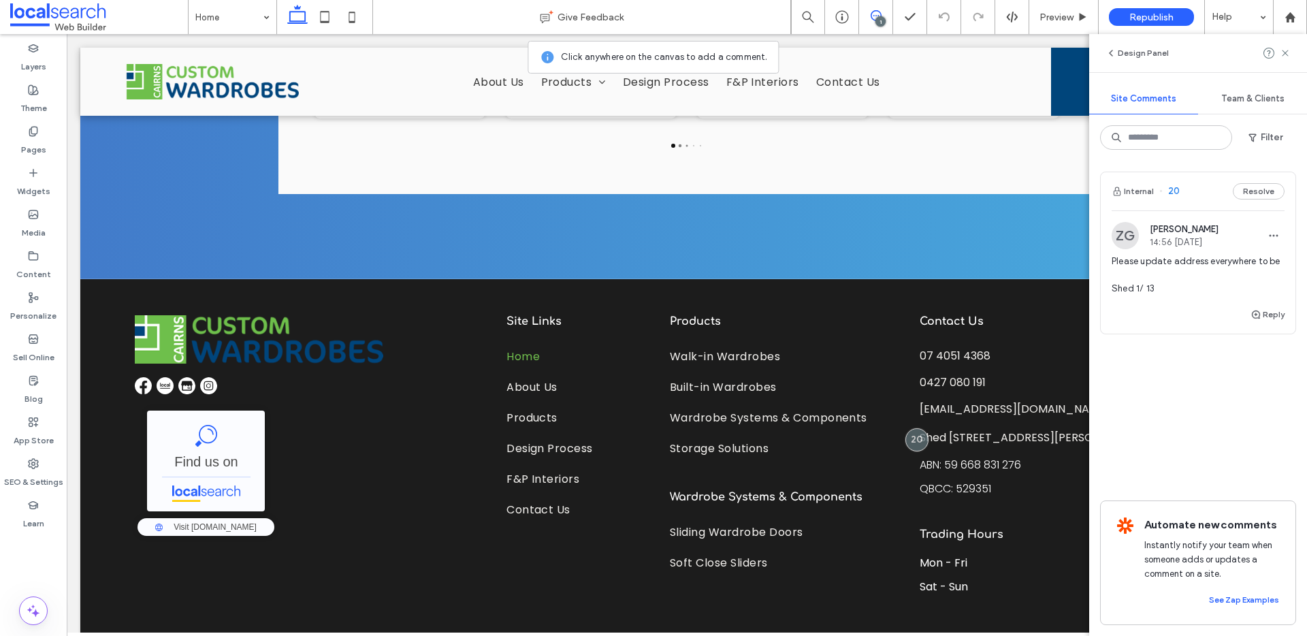
scroll to position [3199, 0]
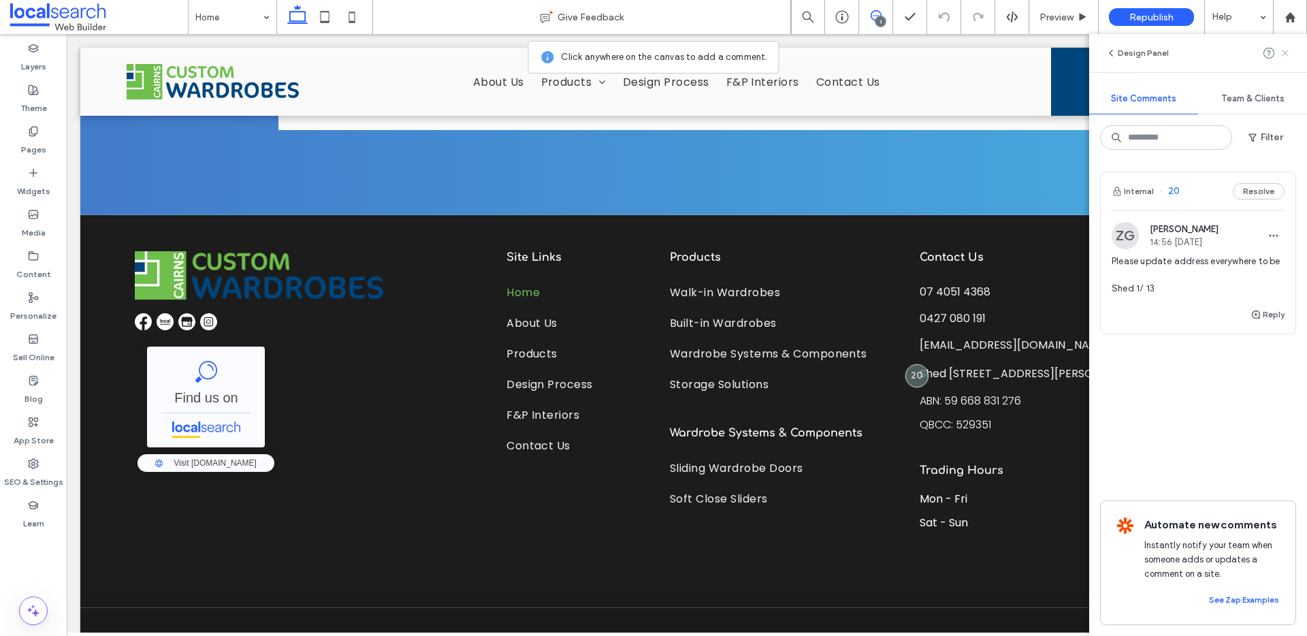
click at [1288, 53] on icon at bounding box center [1285, 53] width 11 height 11
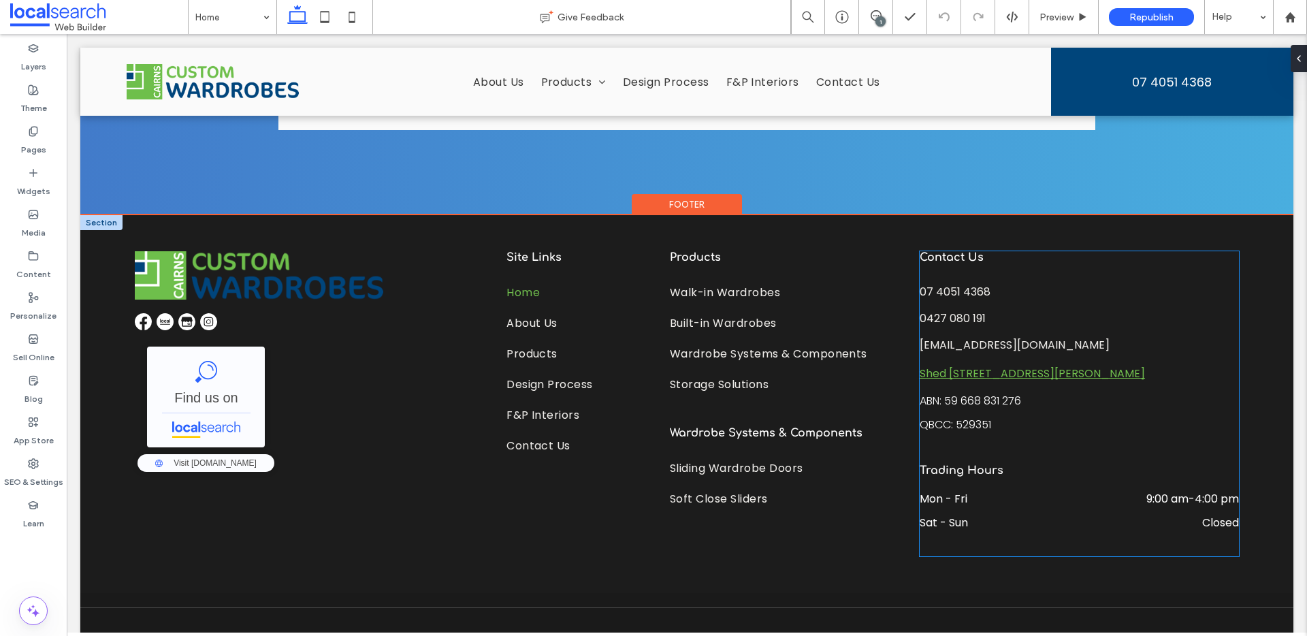
click at [976, 365] on link "Shed [STREET_ADDRESS][PERSON_NAME]" at bounding box center [1031, 373] width 225 height 16
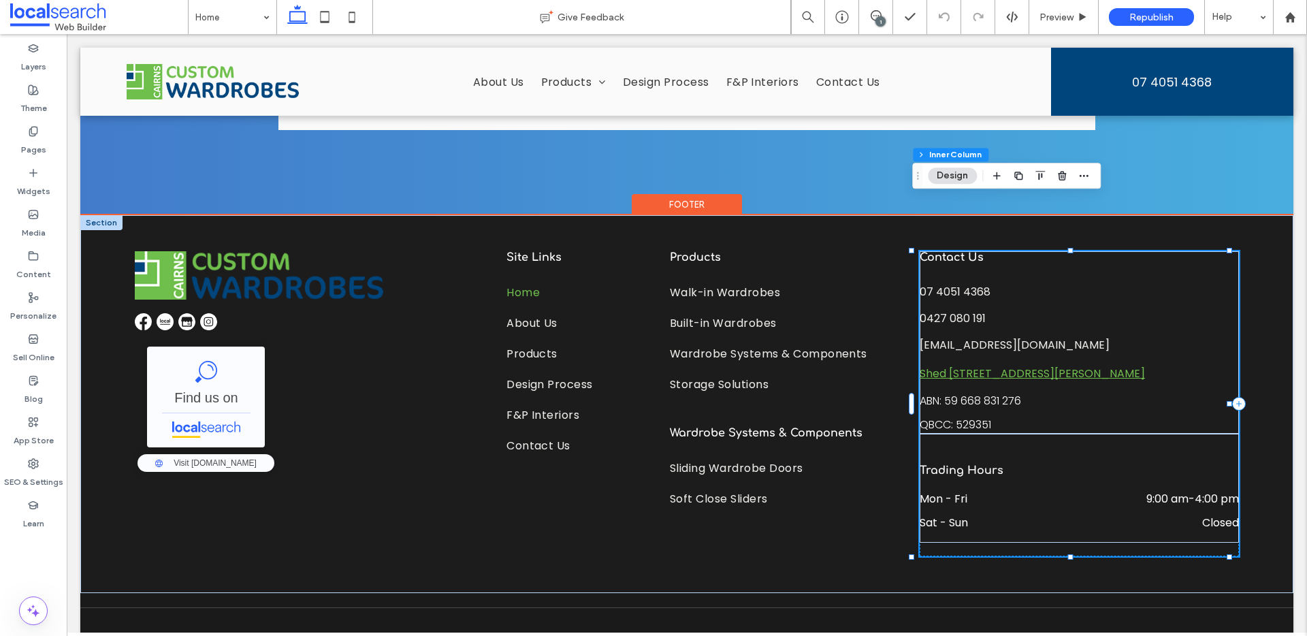
click at [976, 365] on link "Shed 13 Donaldson St, Manunda QLD 4870" at bounding box center [1031, 373] width 225 height 16
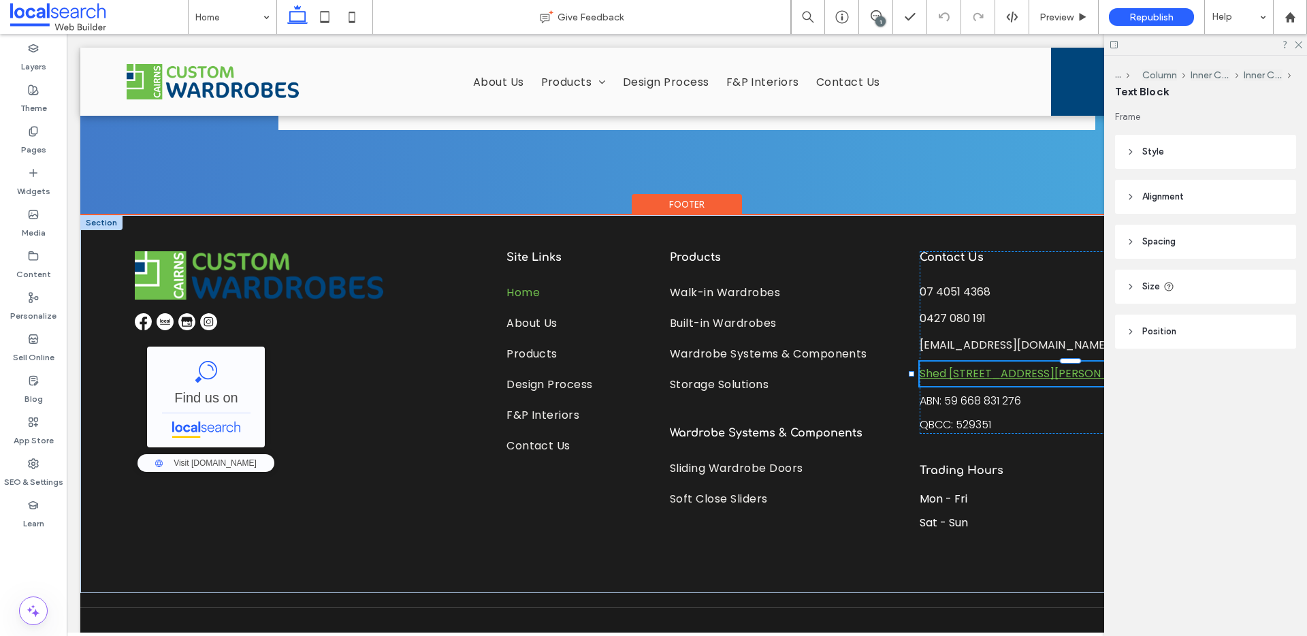
type input "*******"
type input "**"
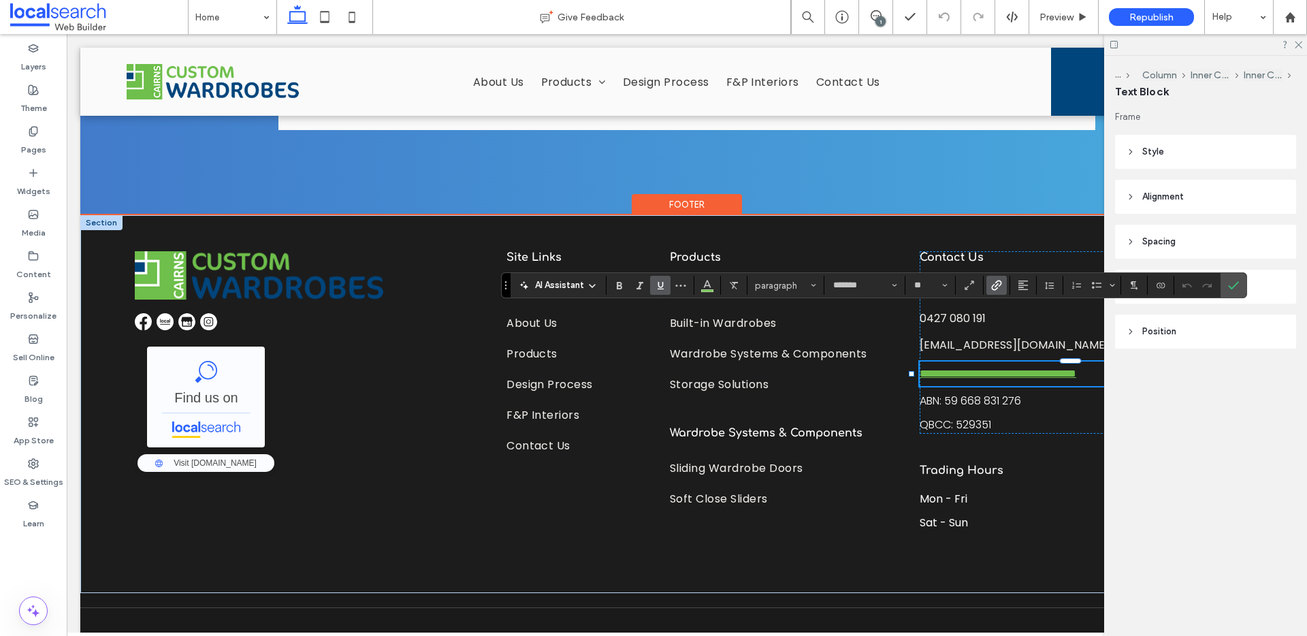
click at [945, 368] on link "**********" at bounding box center [997, 373] width 157 height 10
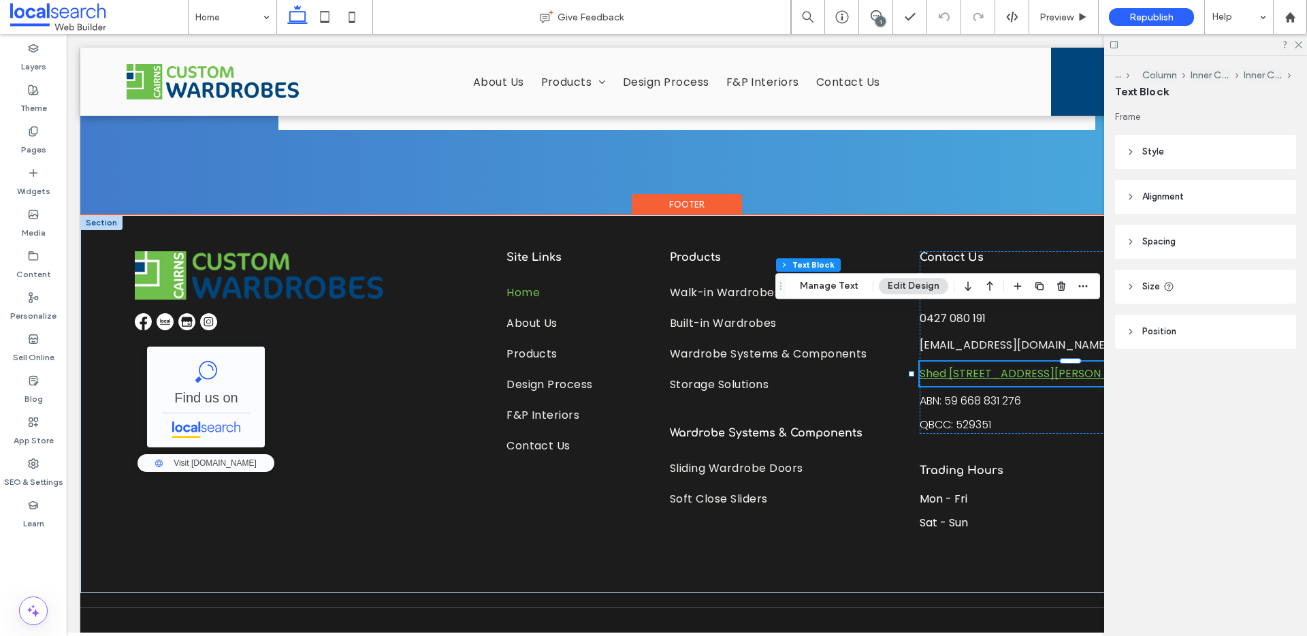
click at [965, 365] on link "Shed 13 Donaldson St, Manunda QLD 4870" at bounding box center [1031, 373] width 225 height 16
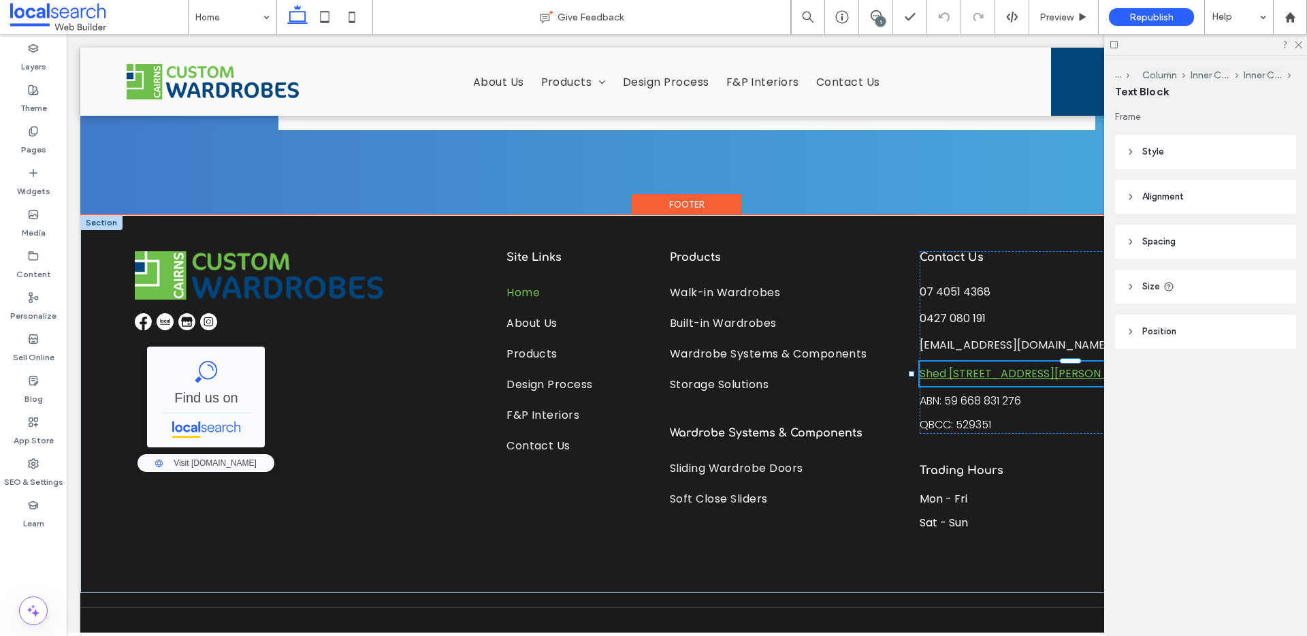
type input "*******"
type input "**"
click at [965, 368] on link "**********" at bounding box center [997, 373] width 157 height 10
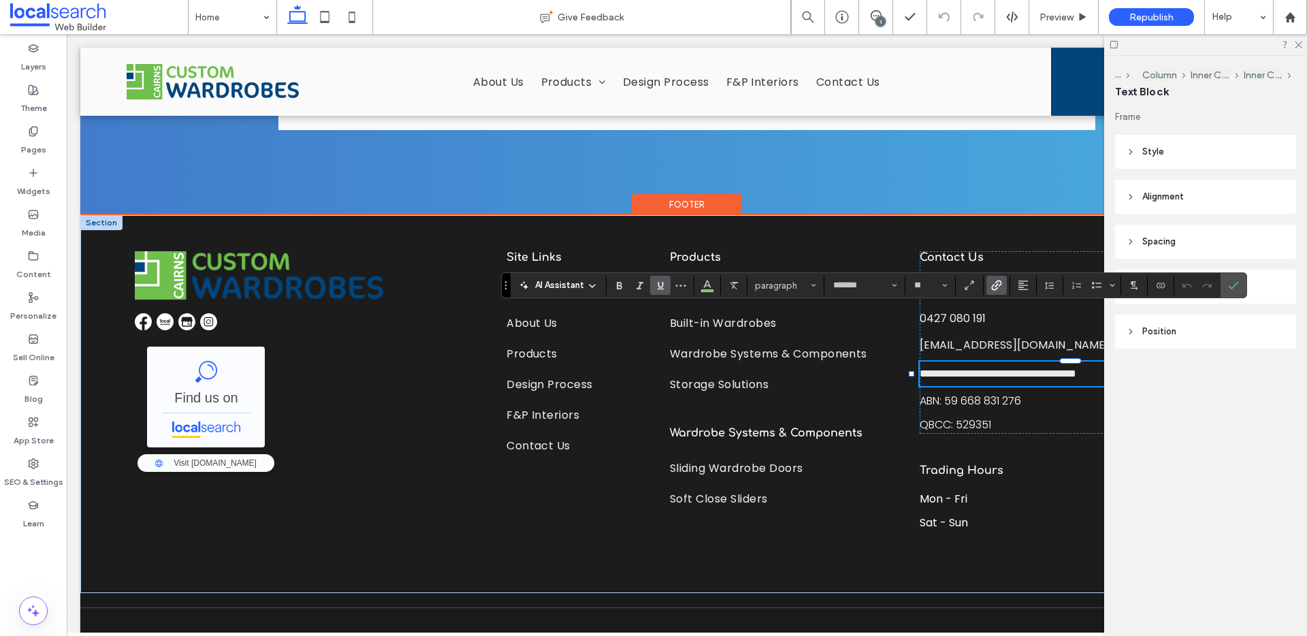
click at [965, 368] on link "**********" at bounding box center [997, 373] width 157 height 10
click at [996, 288] on use "Link" at bounding box center [996, 285] width 10 height 10
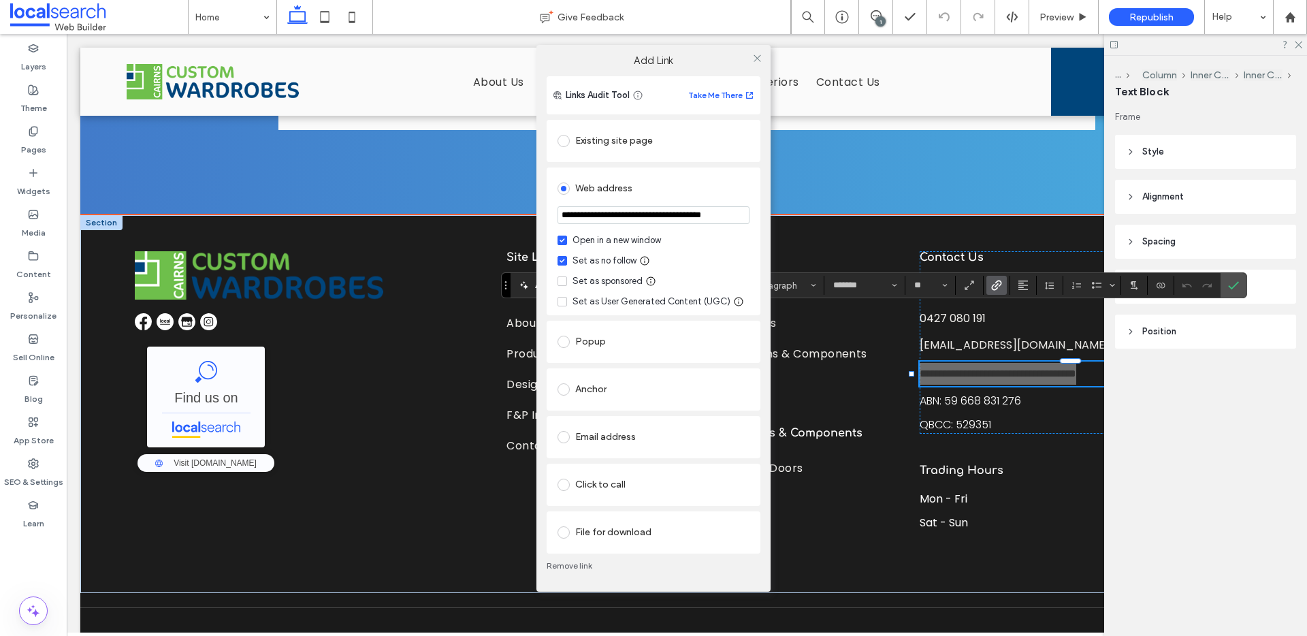
click at [626, 214] on input "**********" at bounding box center [653, 215] width 192 height 18
